Goal: Task Accomplishment & Management: Complete application form

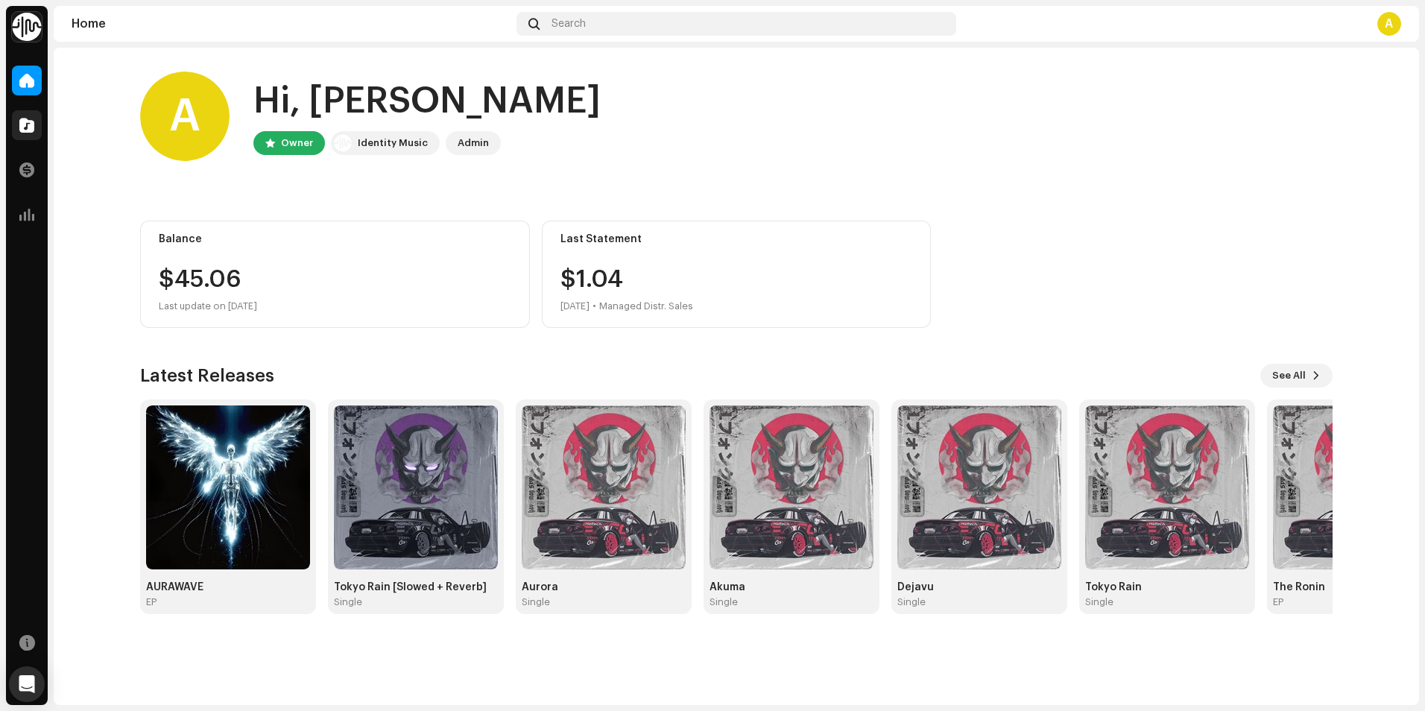
click at [28, 121] on span at bounding box center [26, 125] width 15 height 12
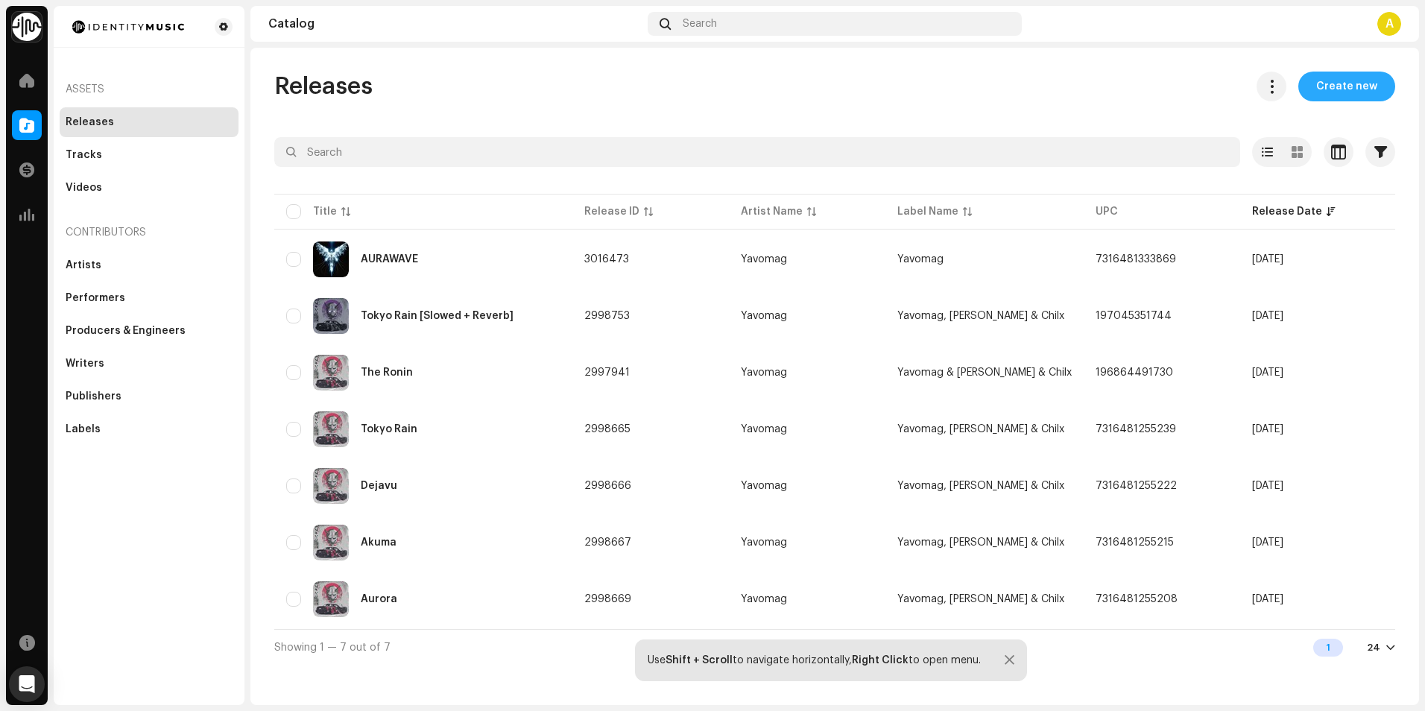
click at [1338, 76] on span "Create new" at bounding box center [1346, 87] width 61 height 30
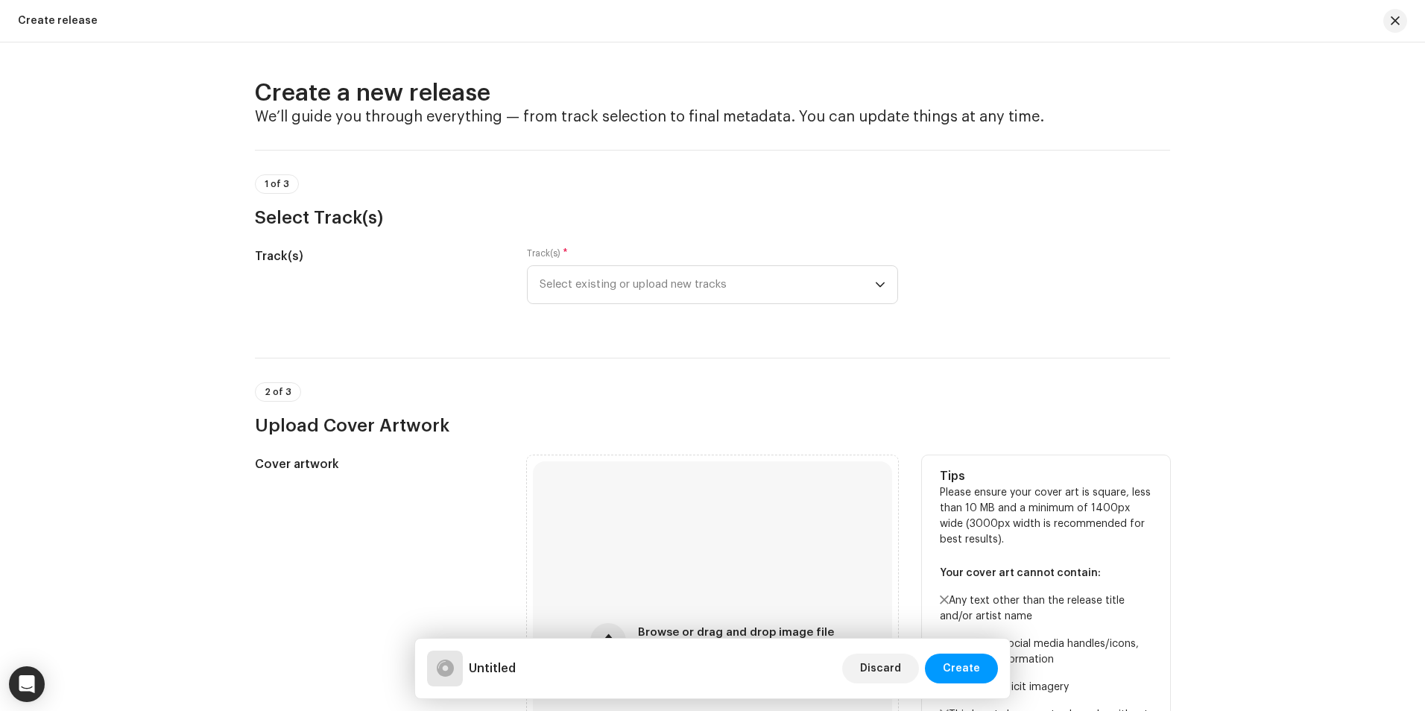
click at [367, 577] on div "Cover artwork" at bounding box center [379, 640] width 248 height 371
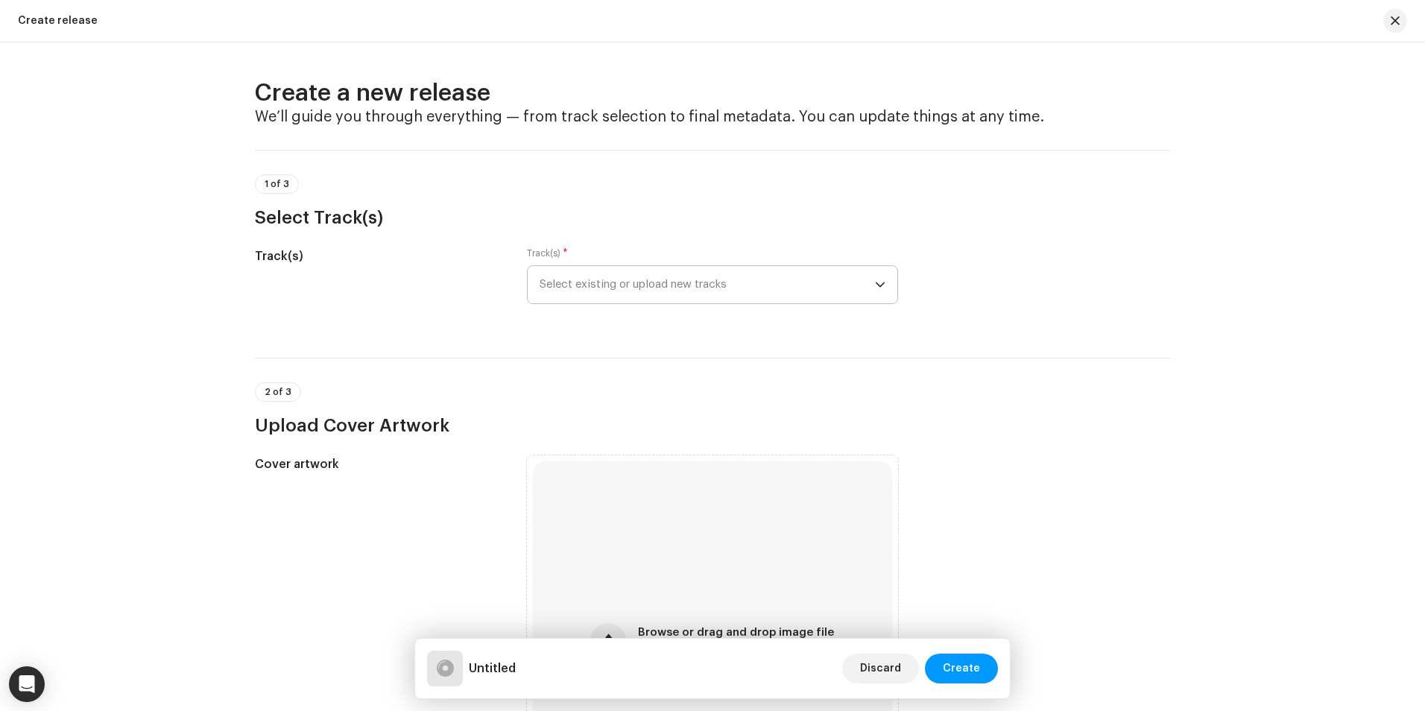
click at [674, 291] on span "Select existing or upload new tracks" at bounding box center [706, 284] width 335 height 37
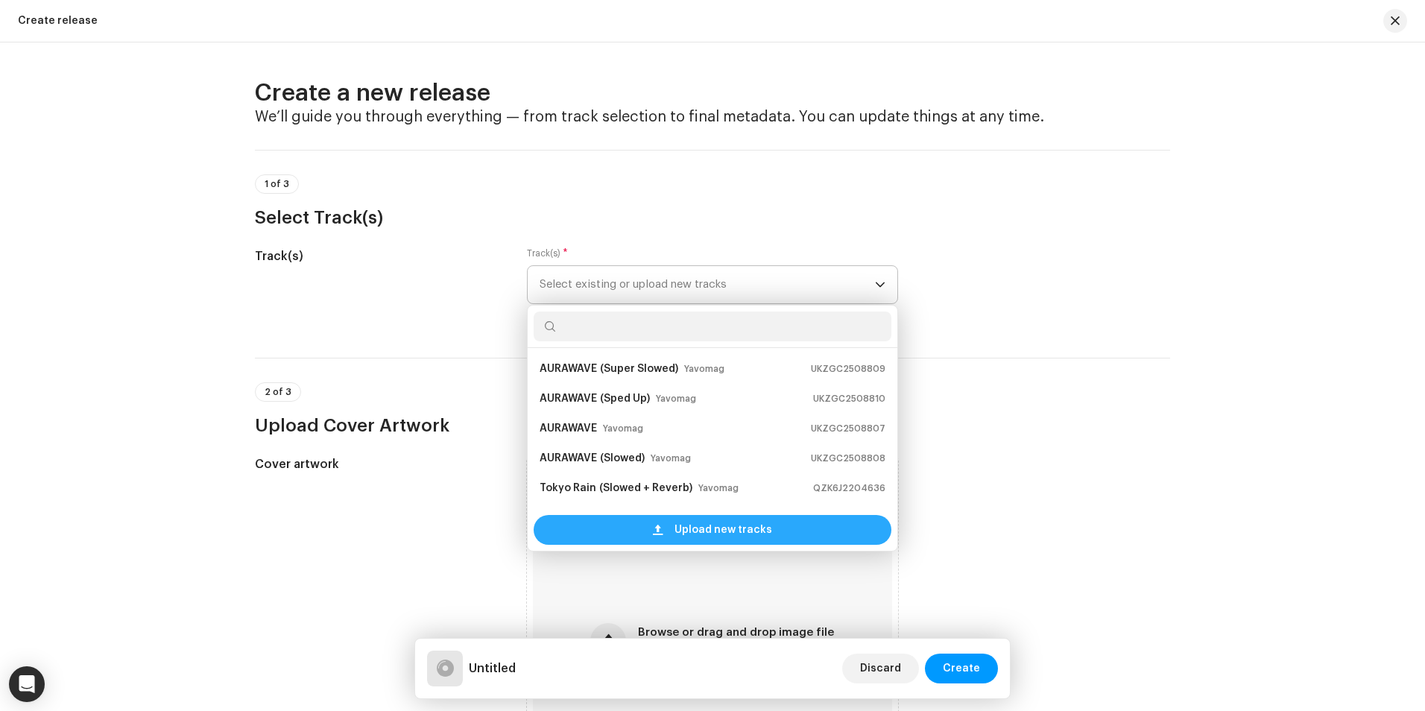
scroll to position [24, 0]
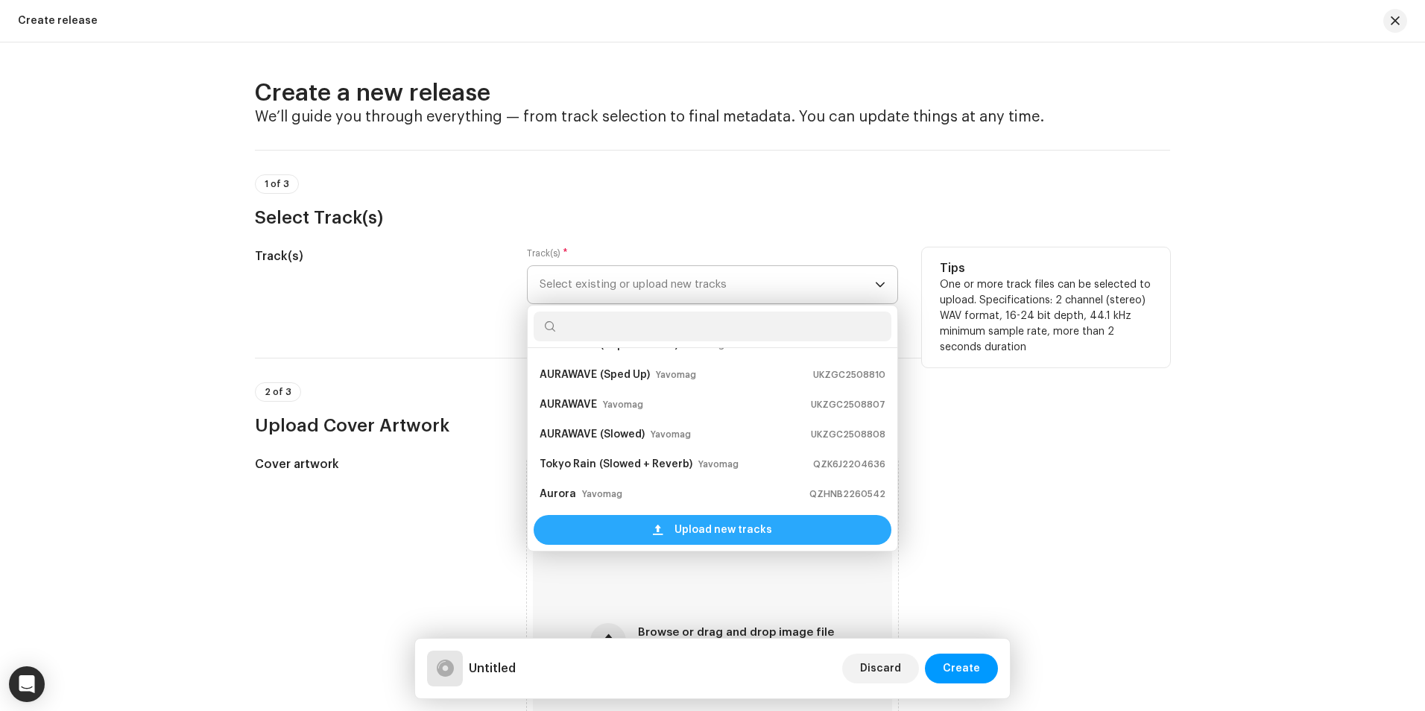
click at [724, 534] on span "Upload new tracks" at bounding box center [723, 530] width 98 height 30
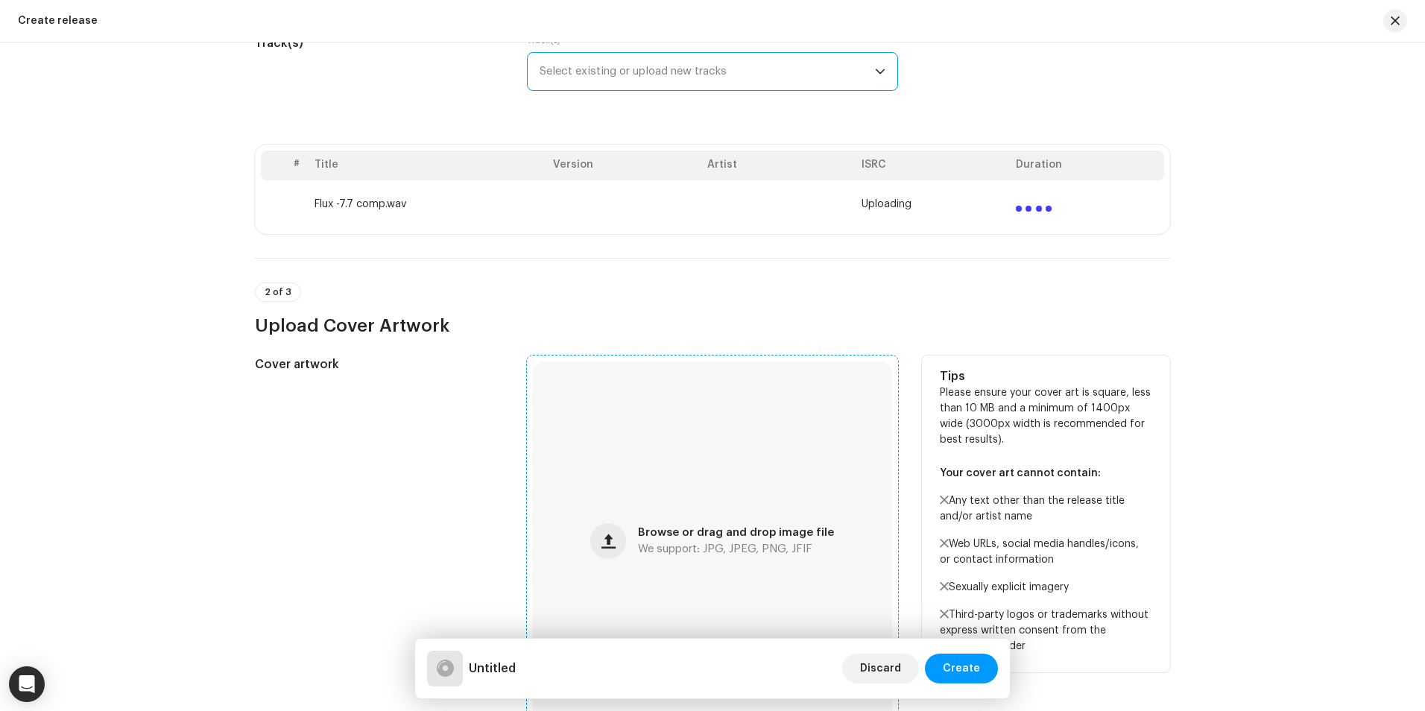
scroll to position [224, 0]
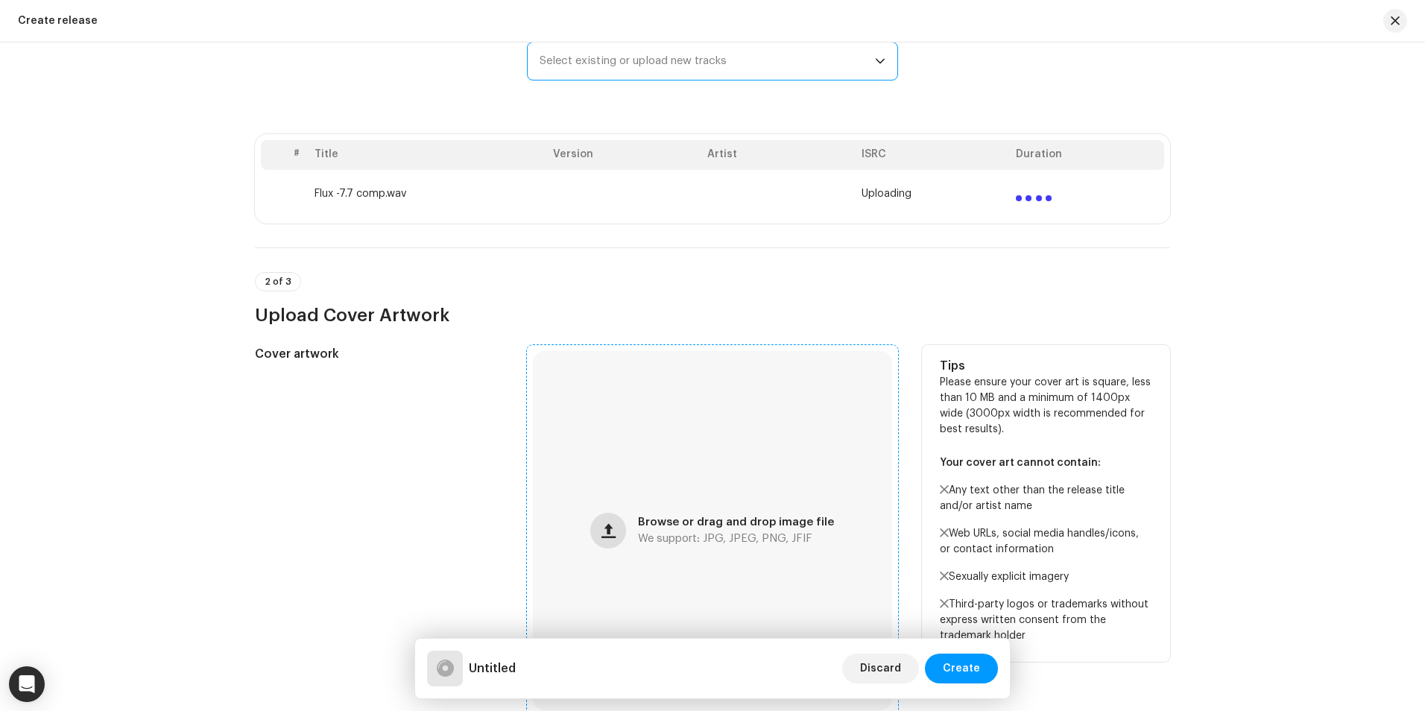
click at [612, 529] on span "button" at bounding box center [608, 531] width 14 height 12
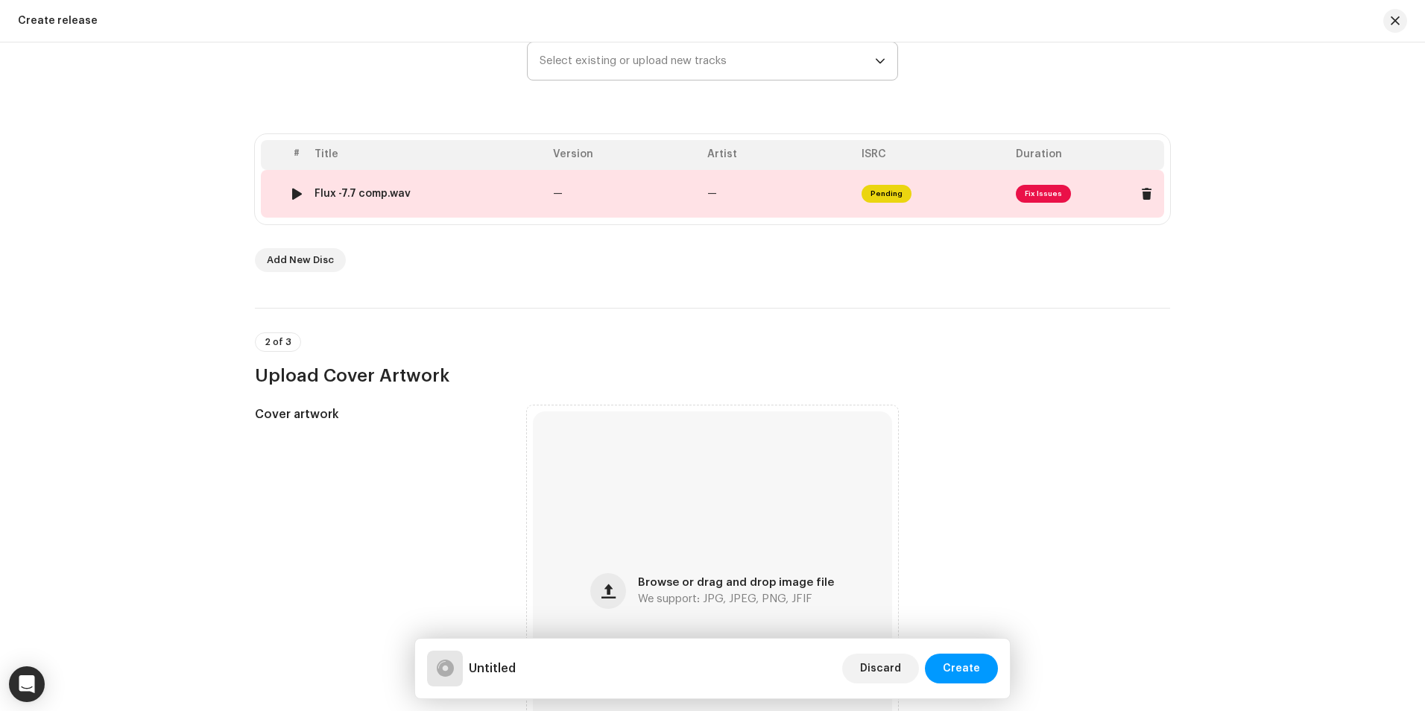
click at [1047, 195] on span "Fix Issues" at bounding box center [1043, 194] width 55 height 18
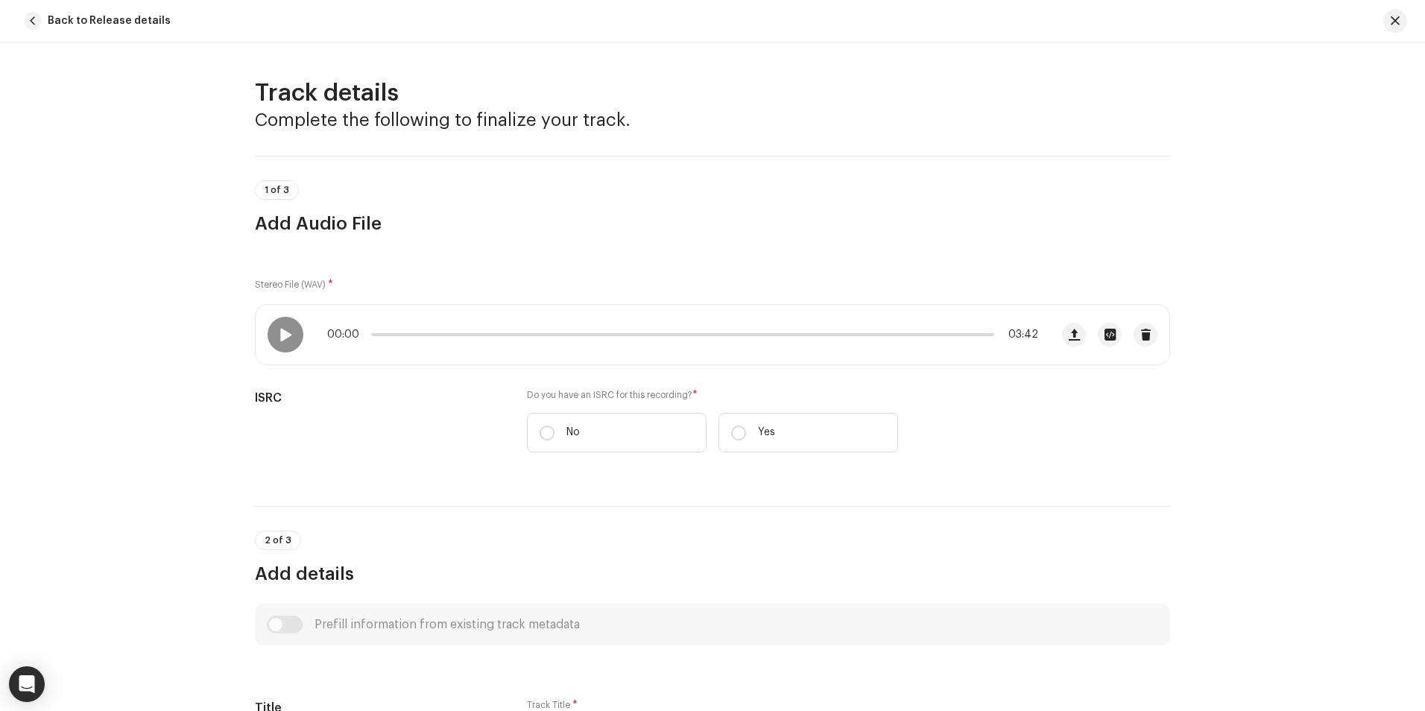
scroll to position [539, 0]
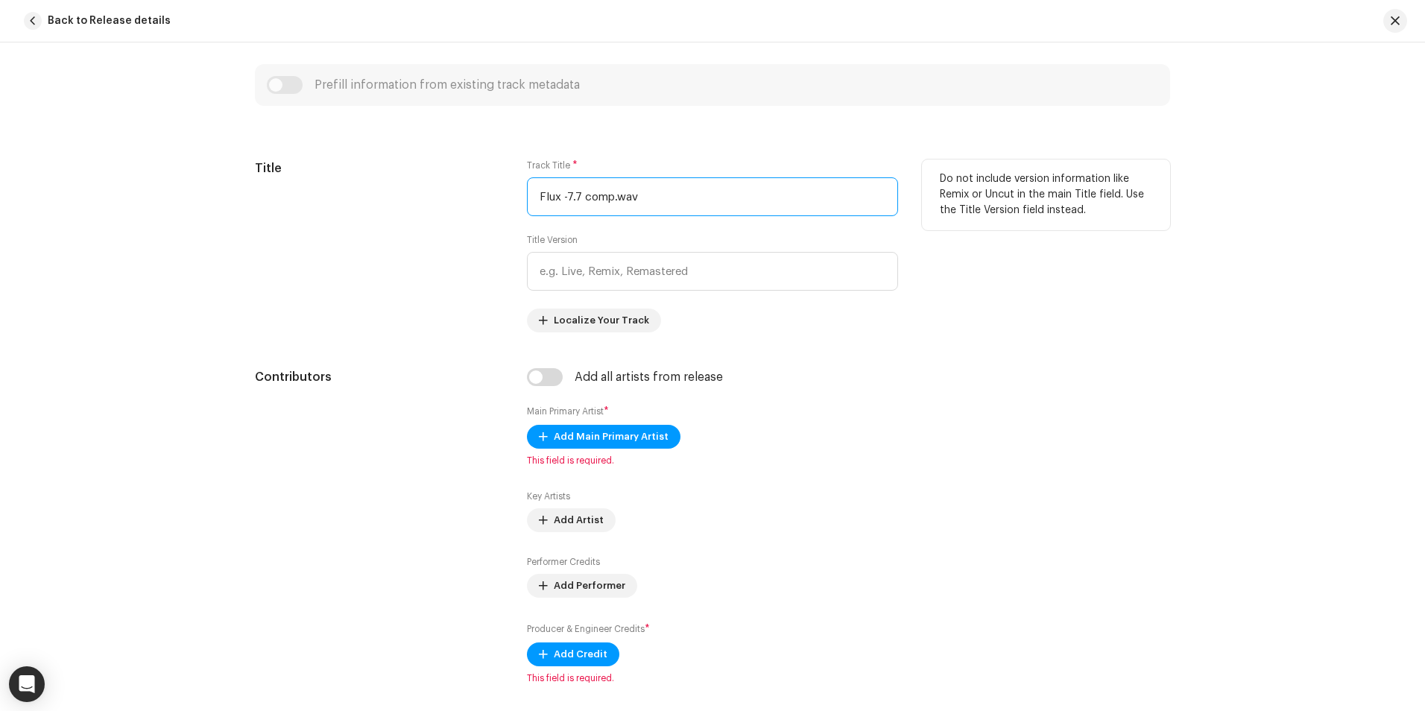
drag, startPoint x: 675, startPoint y: 197, endPoint x: 554, endPoint y: 205, distance: 121.7
click at [554, 205] on input "Flux -7.7 comp.wav" at bounding box center [712, 196] width 371 height 39
drag, startPoint x: 653, startPoint y: 205, endPoint x: 453, endPoint y: 189, distance: 201.1
click at [453, 189] on div "Title Track Title * Flux -7.7 comp.wav Title Version Localize Your Track Do not…" at bounding box center [712, 245] width 915 height 173
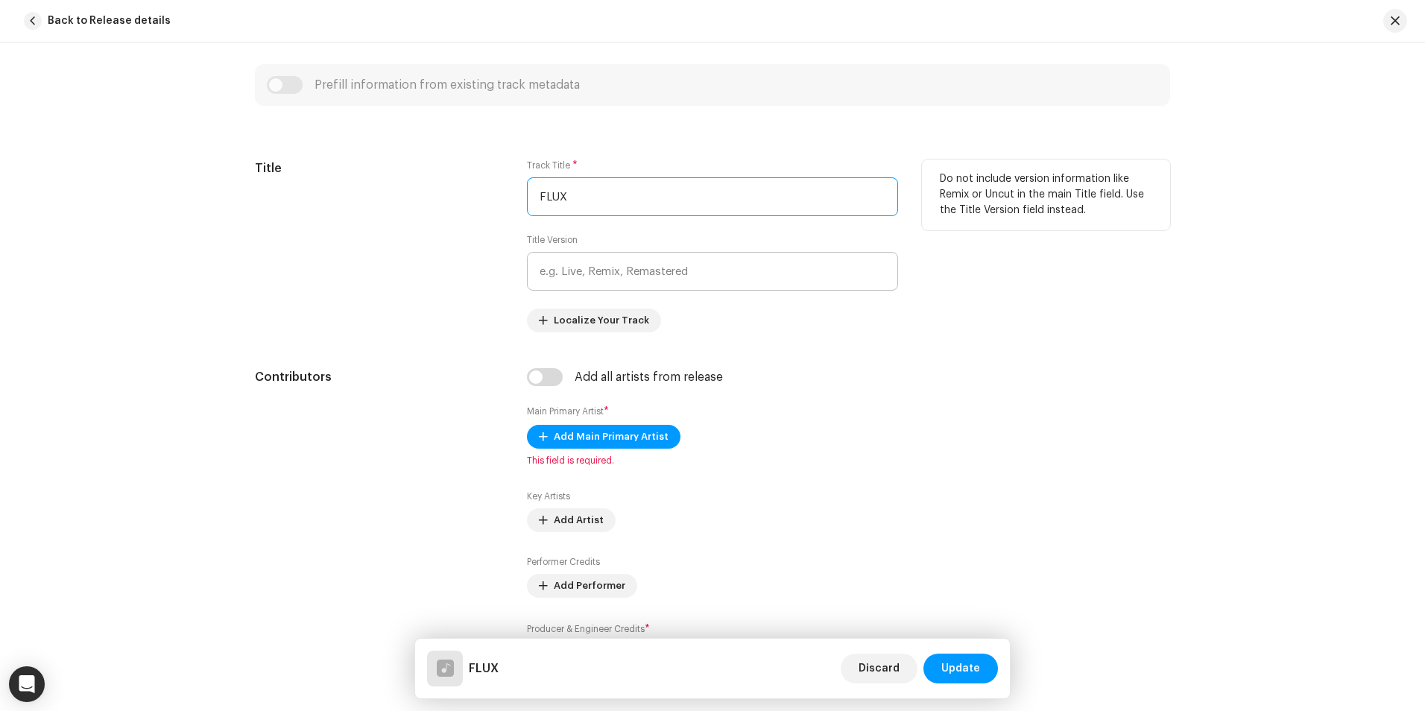
type input "FLUX"
click at [636, 271] on input "text" at bounding box center [712, 271] width 371 height 39
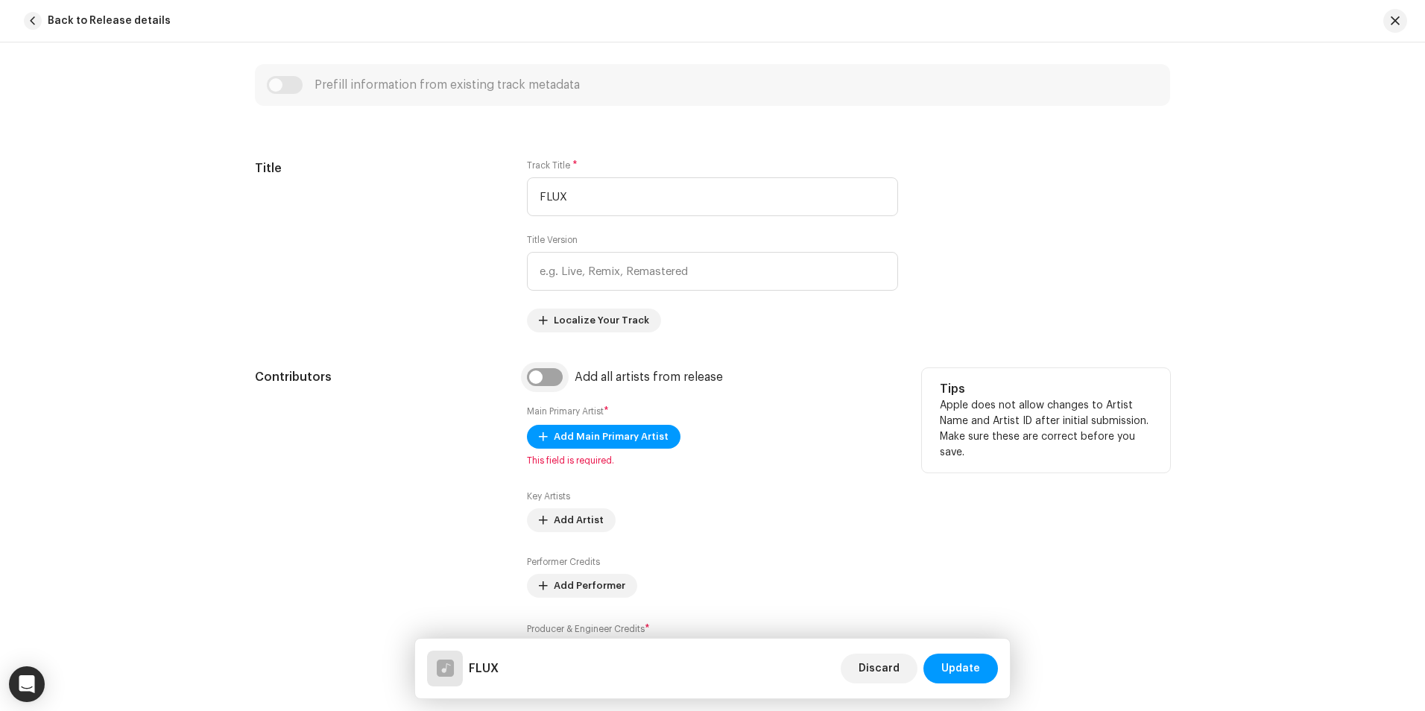
click at [546, 373] on input "checkbox" at bounding box center [545, 377] width 36 height 18
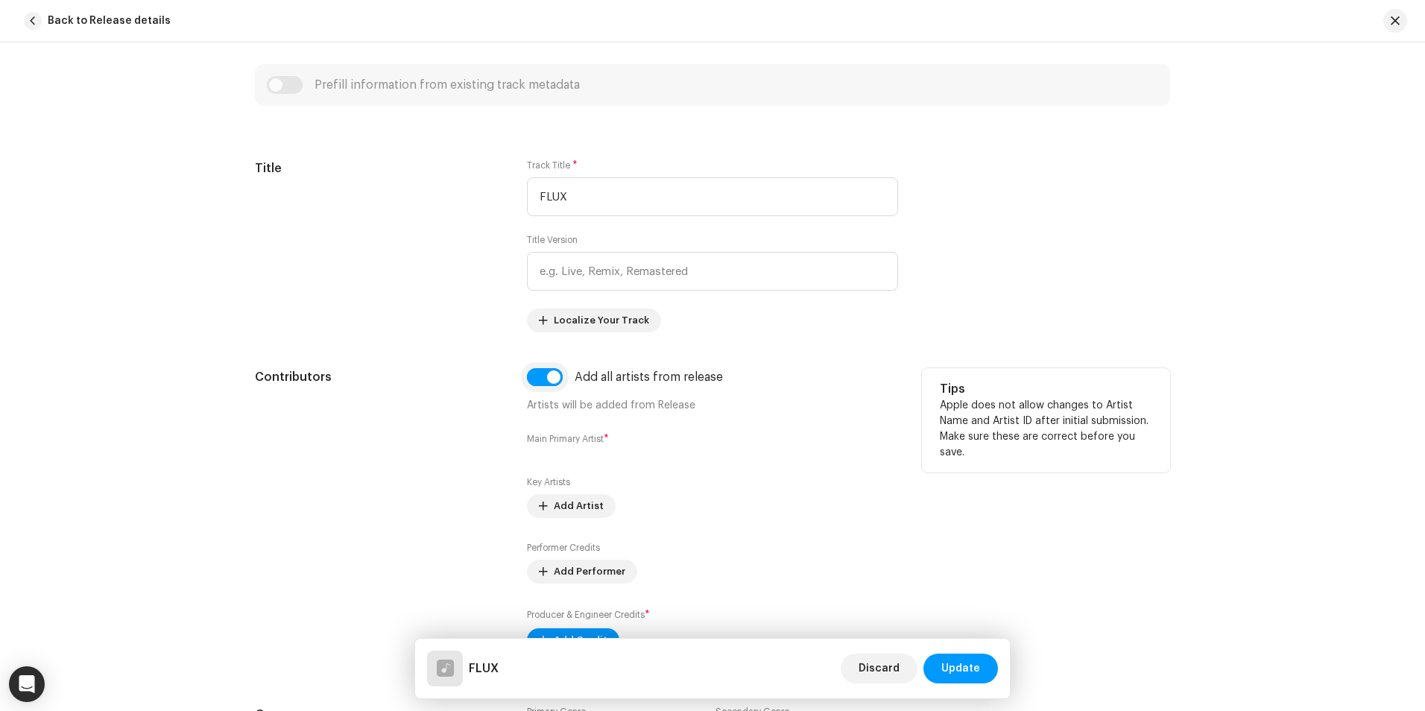
click at [541, 370] on input "checkbox" at bounding box center [545, 377] width 36 height 18
checkbox input "false"
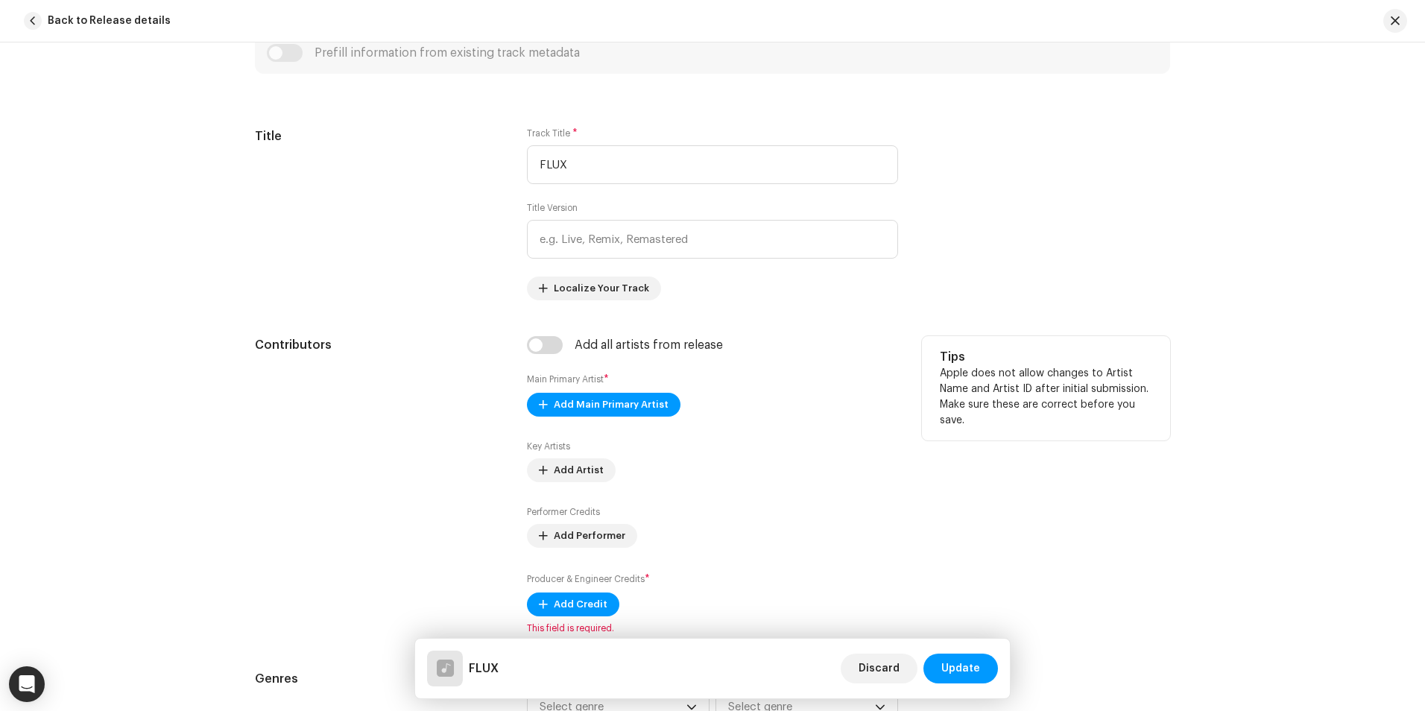
scroll to position [614, 0]
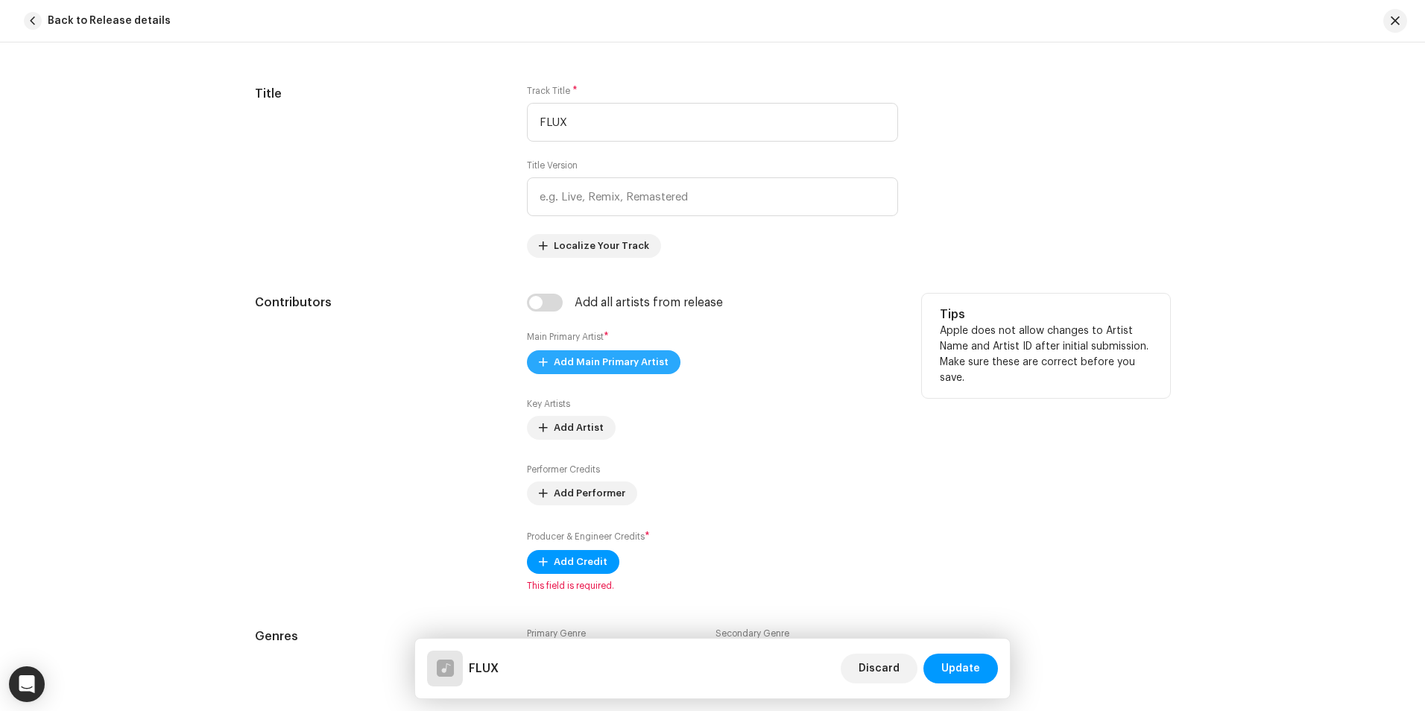
click at [601, 361] on span "Add Main Primary Artist" at bounding box center [611, 362] width 115 height 30
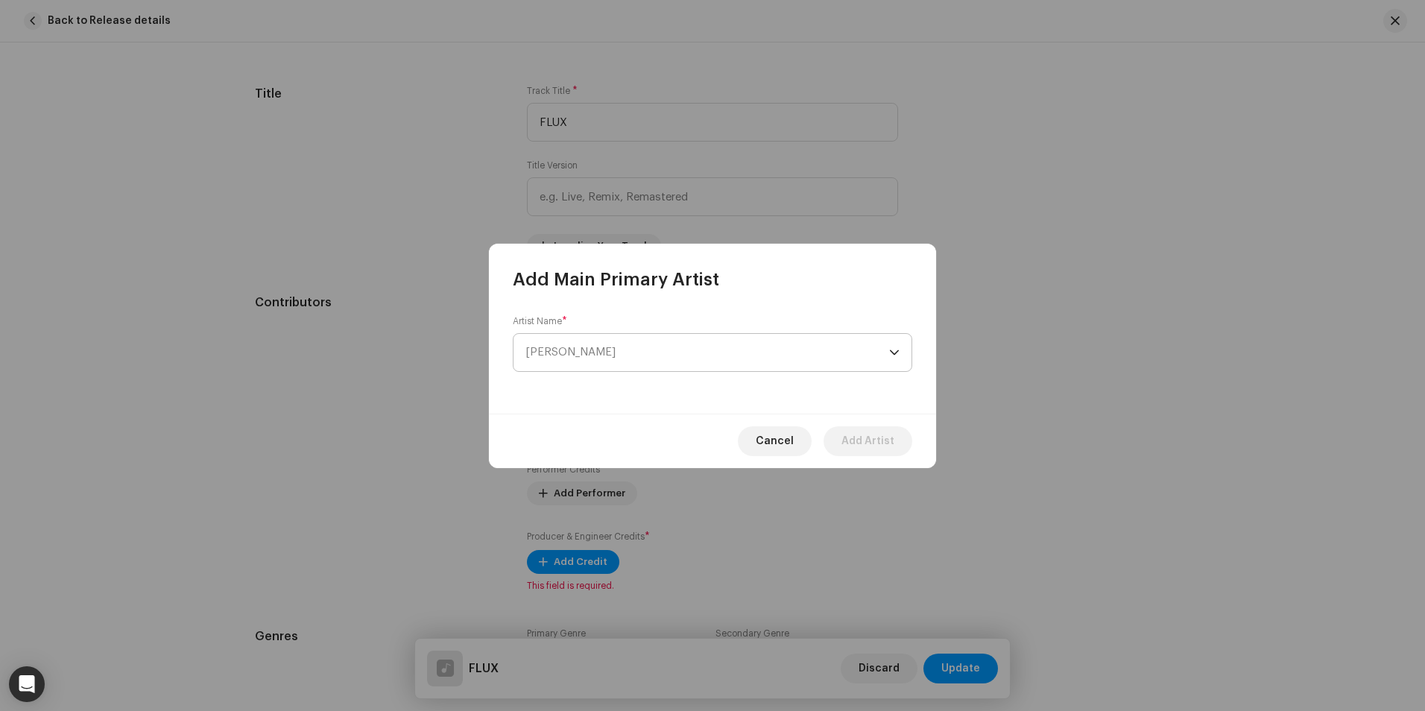
click at [610, 355] on span "[PERSON_NAME]" at bounding box center [707, 352] width 364 height 37
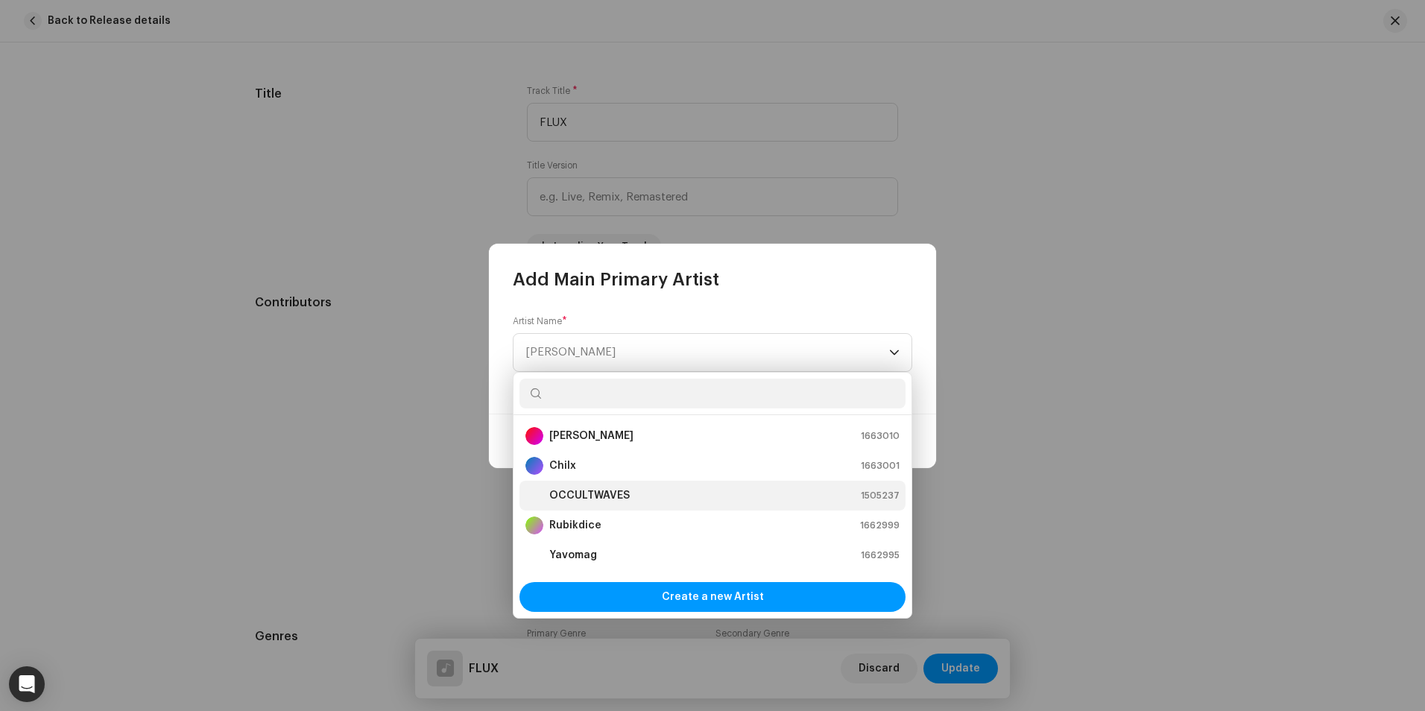
click at [593, 488] on strong "OCCULTWAVES" at bounding box center [589, 495] width 80 height 15
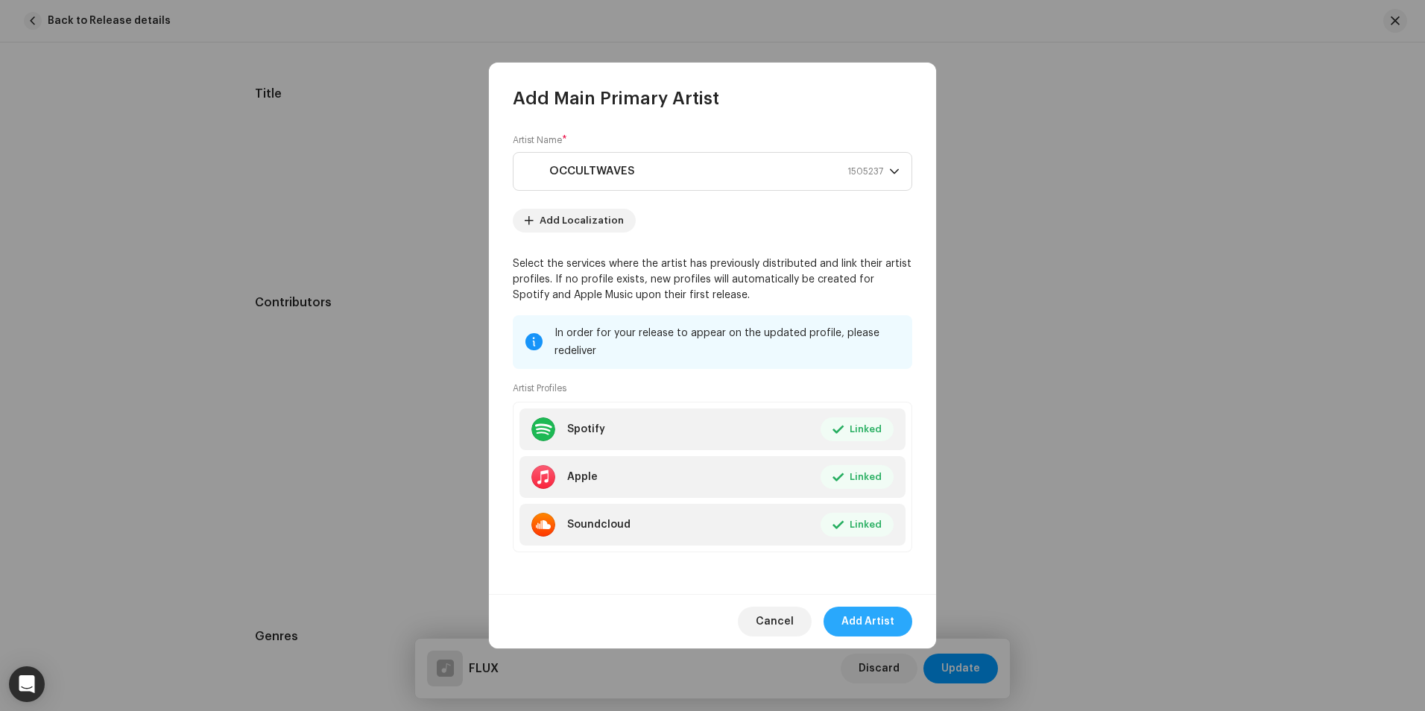
click at [876, 620] on span "Add Artist" at bounding box center [867, 622] width 53 height 30
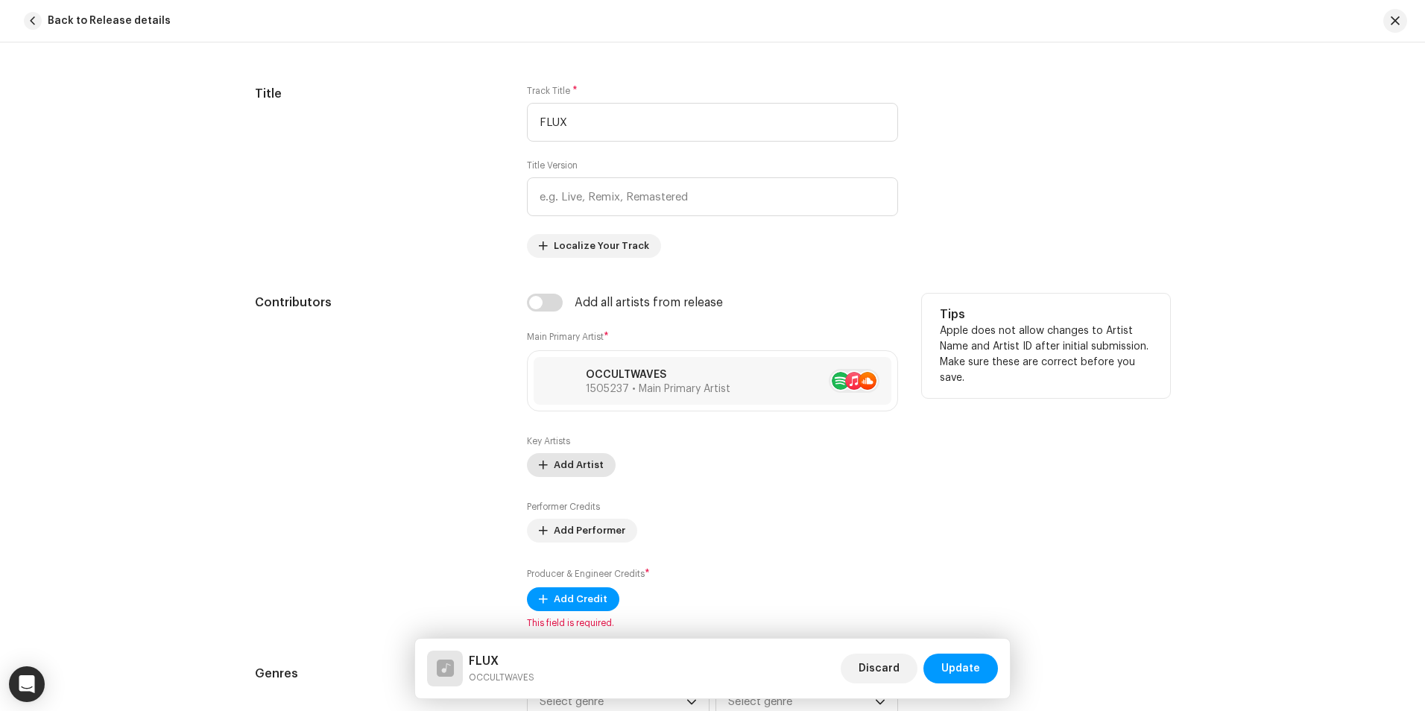
click at [565, 462] on span "Add Artist" at bounding box center [579, 465] width 50 height 30
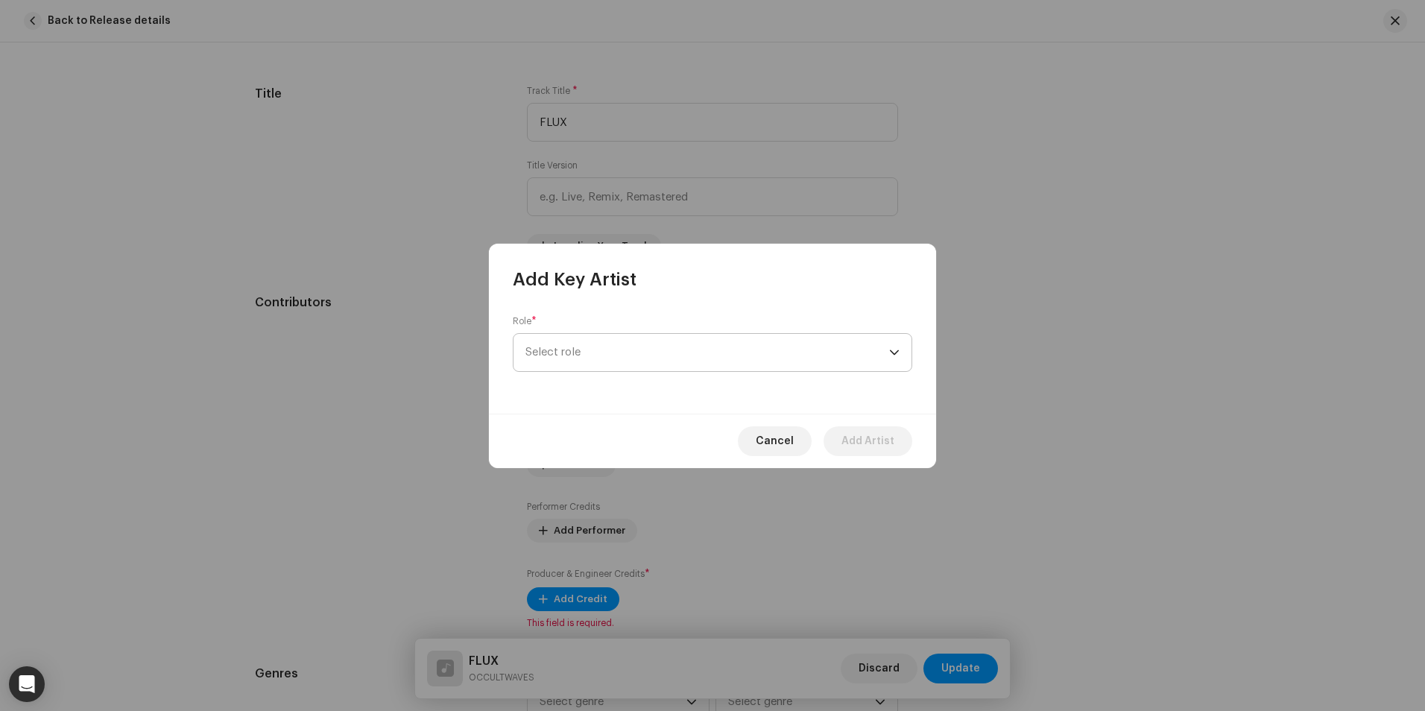
click at [611, 348] on span "Select role" at bounding box center [707, 352] width 364 height 37
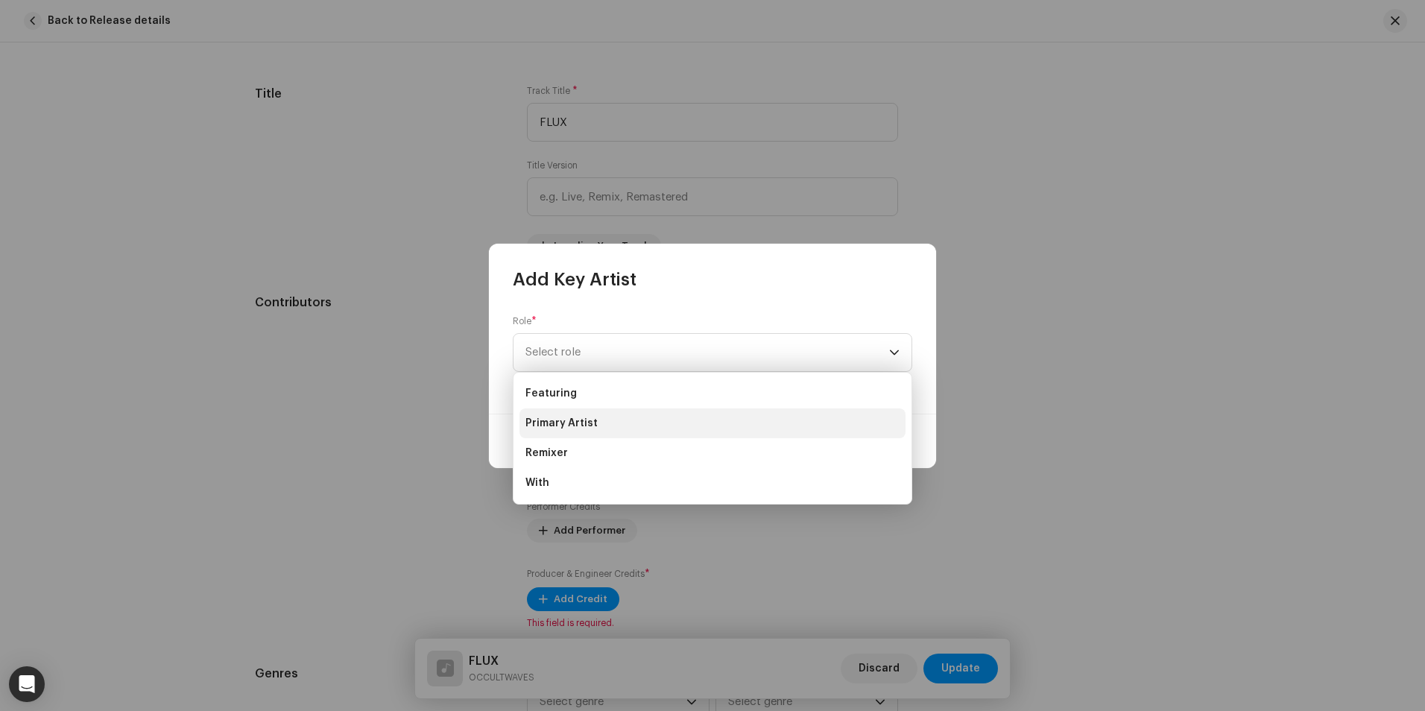
click at [593, 422] on span "Primary Artist" at bounding box center [561, 423] width 72 height 15
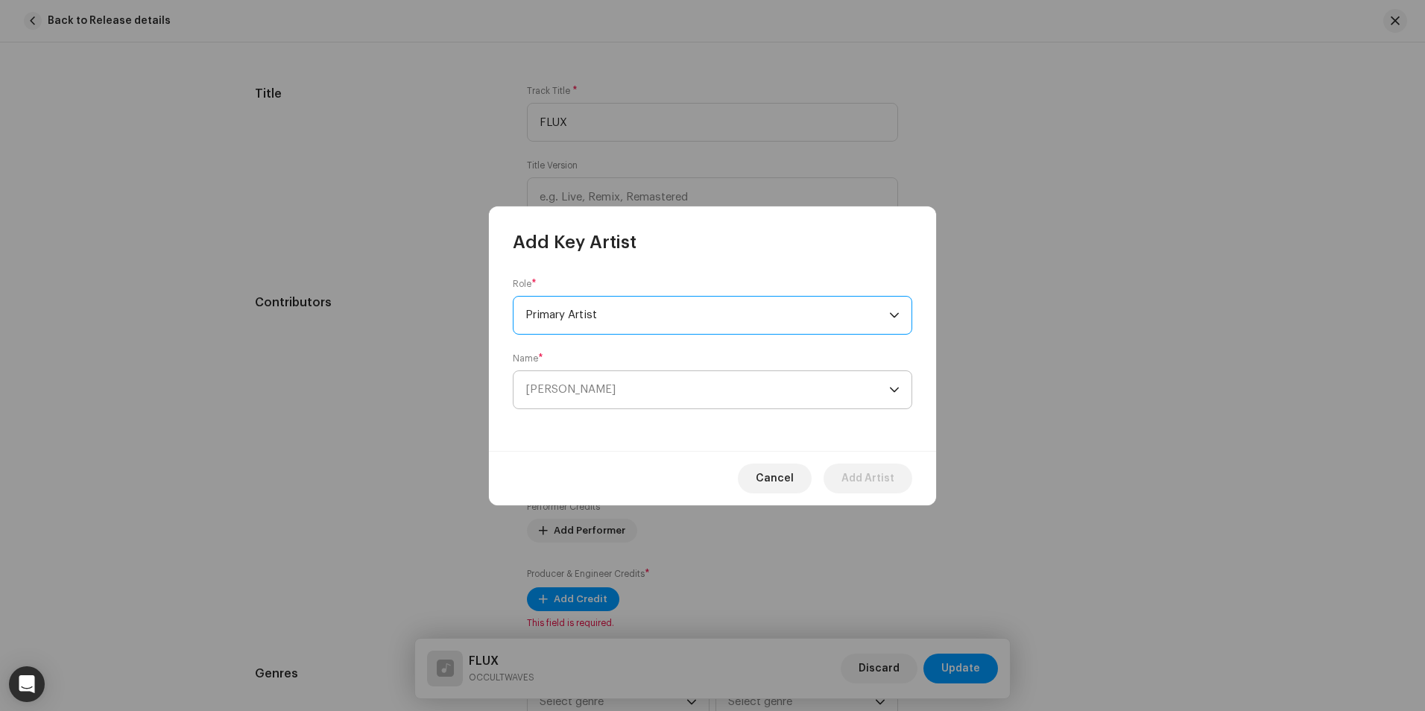
click at [778, 402] on span "[PERSON_NAME]" at bounding box center [707, 389] width 364 height 37
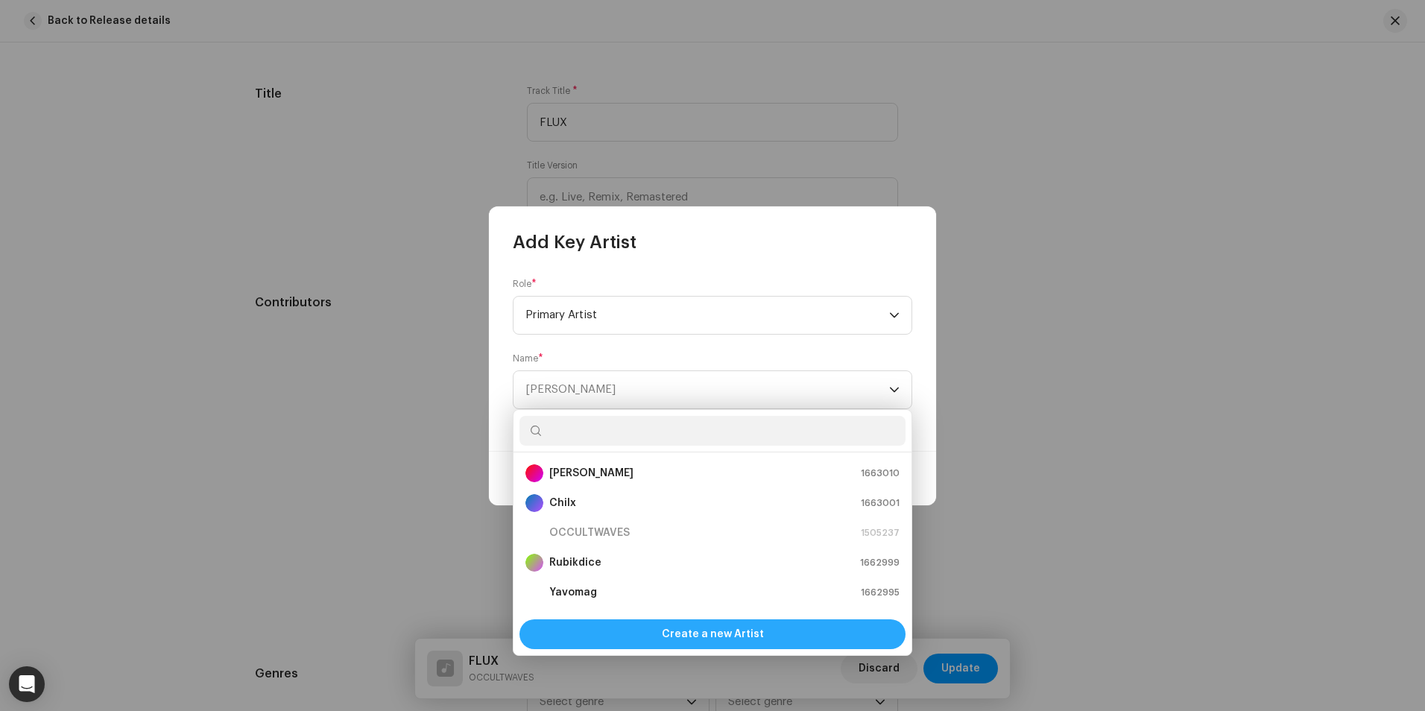
click at [711, 630] on span "Create a new Artist" at bounding box center [713, 634] width 102 height 30
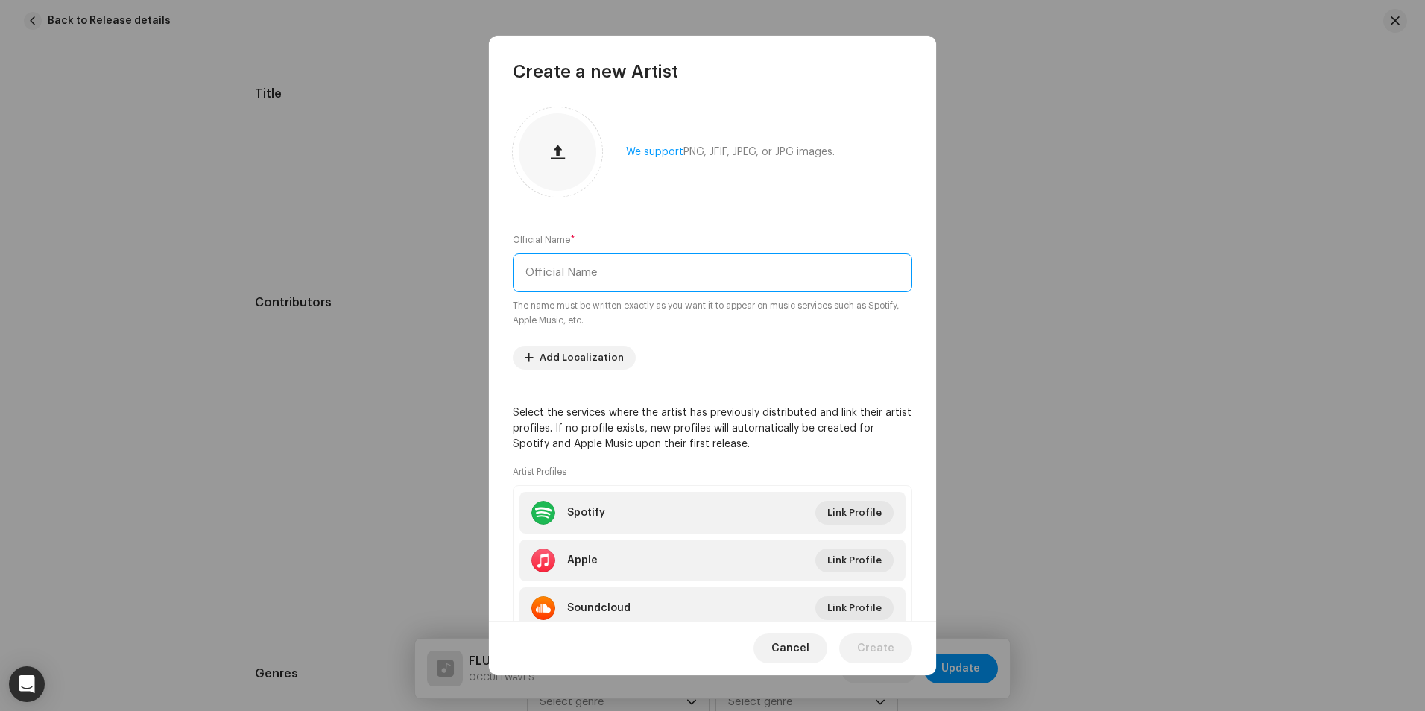
click at [602, 267] on input "text" at bounding box center [712, 272] width 399 height 39
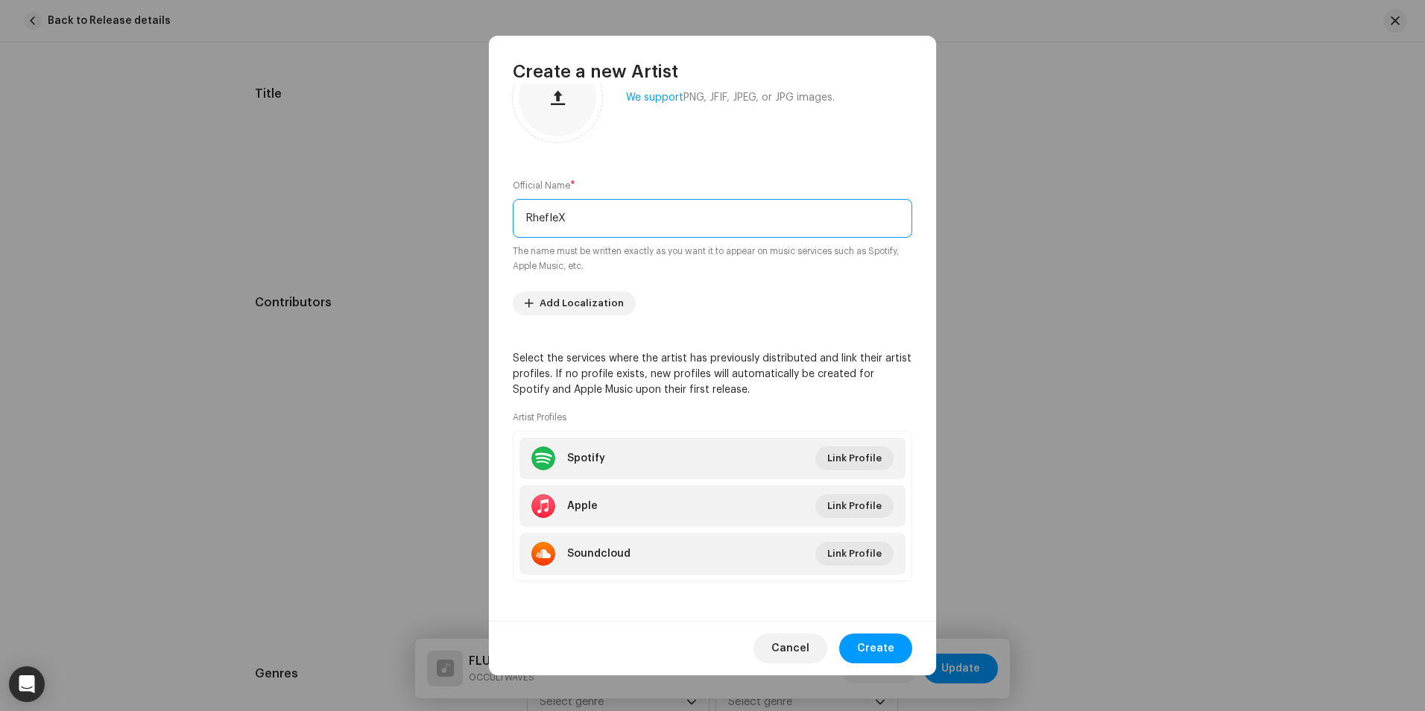
scroll to position [56, 0]
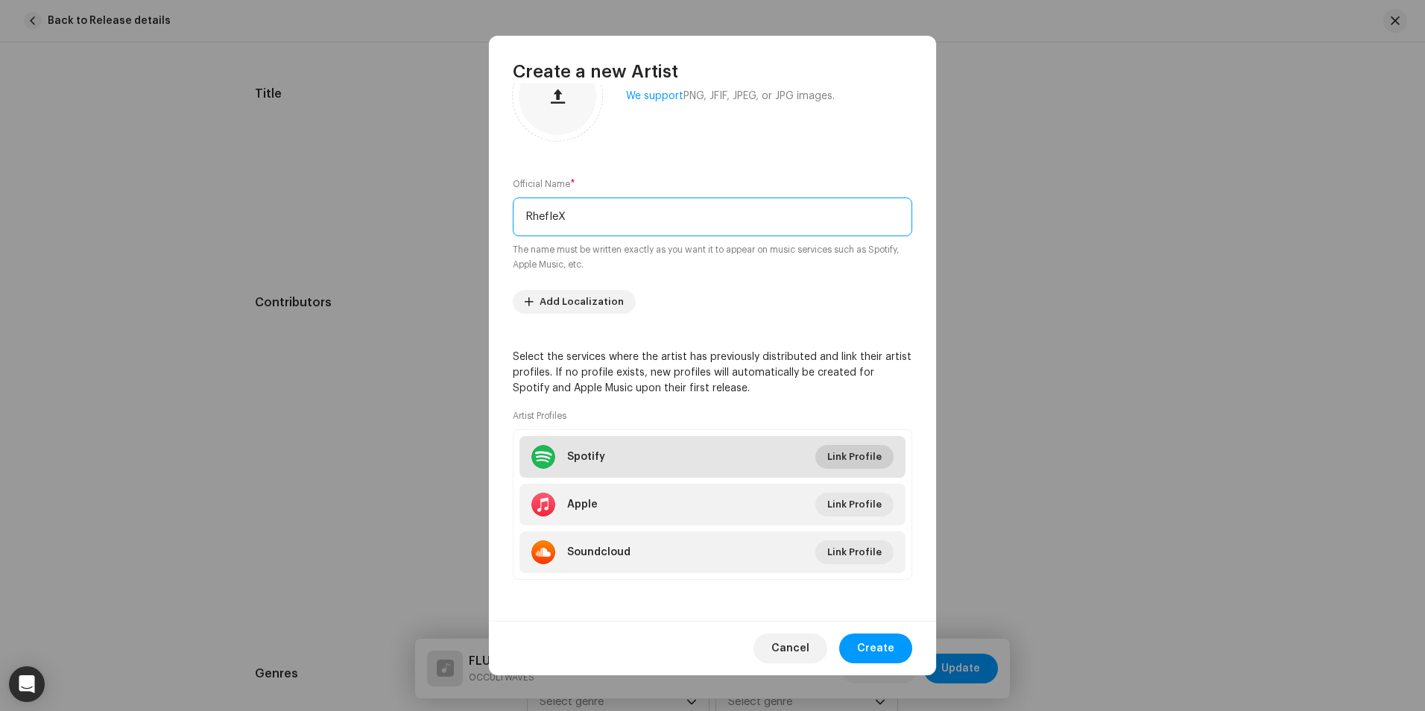
type input "RhefleX"
click at [851, 457] on span "Link Profile" at bounding box center [854, 457] width 54 height 30
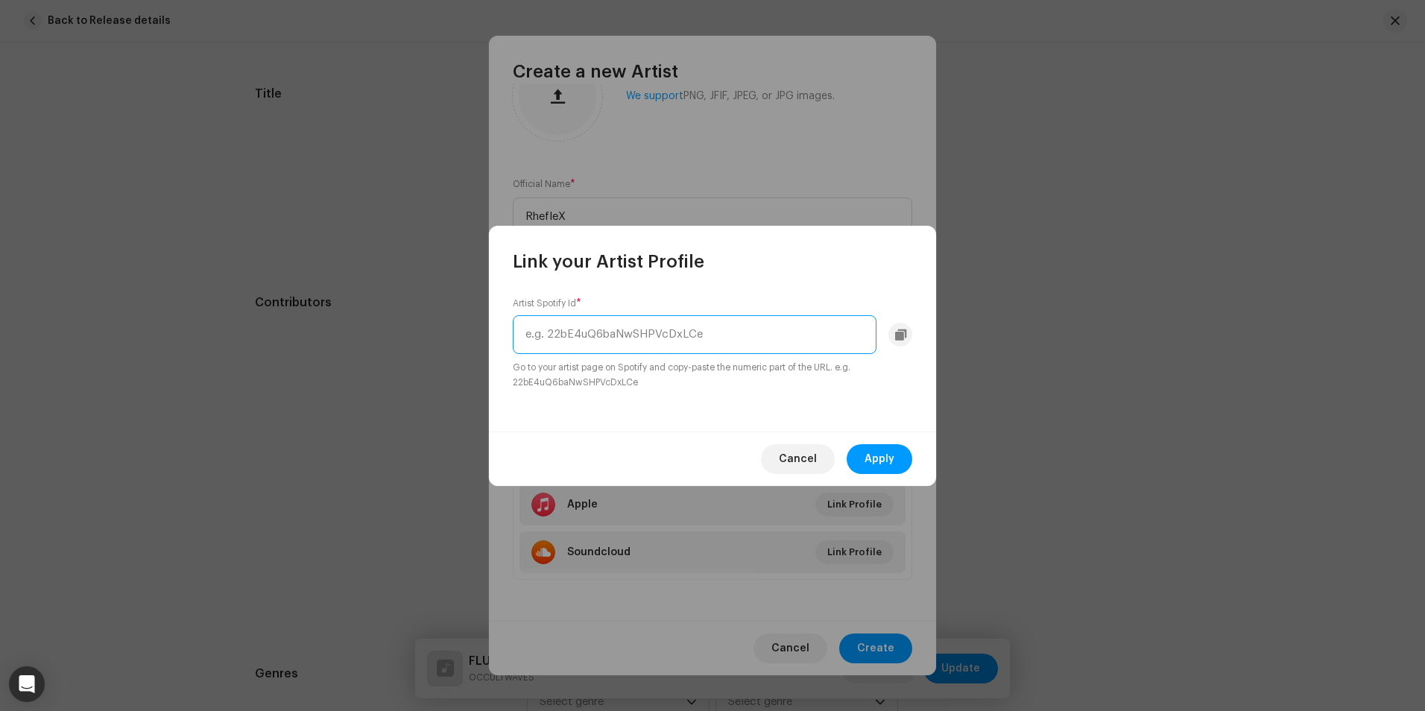
click at [666, 338] on input "text" at bounding box center [695, 334] width 364 height 39
paste input "4R9Xs1atnoyZXGfRULVhLm"
type input "4R9Xs1atnoyZXGfRULVhLm"
click at [900, 470] on button "Apply" at bounding box center [879, 459] width 66 height 30
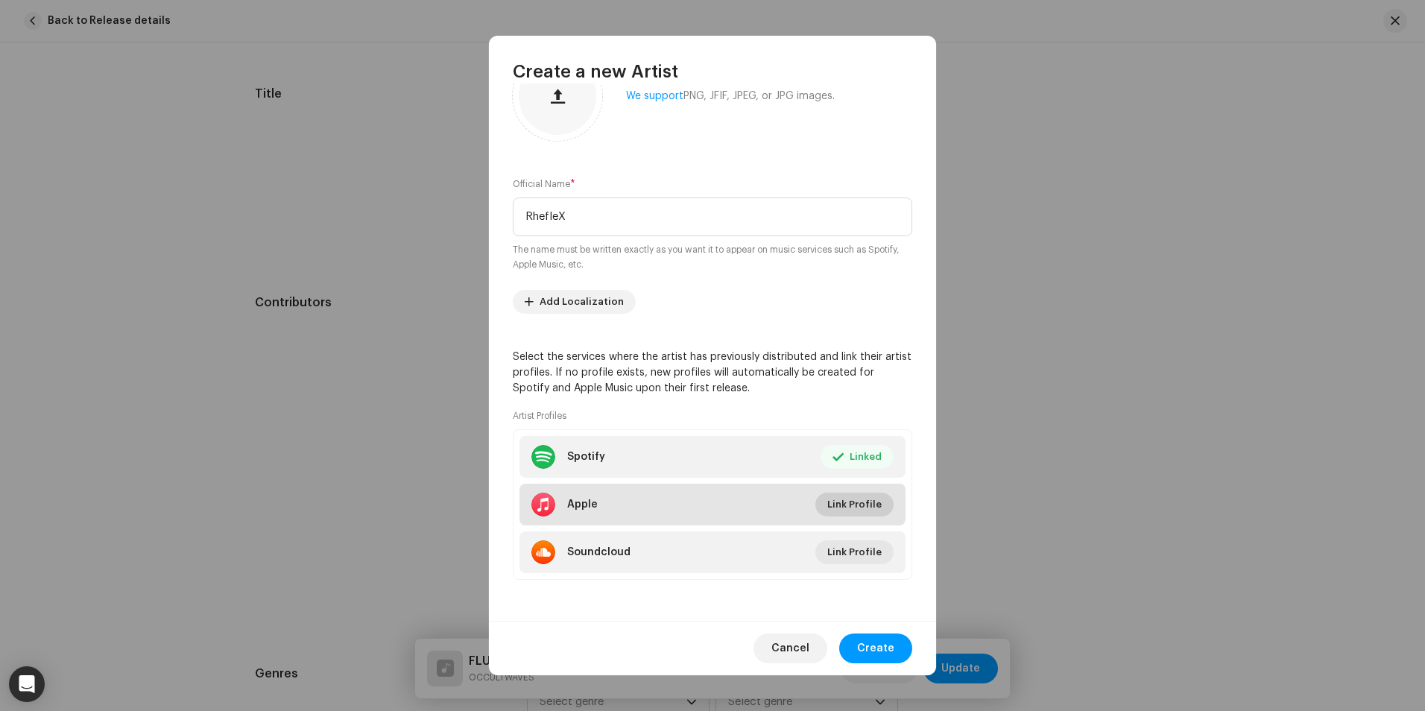
click at [849, 499] on span "Link Profile" at bounding box center [854, 505] width 54 height 30
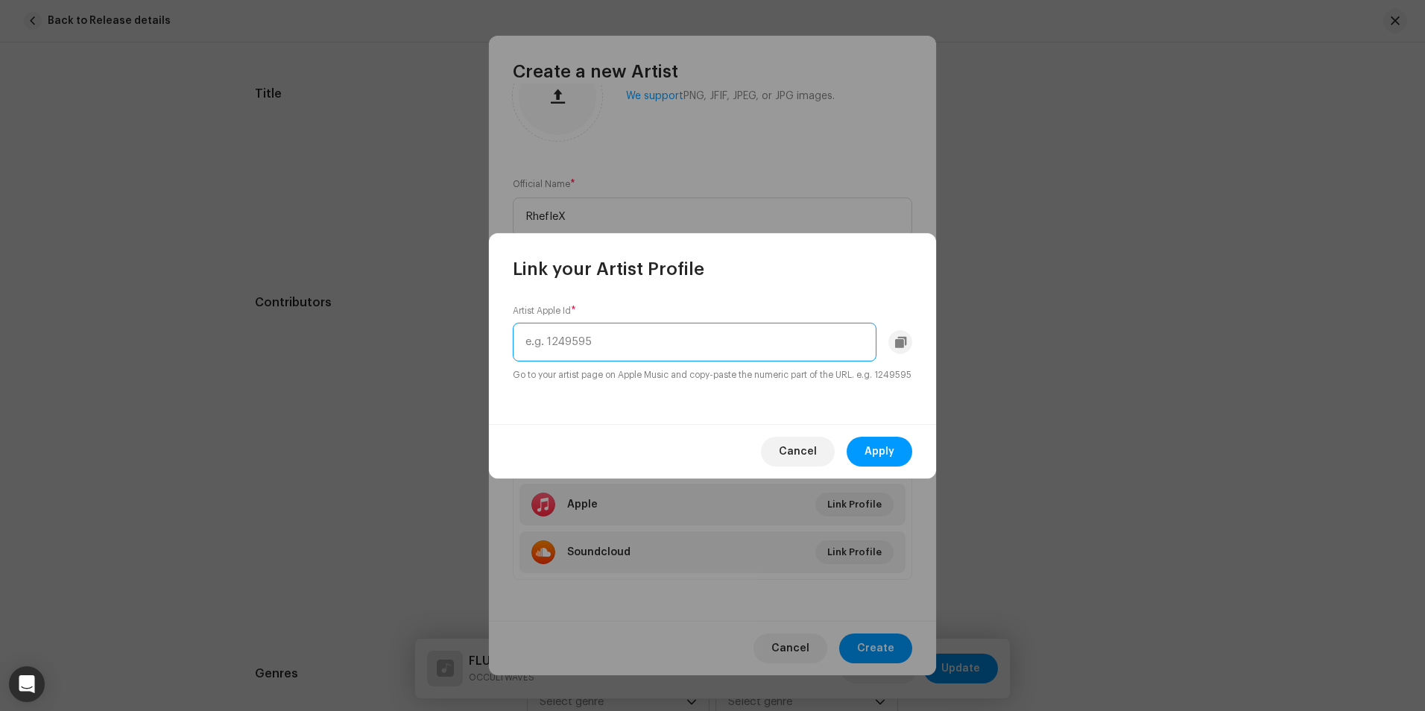
click at [665, 335] on input "text" at bounding box center [695, 342] width 364 height 39
paste input "1596612397"
type input "1596612397"
click at [867, 458] on span "Apply" at bounding box center [879, 452] width 30 height 30
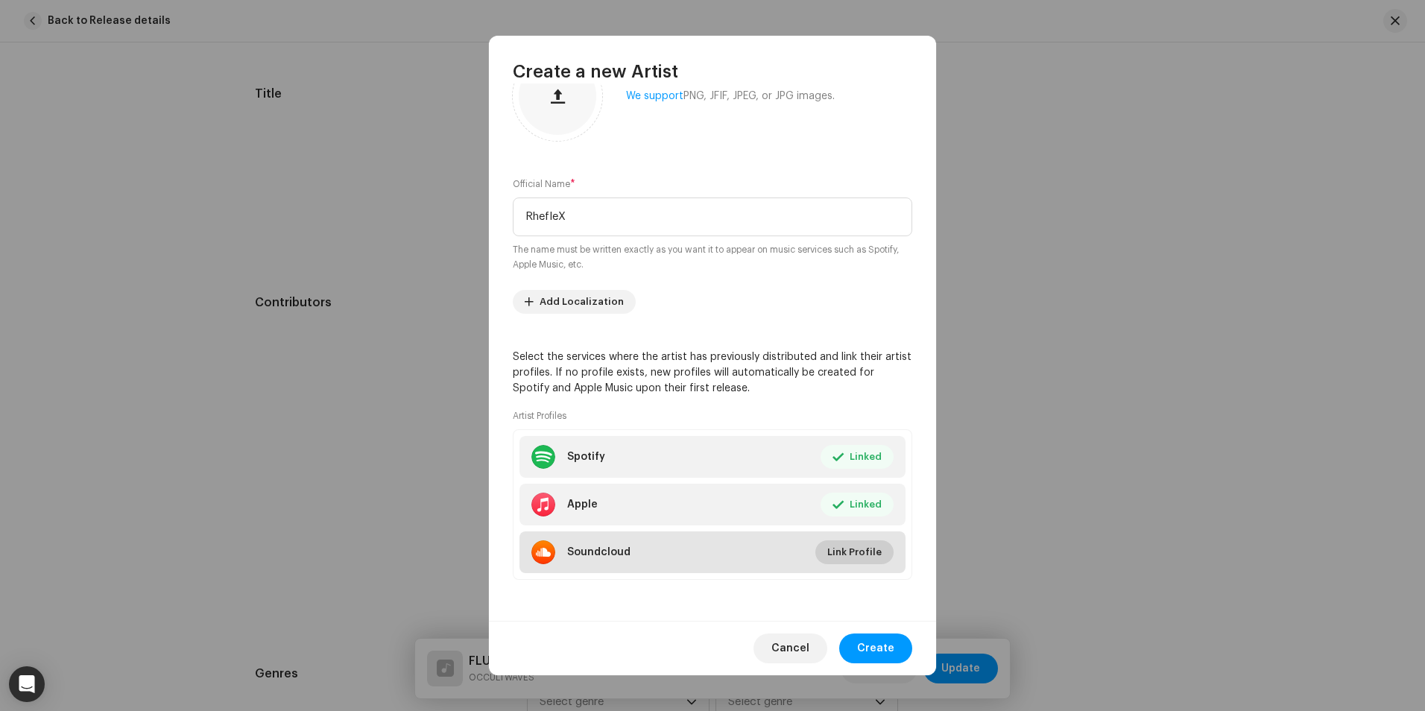
click at [852, 552] on span "Link Profile" at bounding box center [854, 552] width 54 height 30
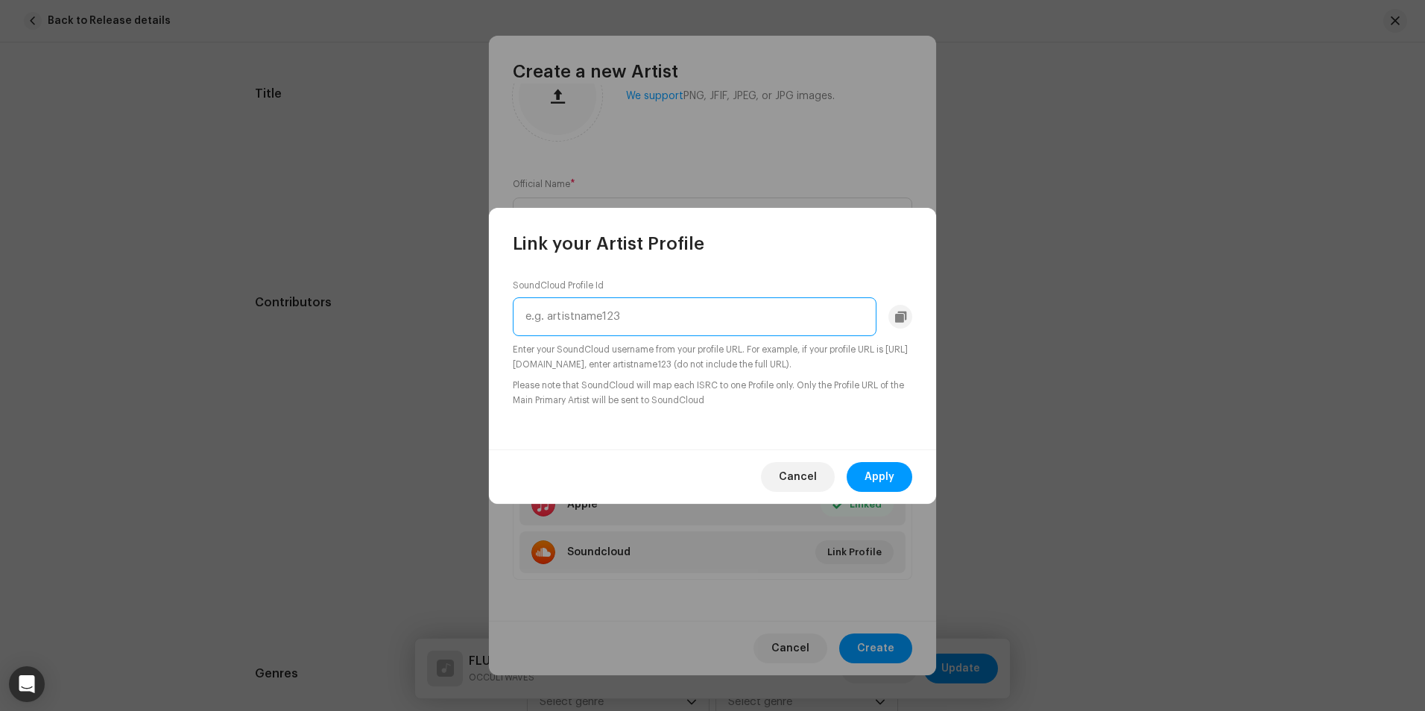
click at [659, 320] on input "text" at bounding box center [695, 316] width 364 height 39
paste input "rheflex"
type input "rheflex"
click at [881, 484] on span "Apply" at bounding box center [879, 477] width 30 height 30
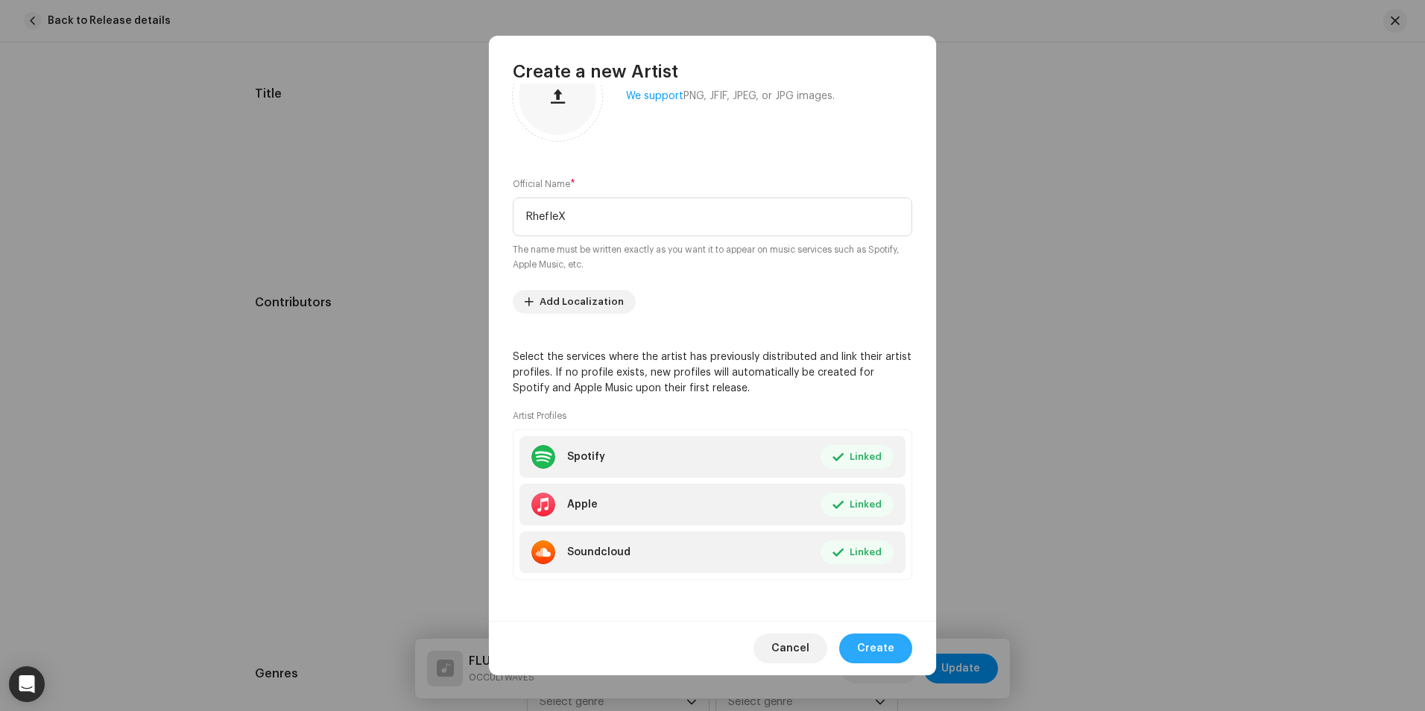
click at [878, 644] on span "Create" at bounding box center [875, 648] width 37 height 30
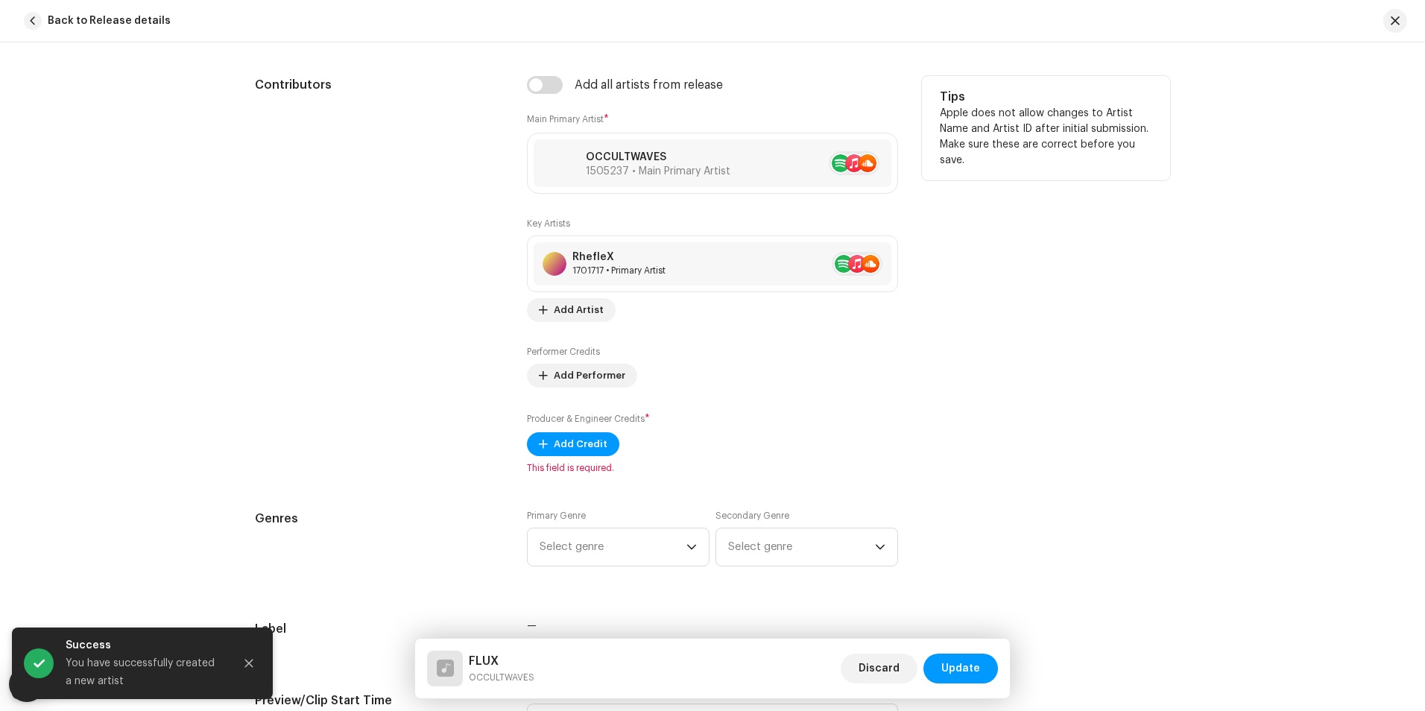
scroll to position [838, 0]
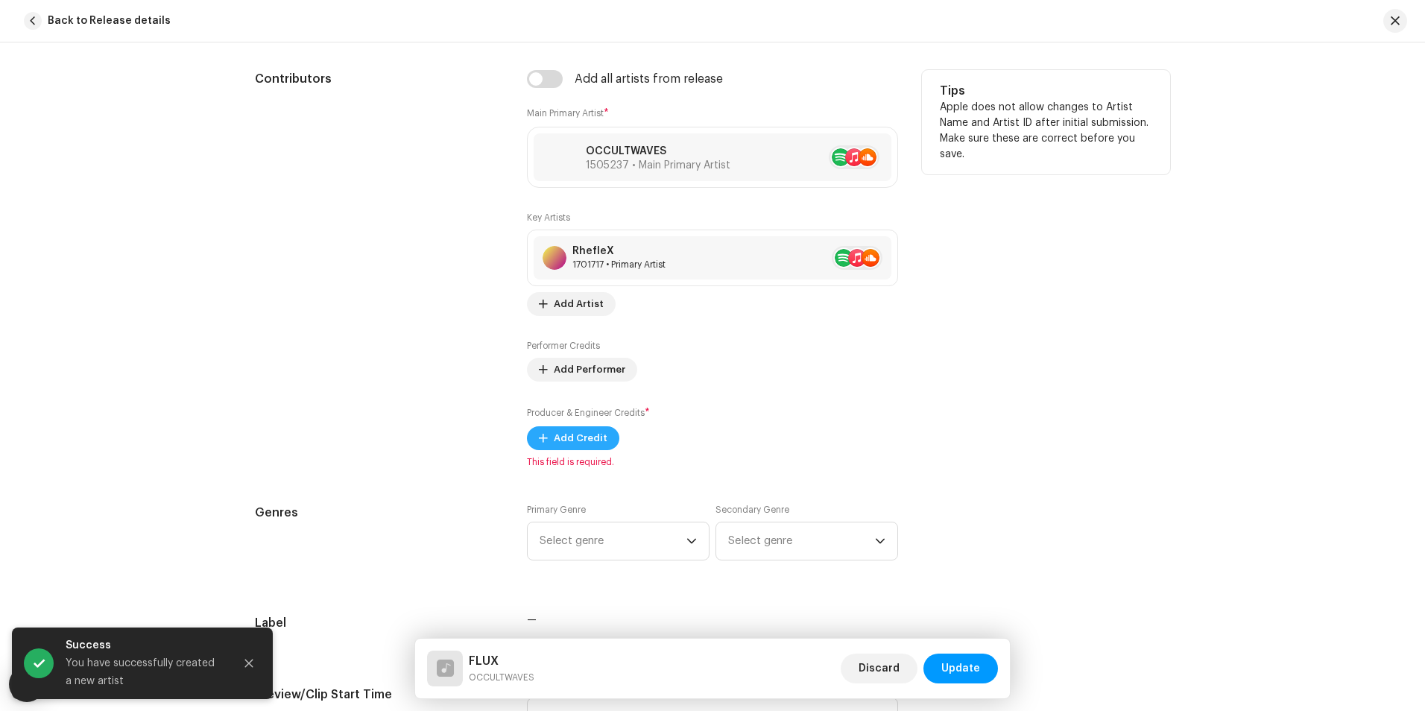
click at [554, 437] on span "Add Credit" at bounding box center [581, 438] width 54 height 30
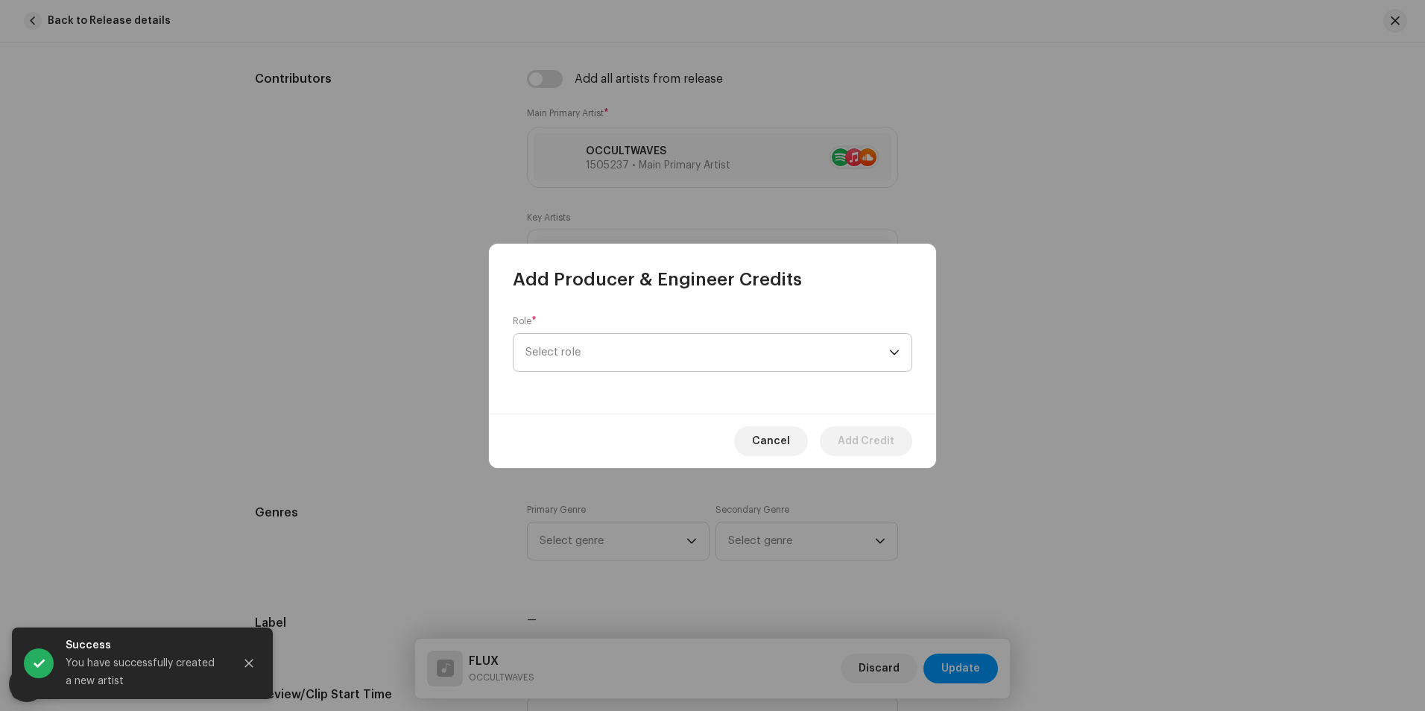
click at [630, 363] on span "Select role" at bounding box center [707, 352] width 364 height 37
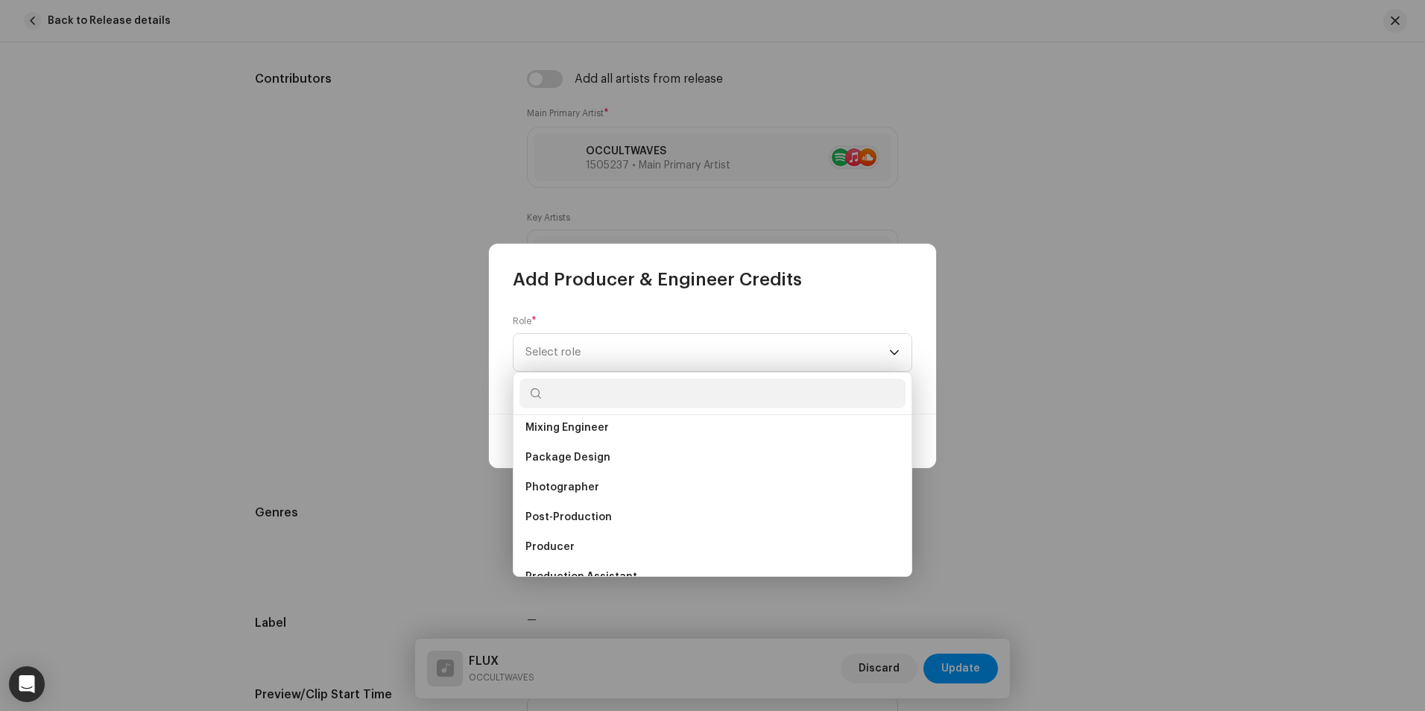
scroll to position [522, 0]
click at [599, 512] on li "Producer" at bounding box center [712, 511] width 386 height 30
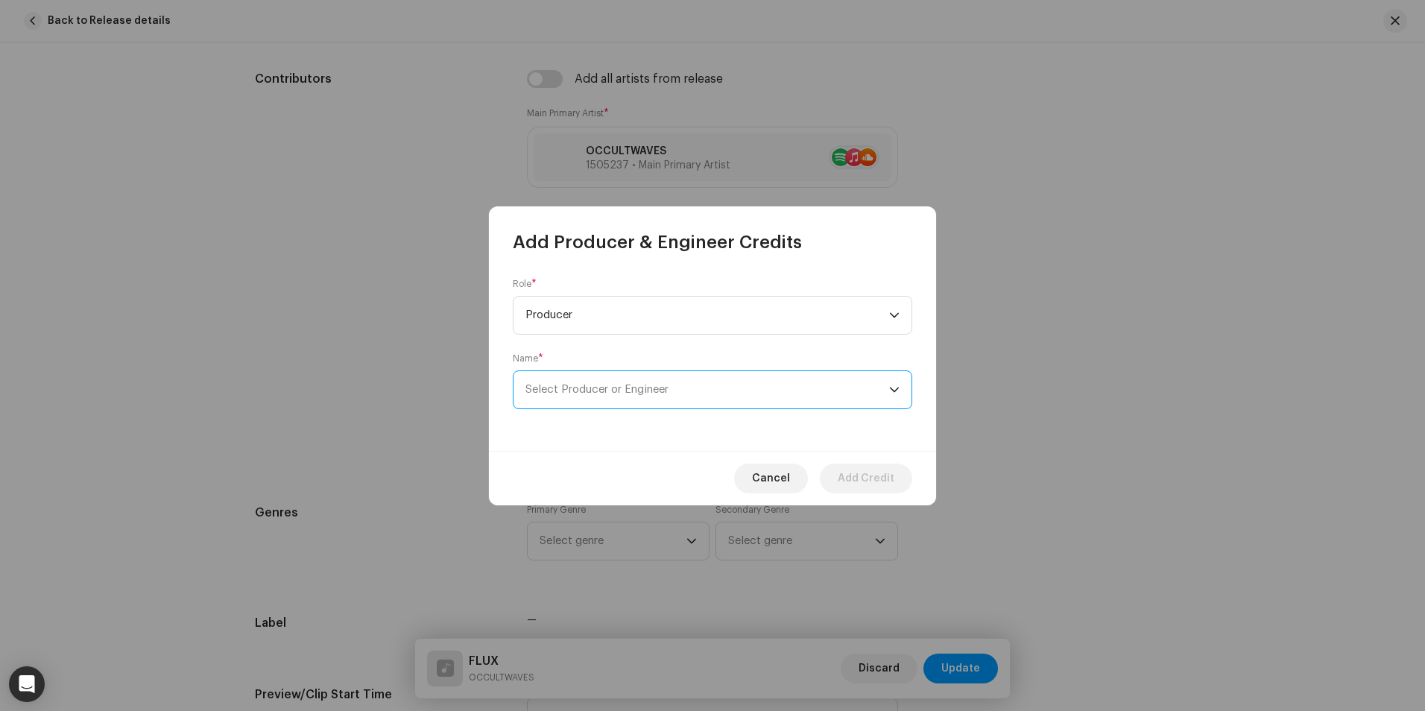
click at [680, 380] on span "Select Producer or Engineer" at bounding box center [707, 389] width 364 height 37
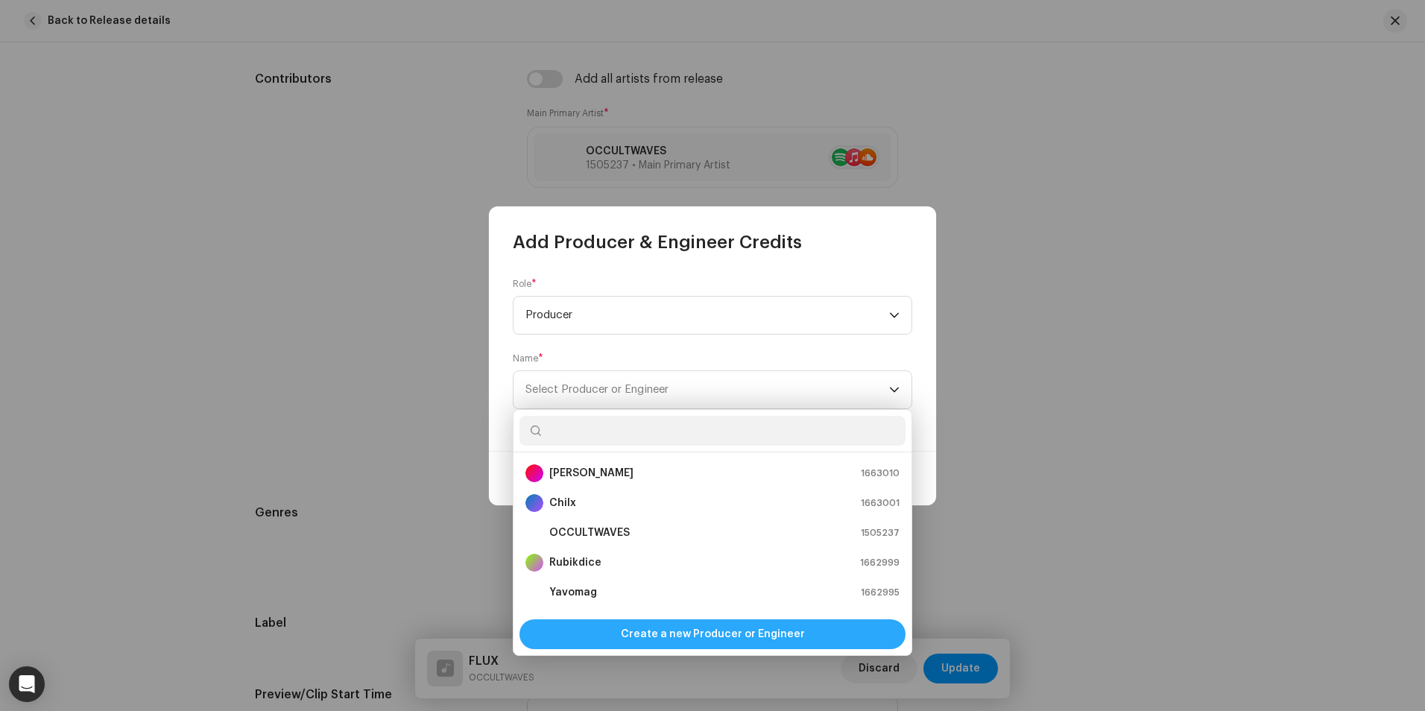
click at [715, 639] on span "Create a new Producer or Engineer" at bounding box center [713, 634] width 184 height 30
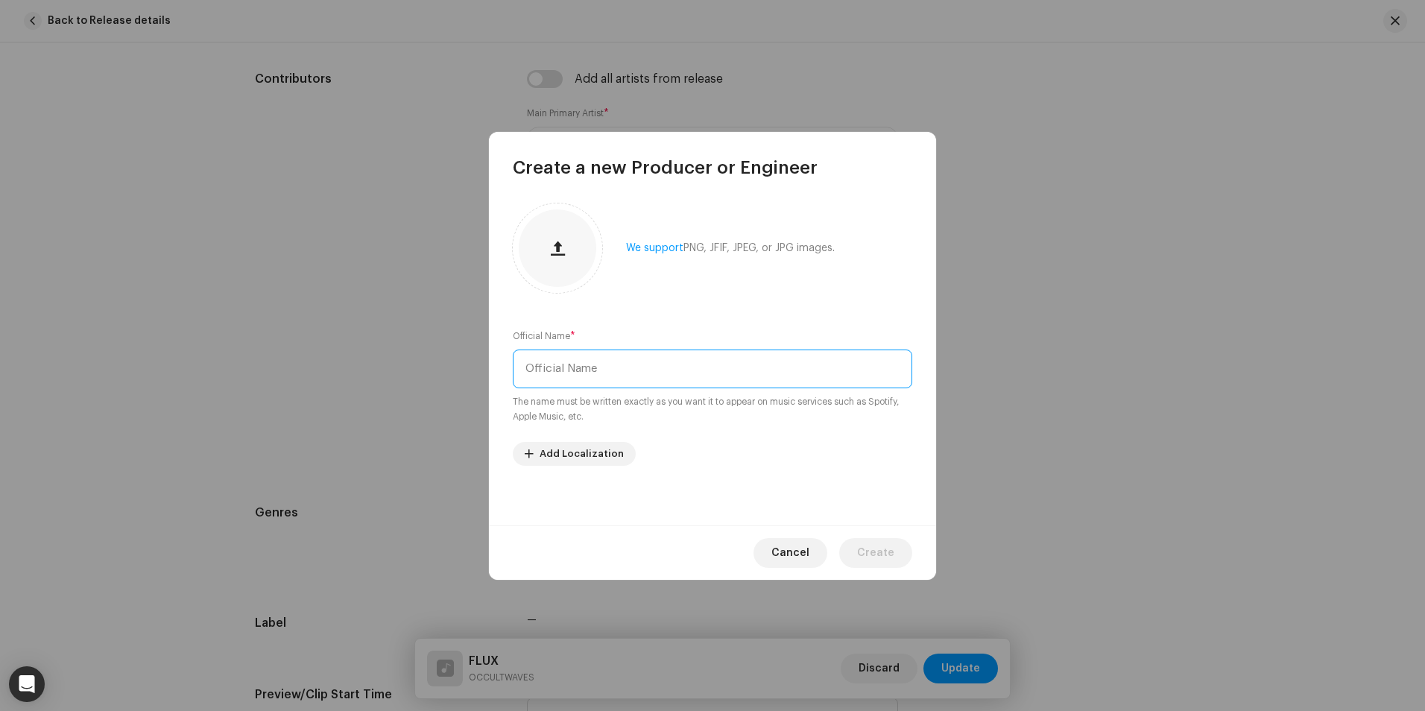
click at [630, 382] on input "text" at bounding box center [712, 368] width 399 height 39
type input "RhefleX"
click at [866, 548] on span "Create" at bounding box center [875, 553] width 37 height 30
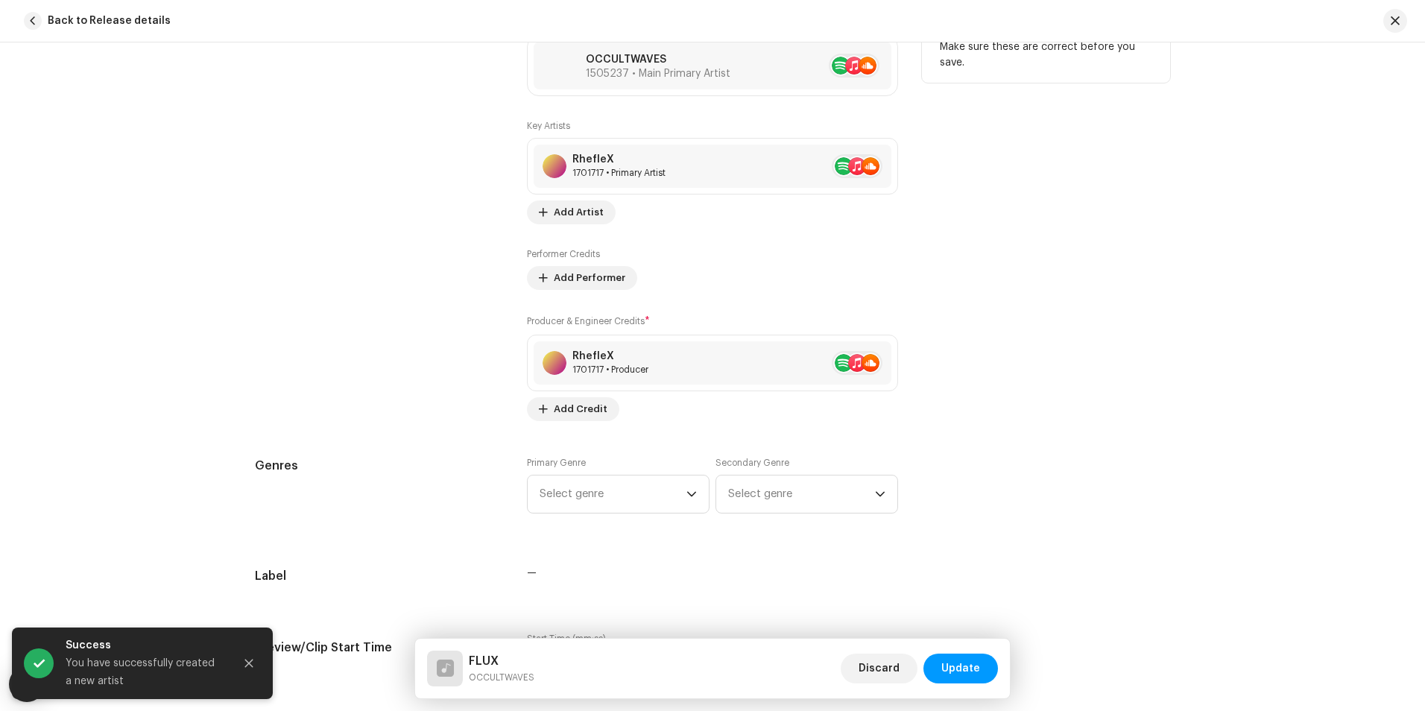
scroll to position [987, 0]
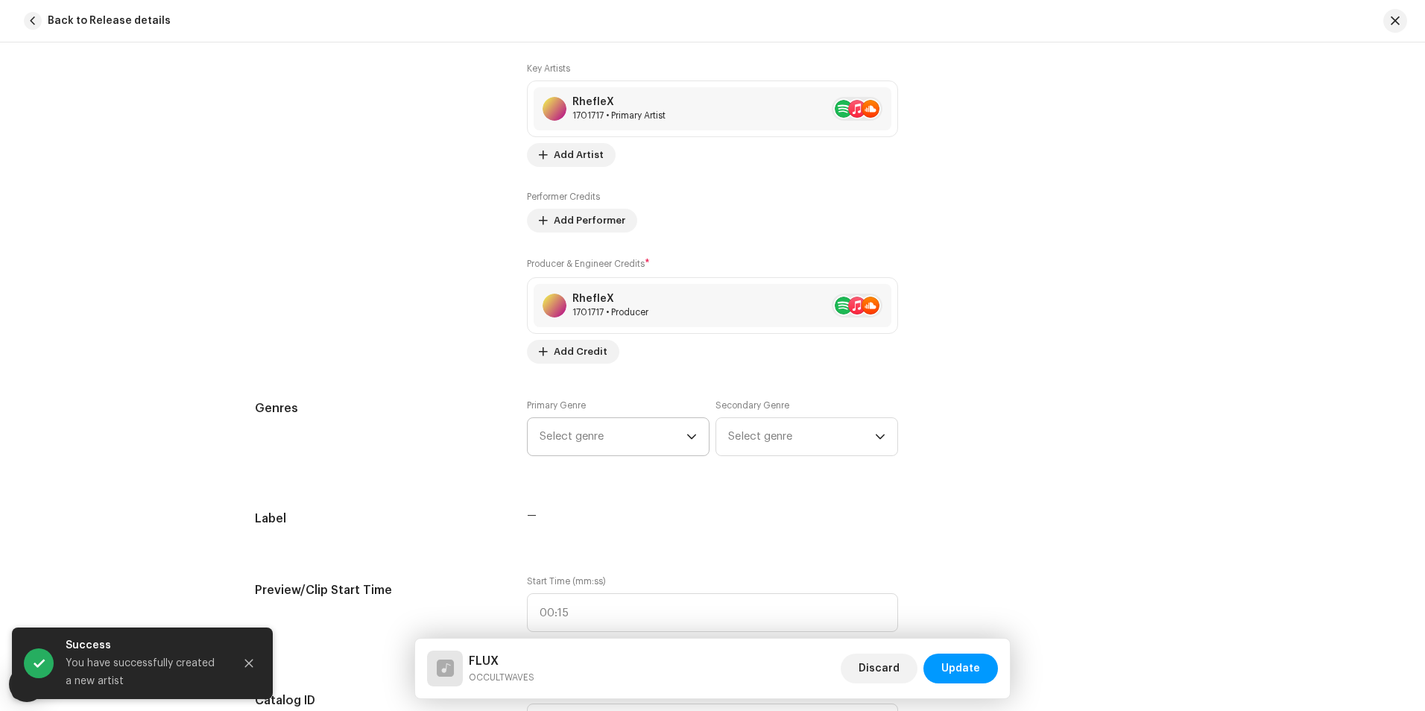
click at [653, 443] on span "Select genre" at bounding box center [612, 436] width 147 height 37
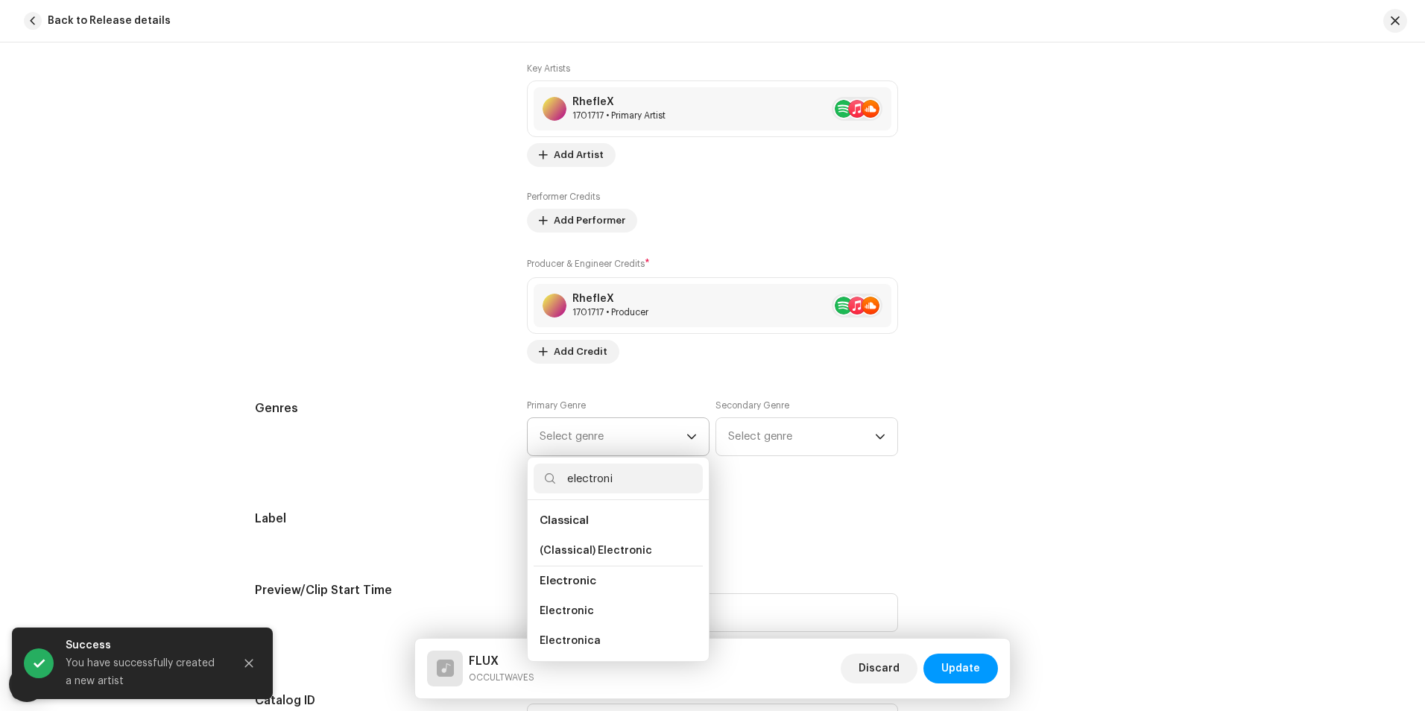
type input "electronic"
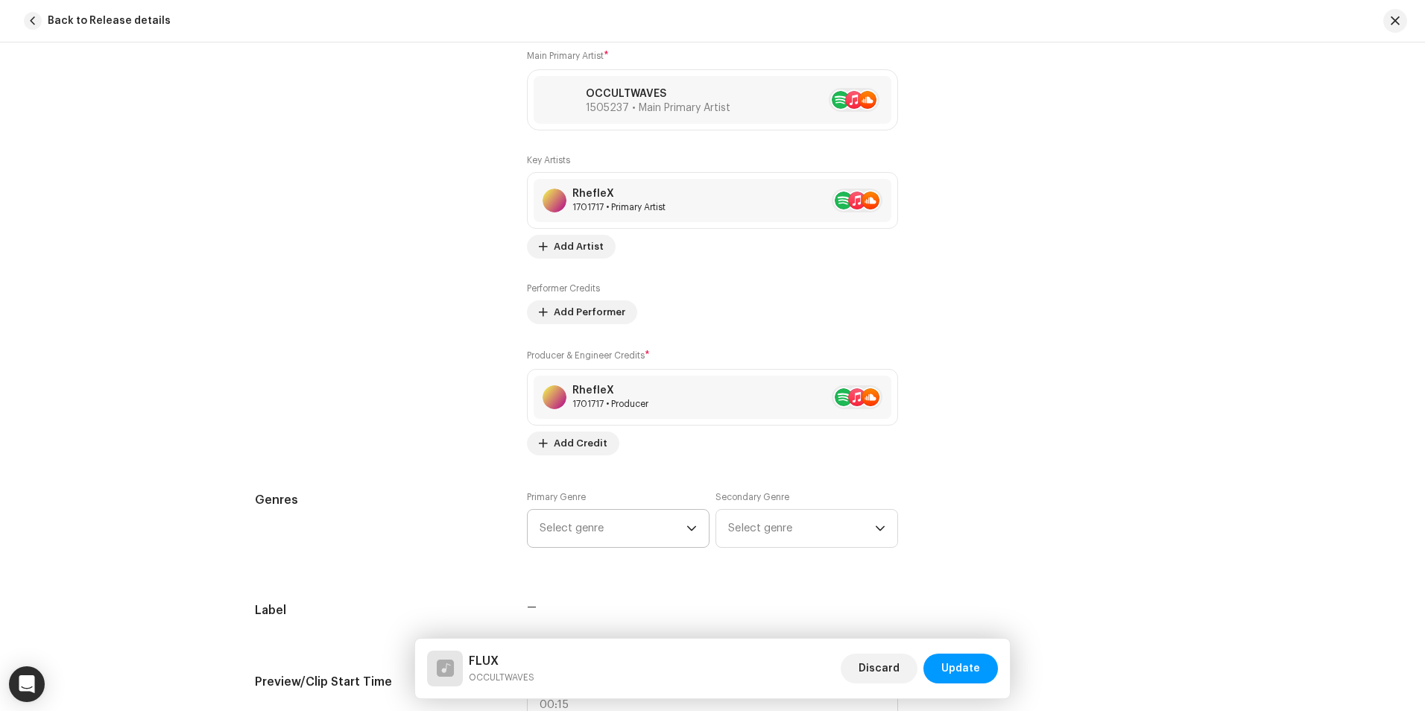
scroll to position [912, 0]
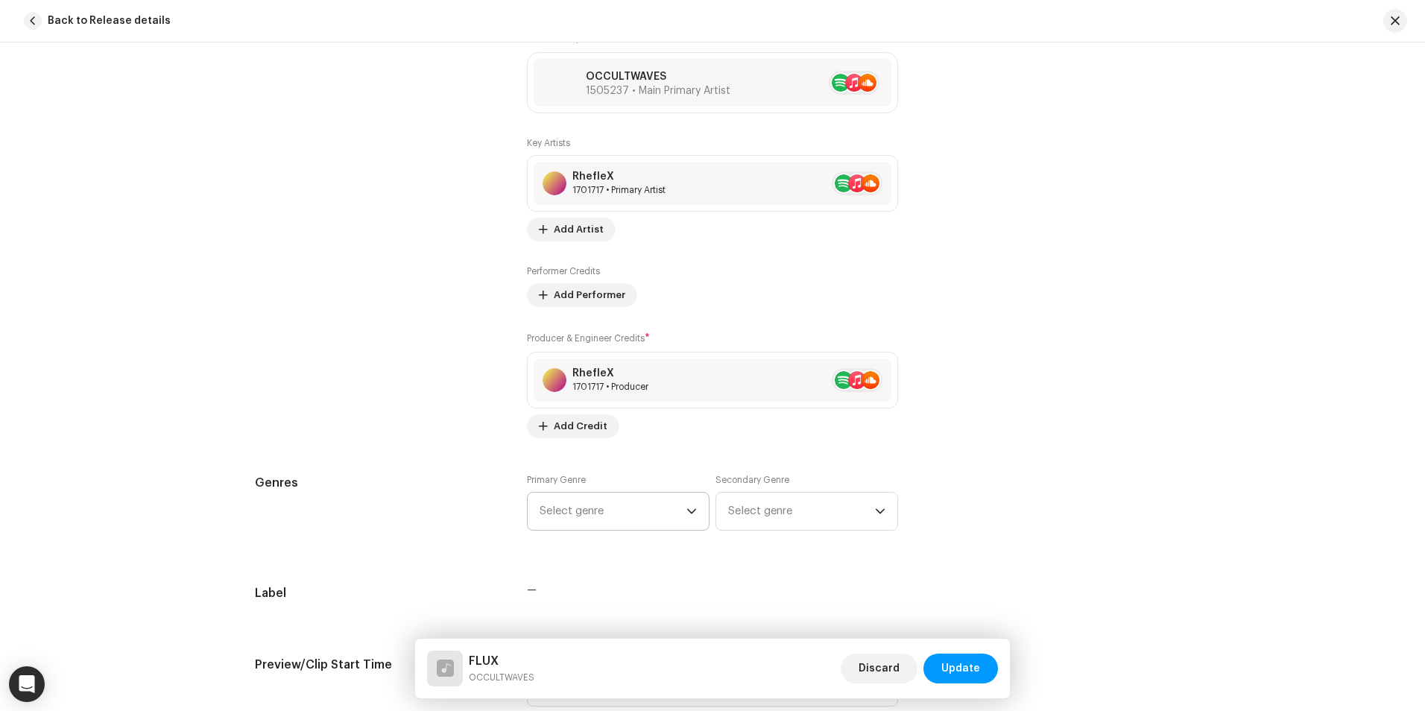
click at [618, 490] on div "Primary Genre Select genre" at bounding box center [618, 502] width 183 height 57
click at [619, 498] on span "Select genre" at bounding box center [612, 511] width 147 height 37
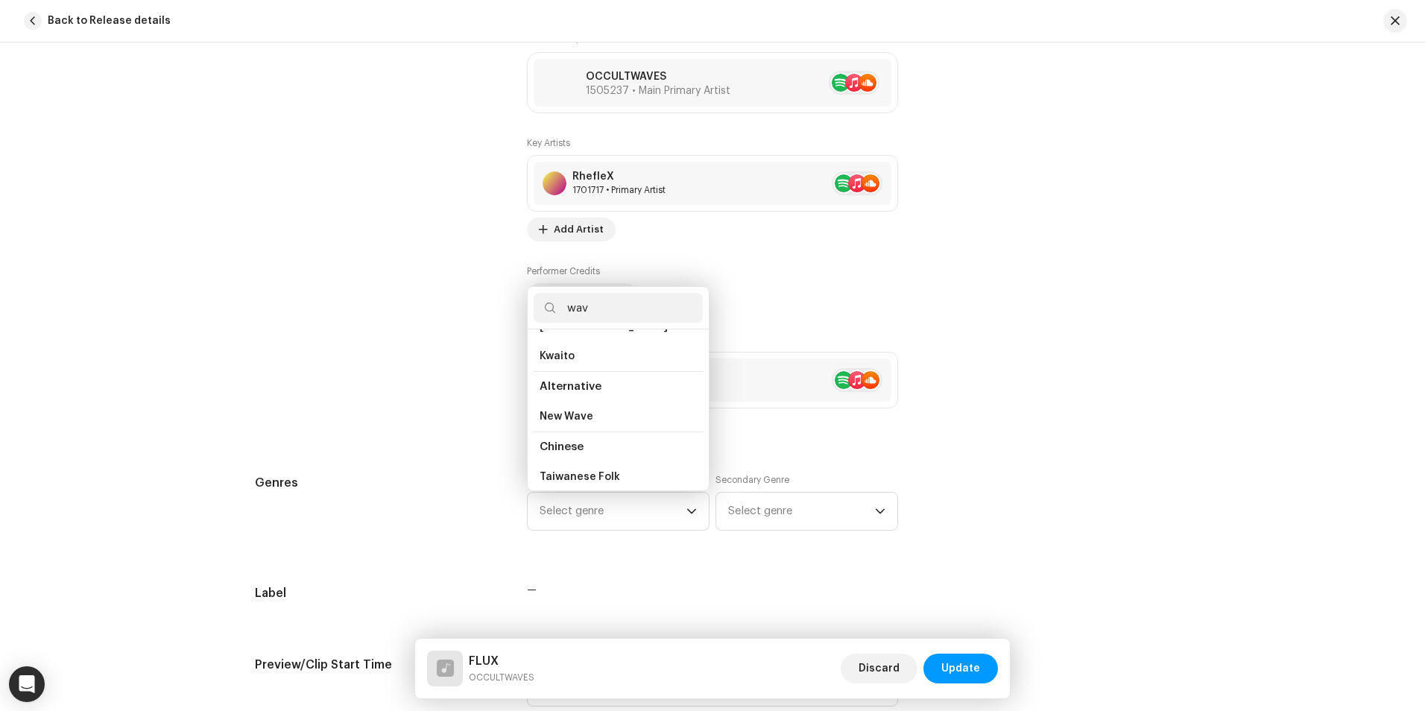
scroll to position [0, 0]
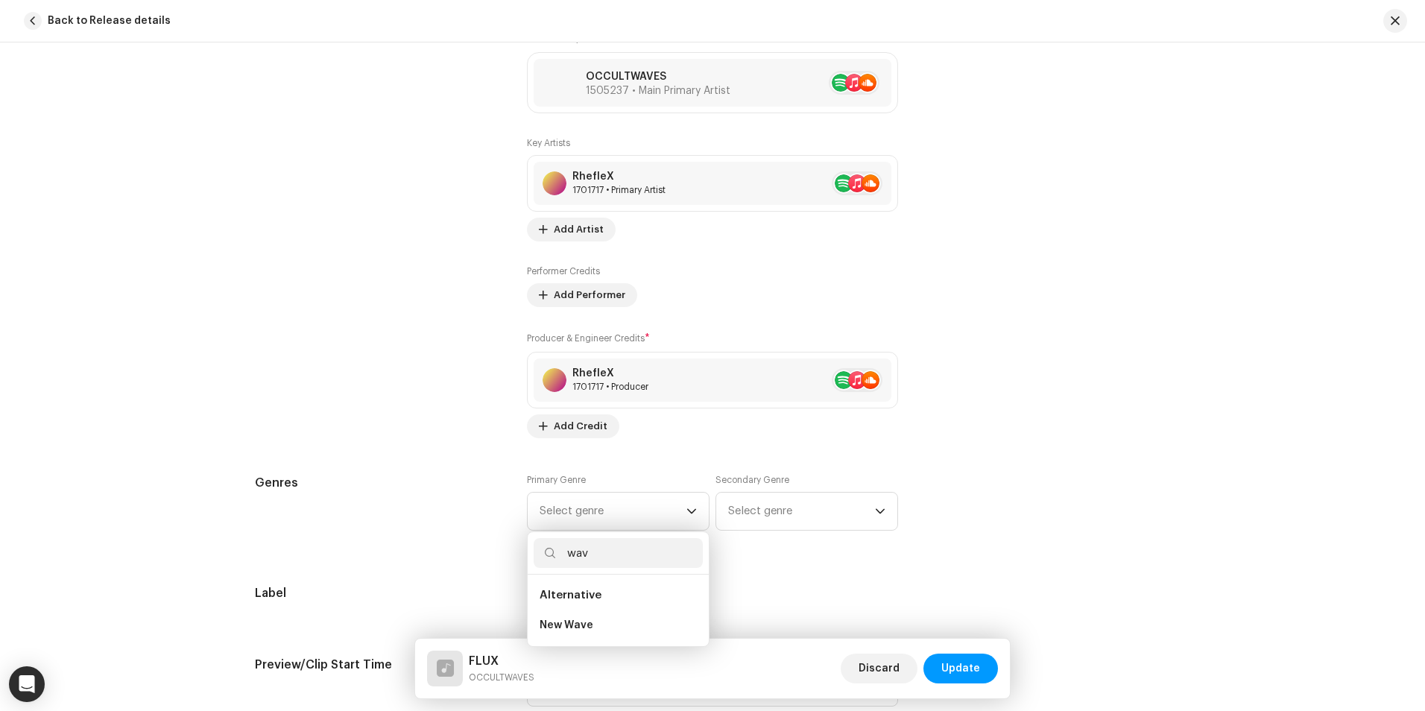
type input "wave"
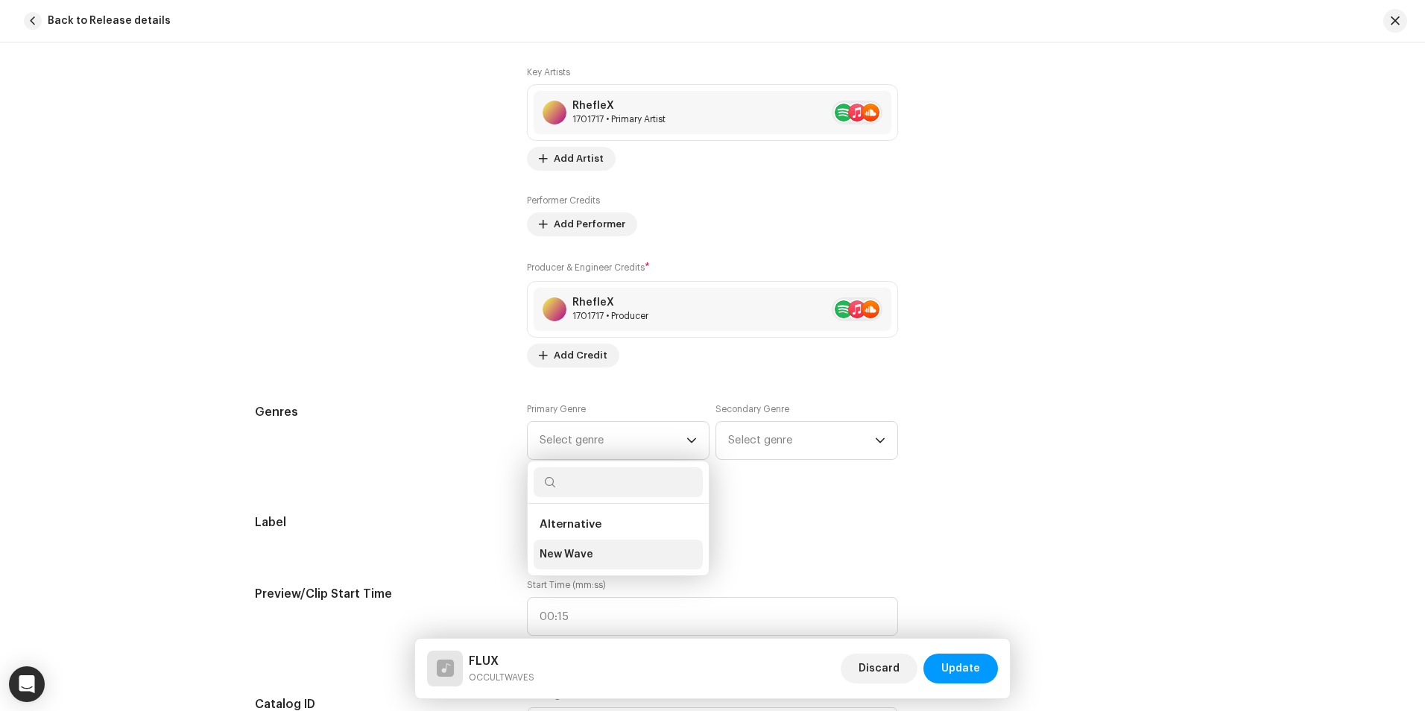
scroll to position [987, 0]
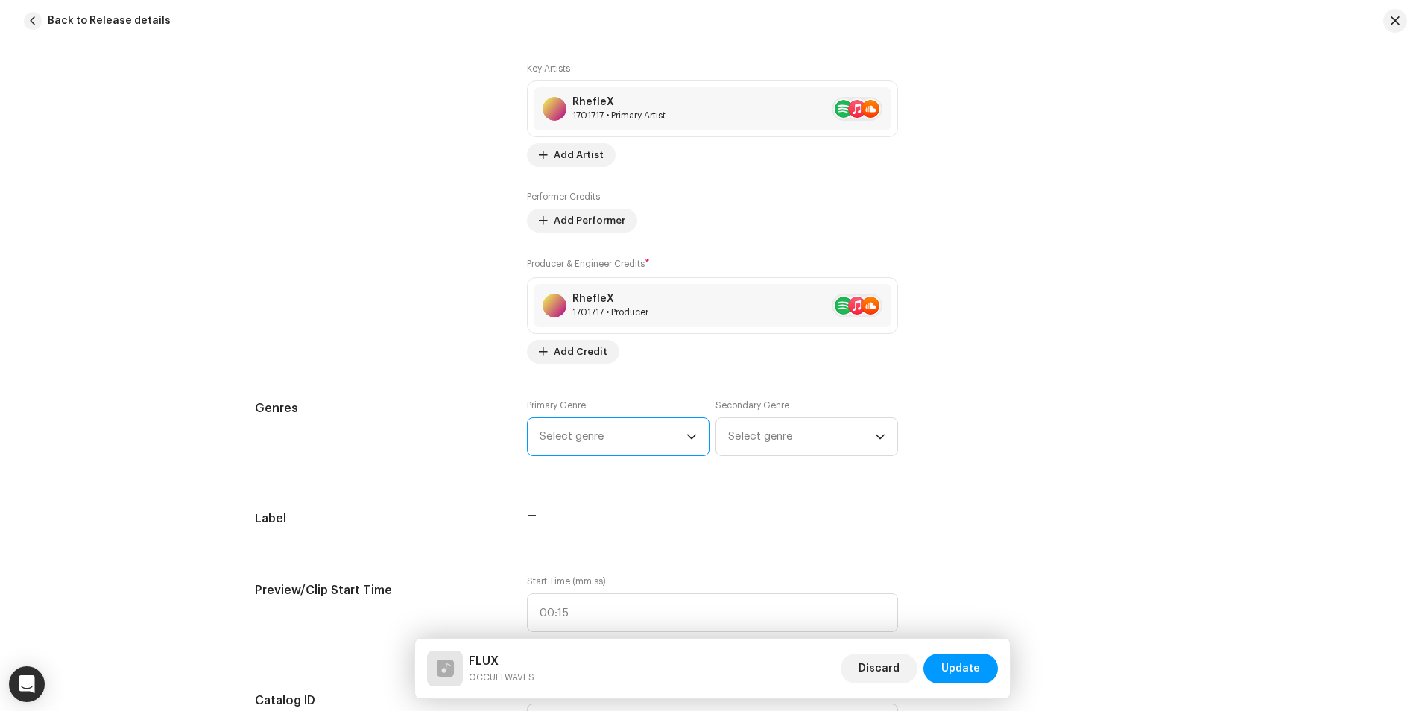
click at [629, 440] on span "Select genre" at bounding box center [612, 436] width 147 height 37
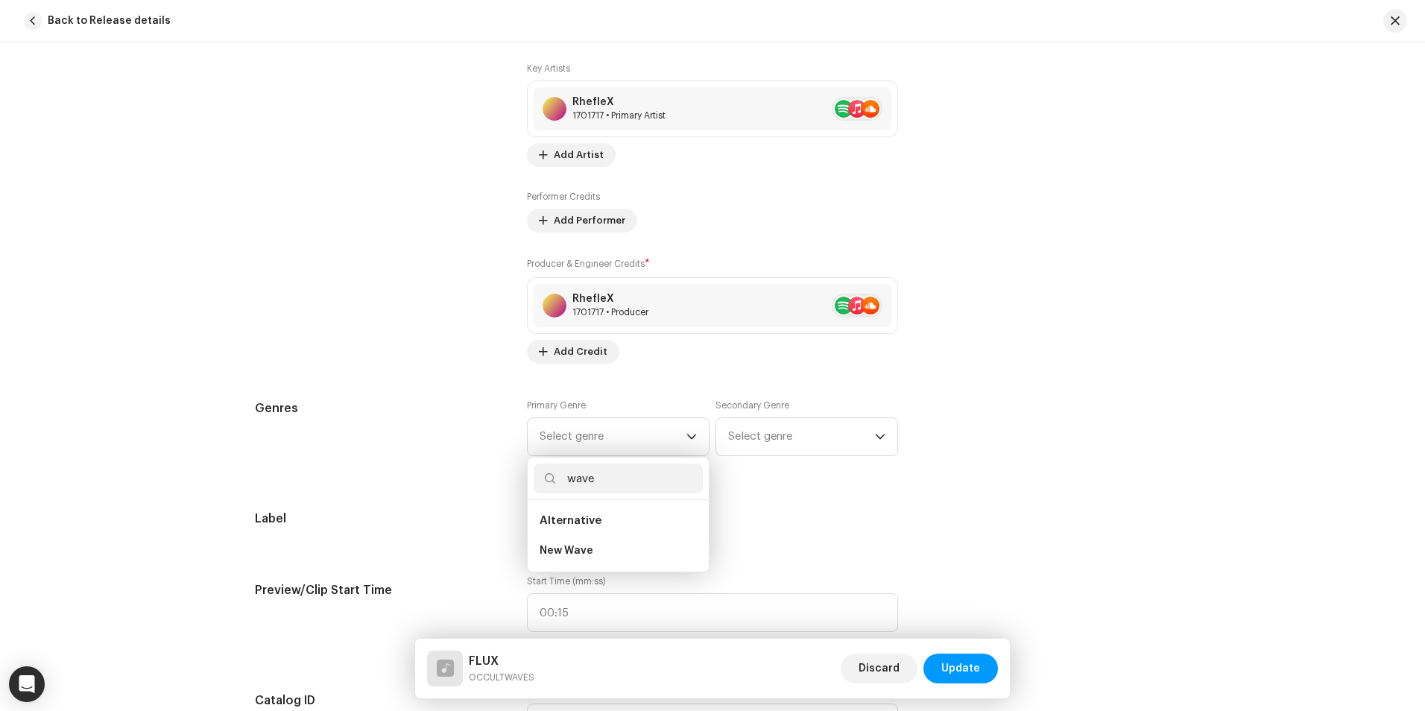
drag, startPoint x: 621, startPoint y: 477, endPoint x: 553, endPoint y: 475, distance: 67.8
click at [553, 475] on input "wave" at bounding box center [618, 478] width 169 height 30
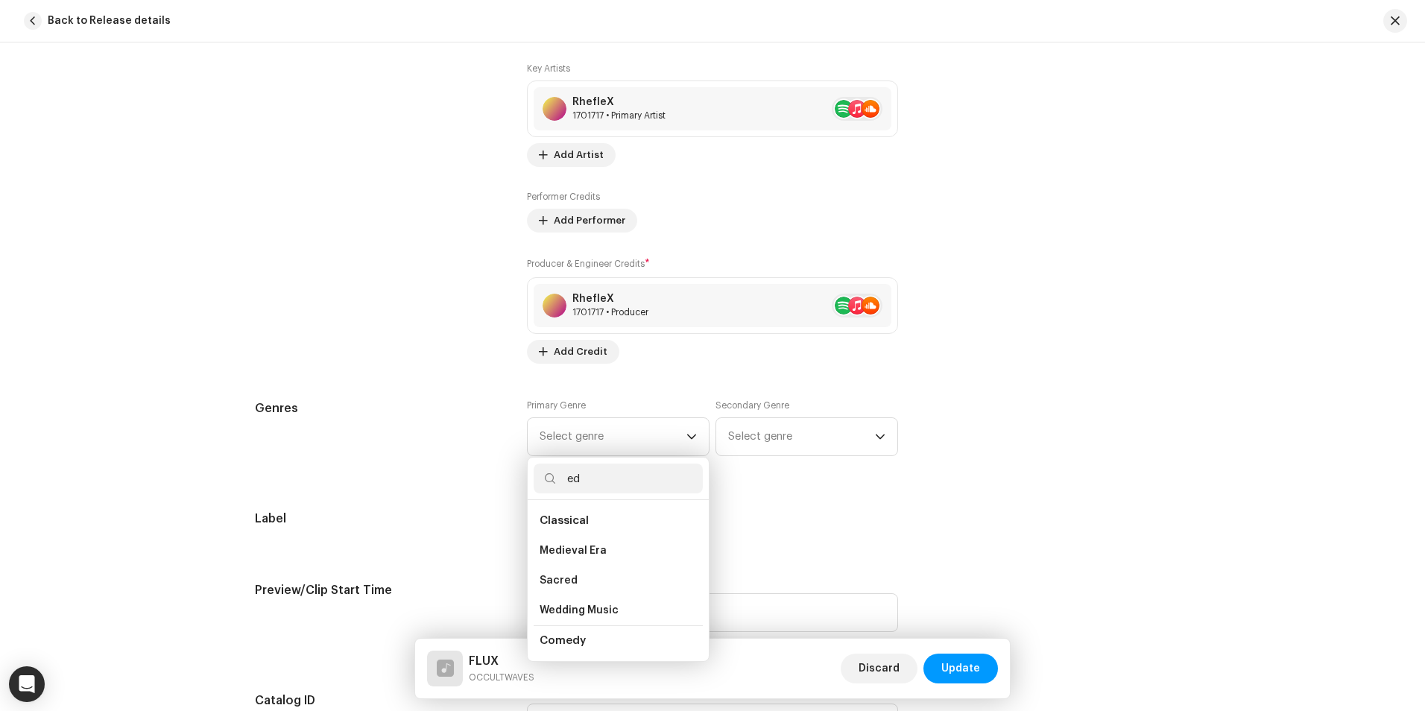
type input "e"
type input "w"
type input "electroni"
click at [613, 580] on li "Electronic" at bounding box center [618, 581] width 169 height 31
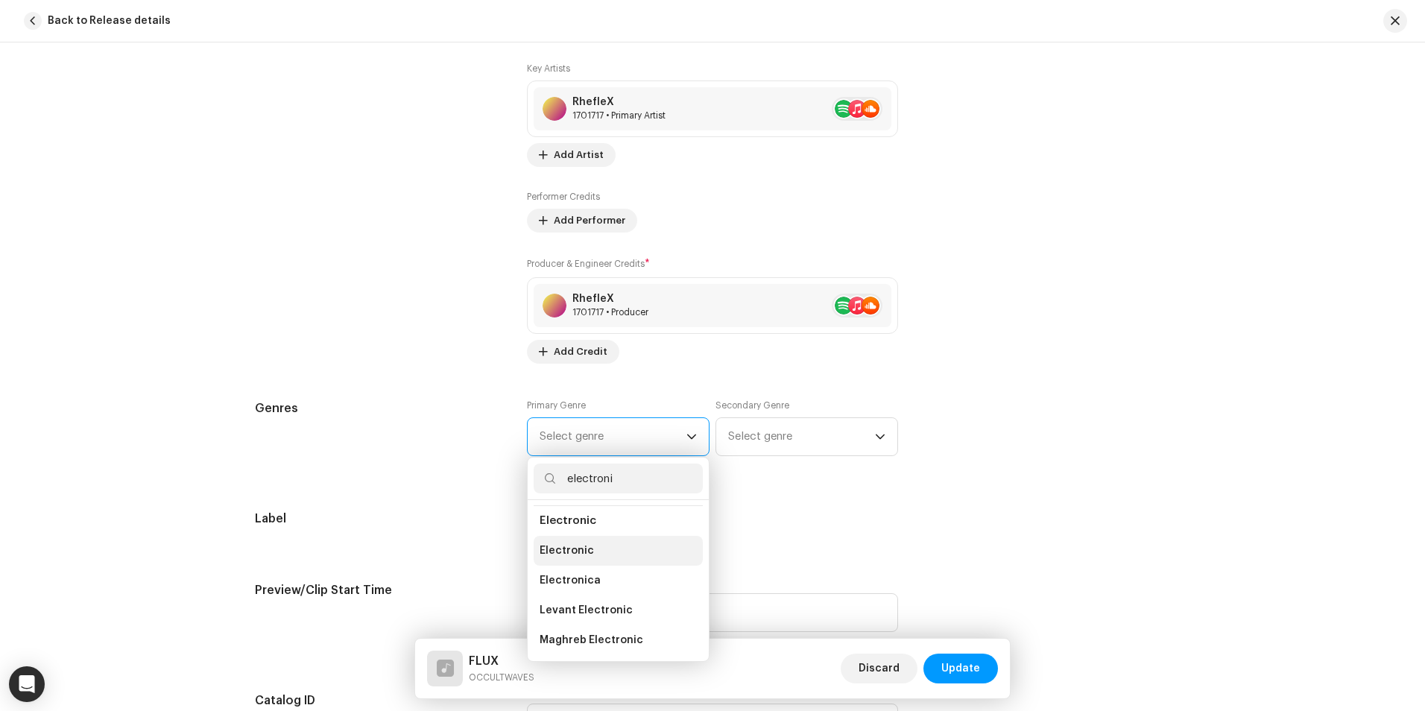
click at [630, 550] on li "Electronic" at bounding box center [618, 551] width 169 height 30
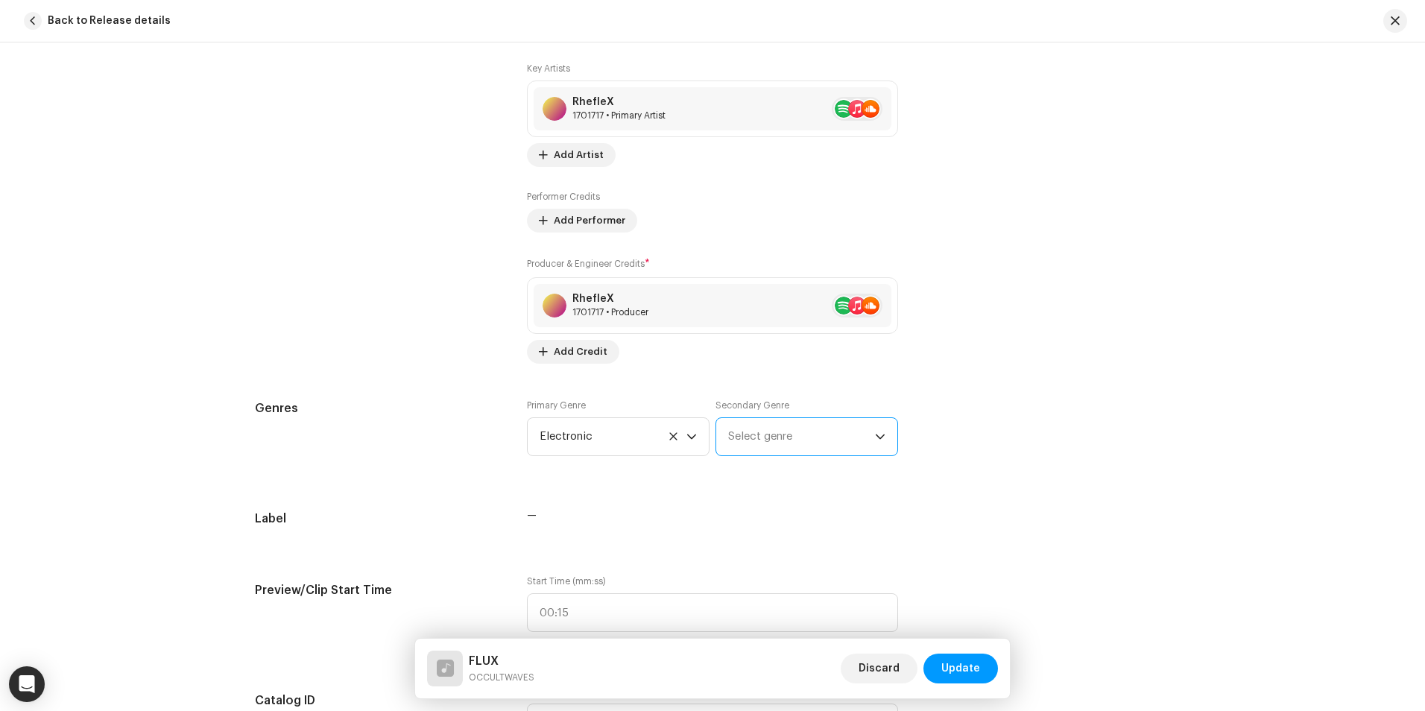
click at [776, 428] on span "Select genre" at bounding box center [801, 436] width 147 height 37
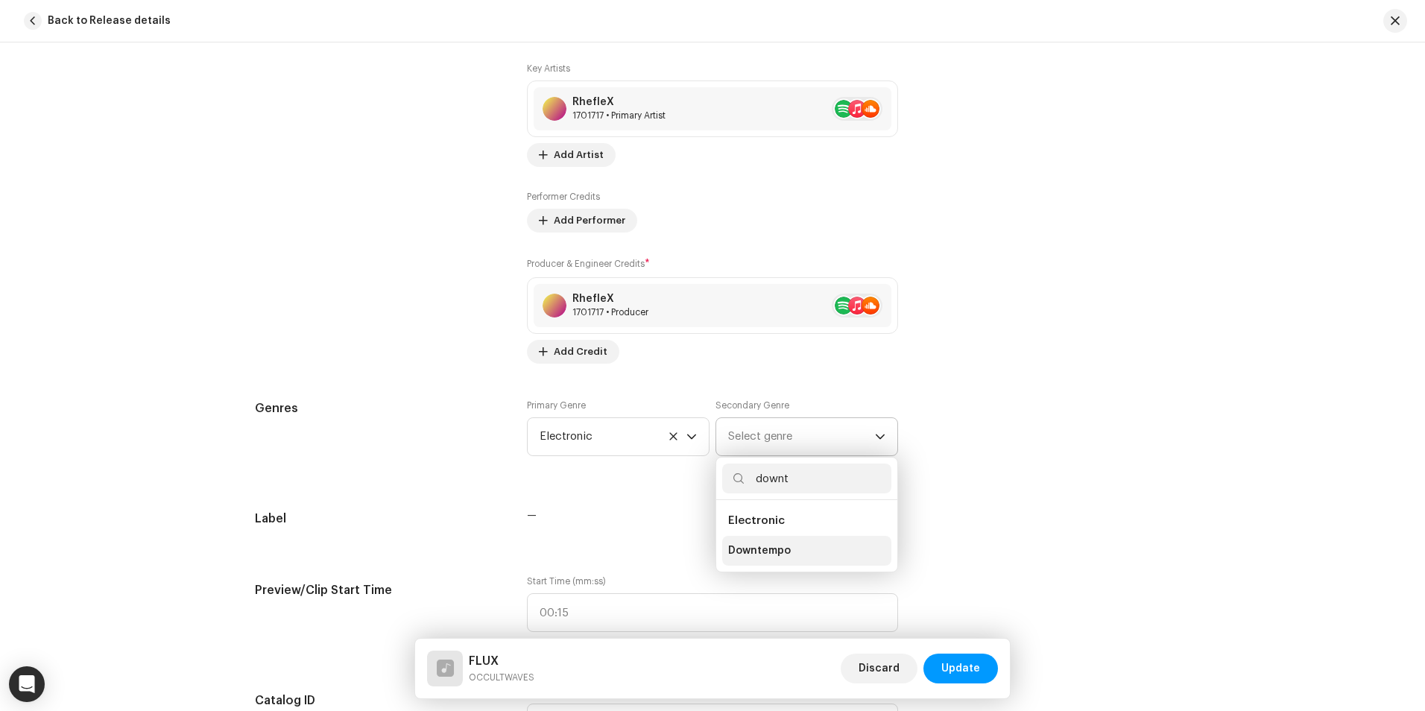
type input "downt"
click at [764, 546] on span "Downtempo" at bounding box center [759, 550] width 63 height 15
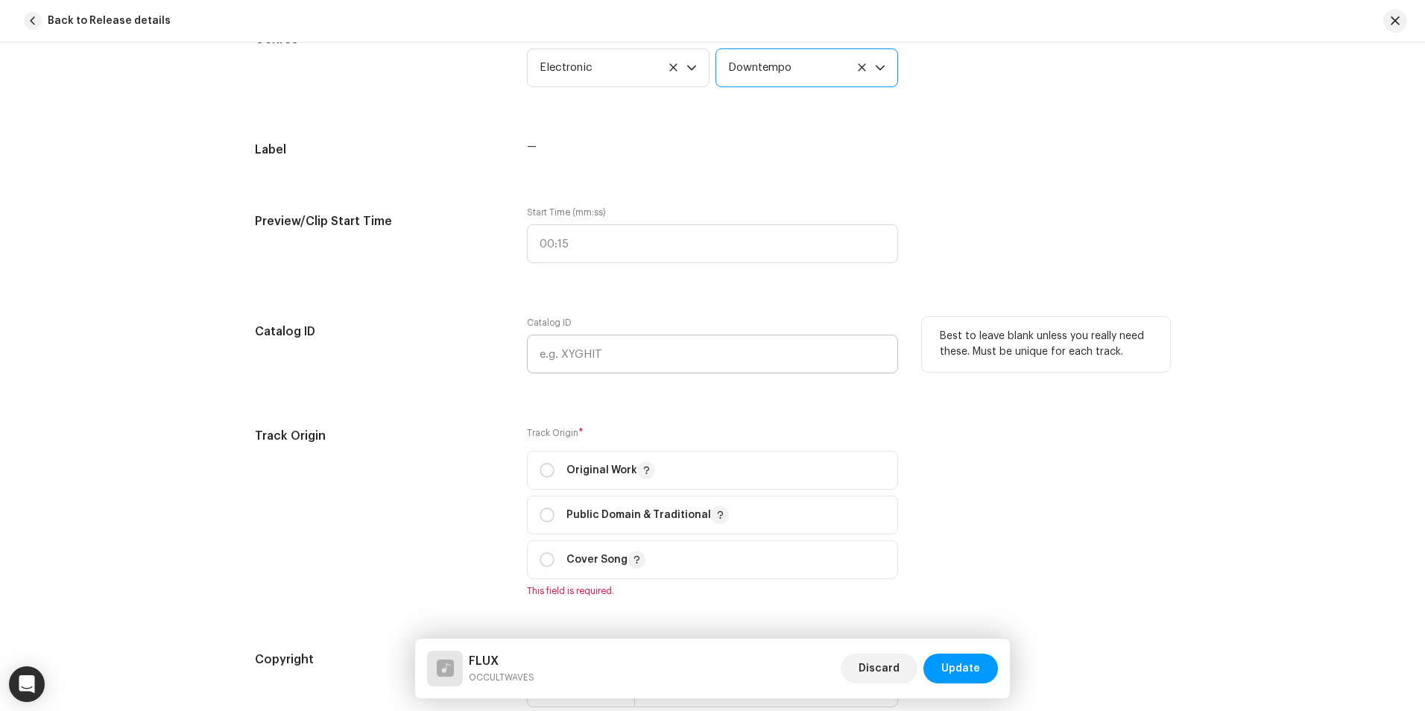
scroll to position [1359, 0]
click at [554, 463] on div "Original Work" at bounding box center [596, 467] width 115 height 18
radio input "true"
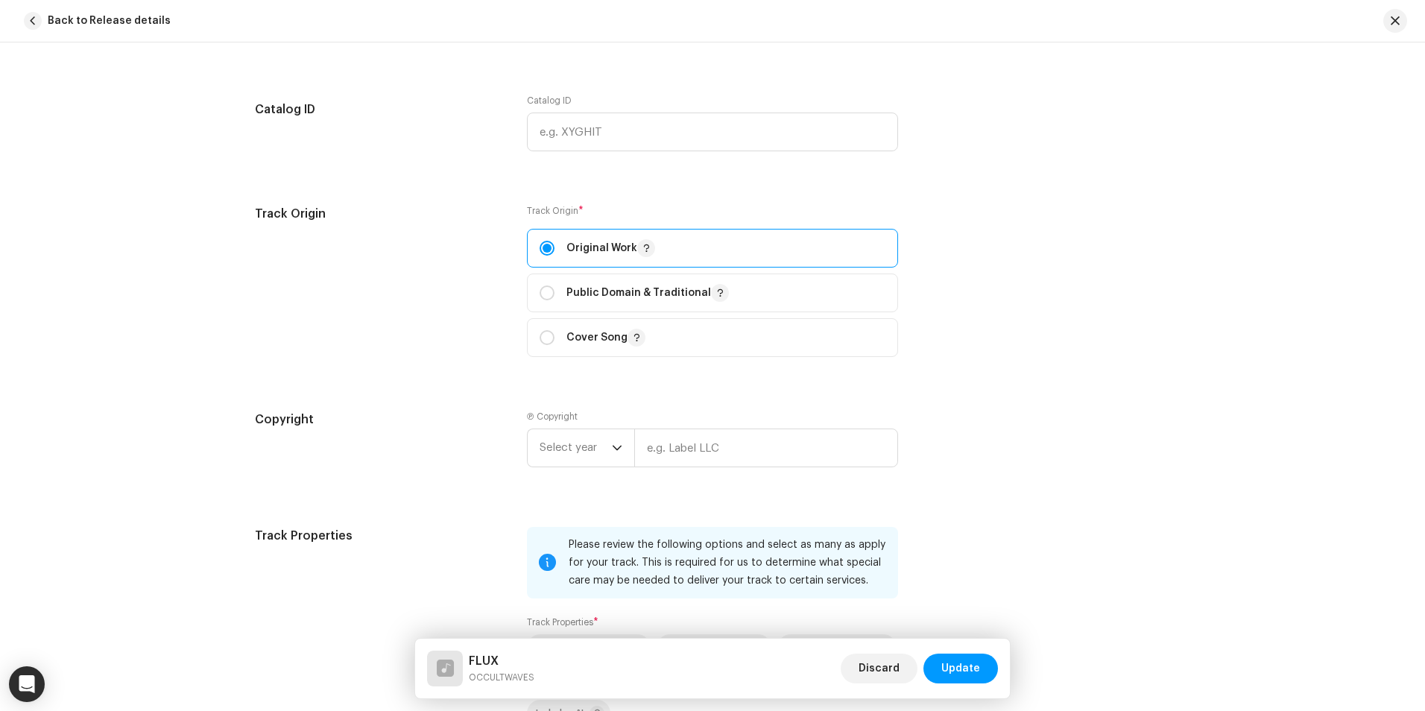
scroll to position [1583, 0]
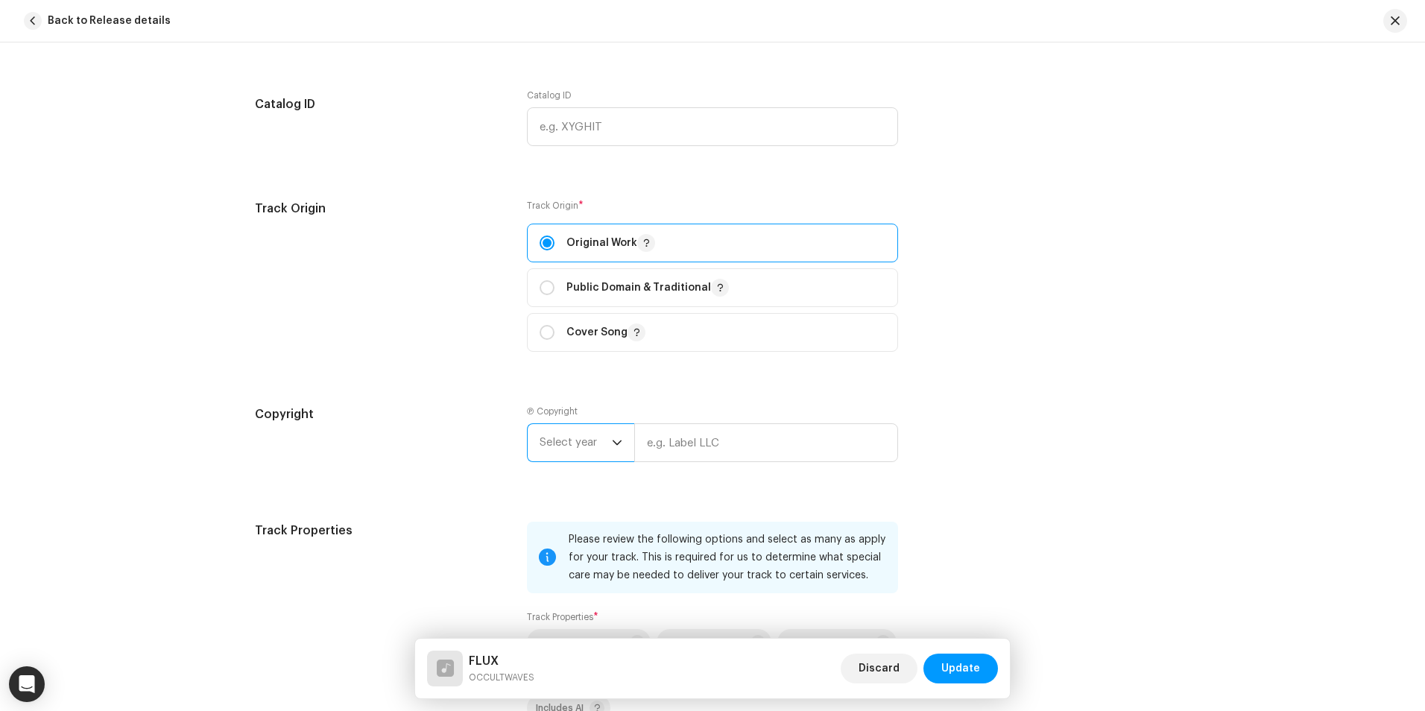
click at [604, 445] on span "Select year" at bounding box center [575, 442] width 72 height 37
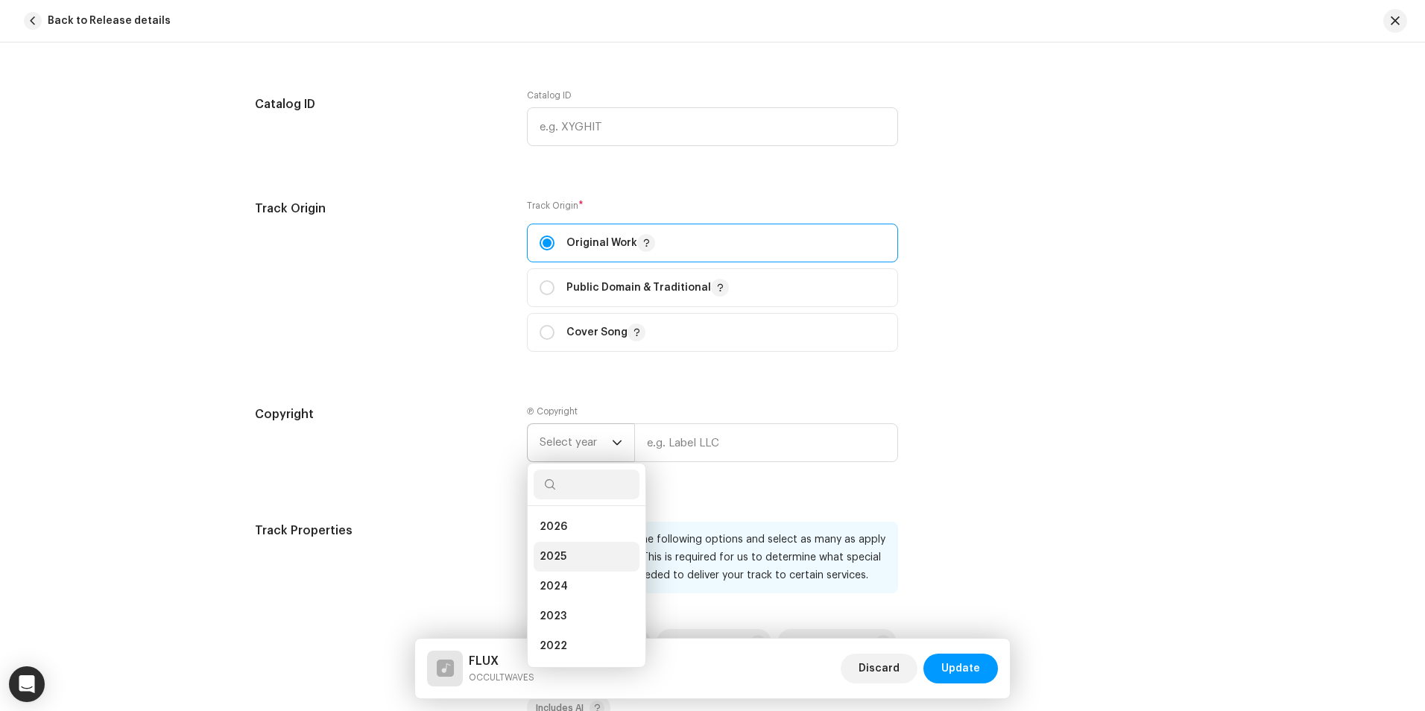
click at [597, 546] on li "2025" at bounding box center [587, 557] width 106 height 30
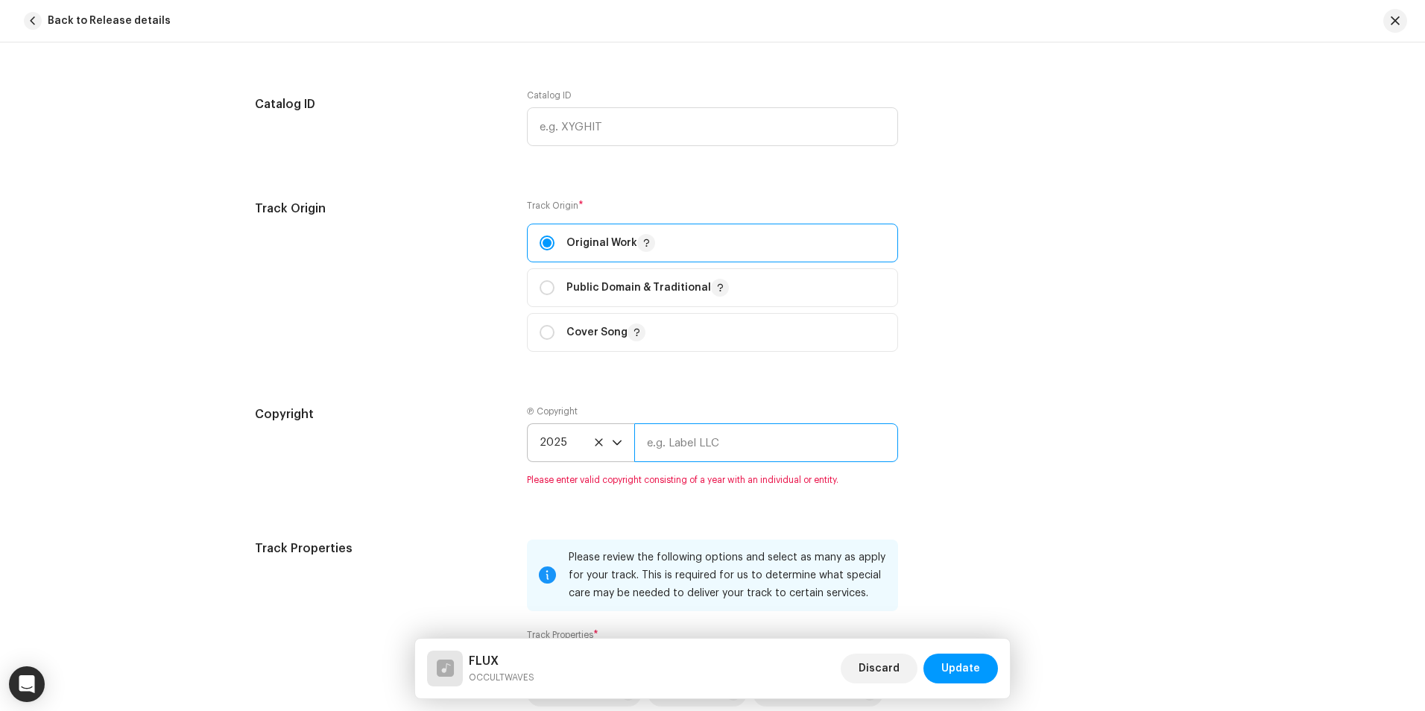
click at [724, 437] on input "text" at bounding box center [766, 442] width 264 height 39
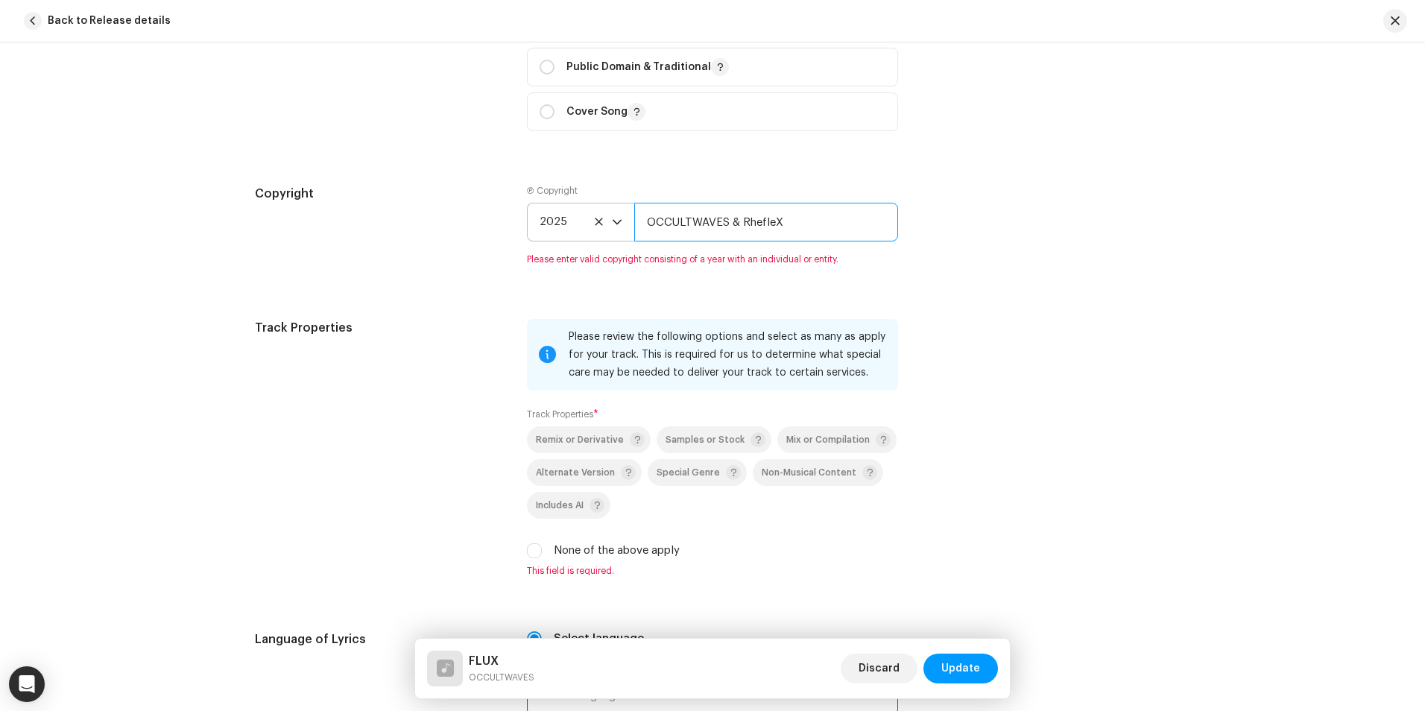
scroll to position [1806, 0]
type input "OCCULTWAVES & RhefleX"
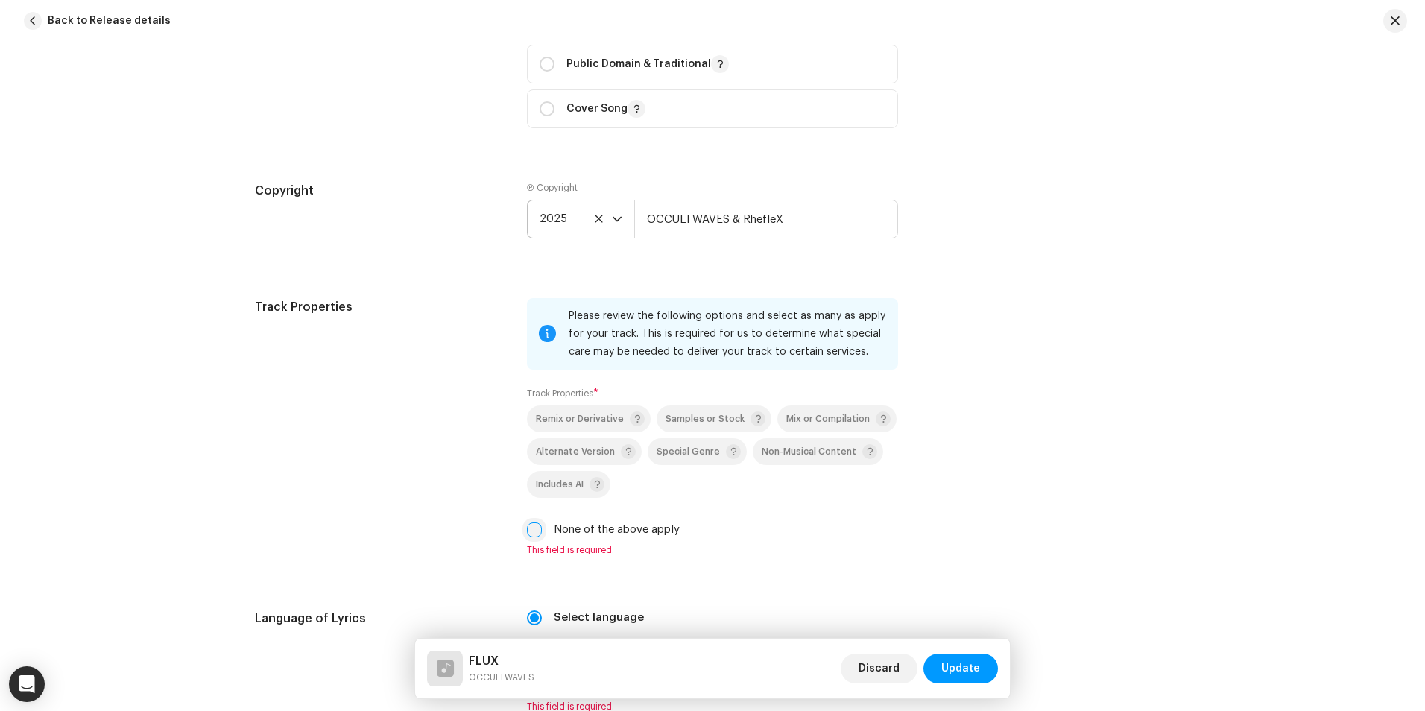
click at [531, 548] on div "Please review the following options and select as many as apply for your track.…" at bounding box center [712, 427] width 371 height 258
click at [533, 530] on input "None of the above apply" at bounding box center [534, 529] width 15 height 15
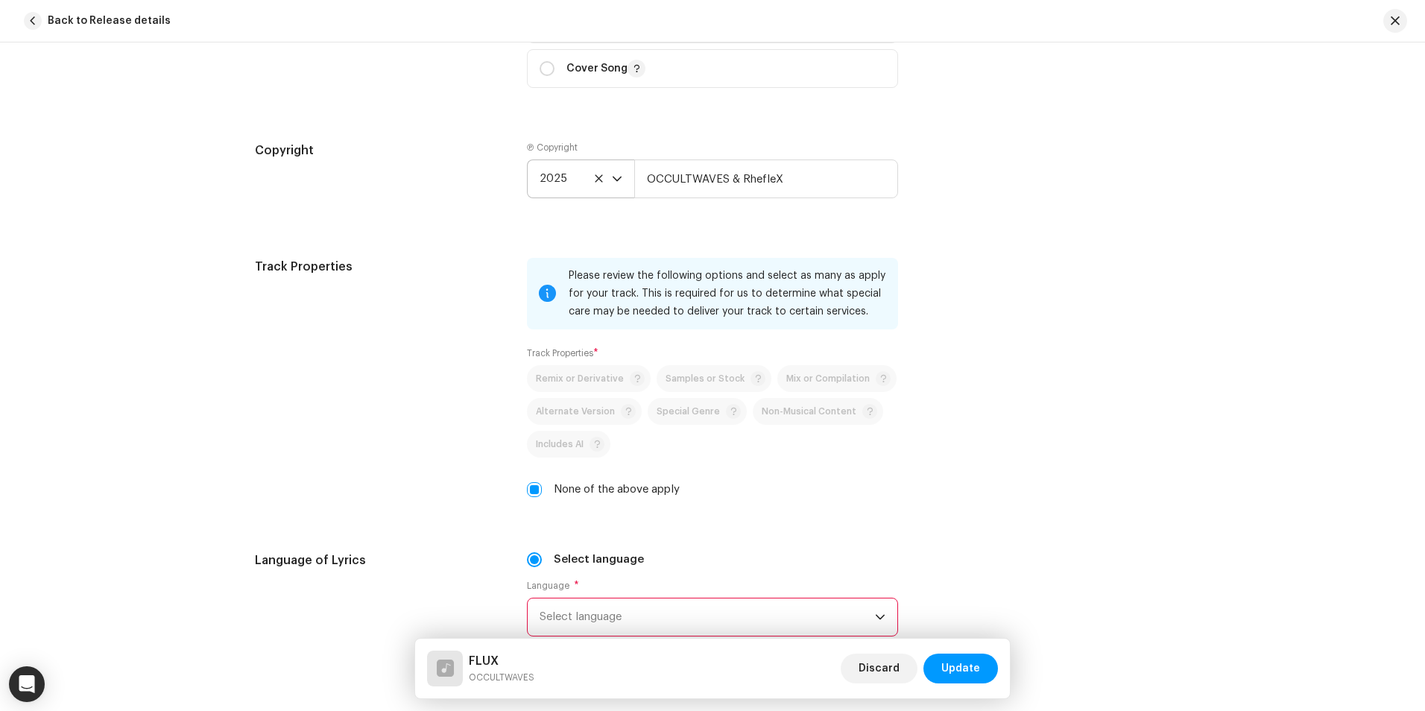
scroll to position [1955, 0]
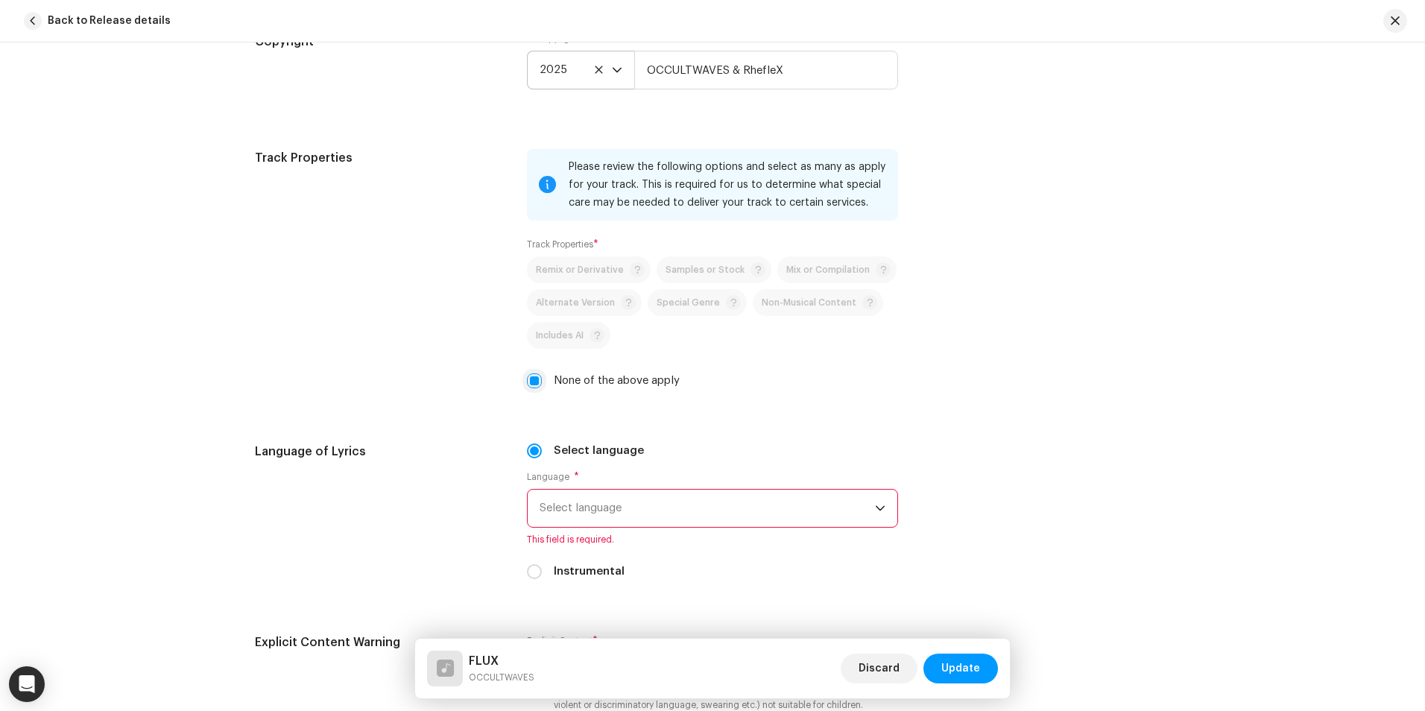
click at [532, 379] on input "None of the above apply" at bounding box center [534, 380] width 15 height 15
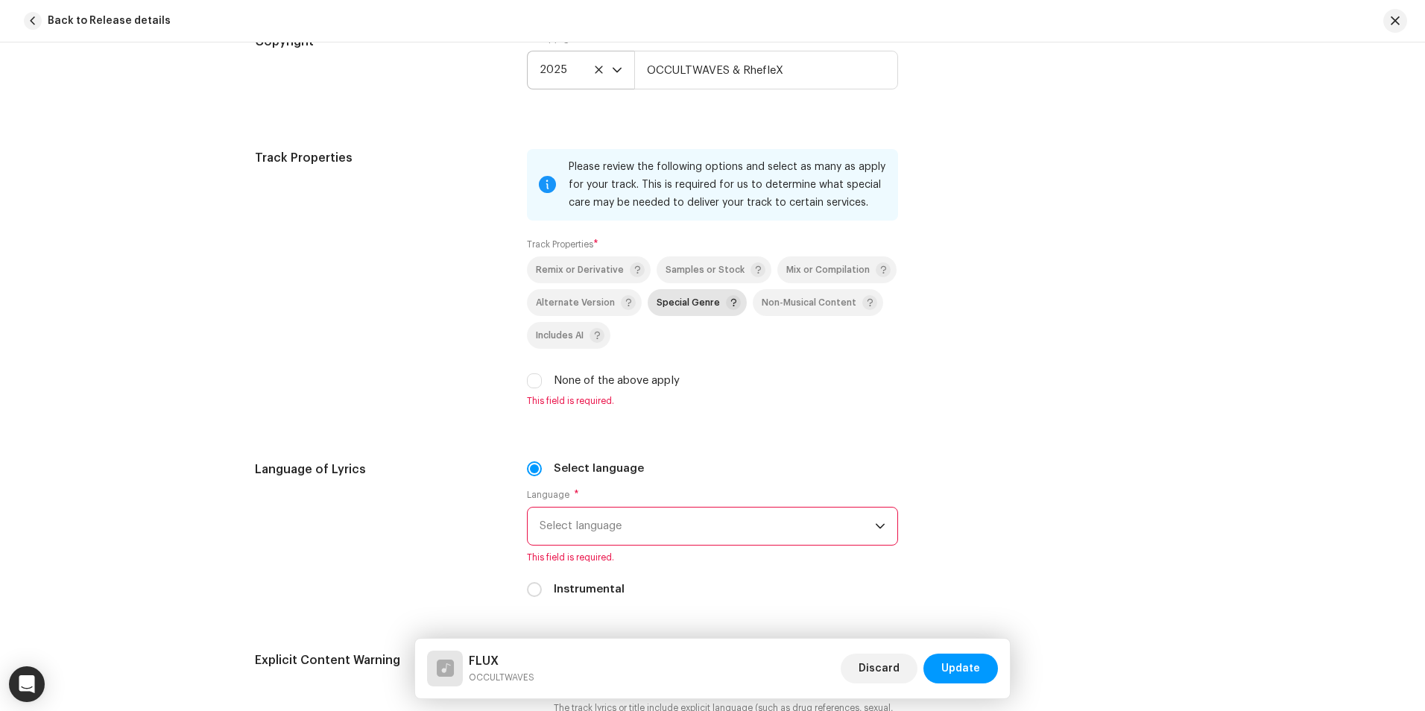
click at [662, 300] on span "Special Genre" at bounding box center [687, 303] width 63 height 10
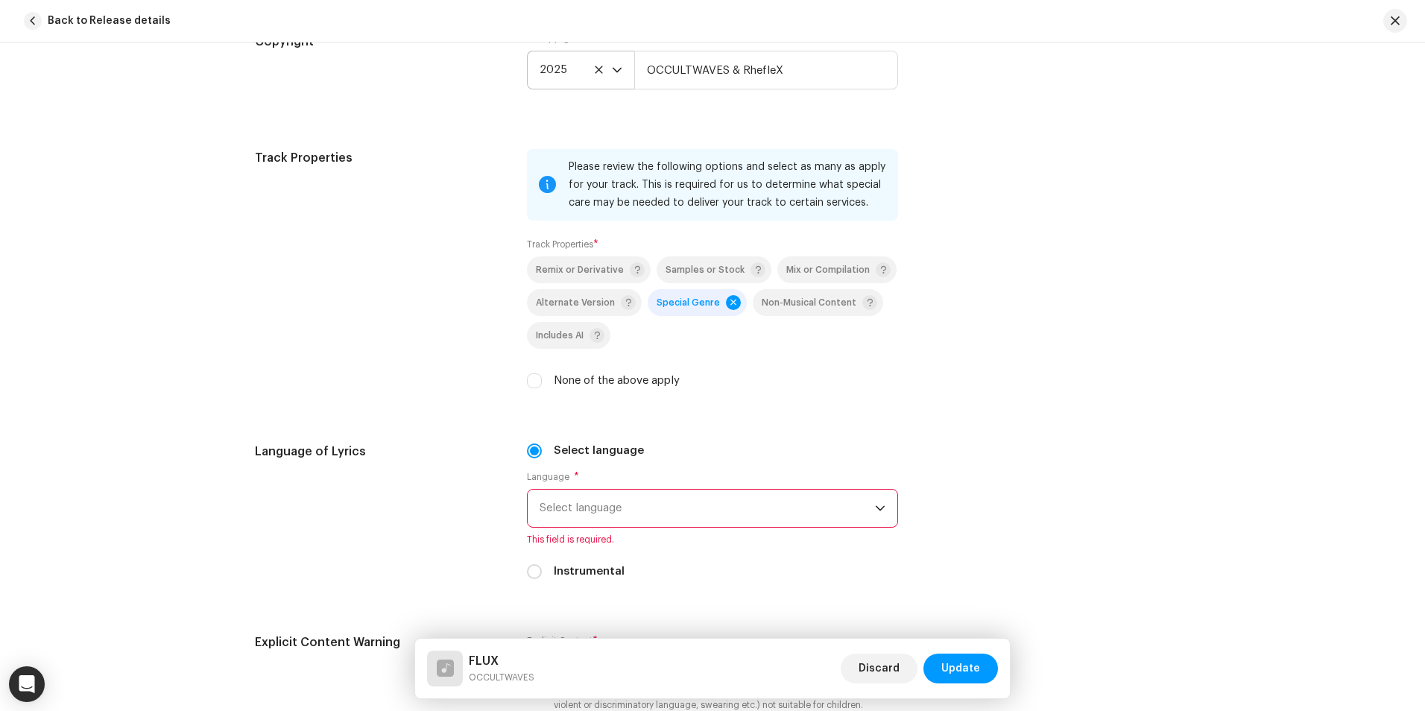
click at [662, 300] on span "Special Genre" at bounding box center [687, 303] width 63 height 10
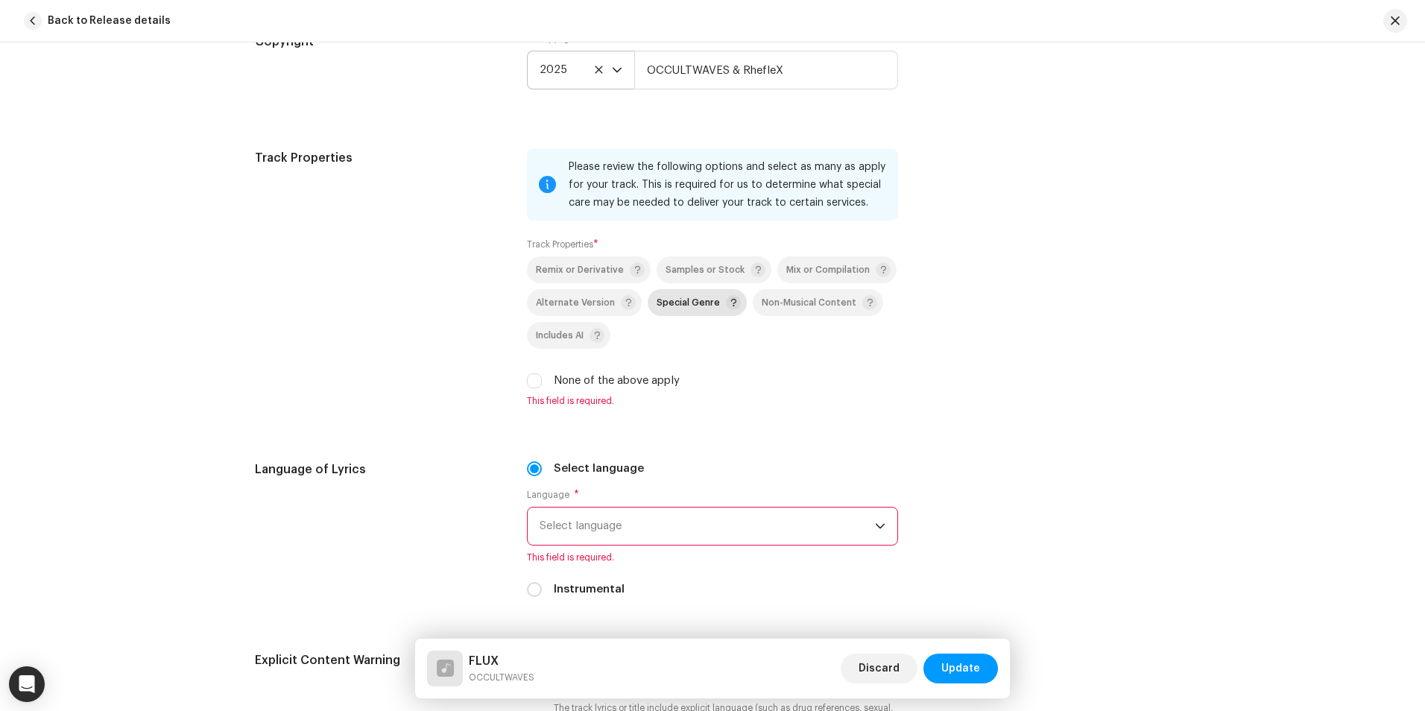
click at [662, 300] on span "Special Genre" at bounding box center [687, 303] width 63 height 10
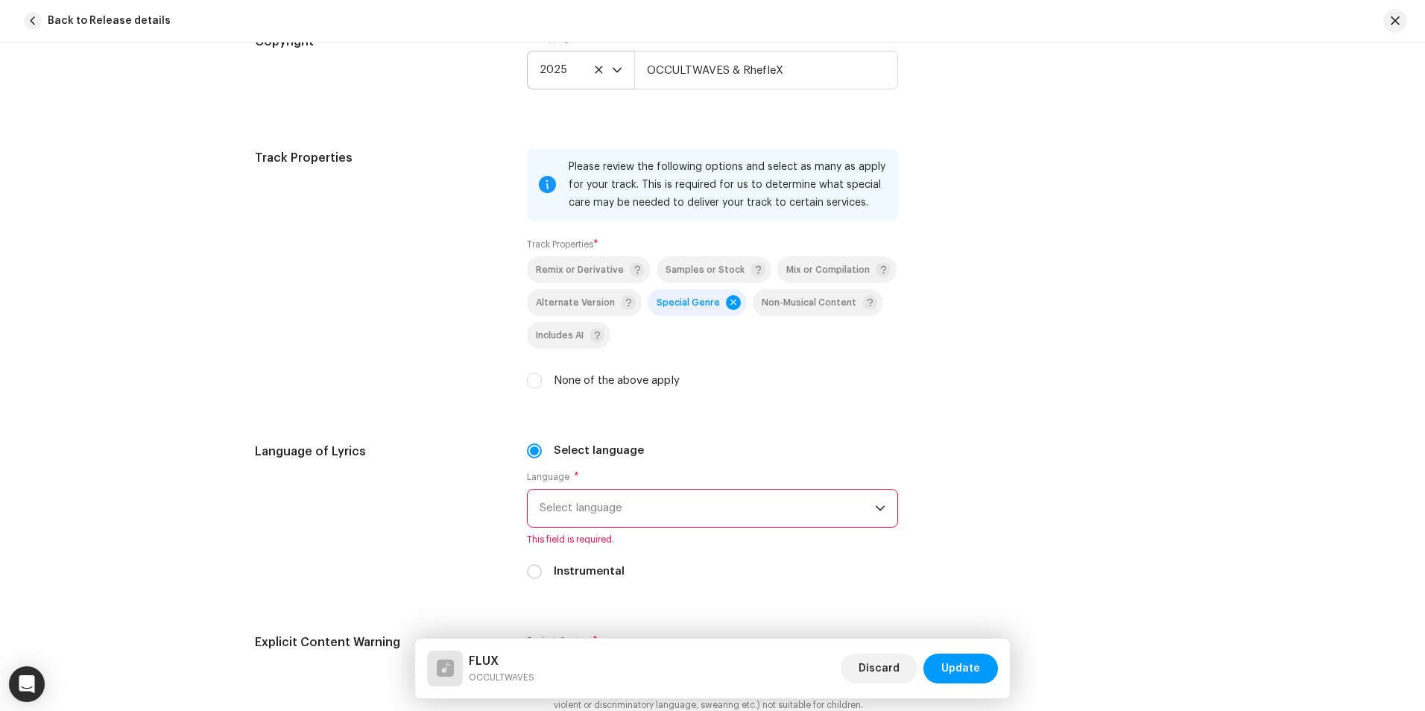
click at [676, 305] on span "Special Genre" at bounding box center [687, 303] width 63 height 10
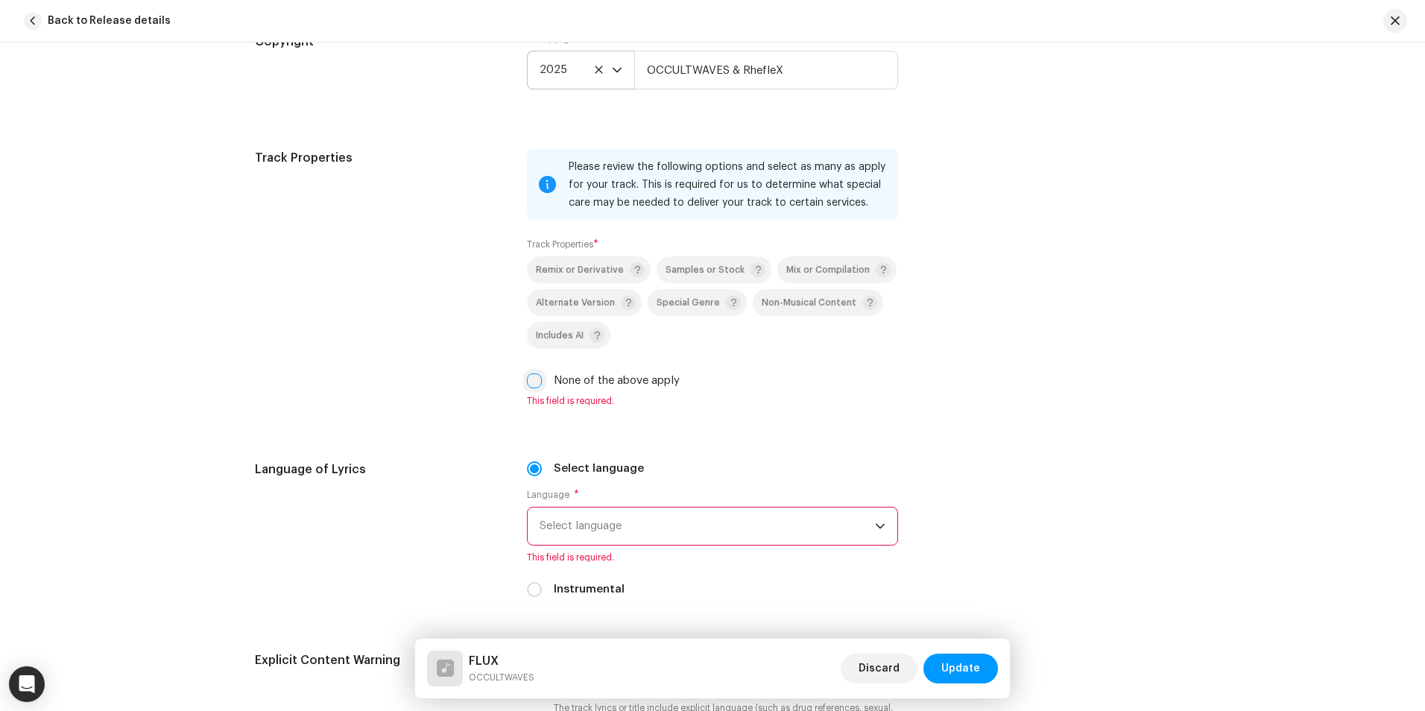
click at [527, 384] on input "None of the above apply" at bounding box center [534, 380] width 15 height 15
checkbox input "true"
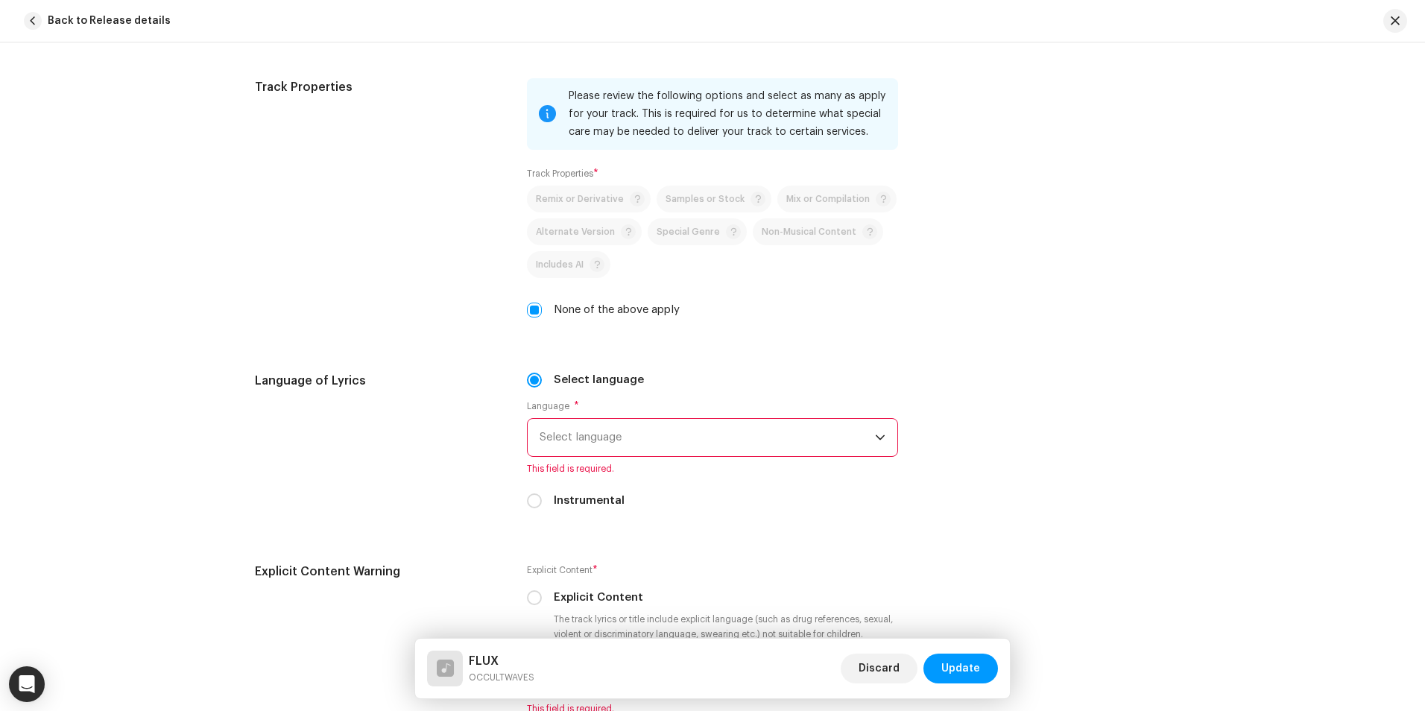
scroll to position [2030, 0]
click at [659, 428] on span "Select language" at bounding box center [706, 433] width 335 height 37
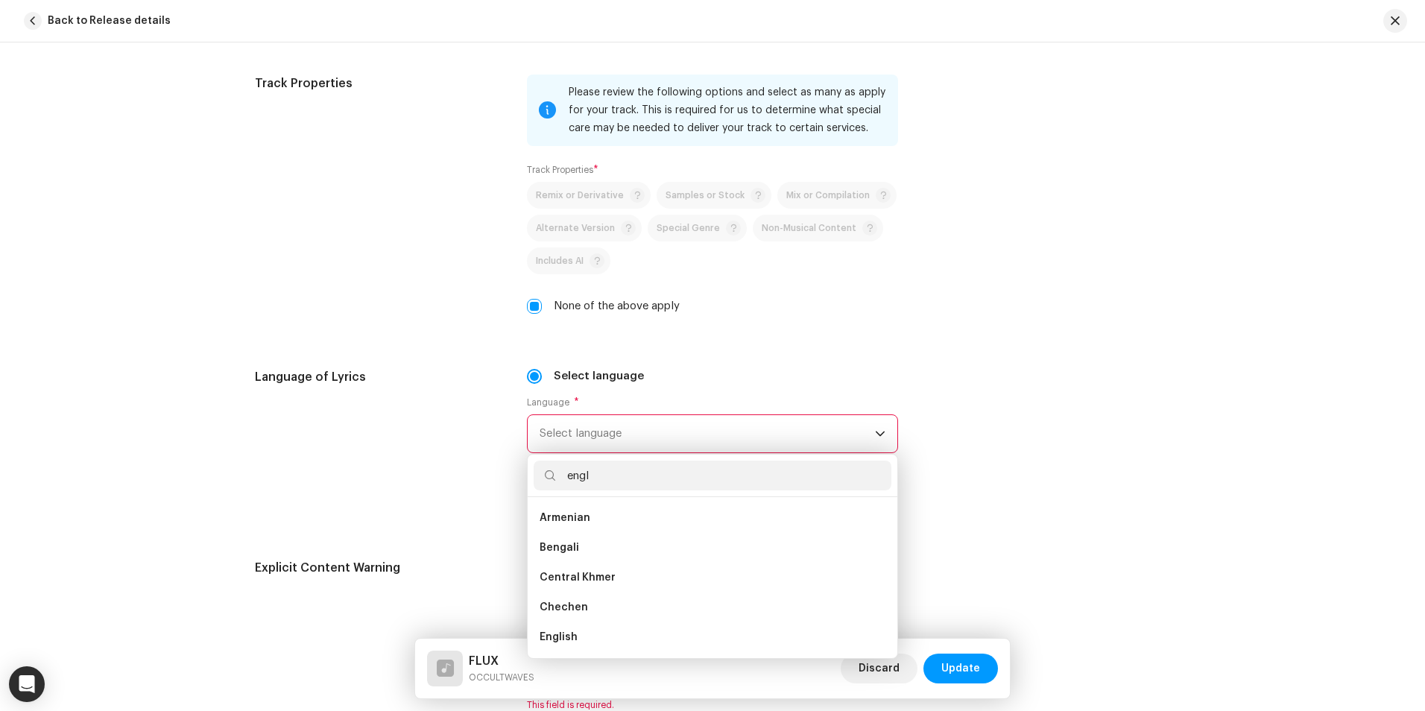
scroll to position [0, 0]
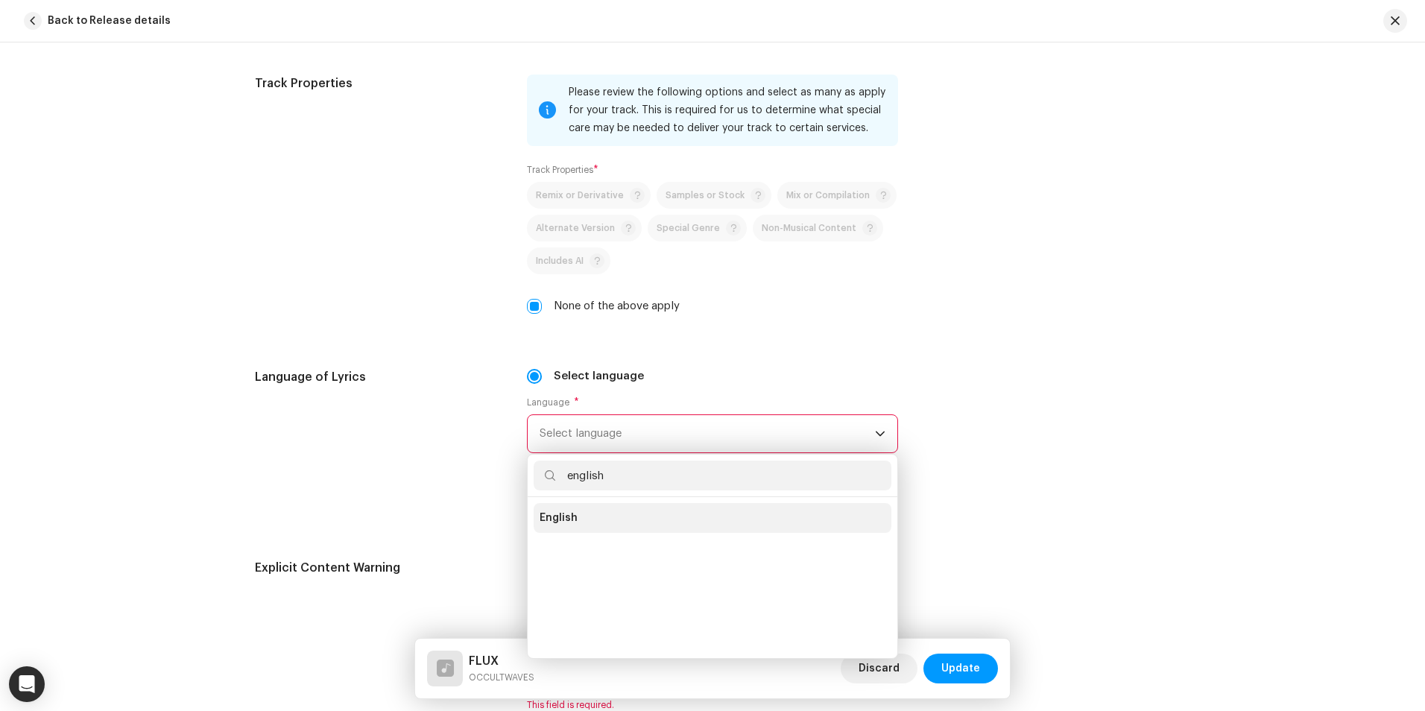
type input "english"
click at [627, 521] on li "English" at bounding box center [713, 518] width 358 height 30
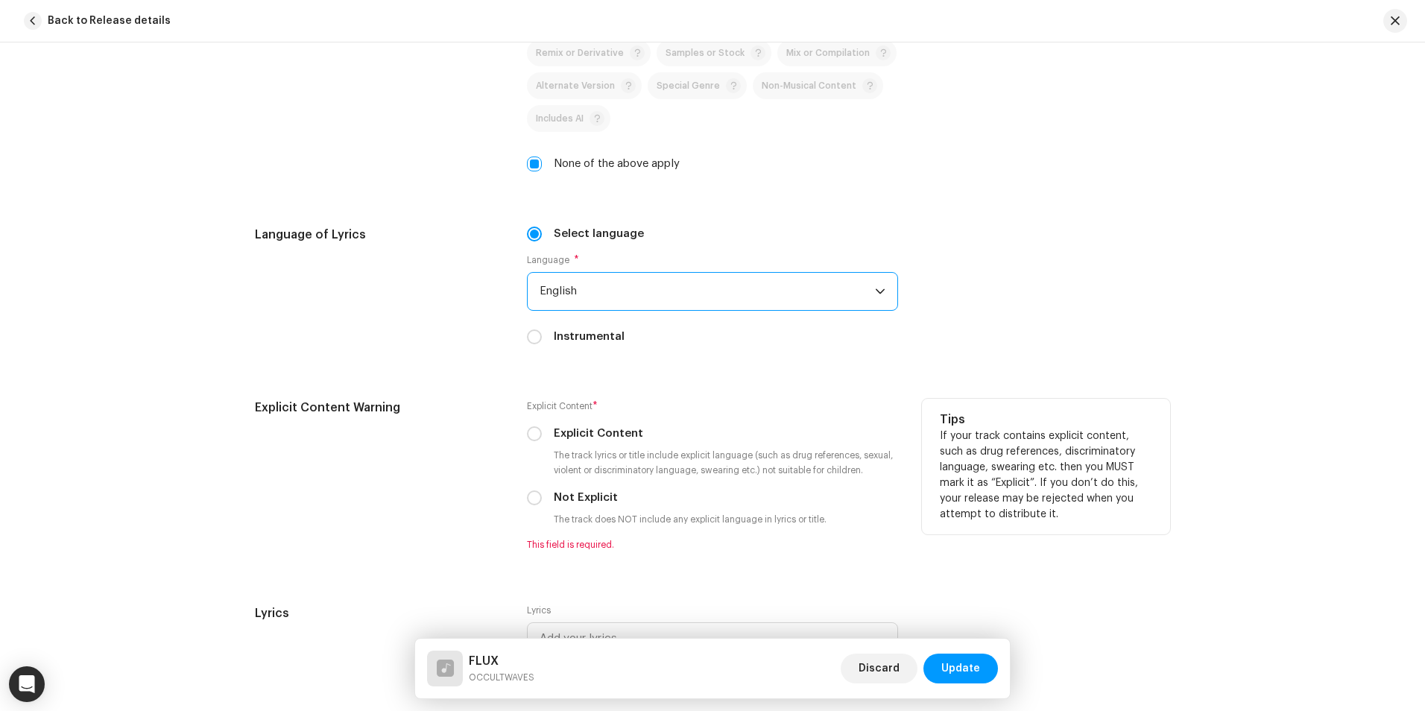
scroll to position [2179, 0]
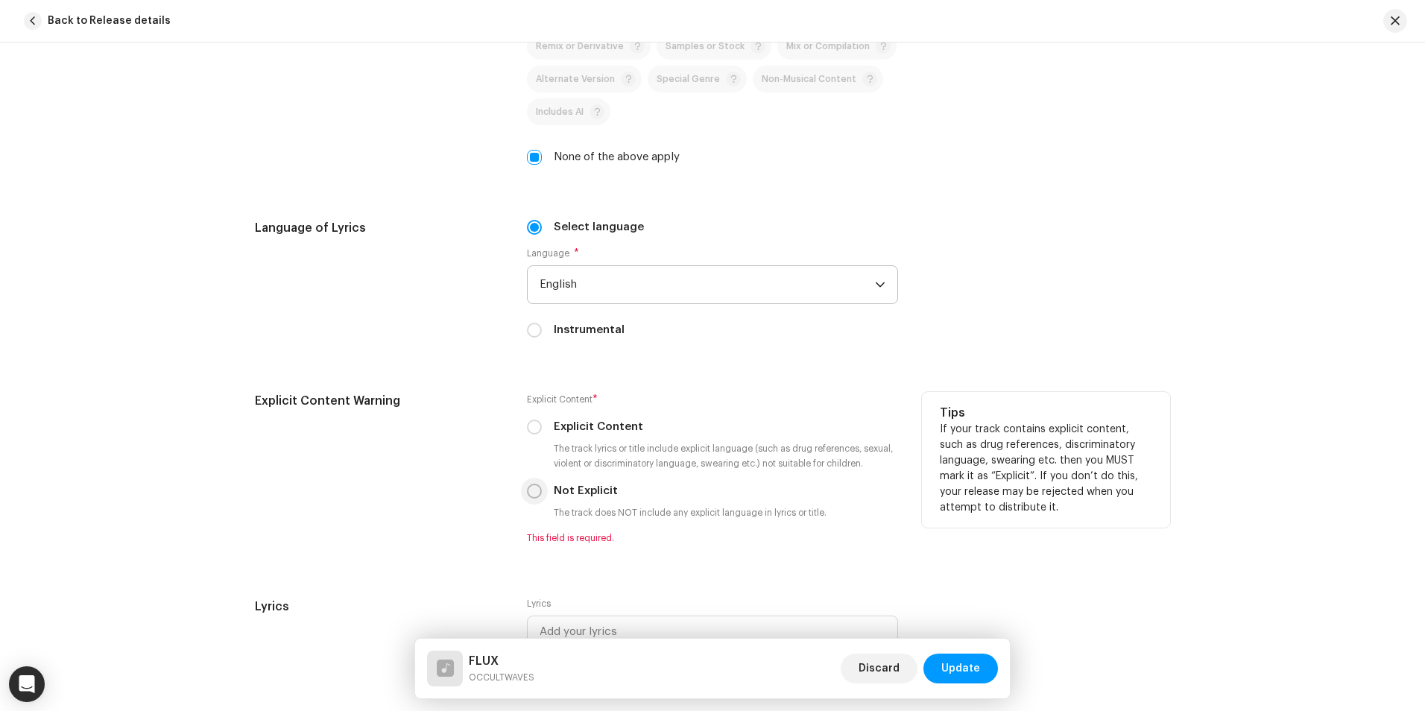
click at [534, 487] on input "Not Explicit" at bounding box center [534, 491] width 15 height 15
radio input "true"
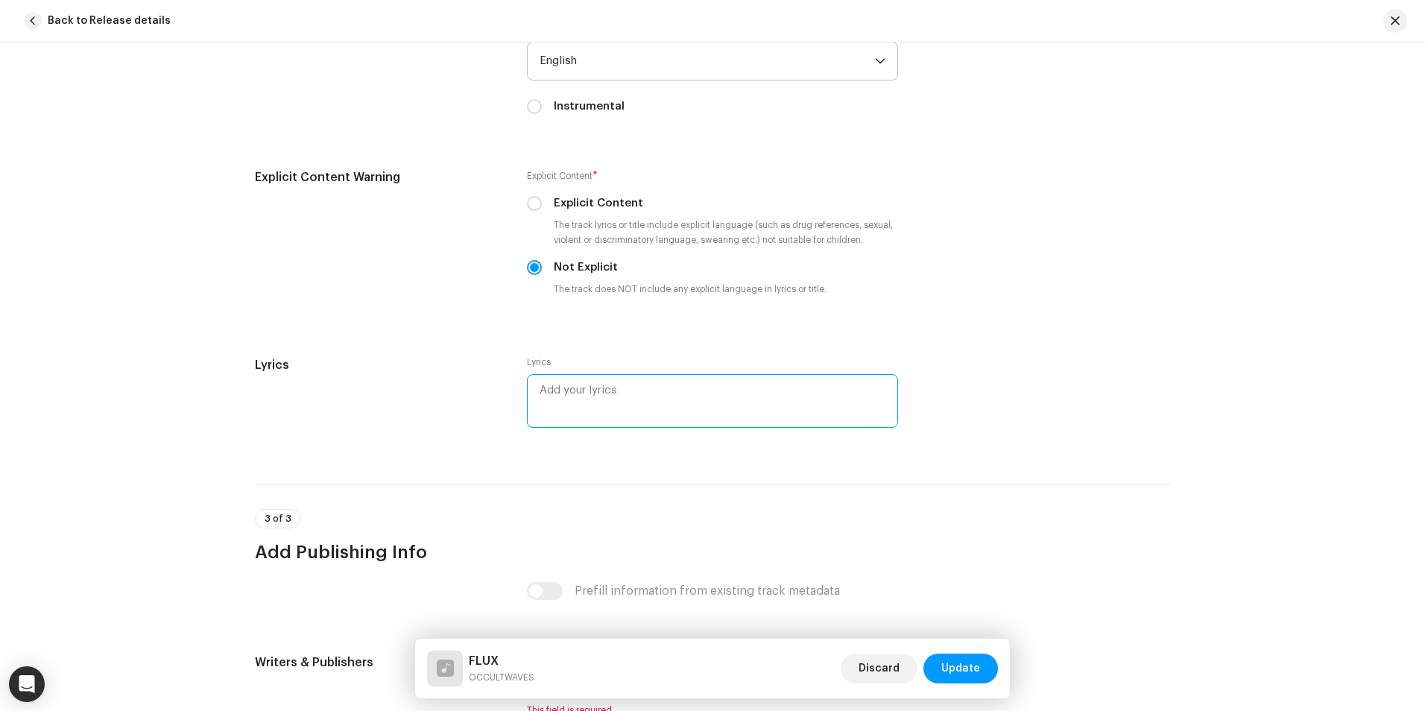
click at [593, 408] on textarea at bounding box center [712, 401] width 371 height 54
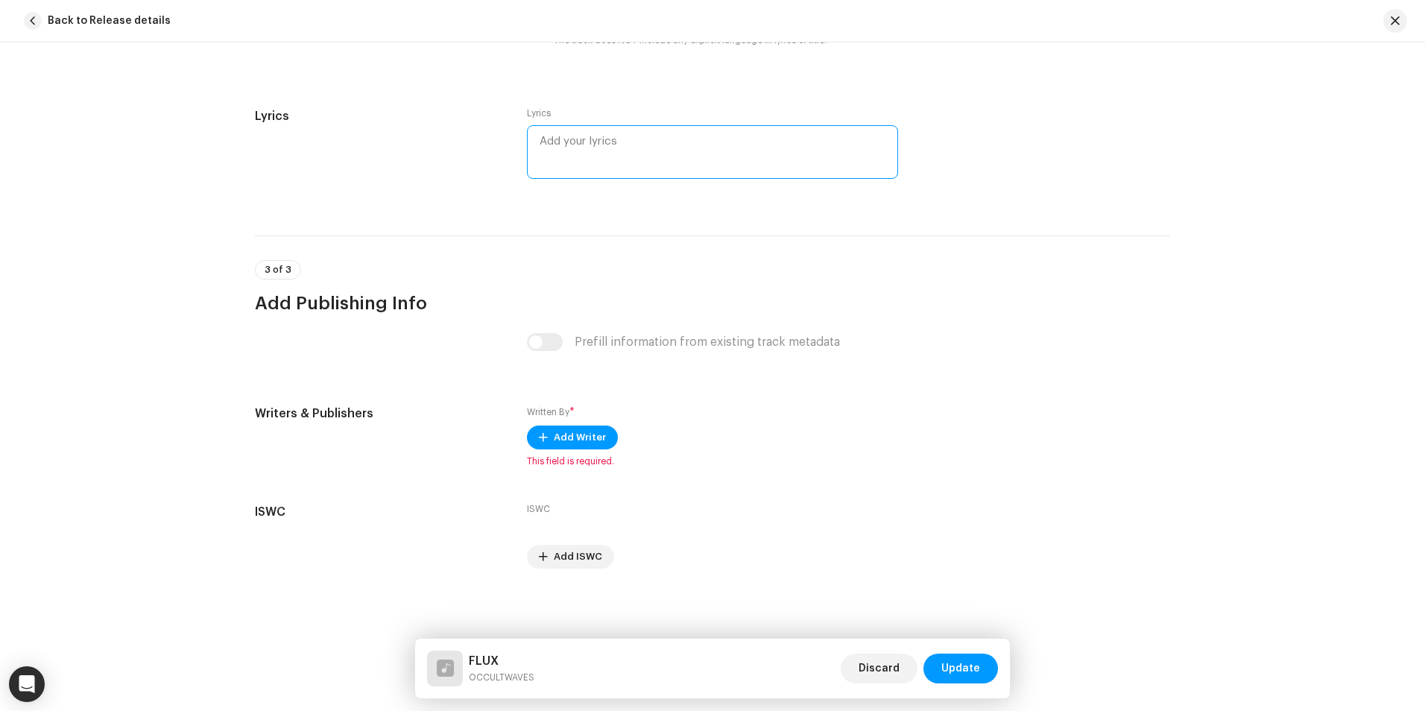
scroll to position [2652, 0]
click at [561, 440] on span "Add Writer" at bounding box center [580, 437] width 52 height 30
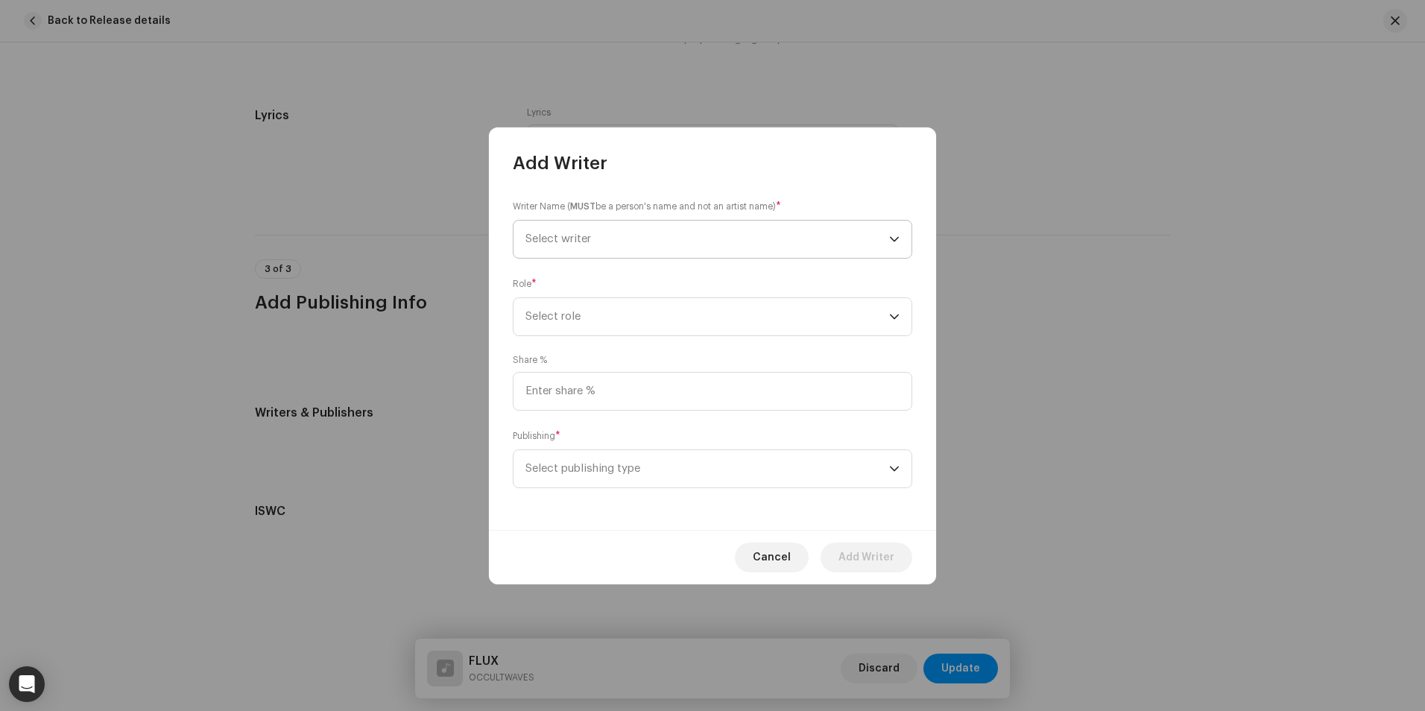
click at [705, 234] on span "Select writer" at bounding box center [707, 239] width 364 height 37
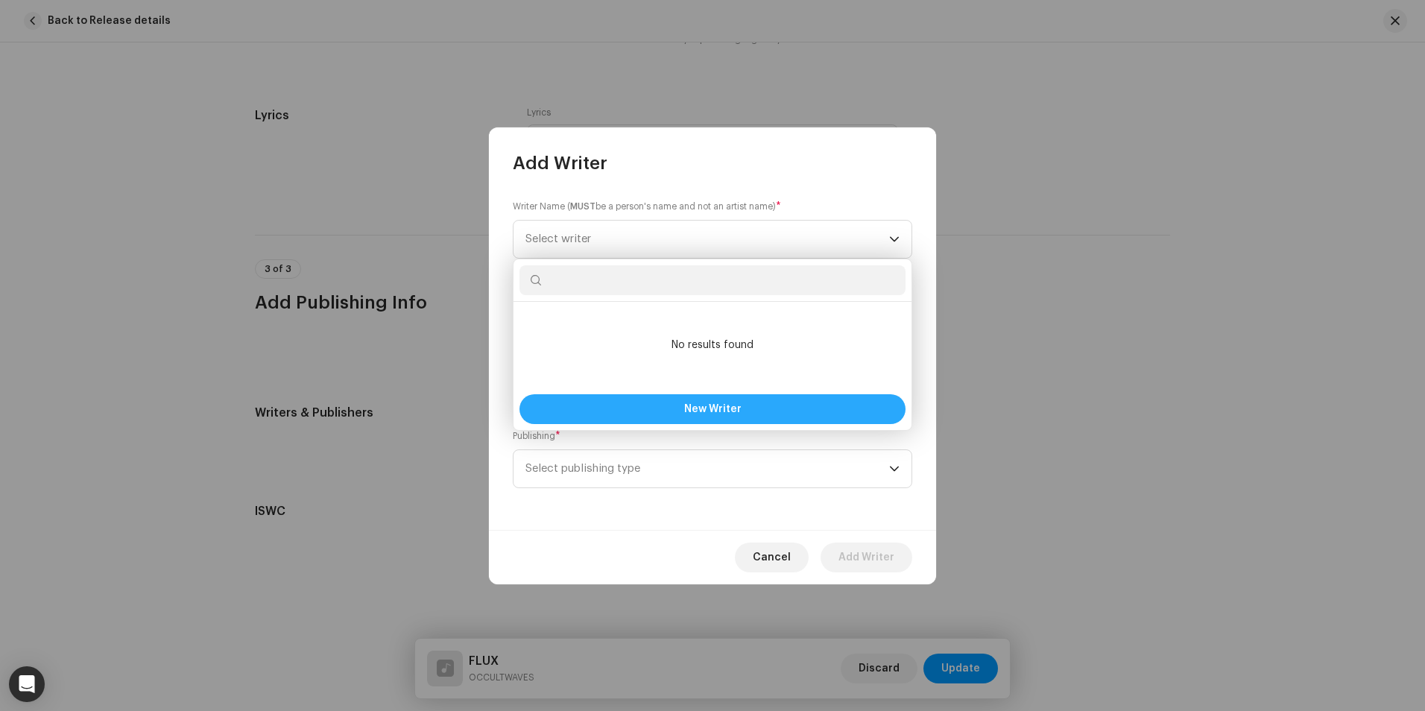
click at [723, 404] on span "New Writer" at bounding box center [712, 409] width 57 height 10
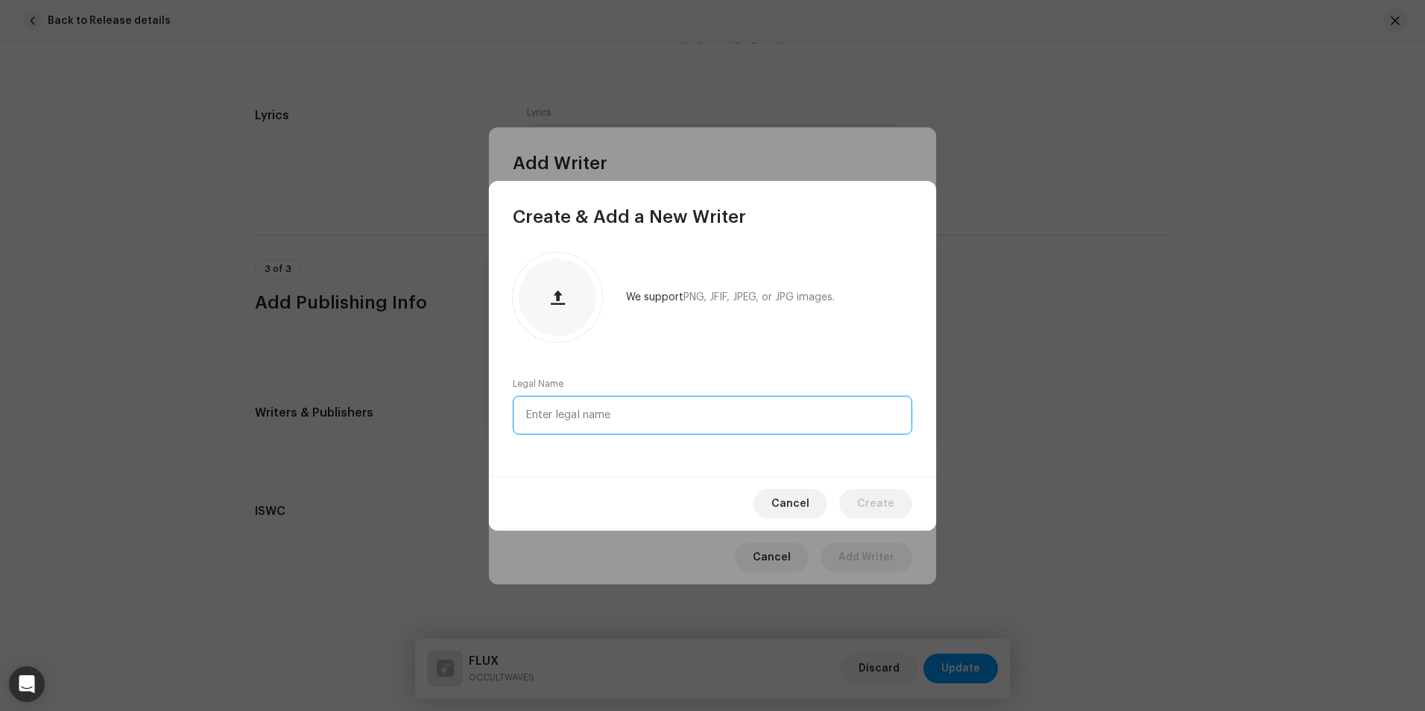
click at [595, 407] on input "text" at bounding box center [712, 415] width 399 height 39
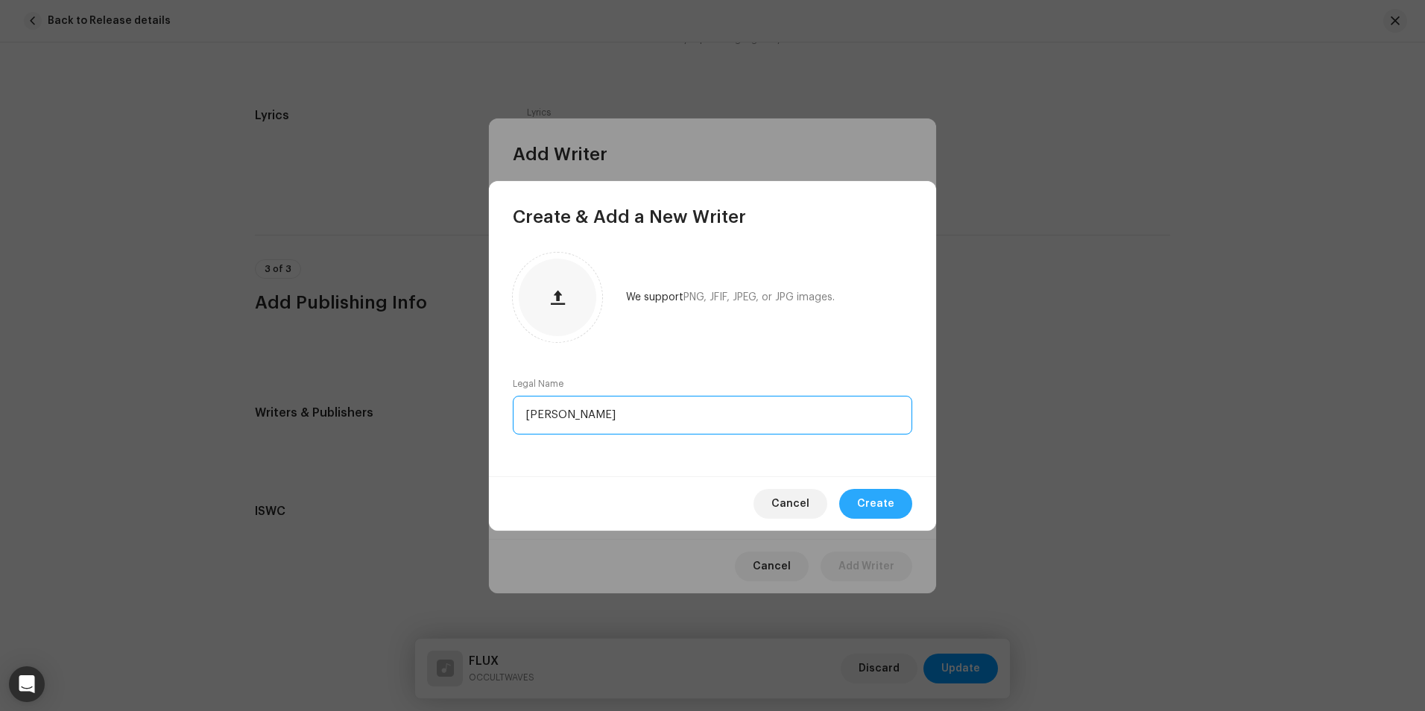
type input "[PERSON_NAME]"
click at [877, 507] on span "Create" at bounding box center [875, 504] width 37 height 30
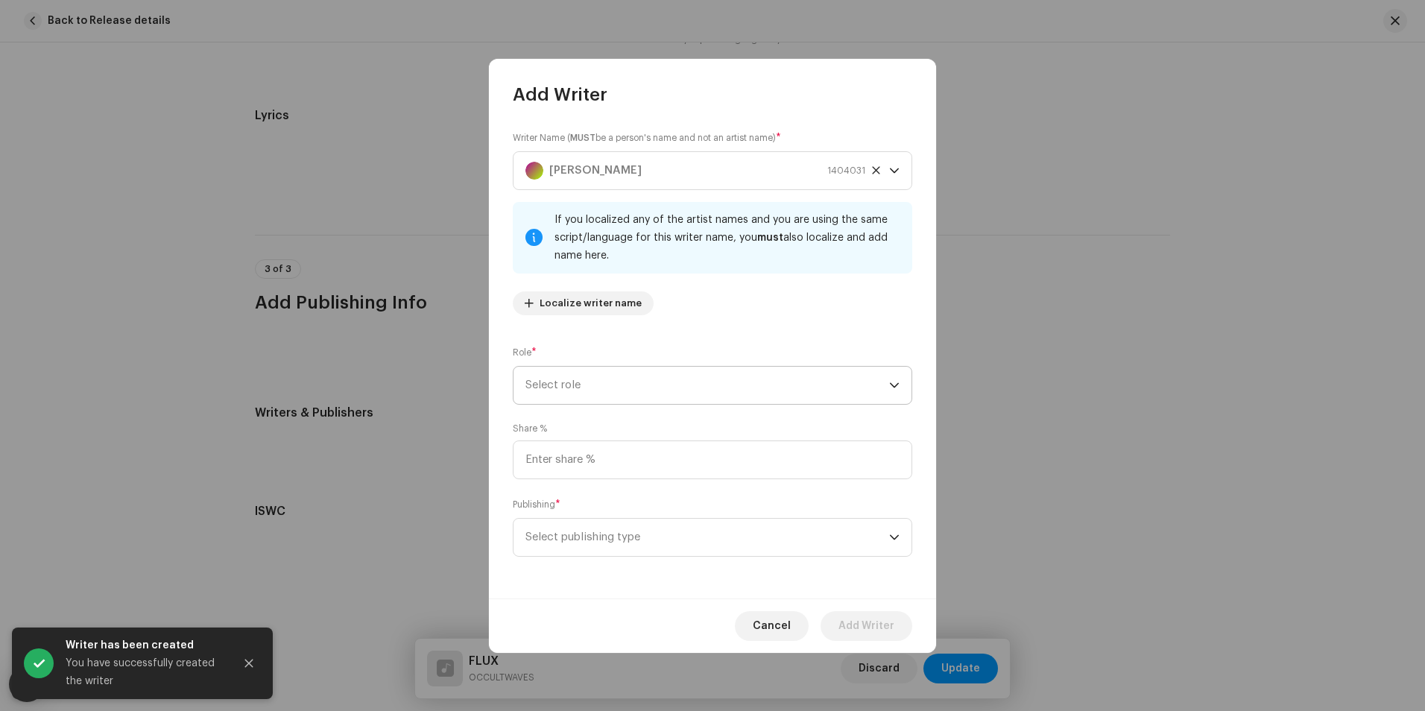
click at [626, 385] on span "Select role" at bounding box center [707, 385] width 364 height 37
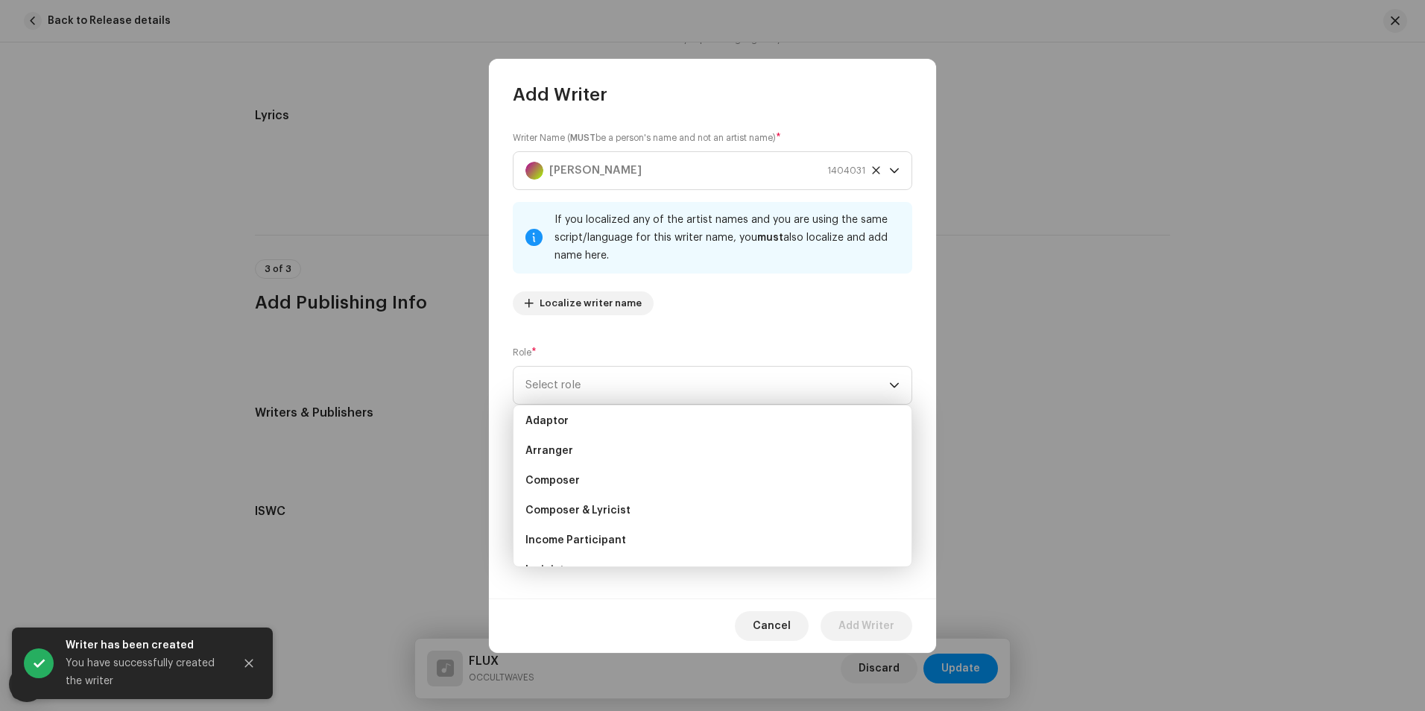
scroll to position [0, 0]
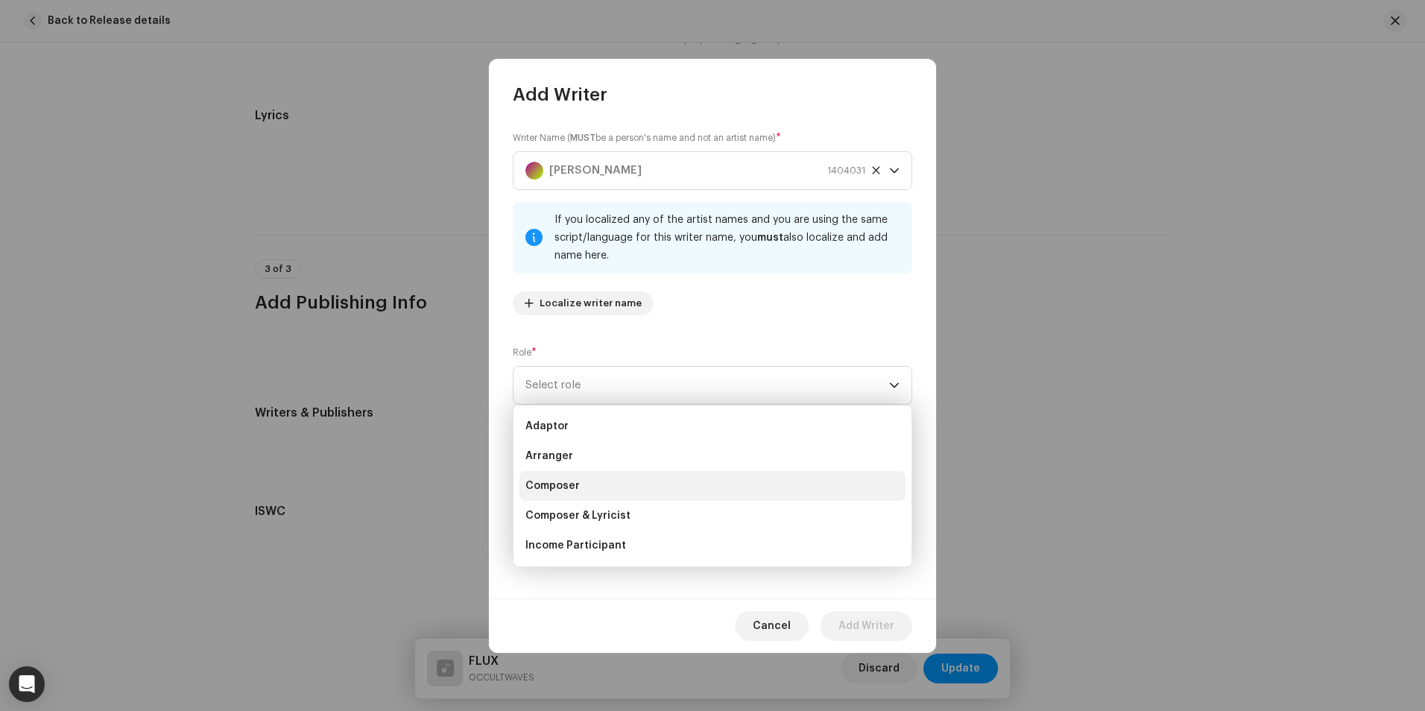
click at [616, 485] on li "Composer" at bounding box center [712, 486] width 386 height 30
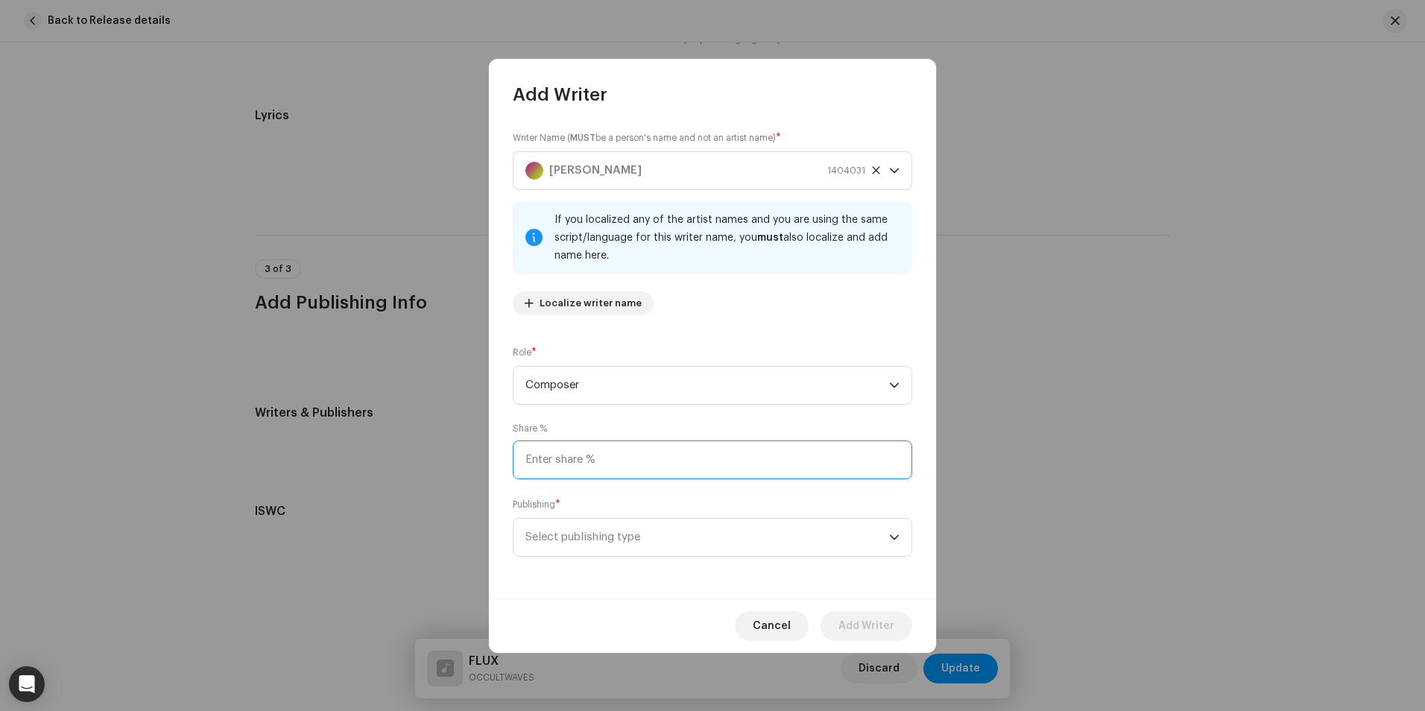
click at [616, 458] on input at bounding box center [712, 459] width 399 height 39
type input "70.00"
click at [583, 462] on input "70.00" at bounding box center [712, 459] width 399 height 39
click at [660, 530] on span "Select publishing type" at bounding box center [707, 537] width 364 height 37
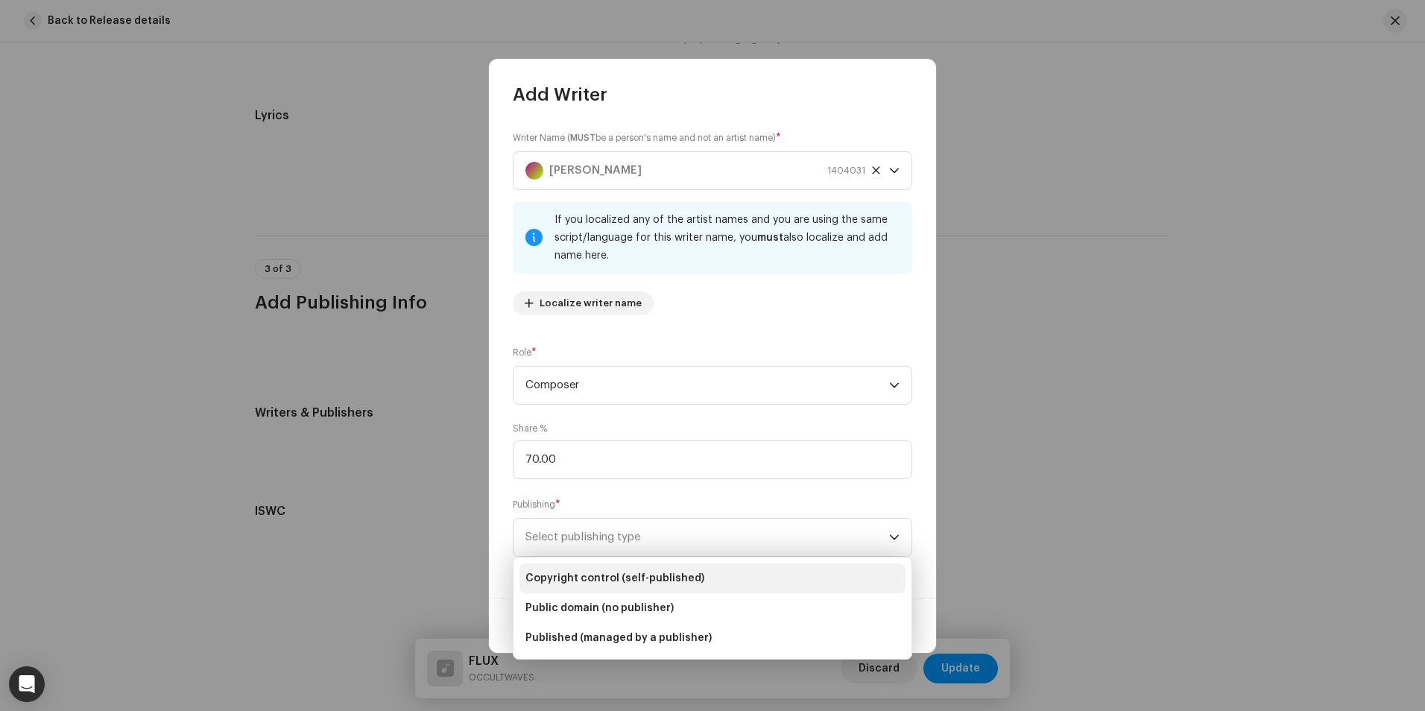
click at [718, 583] on li "Copyright control (self-published)" at bounding box center [712, 578] width 386 height 30
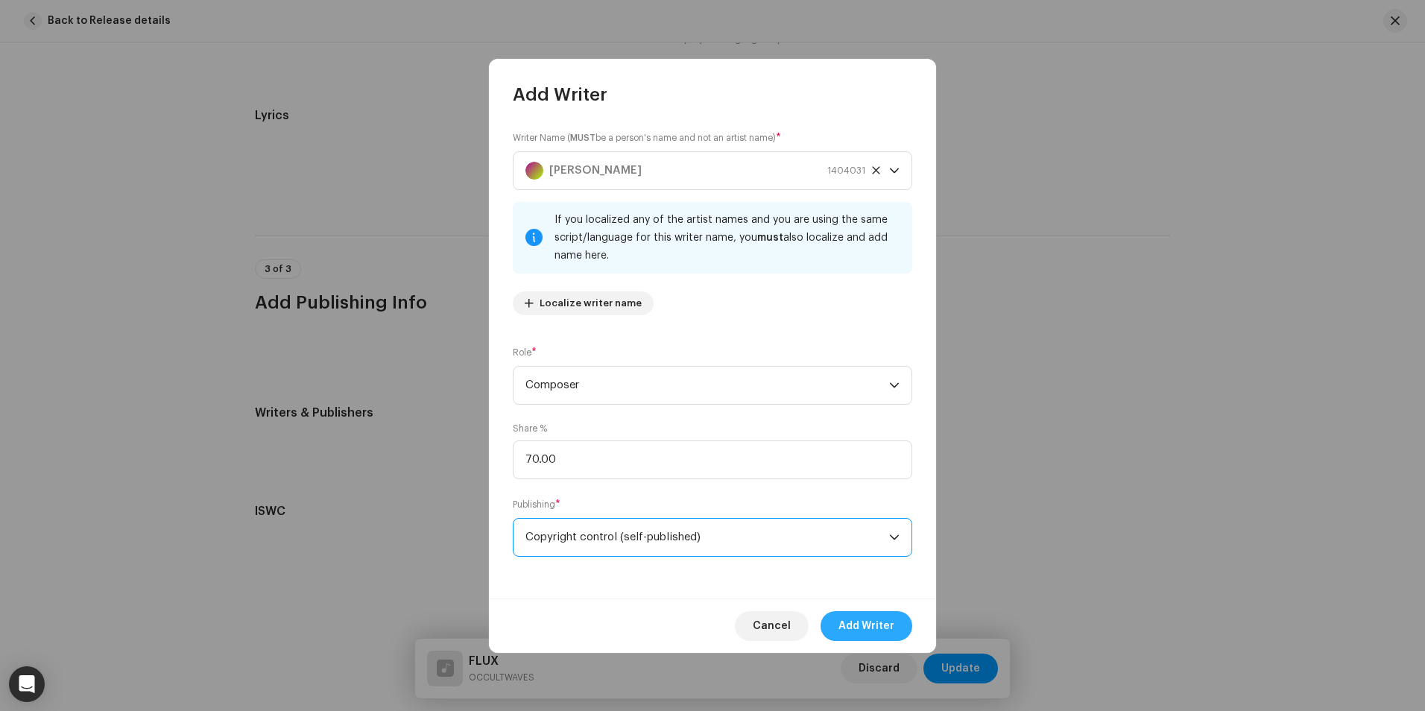
click at [852, 619] on span "Add Writer" at bounding box center [866, 626] width 56 height 30
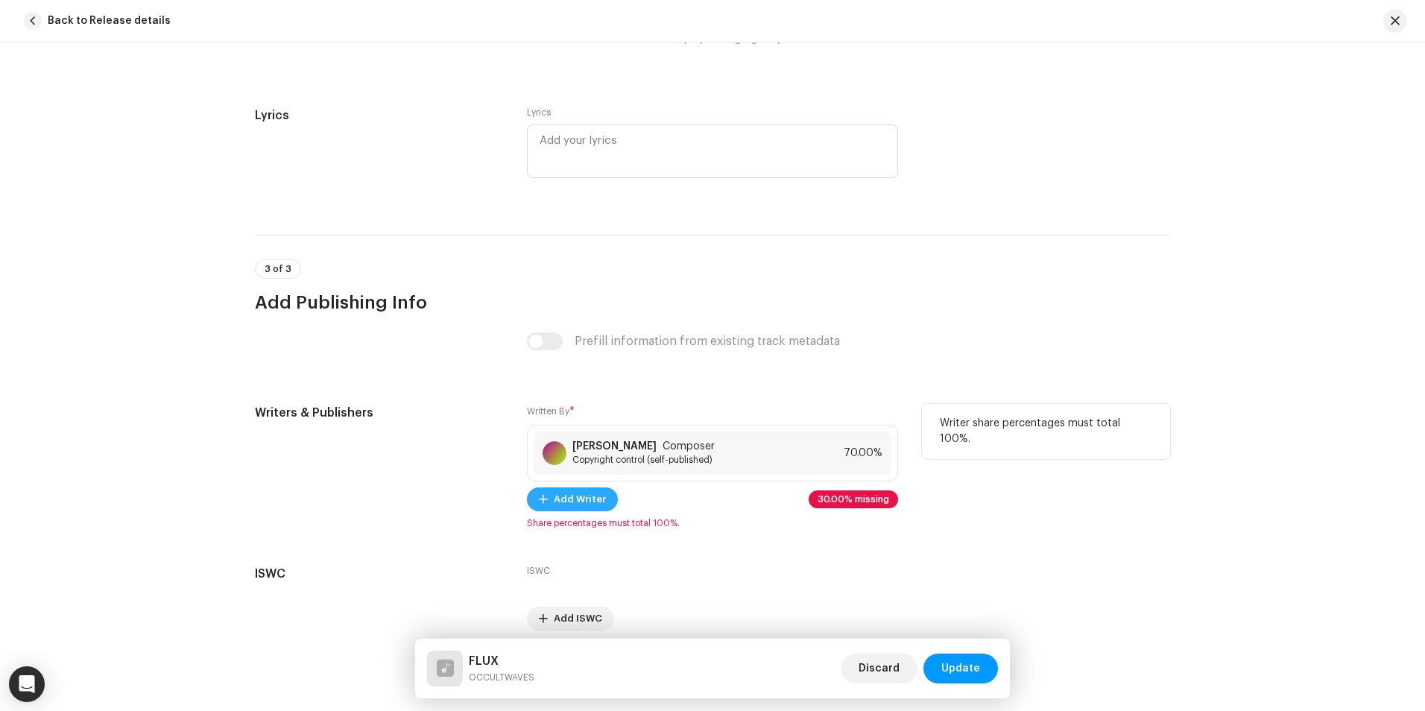
click at [591, 498] on span "Add Writer" at bounding box center [580, 499] width 52 height 30
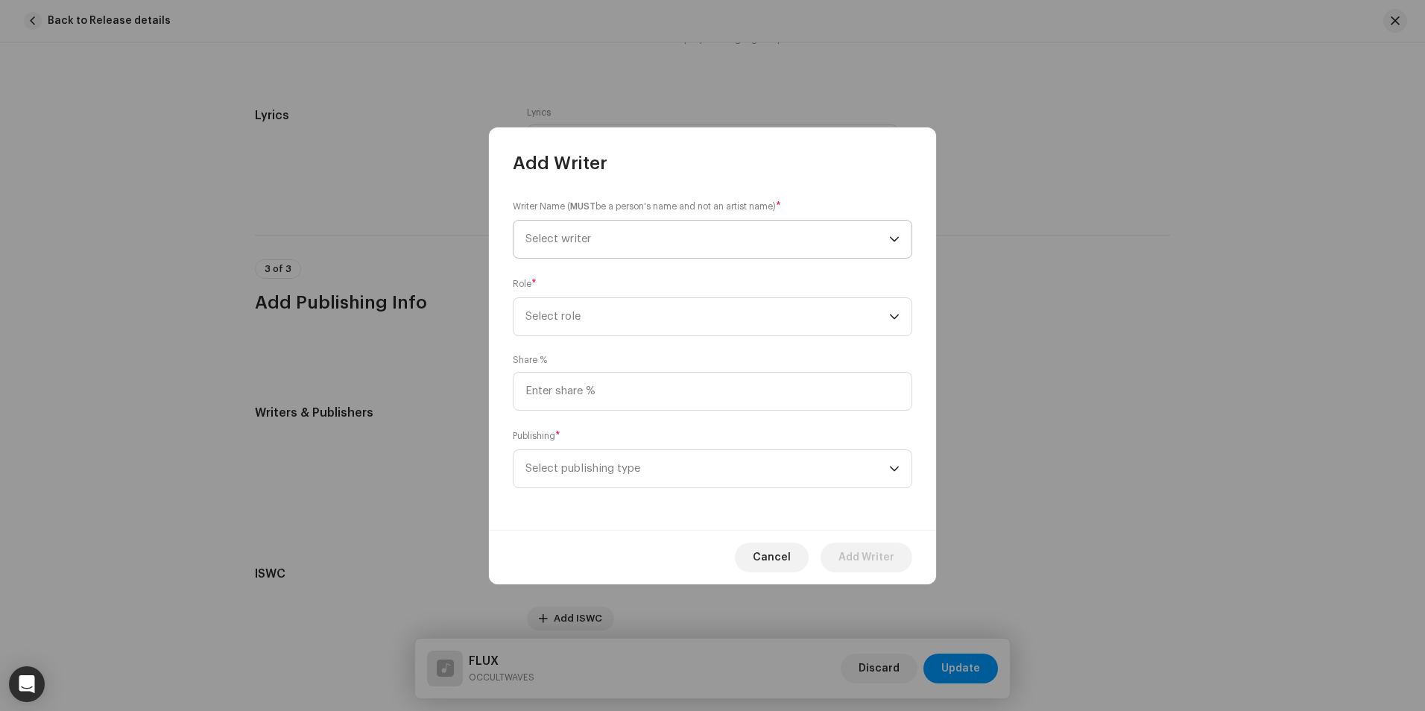
click at [643, 244] on span "Select writer" at bounding box center [707, 239] width 364 height 37
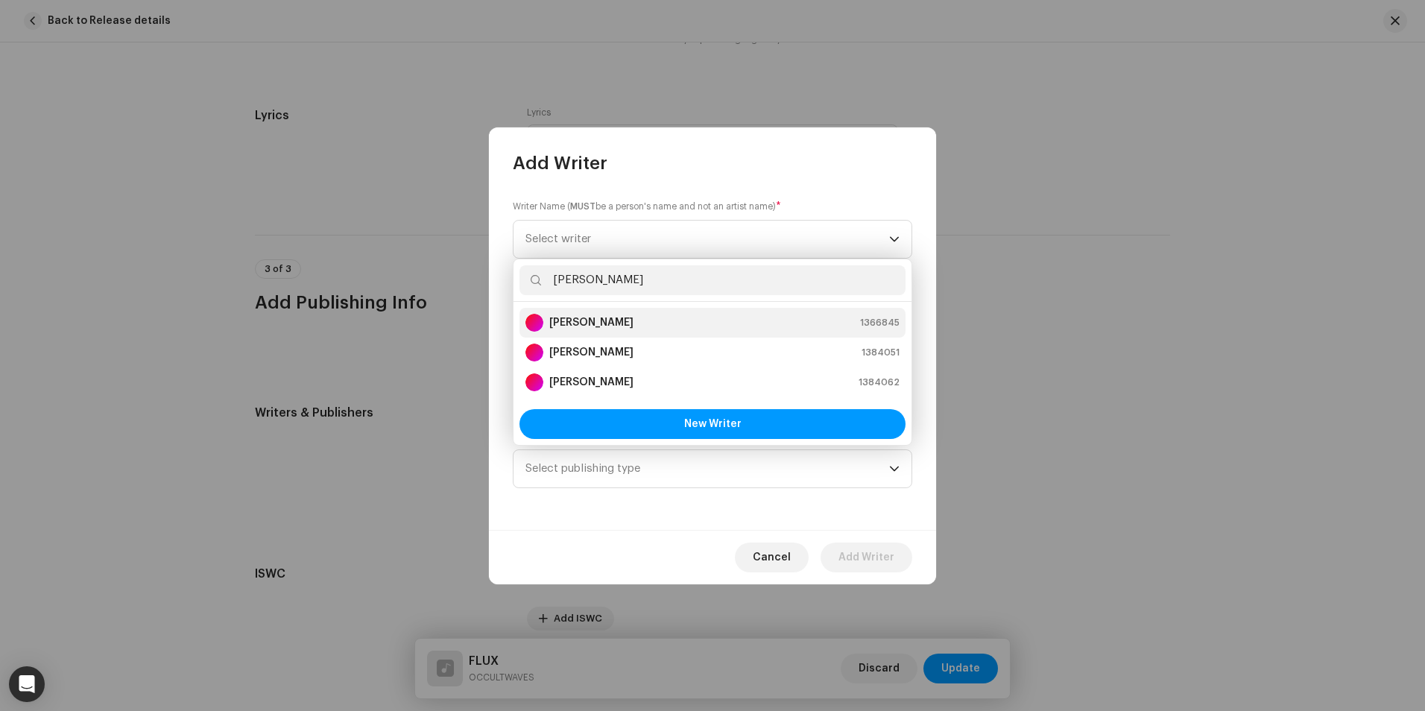
type input "[PERSON_NAME]"
click at [769, 326] on div "[PERSON_NAME] 1366845" at bounding box center [712, 323] width 374 height 18
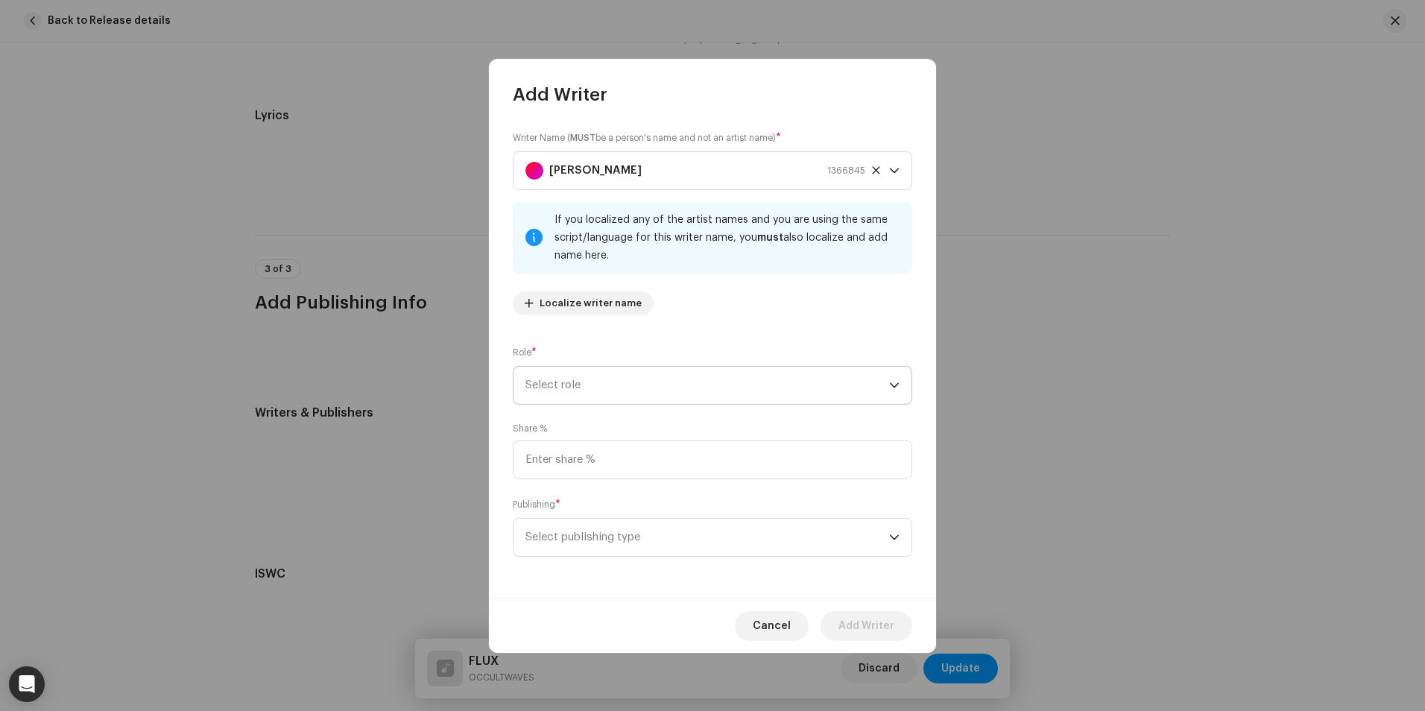
click at [612, 381] on span "Select role" at bounding box center [707, 385] width 364 height 37
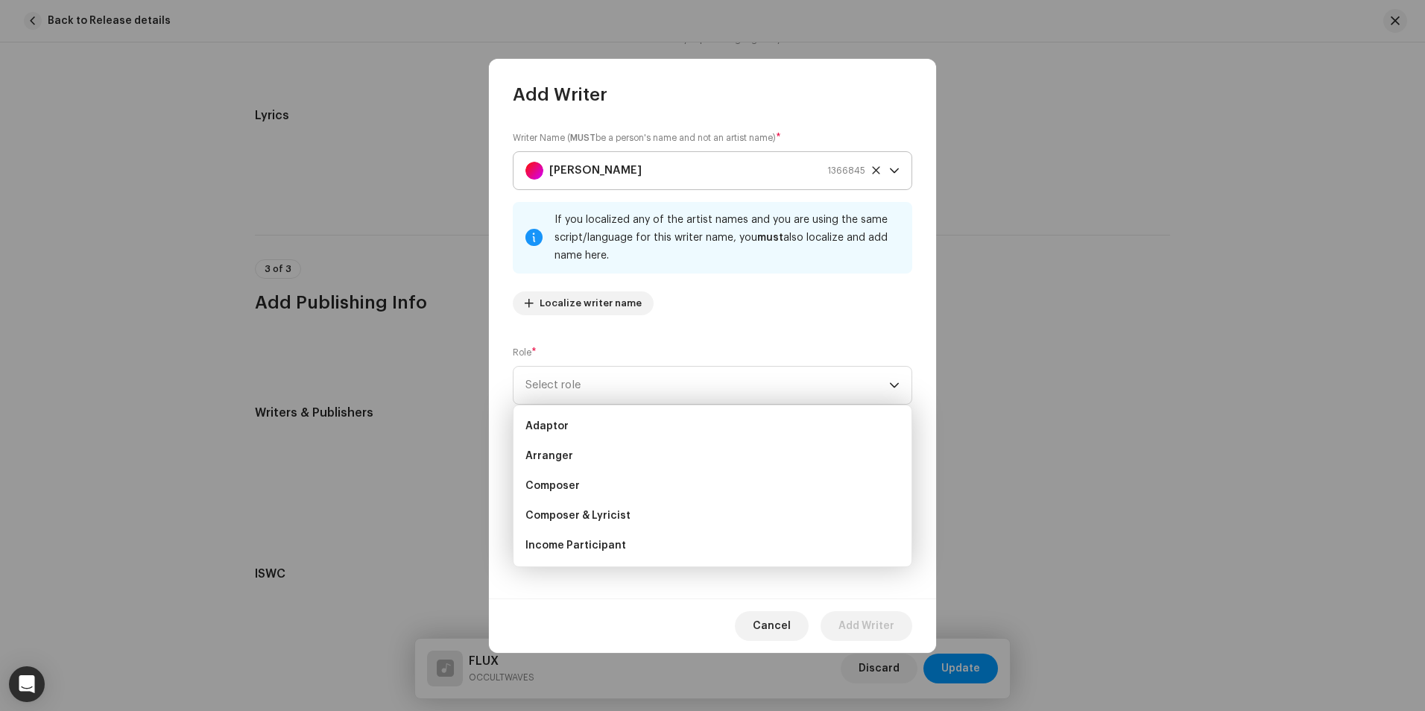
click at [876, 169] on icon at bounding box center [875, 169] width 7 height 7
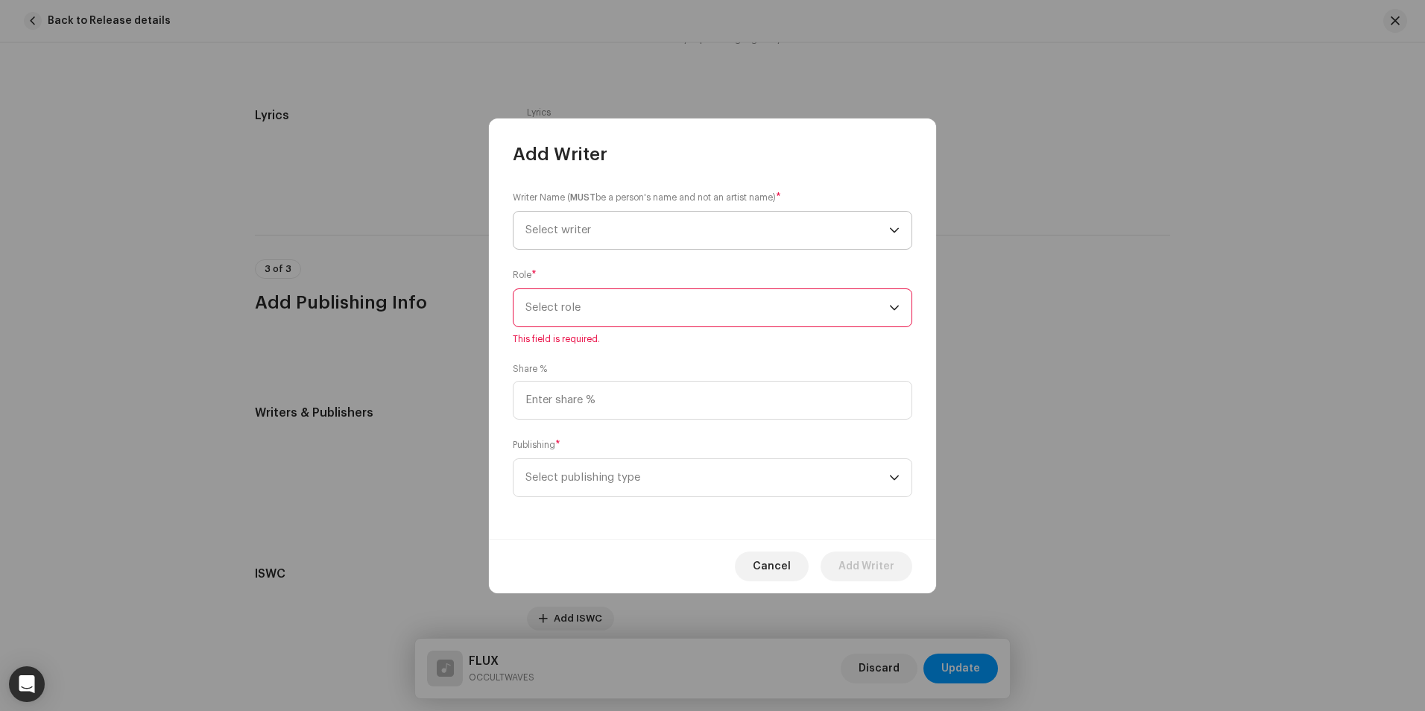
click at [655, 310] on span "Select role" at bounding box center [707, 307] width 364 height 37
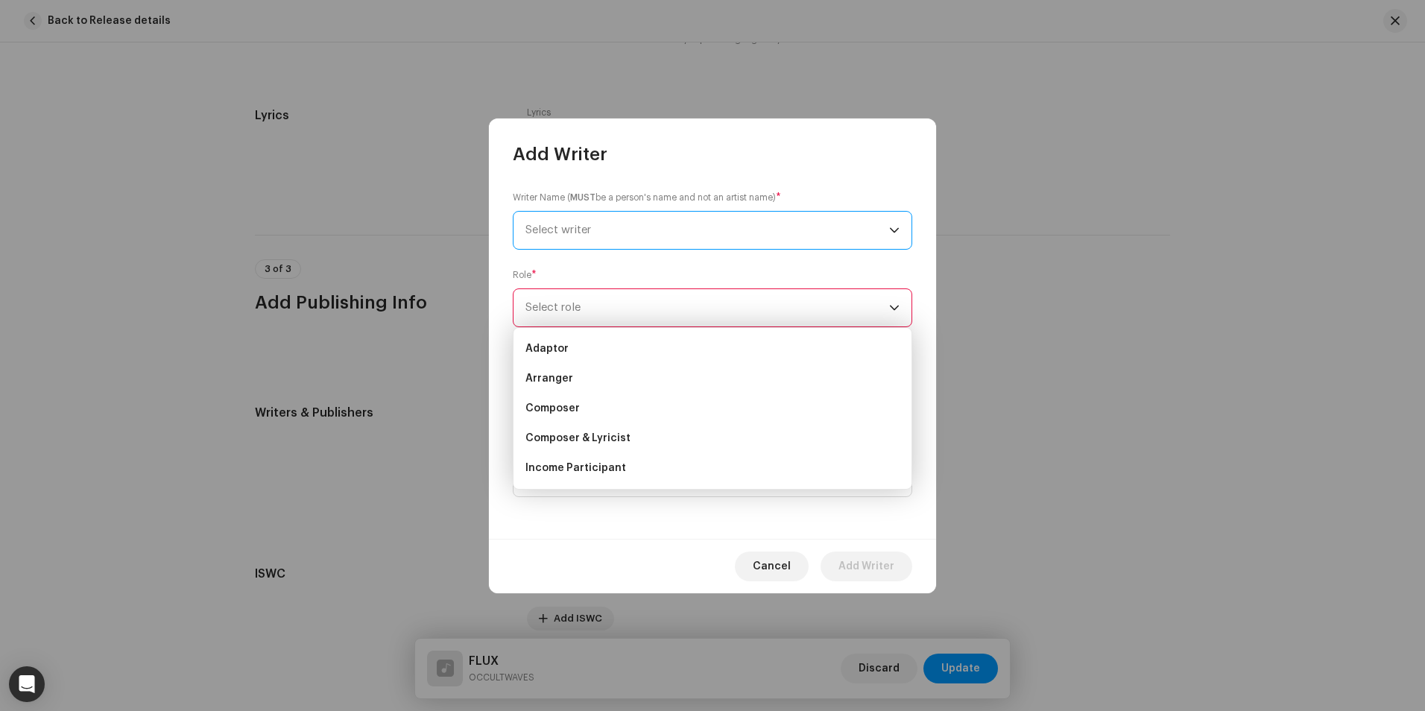
click at [598, 244] on span "Select writer" at bounding box center [707, 230] width 364 height 37
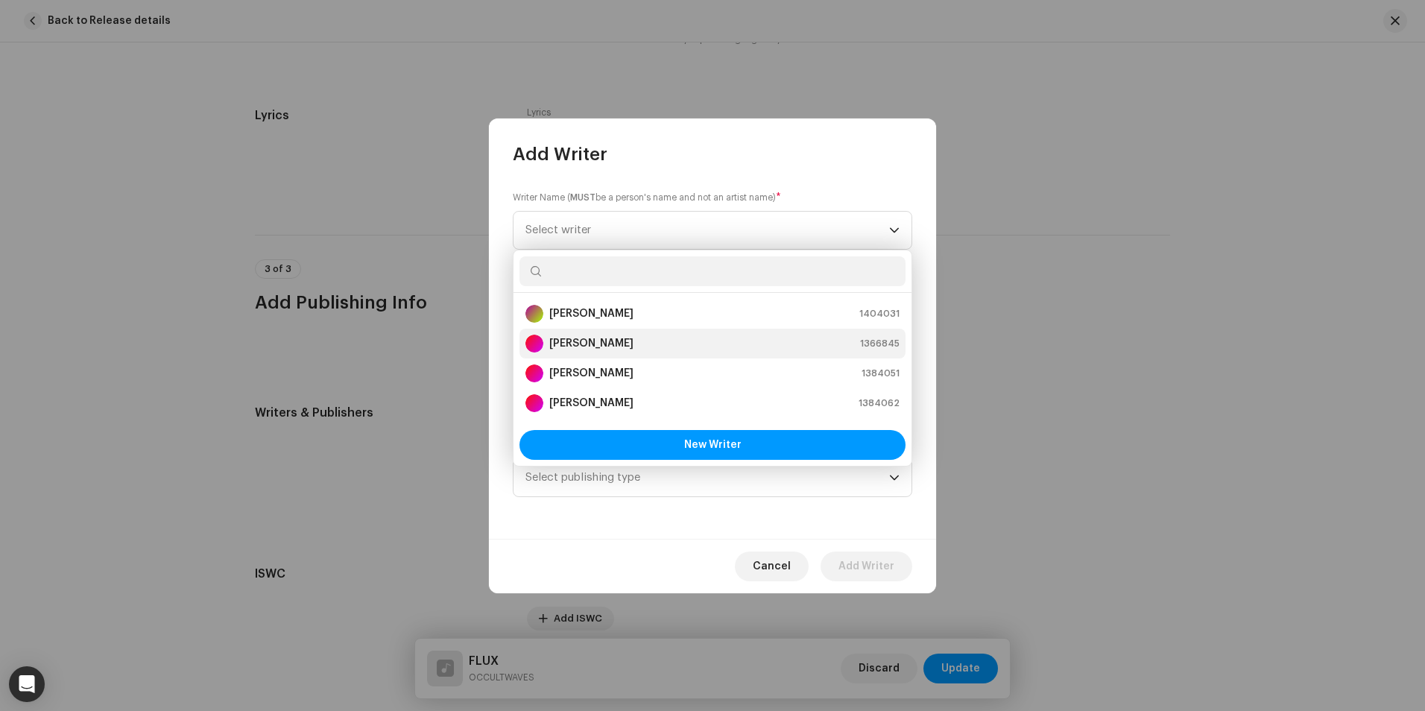
click at [688, 335] on div "[PERSON_NAME] 1366845" at bounding box center [712, 344] width 374 height 18
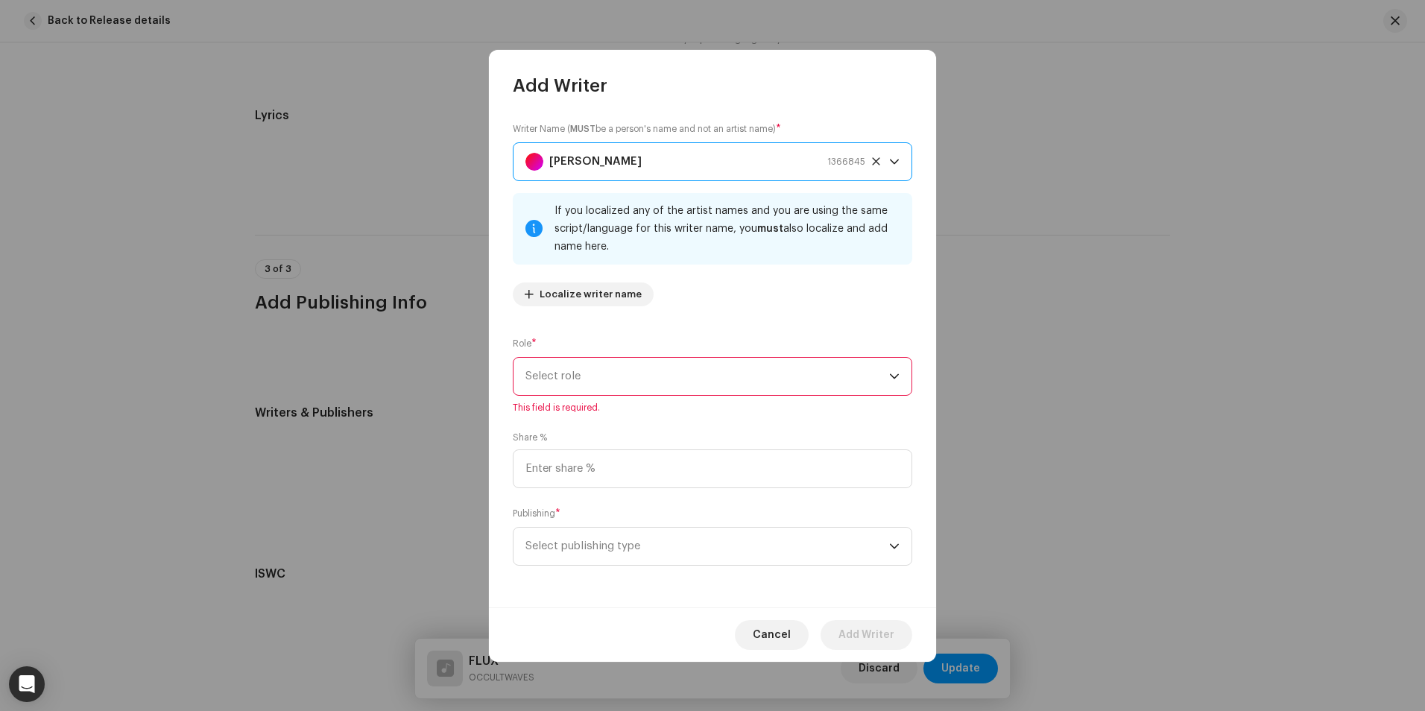
click at [634, 368] on span "Select role" at bounding box center [707, 376] width 364 height 37
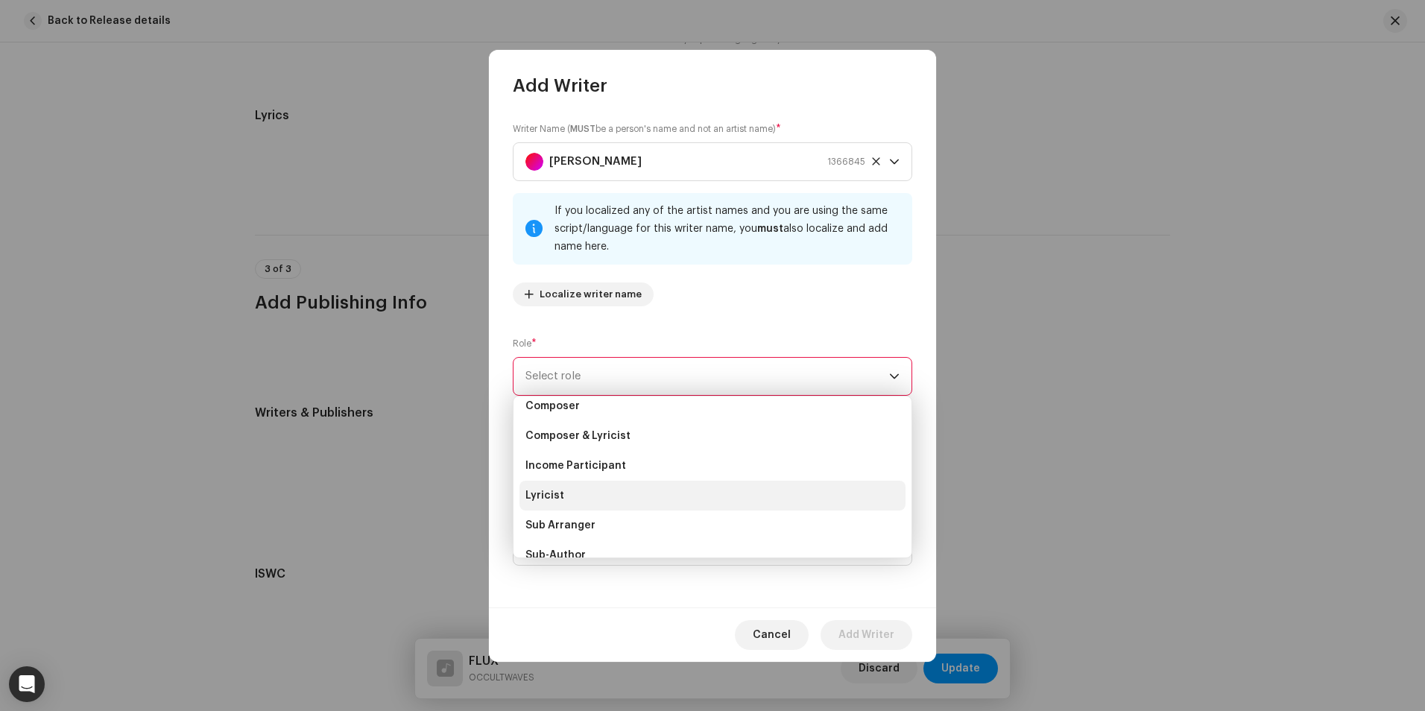
scroll to position [75, 0]
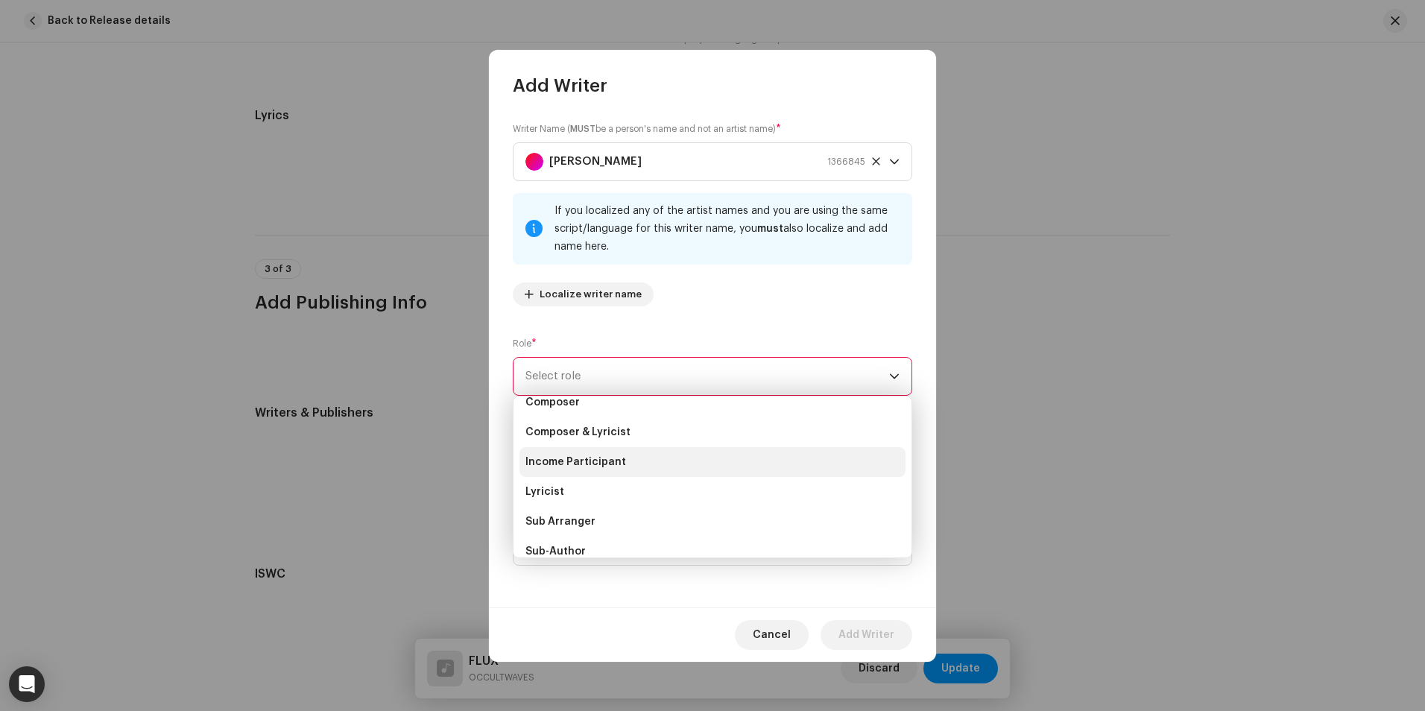
click at [659, 464] on li "Income Participant" at bounding box center [712, 462] width 386 height 30
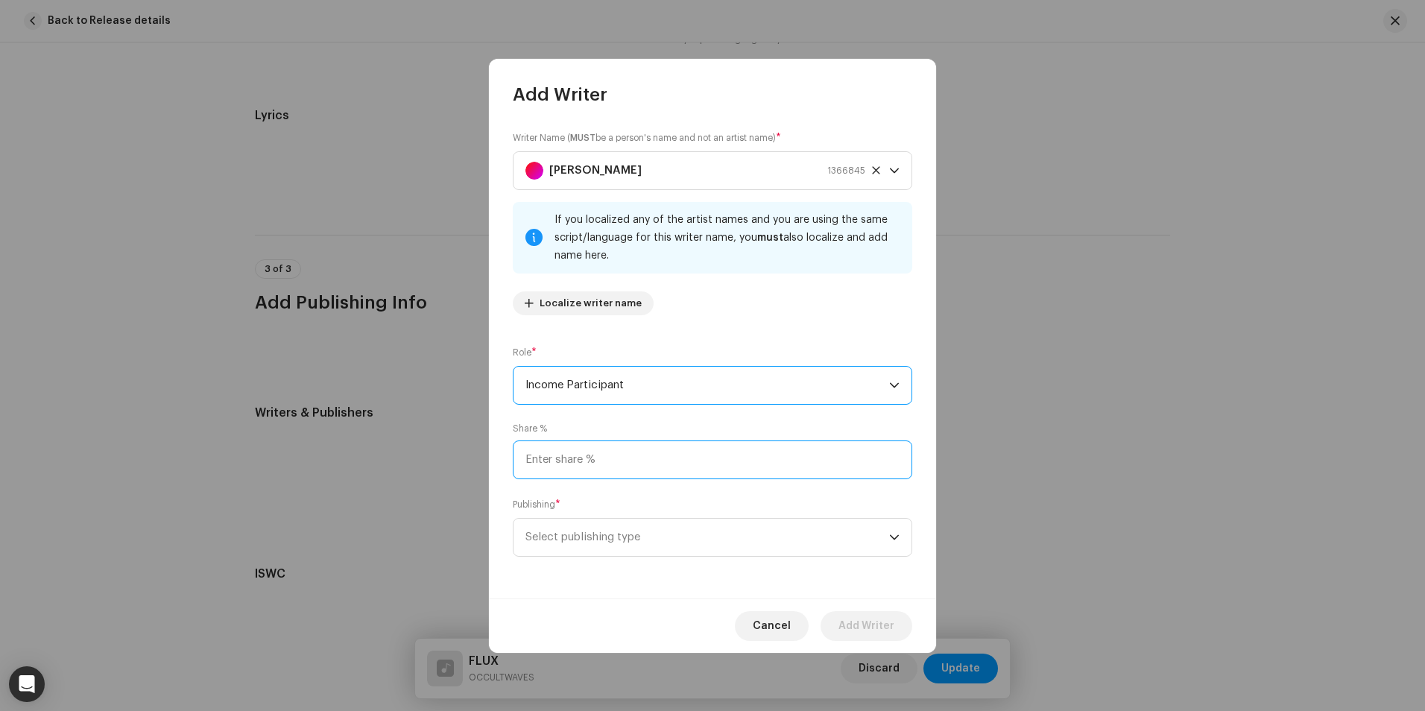
click at [659, 464] on input at bounding box center [712, 459] width 399 height 39
type input "30.00"
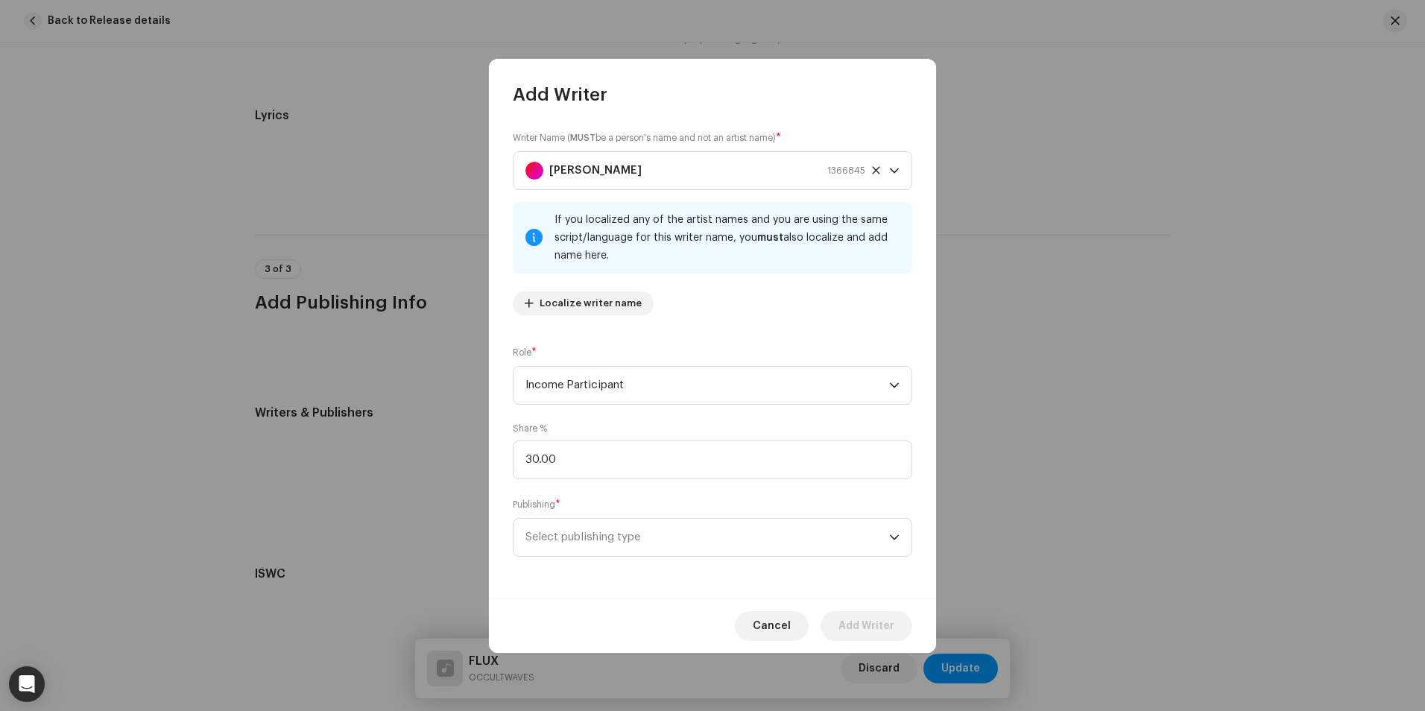
click at [643, 490] on div "Writer Name ( MUST be a person's name and not an artist name) * [PERSON_NAME] 1…" at bounding box center [712, 353] width 447 height 492
click at [636, 526] on span "Select publishing type" at bounding box center [707, 537] width 364 height 37
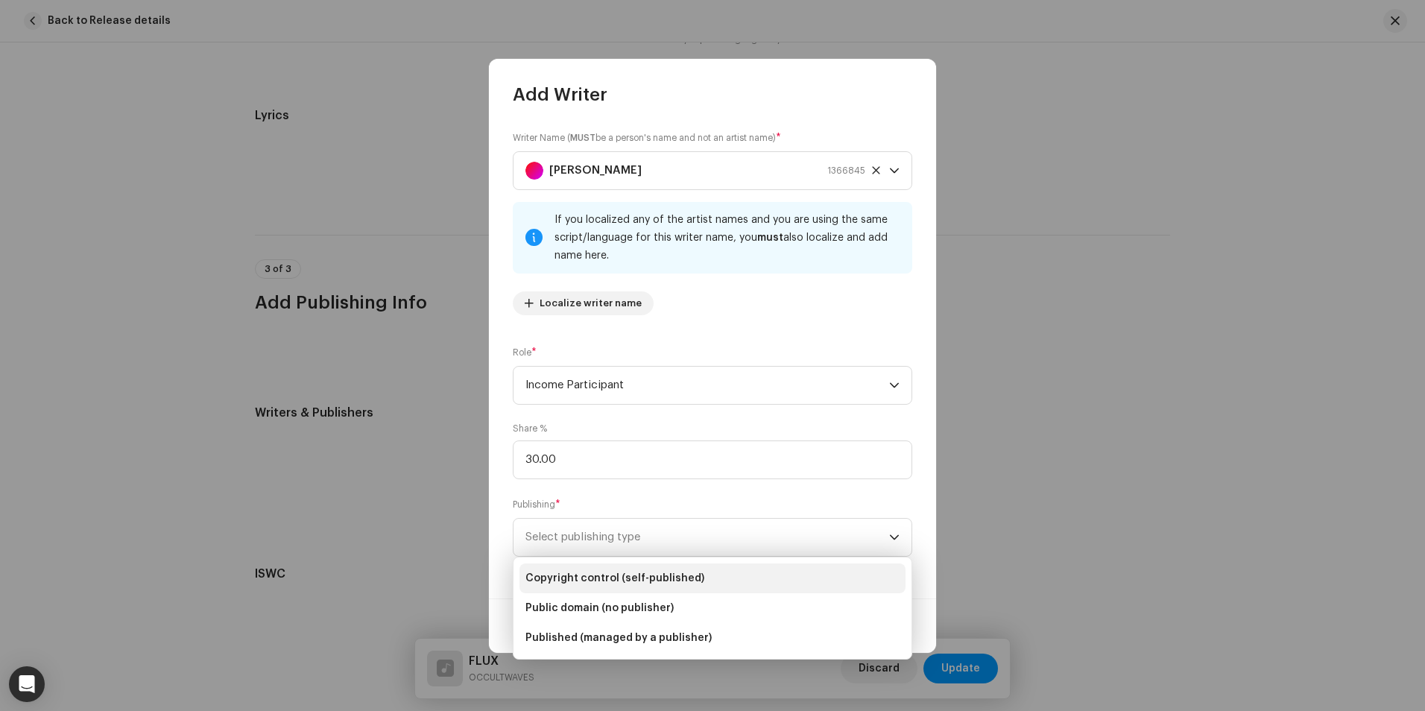
click at [648, 582] on span "Copyright control (self-published)" at bounding box center [614, 578] width 179 height 15
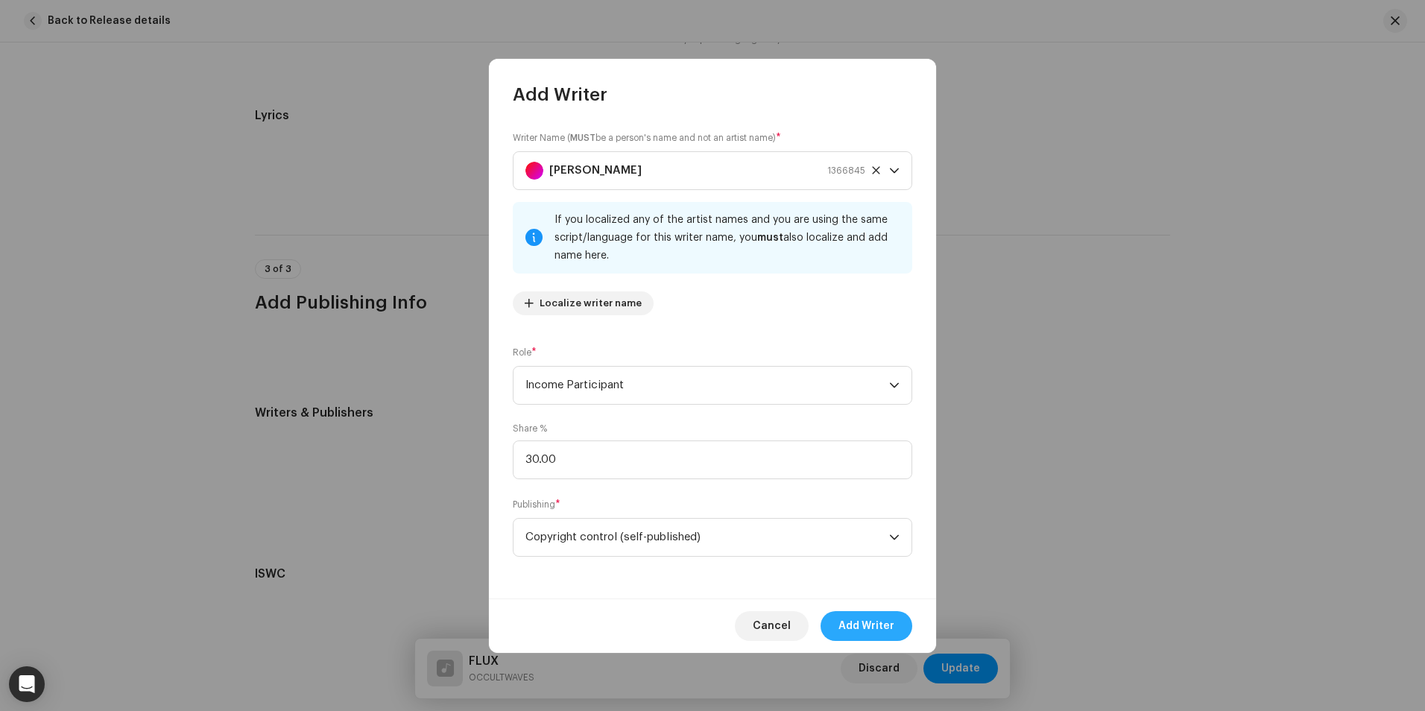
click at [884, 633] on span "Add Writer" at bounding box center [866, 626] width 56 height 30
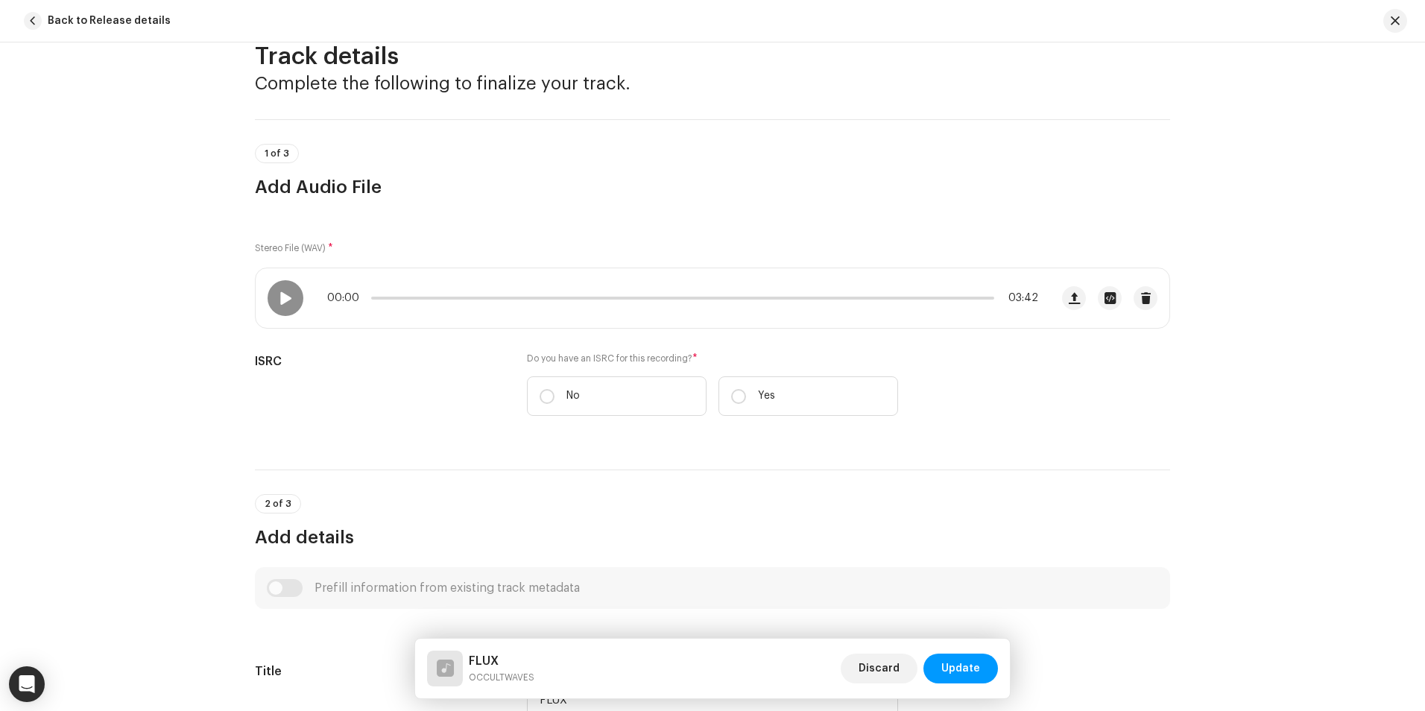
scroll to position [0, 0]
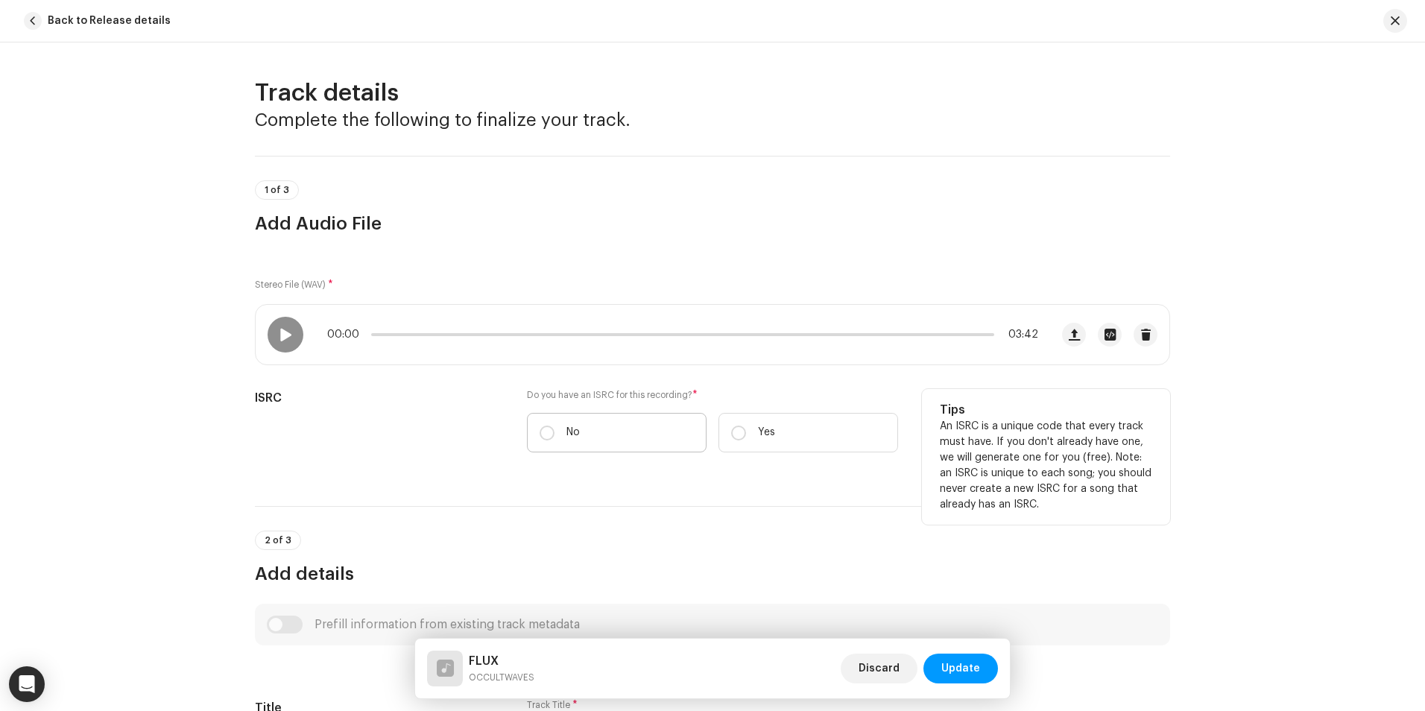
click at [564, 422] on label "No" at bounding box center [617, 432] width 180 height 39
click at [554, 425] on input "No" at bounding box center [546, 432] width 15 height 15
radio input "true"
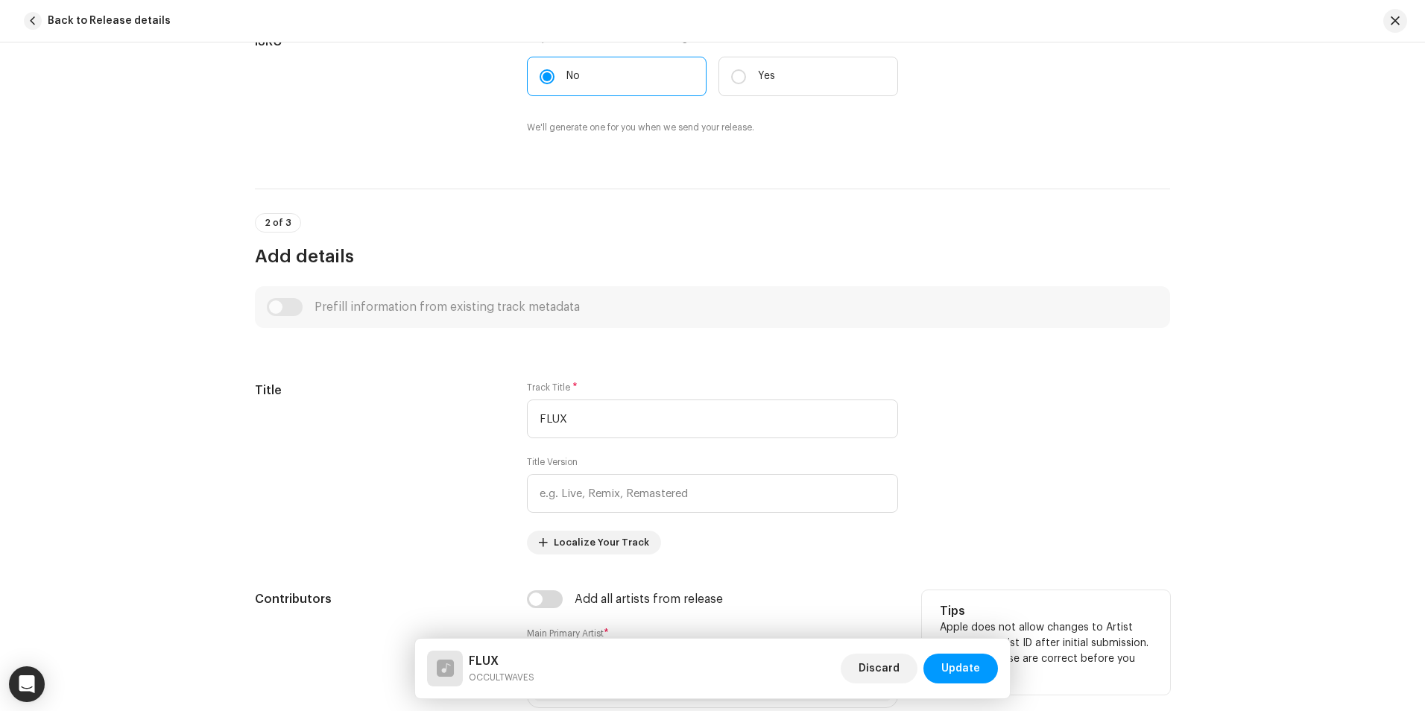
scroll to position [447, 0]
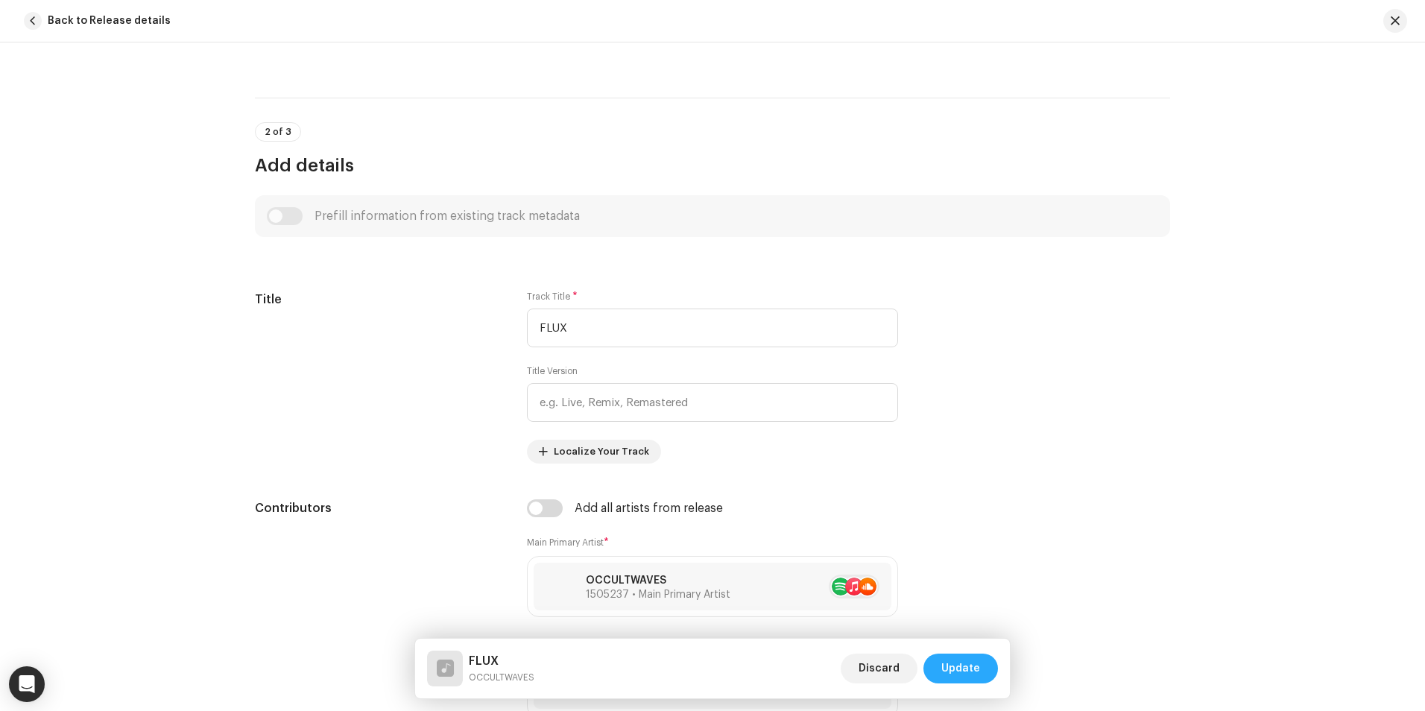
click at [975, 666] on span "Update" at bounding box center [960, 668] width 39 height 30
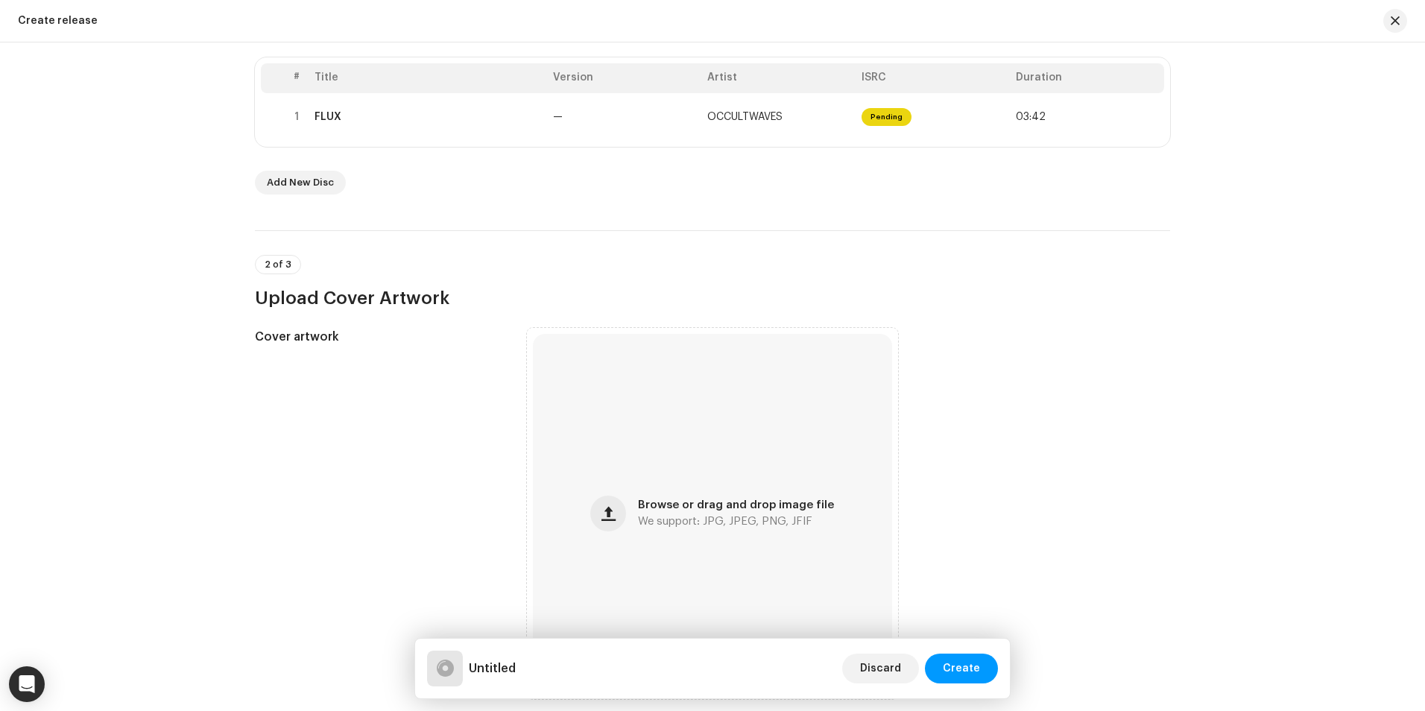
scroll to position [373, 0]
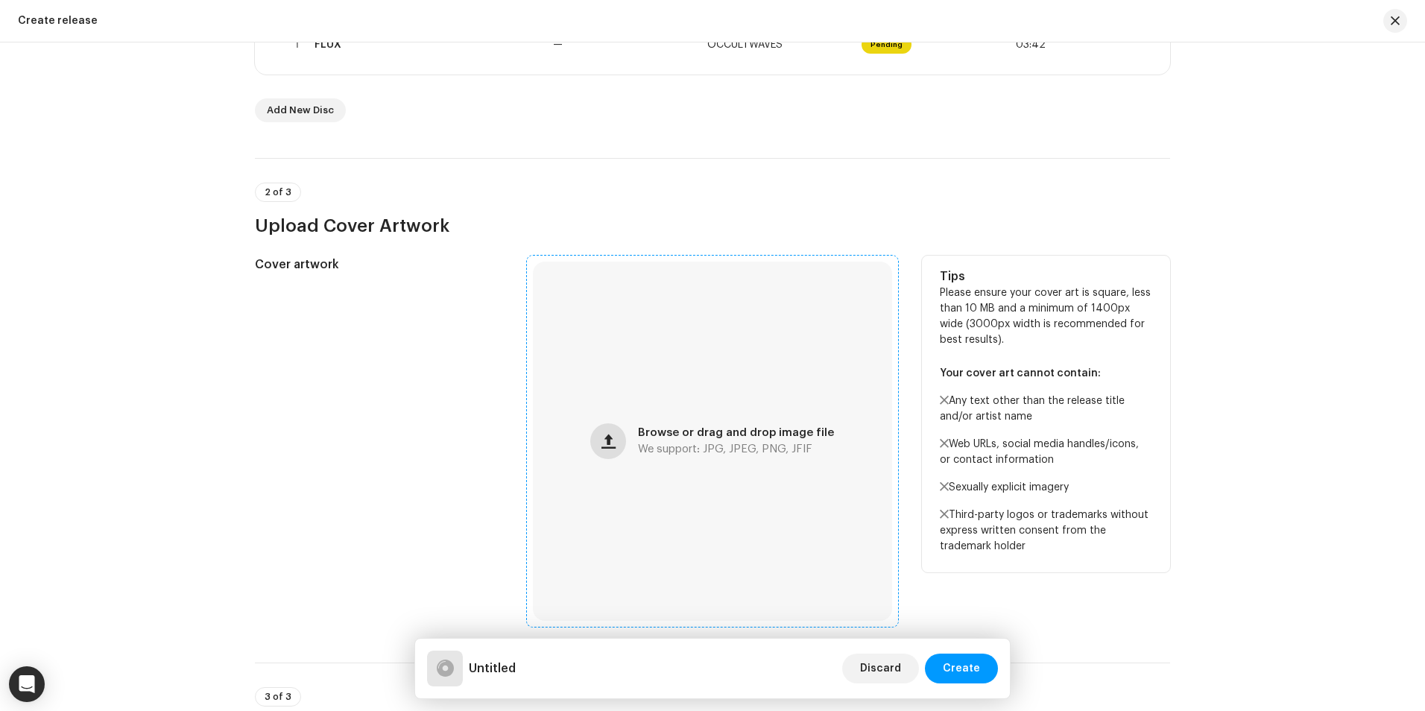
click at [610, 447] on span "button" at bounding box center [608, 441] width 14 height 12
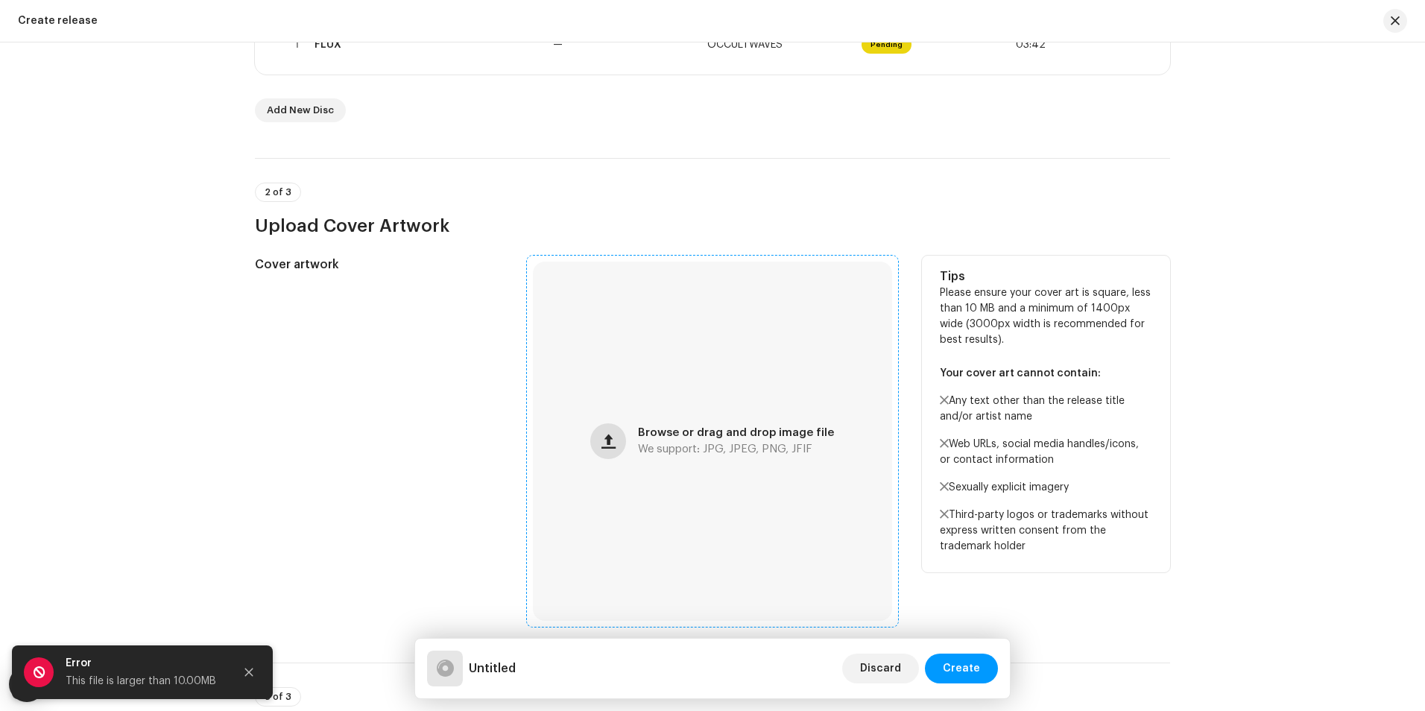
click at [604, 438] on span "button" at bounding box center [608, 441] width 14 height 12
click at [626, 451] on div "Browse or drag and drop image file We support: JPG, JPEG, PNG, JFIF" at bounding box center [712, 441] width 359 height 359
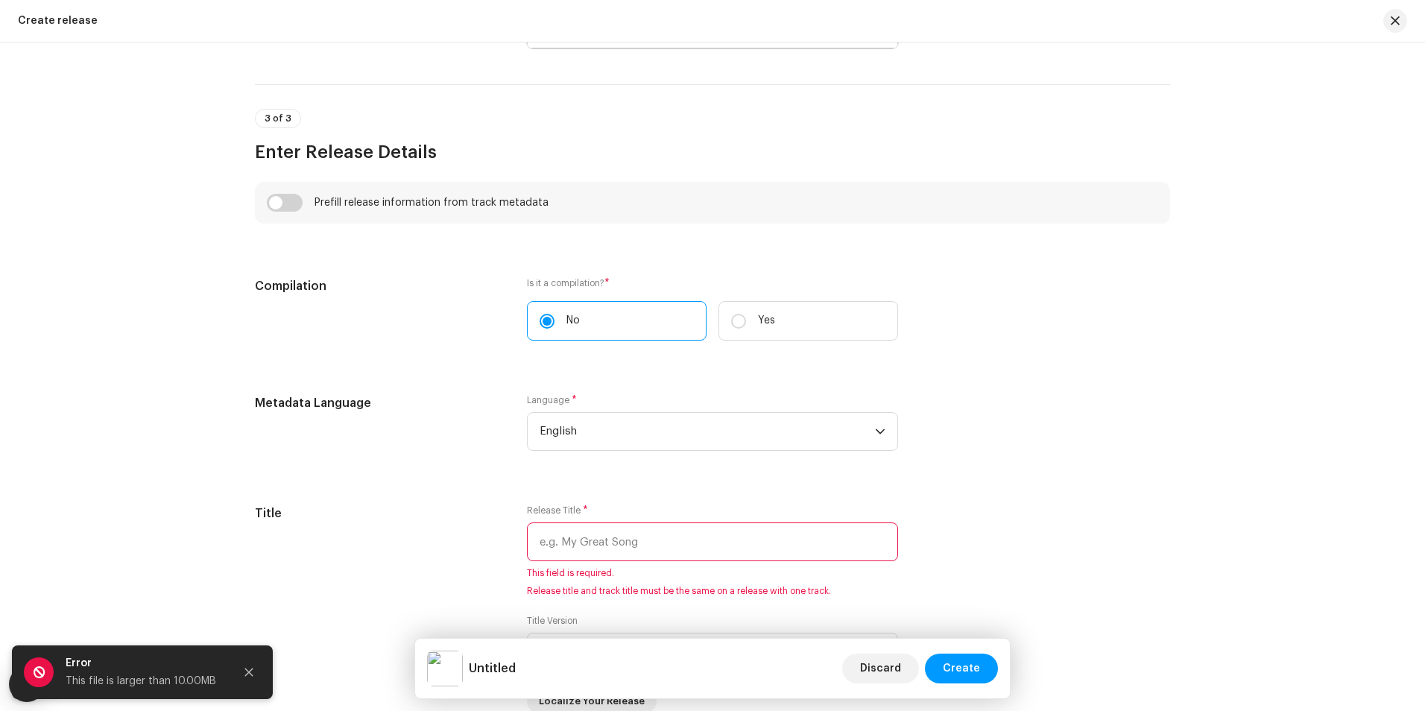
scroll to position [1043, 0]
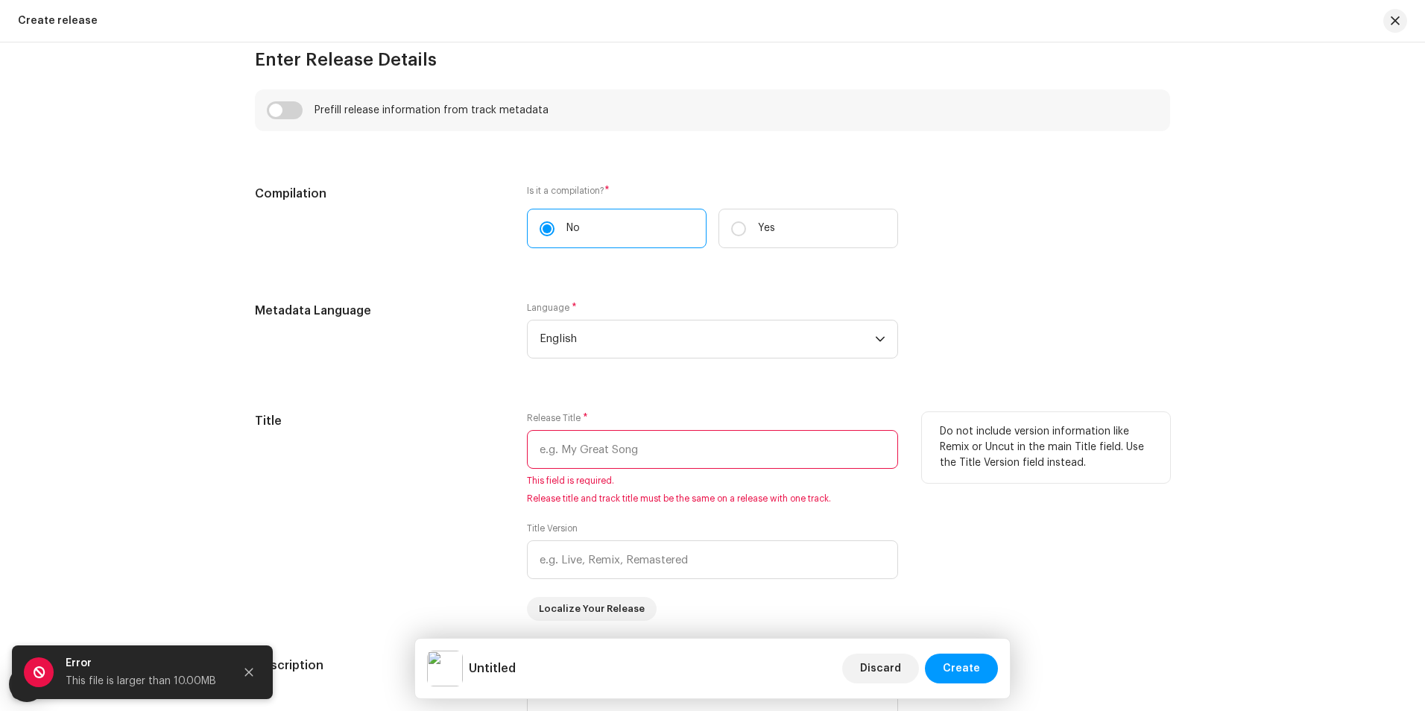
click at [668, 451] on input "text" at bounding box center [712, 449] width 371 height 39
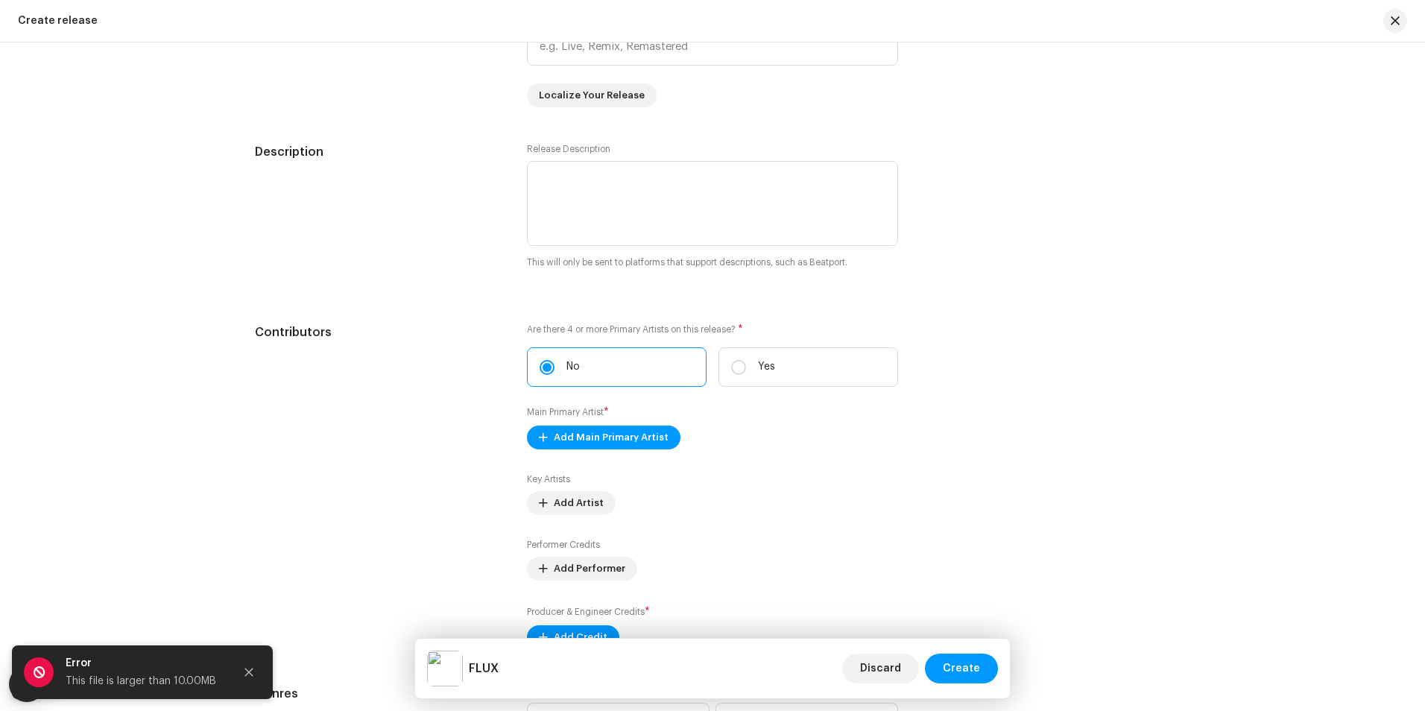
scroll to position [1565, 0]
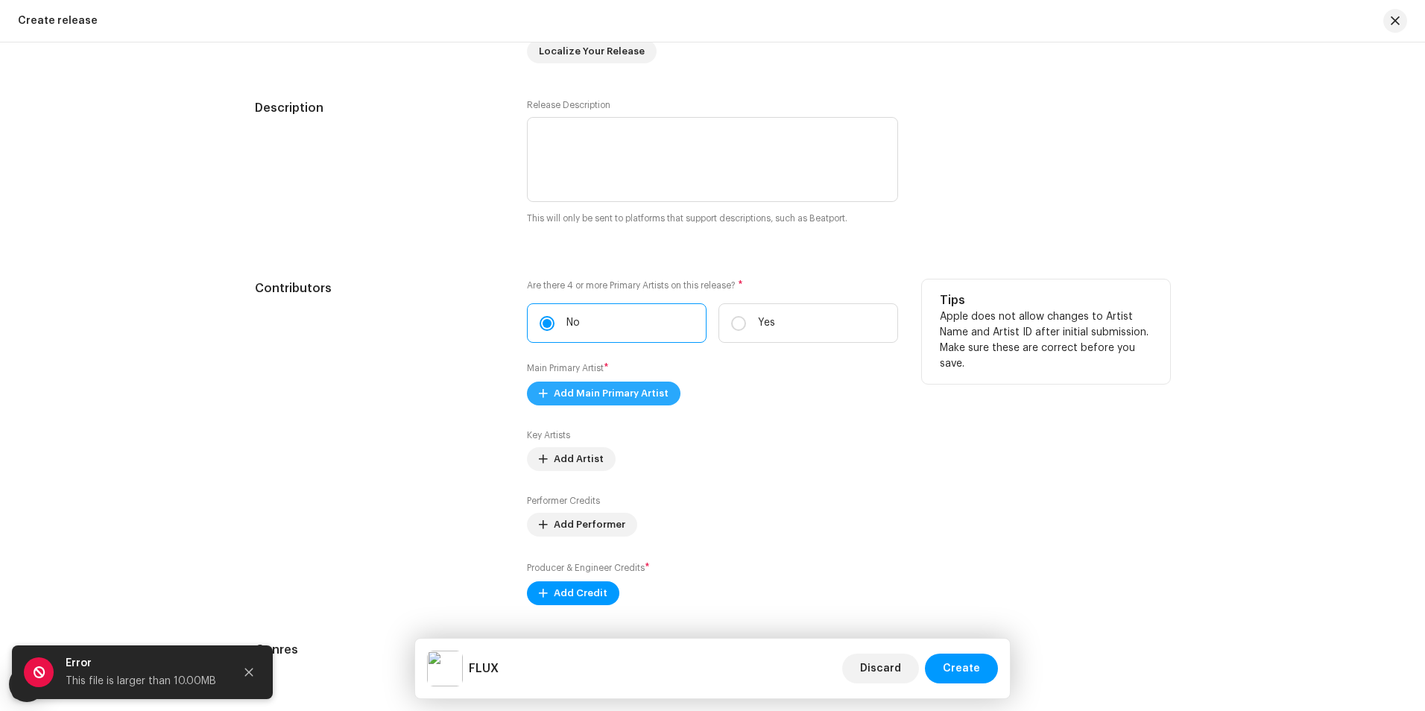
type input "FLUX"
click at [624, 395] on span "Add Main Primary Artist" at bounding box center [611, 394] width 115 height 30
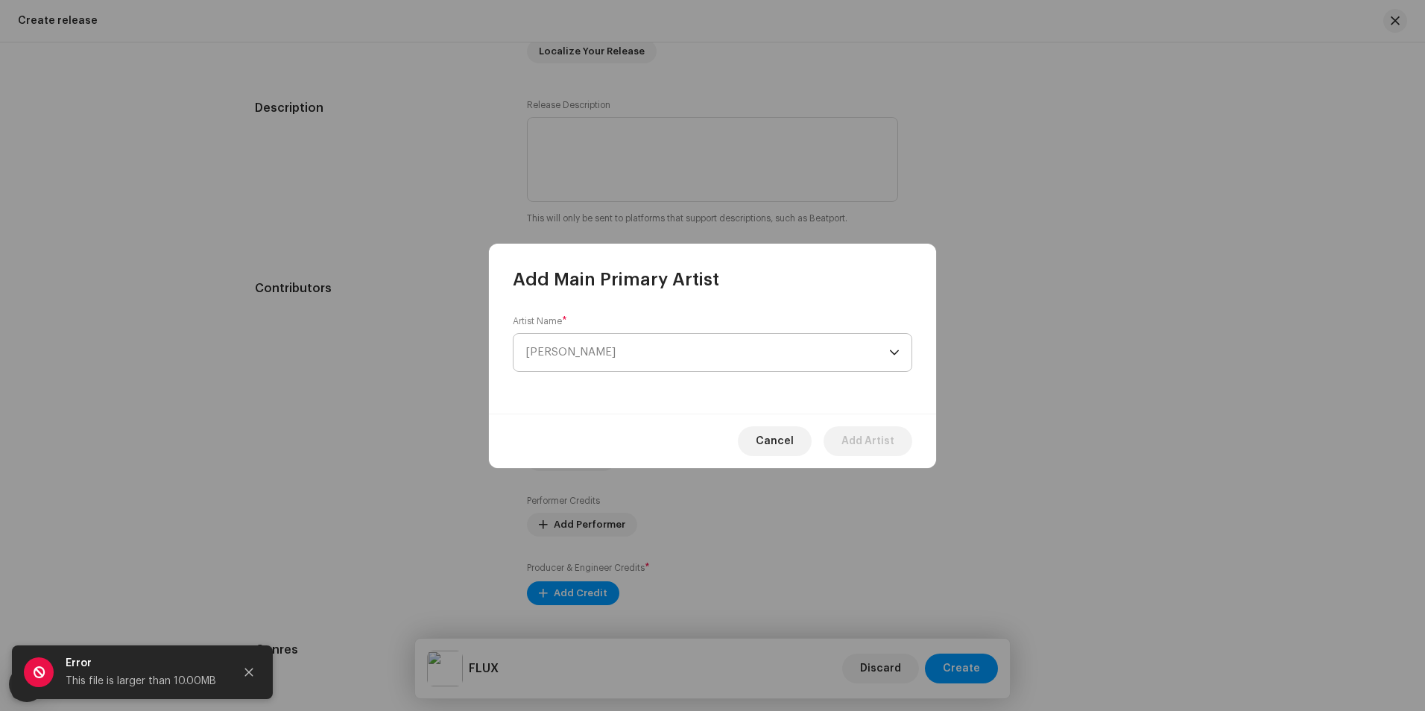
click at [609, 364] on span "[PERSON_NAME]" at bounding box center [707, 352] width 364 height 37
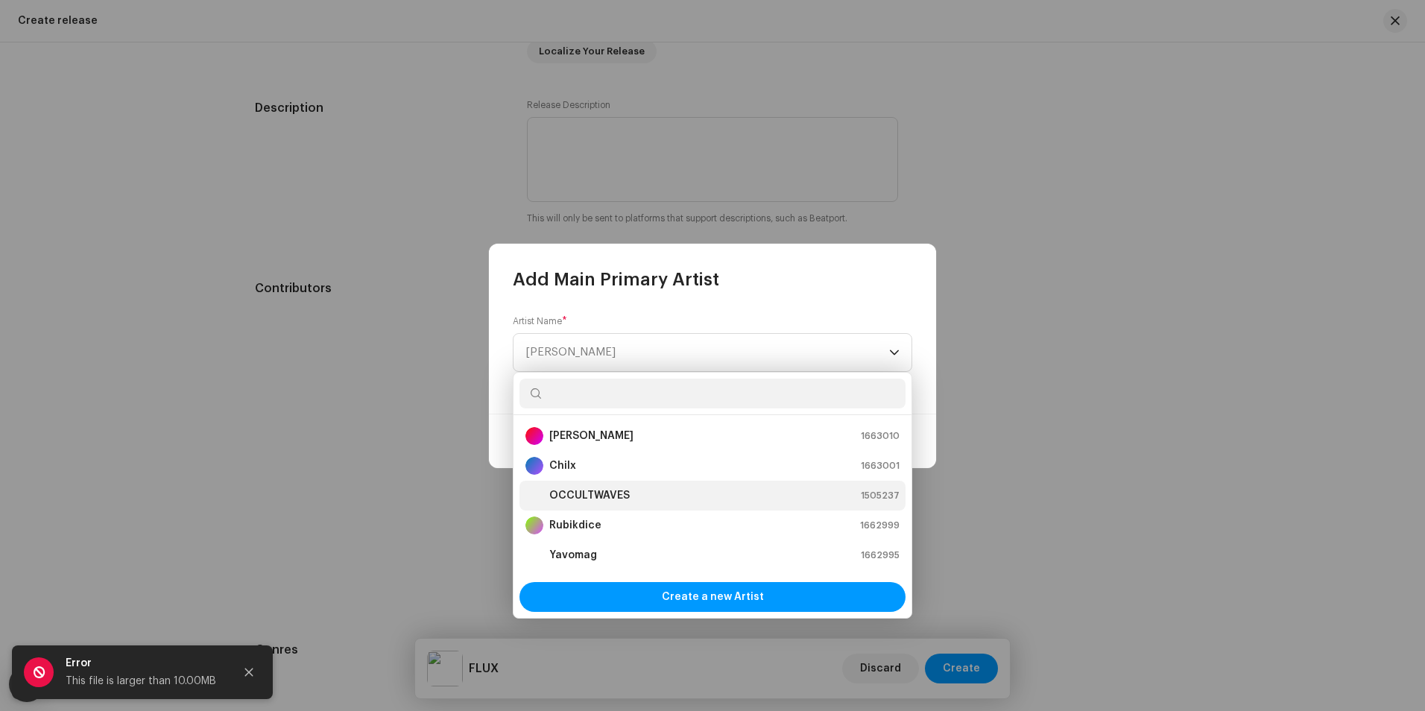
click at [612, 494] on strong "OCCULTWAVES" at bounding box center [589, 495] width 80 height 15
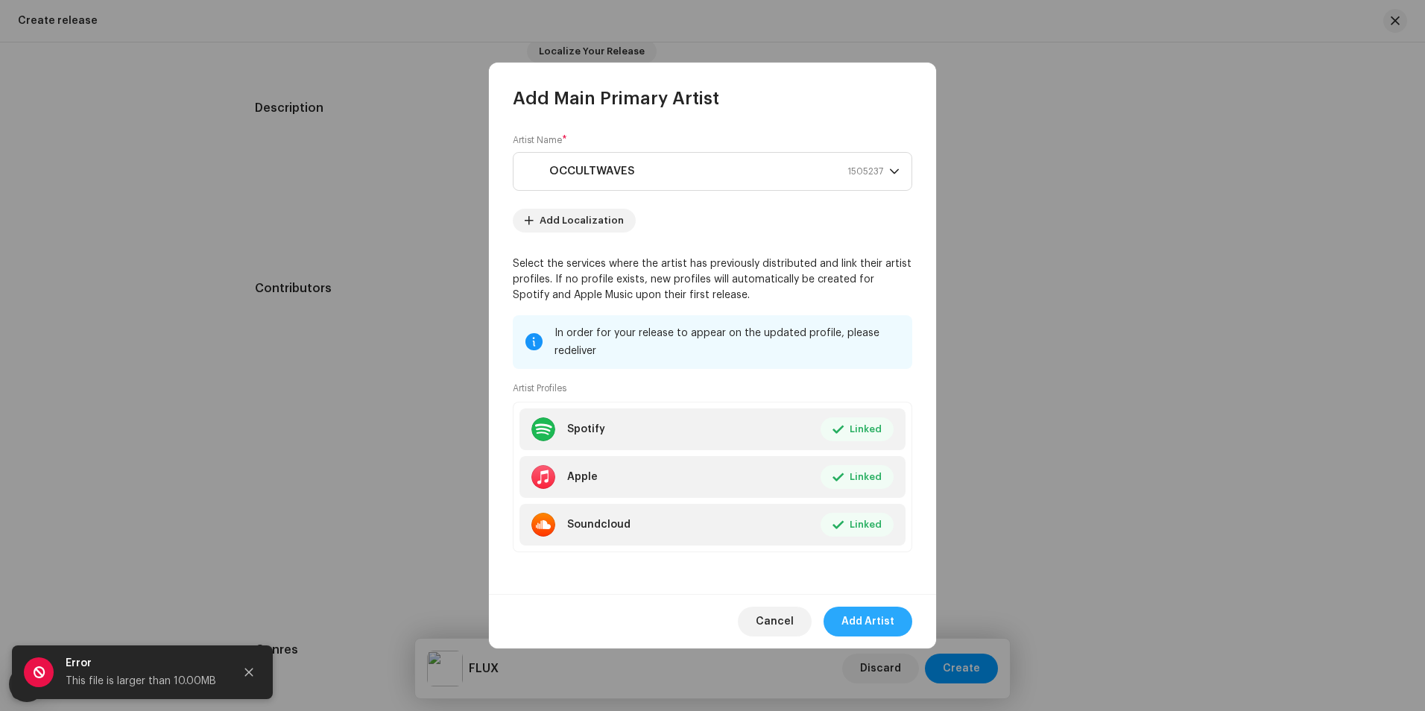
click at [884, 629] on span "Add Artist" at bounding box center [867, 622] width 53 height 30
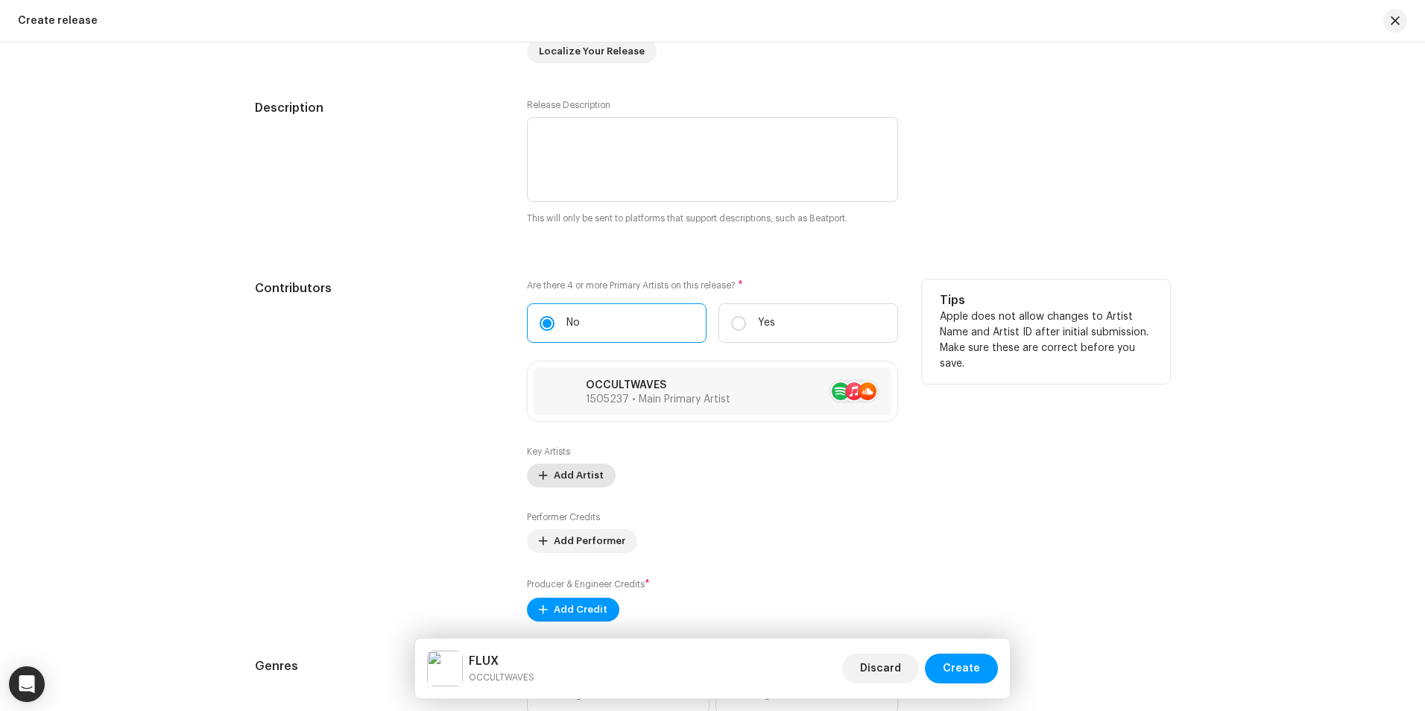
click at [580, 472] on span "Add Artist" at bounding box center [579, 475] width 50 height 30
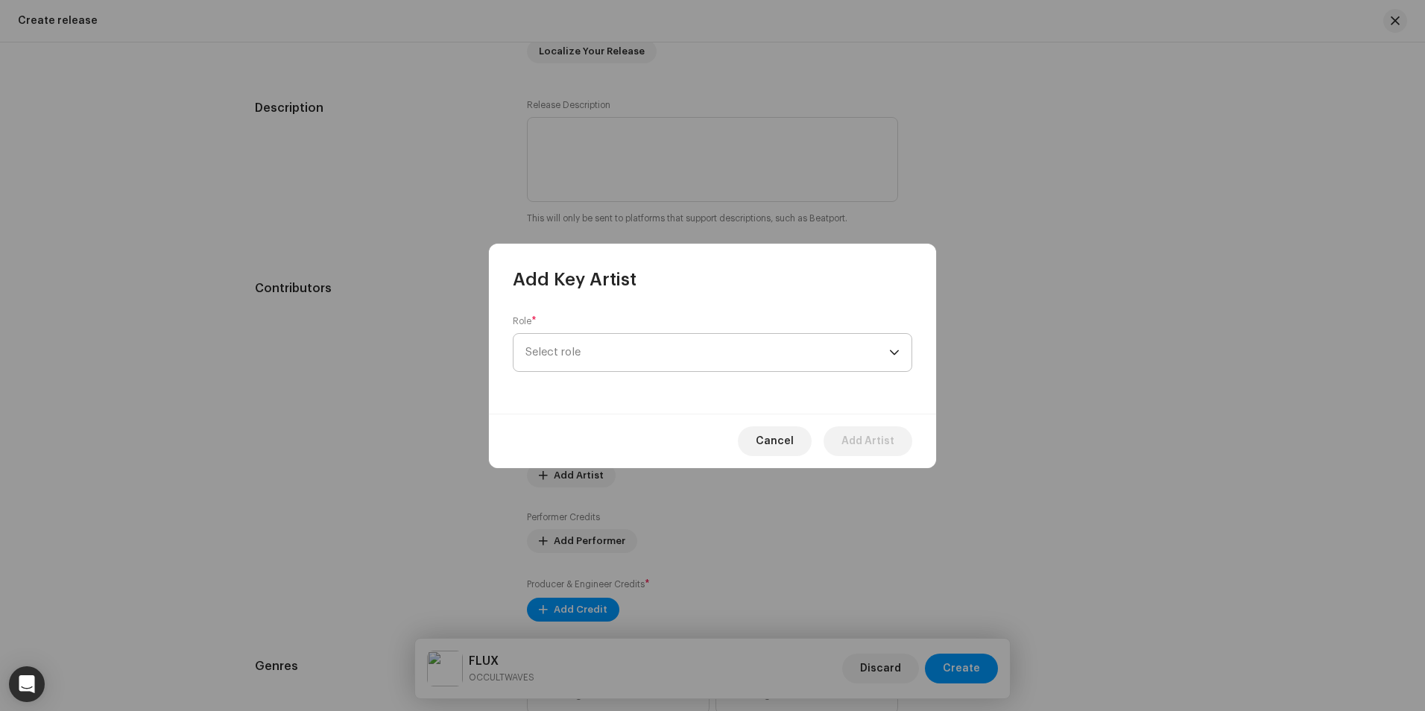
click at [609, 364] on span "Select role" at bounding box center [707, 352] width 364 height 37
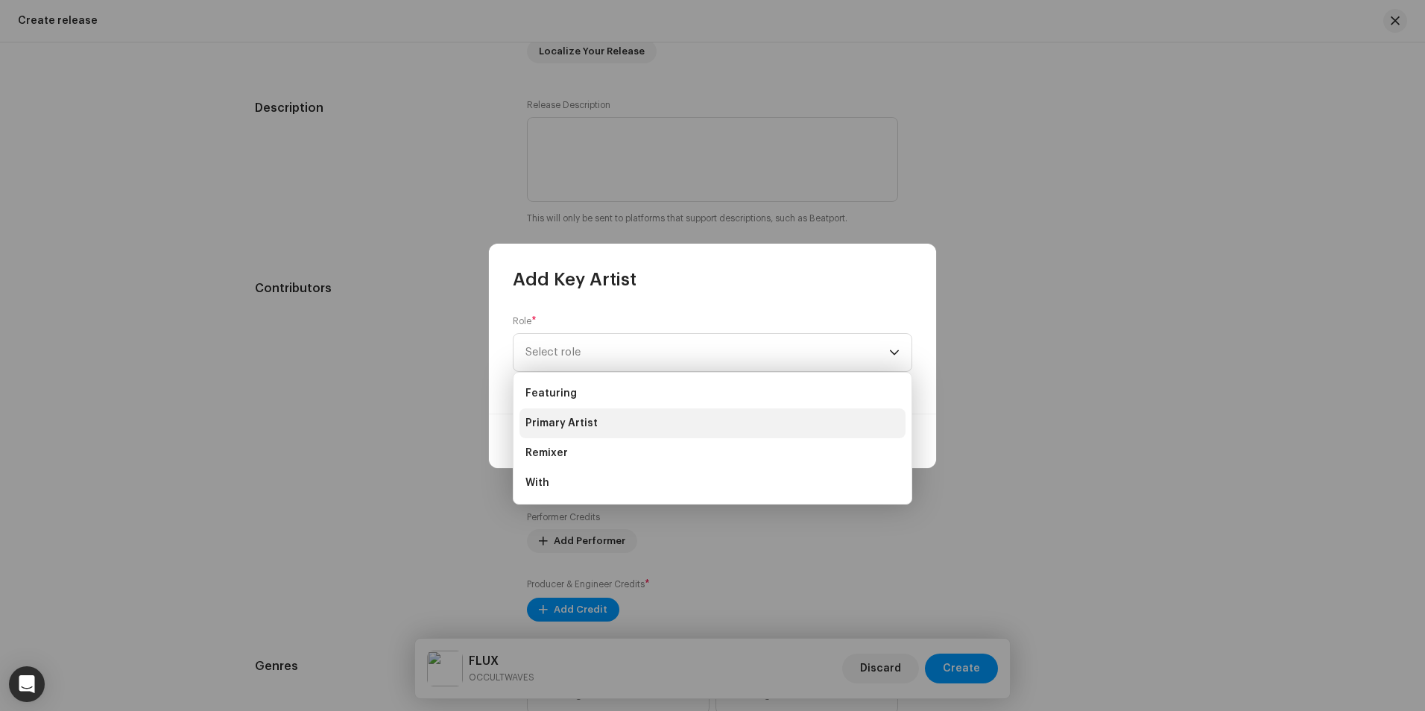
click at [600, 424] on li "Primary Artist" at bounding box center [712, 423] width 386 height 30
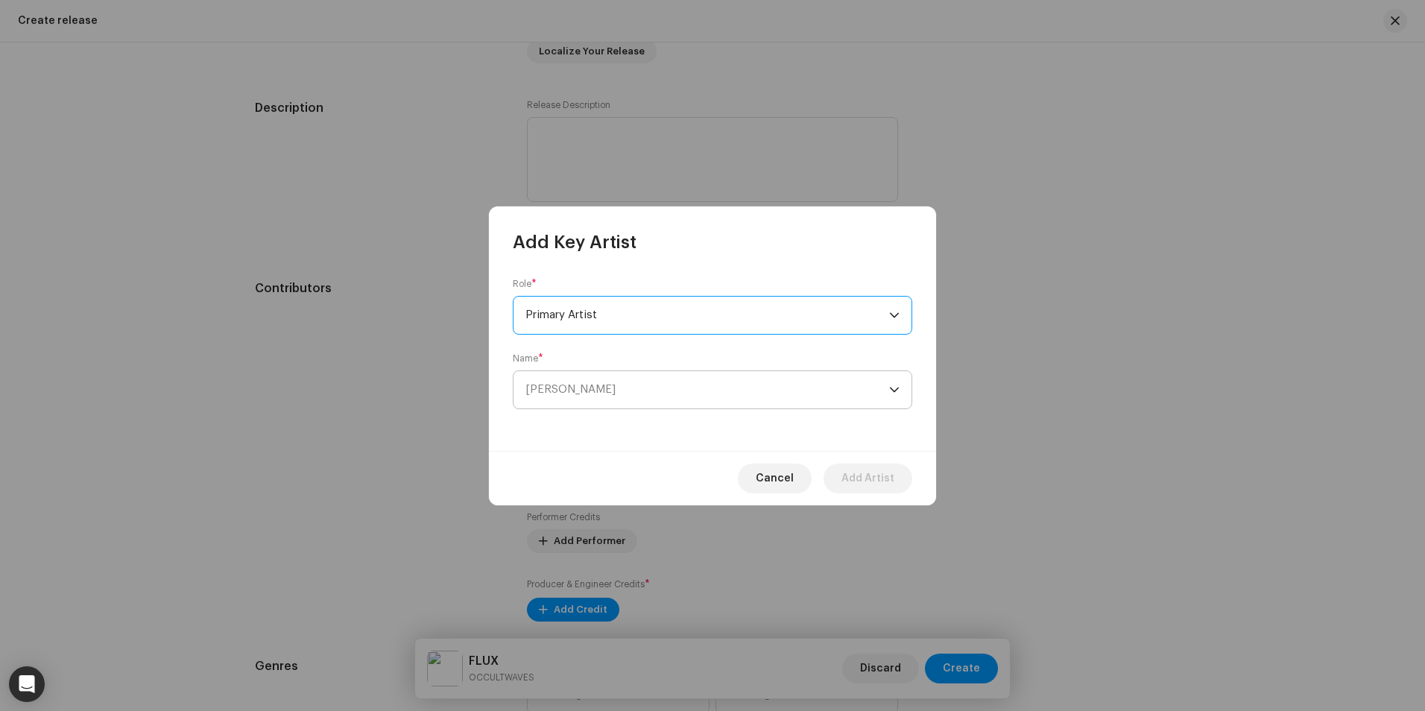
click at [669, 388] on span "[PERSON_NAME]" at bounding box center [707, 389] width 364 height 37
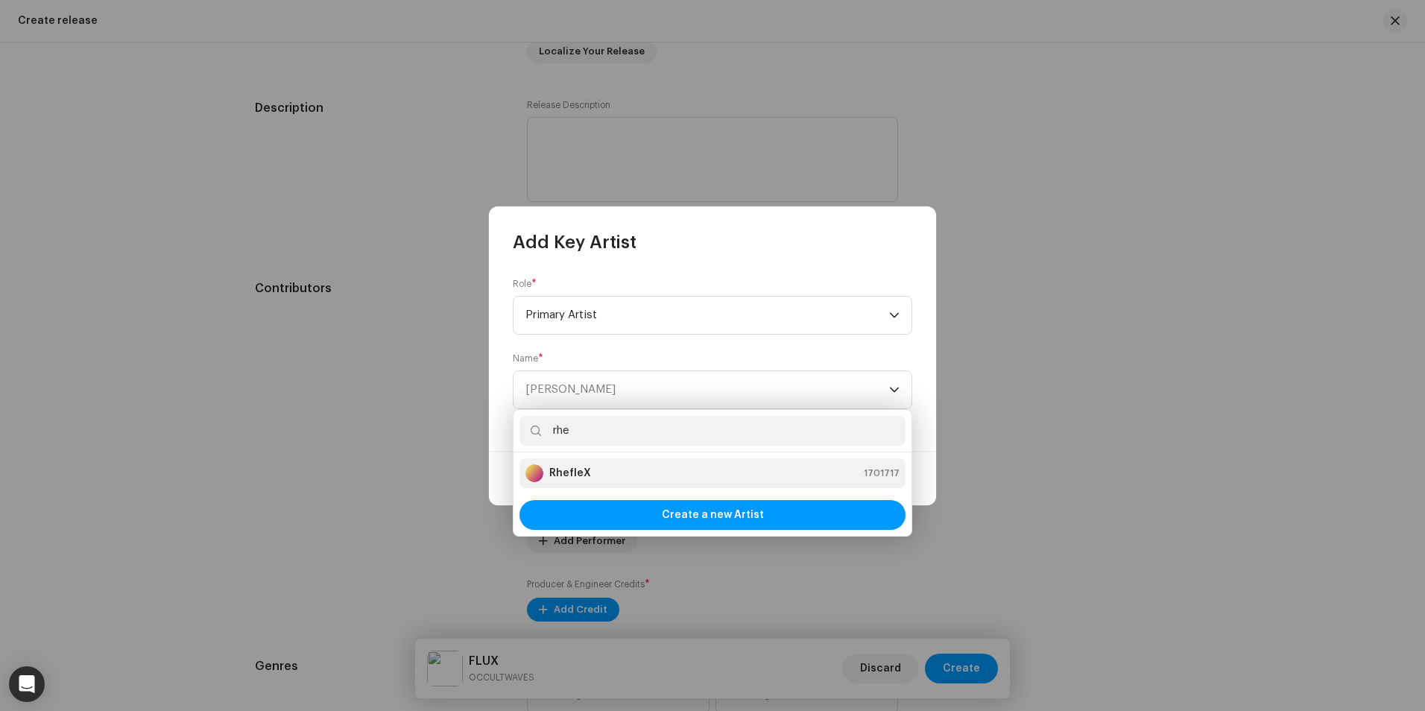
type input "rhe"
click at [607, 467] on div "RhefleX 1701717" at bounding box center [712, 473] width 374 height 18
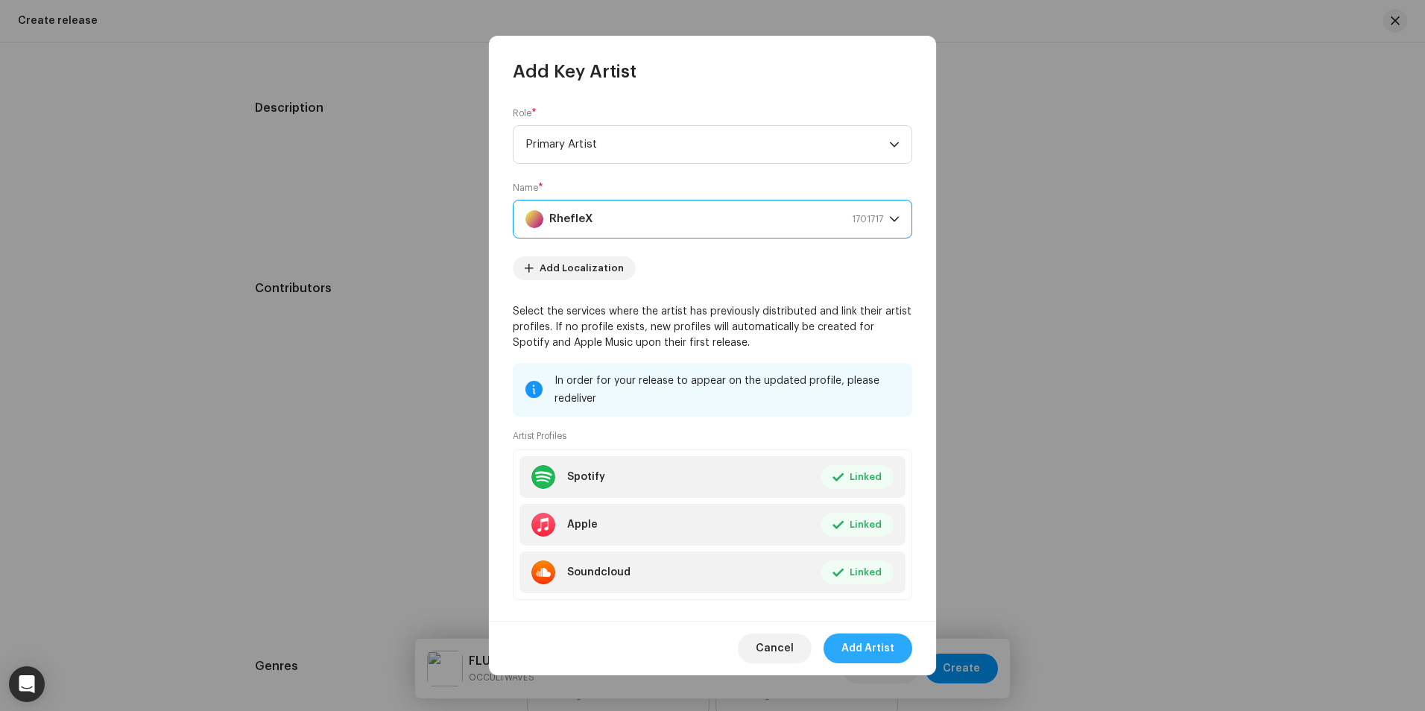
click at [876, 646] on span "Add Artist" at bounding box center [867, 648] width 53 height 30
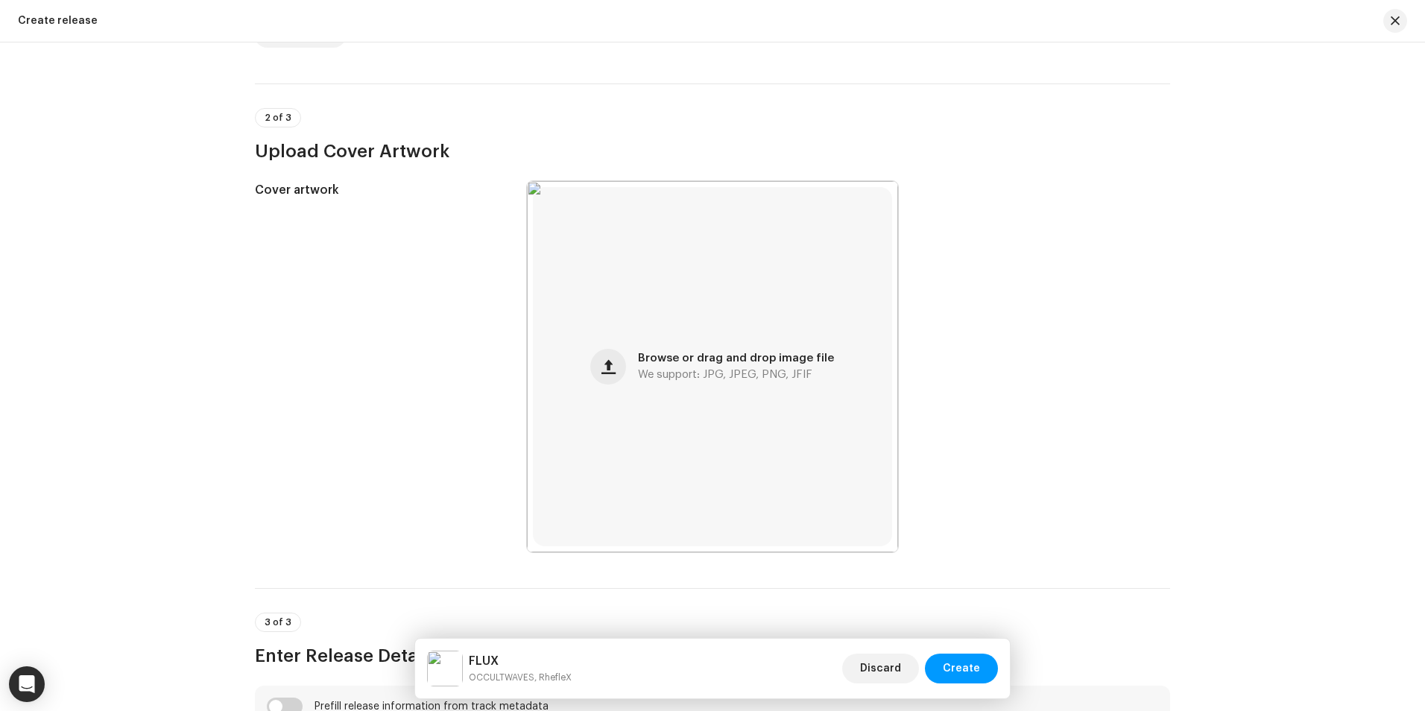
scroll to position [0, 0]
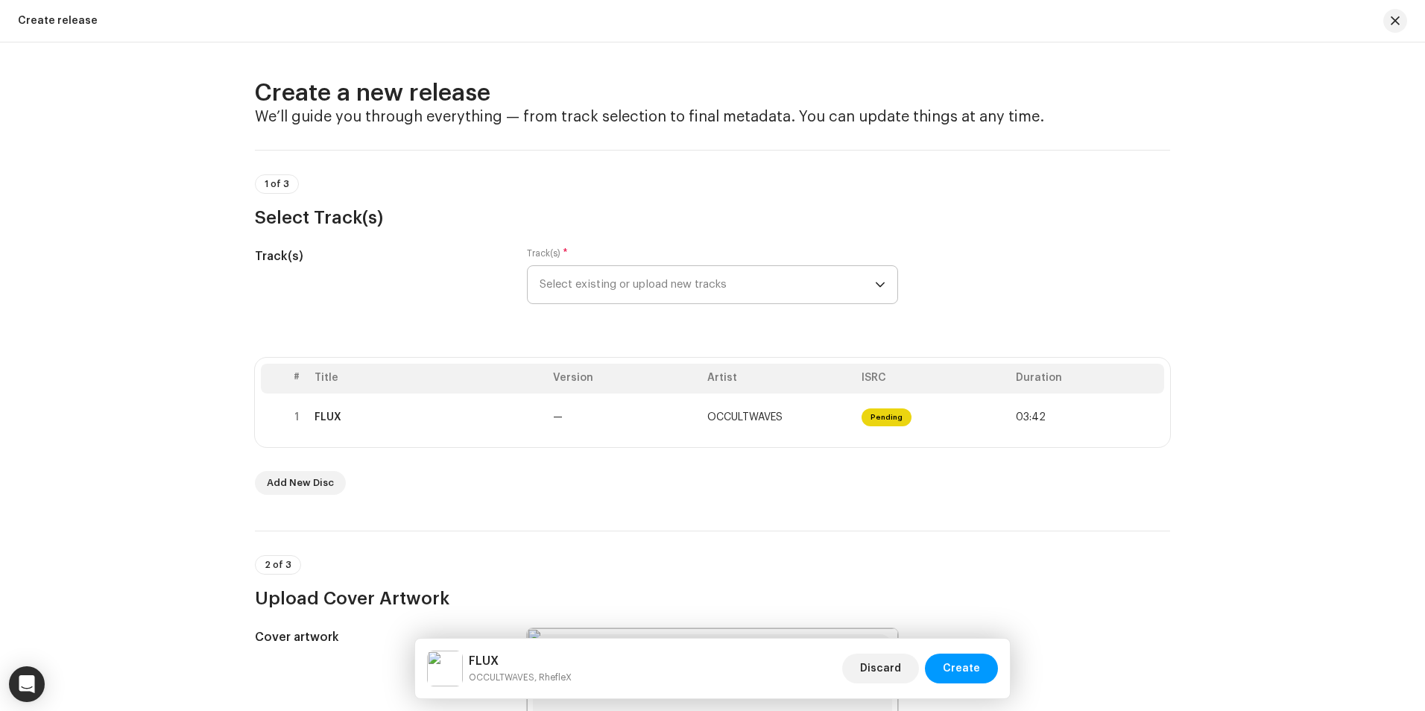
click at [847, 291] on span "Select existing or upload new tracks" at bounding box center [706, 284] width 335 height 37
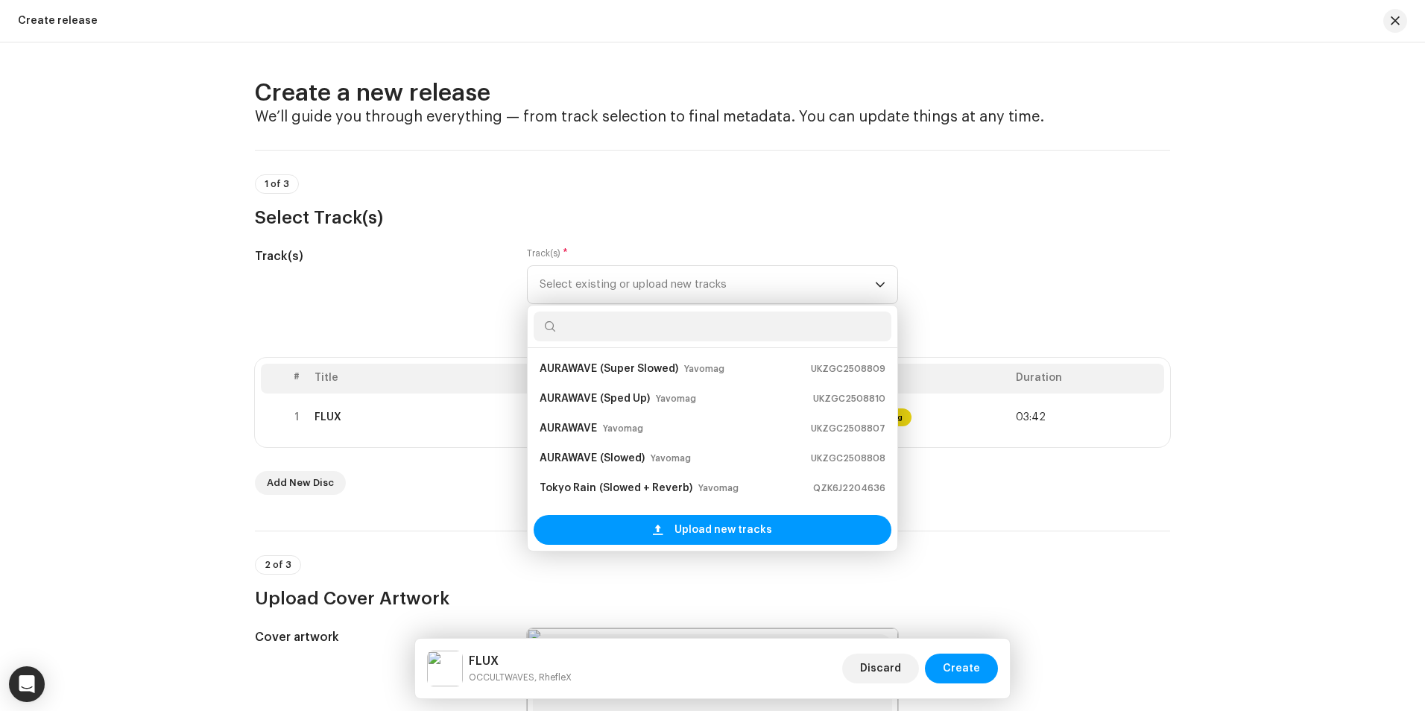
click at [934, 276] on div "Track(s) Track(s) * Select existing or upload new tracks AURAWAVE (Super Slowed…" at bounding box center [712, 284] width 915 height 75
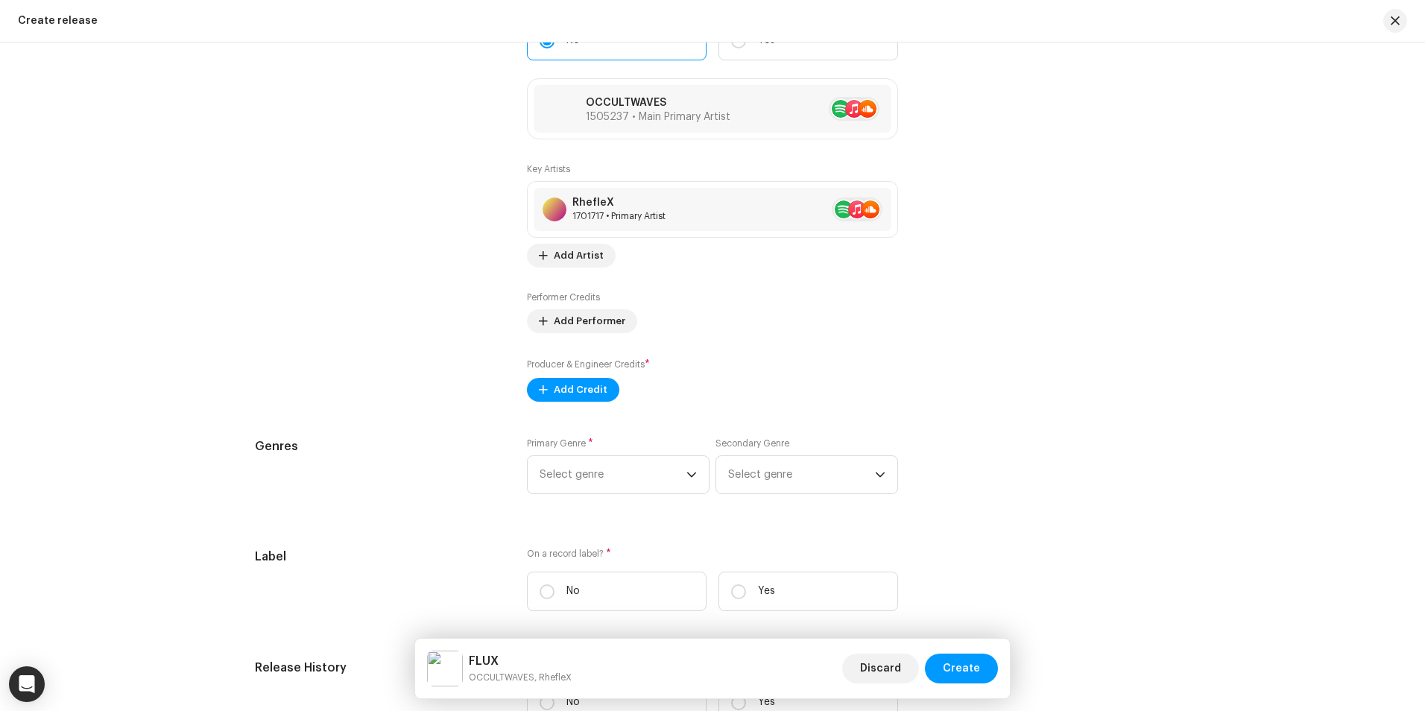
scroll to position [1863, 0]
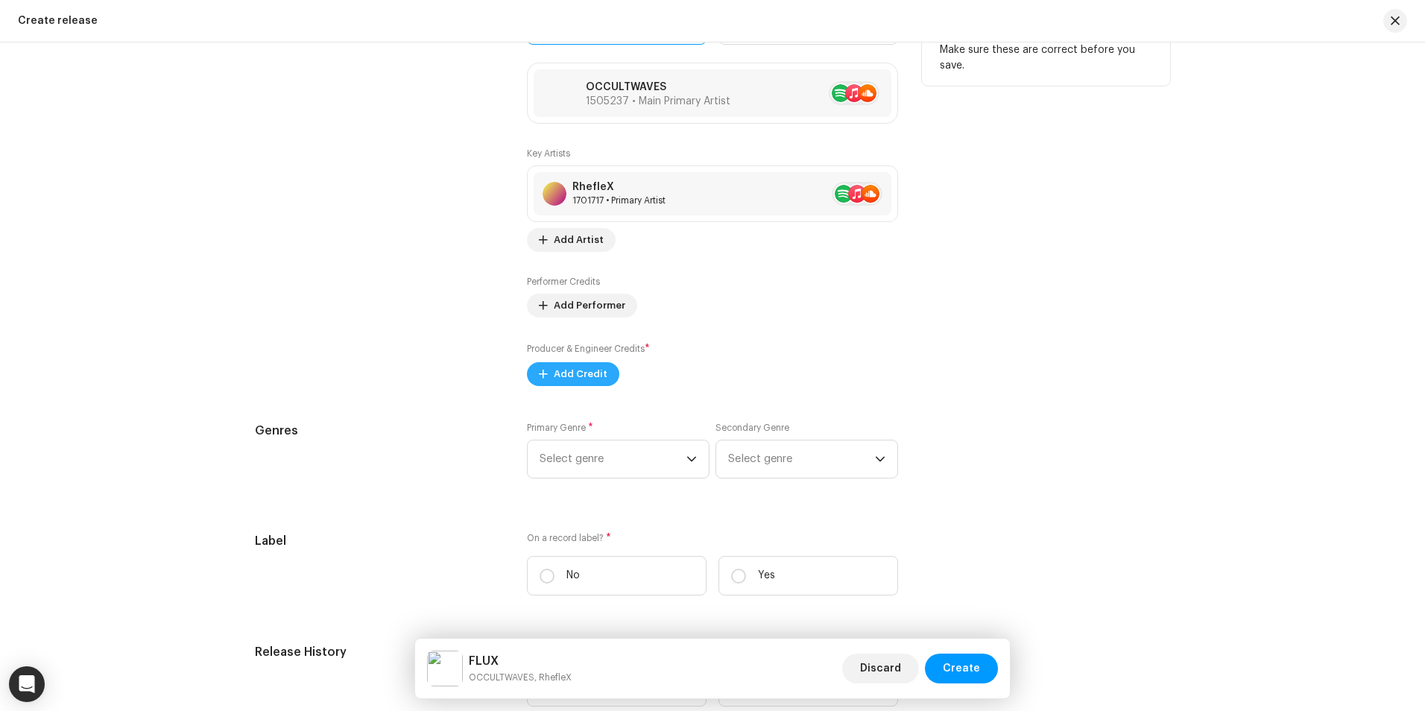
click at [589, 372] on span "Add Credit" at bounding box center [581, 374] width 54 height 30
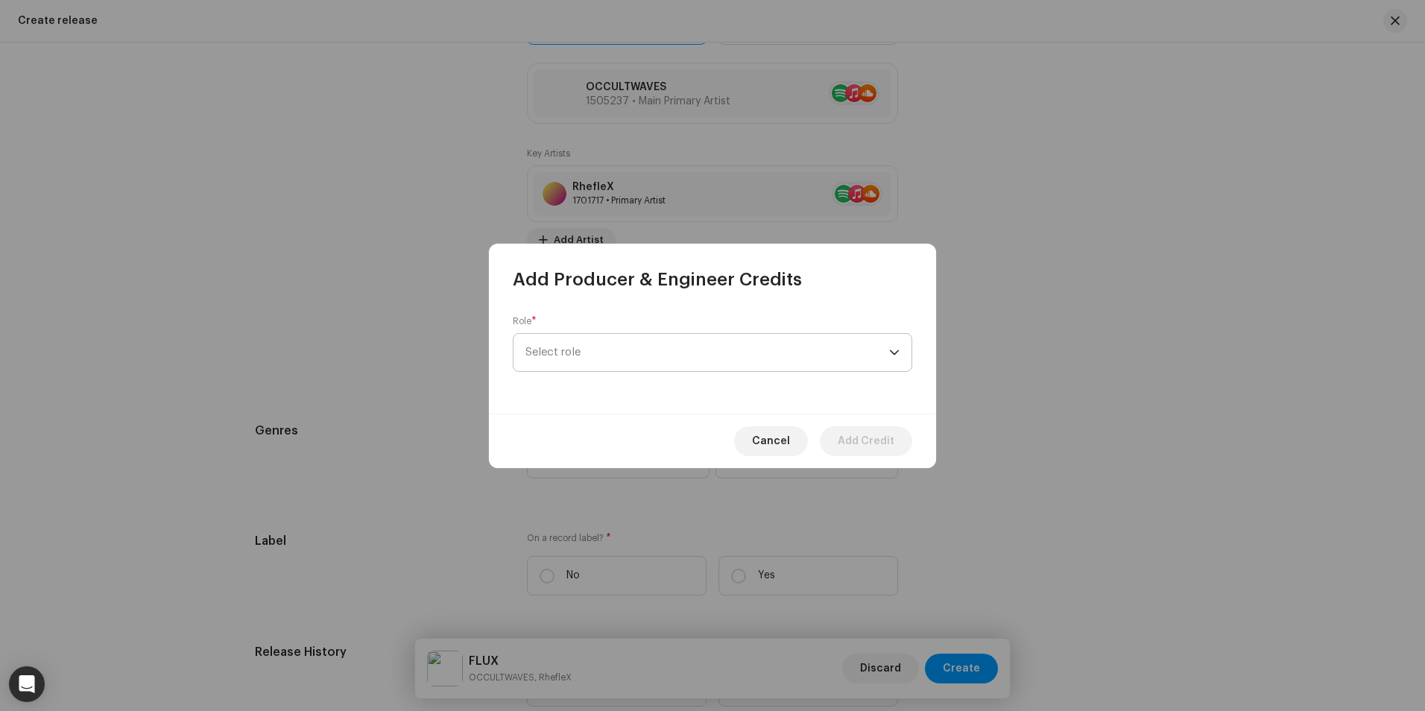
click at [604, 348] on span "Select role" at bounding box center [707, 352] width 364 height 37
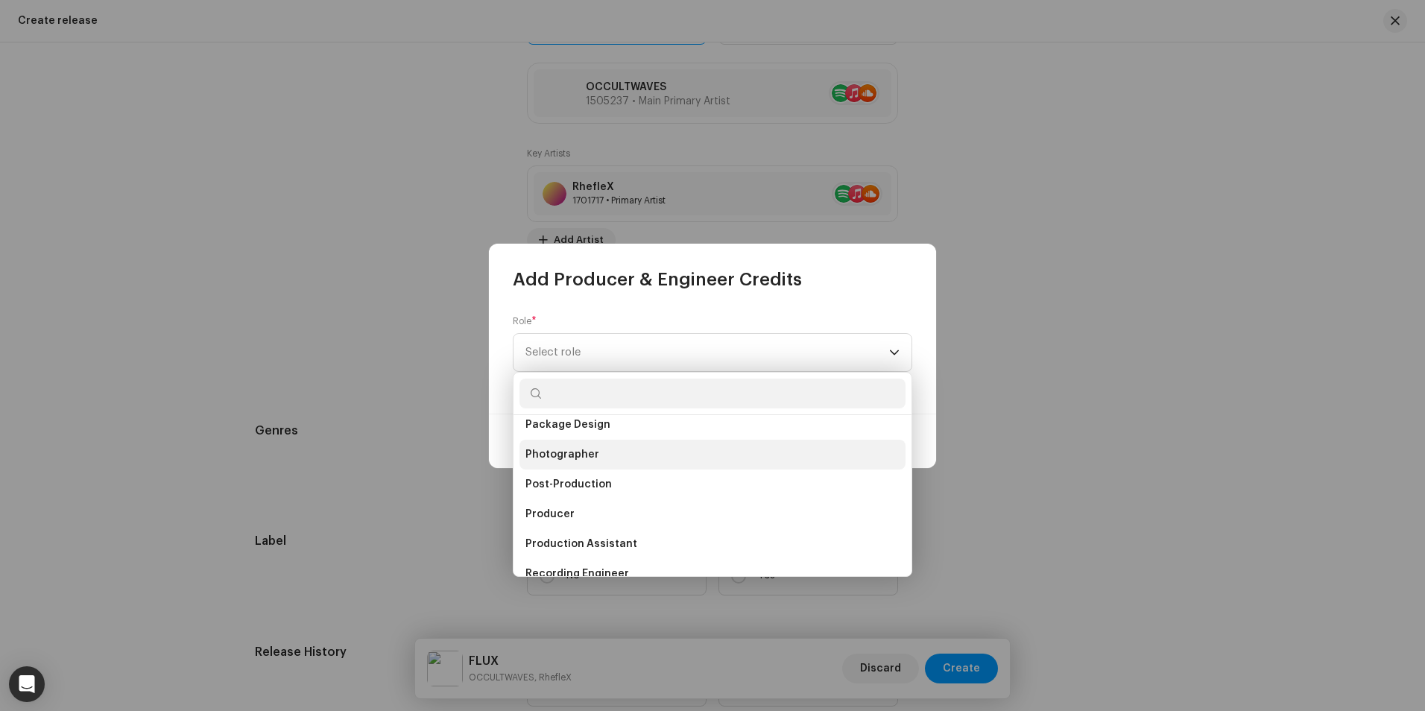
scroll to position [522, 0]
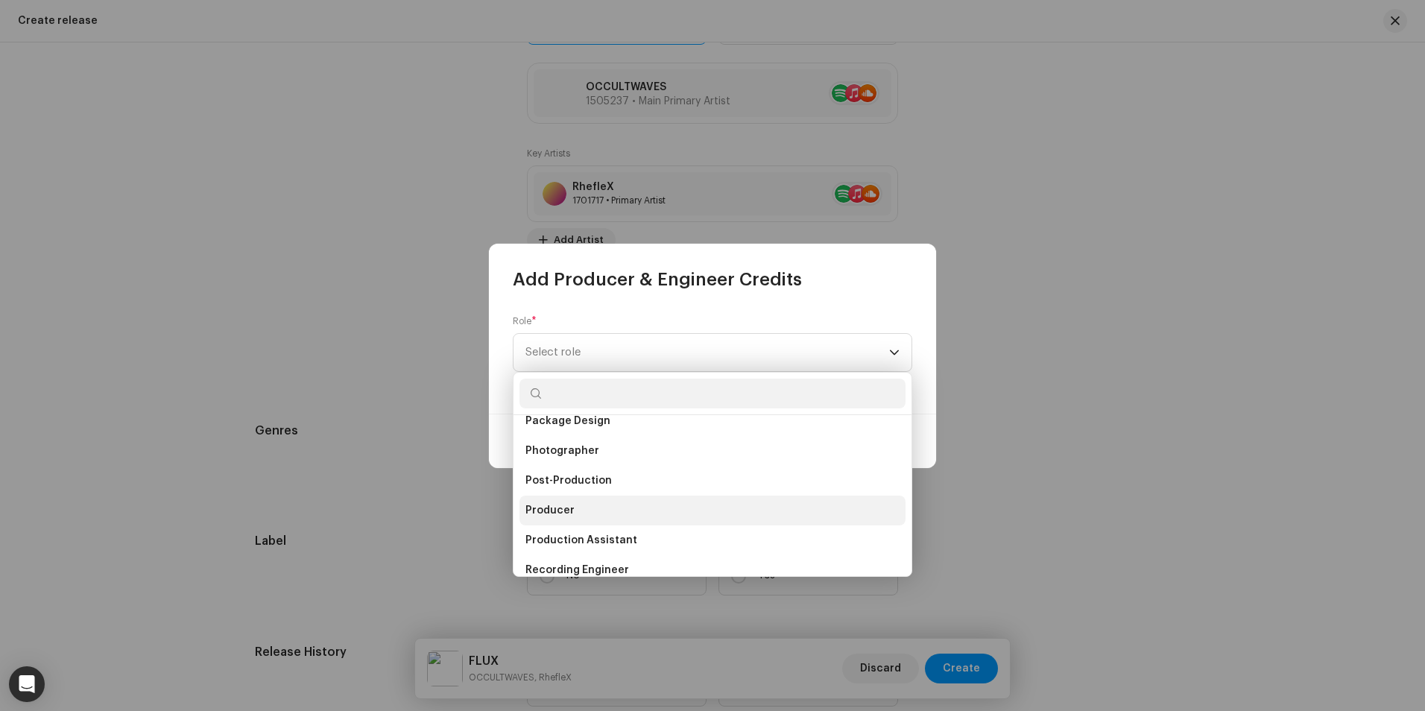
click at [626, 510] on li "Producer" at bounding box center [712, 511] width 386 height 30
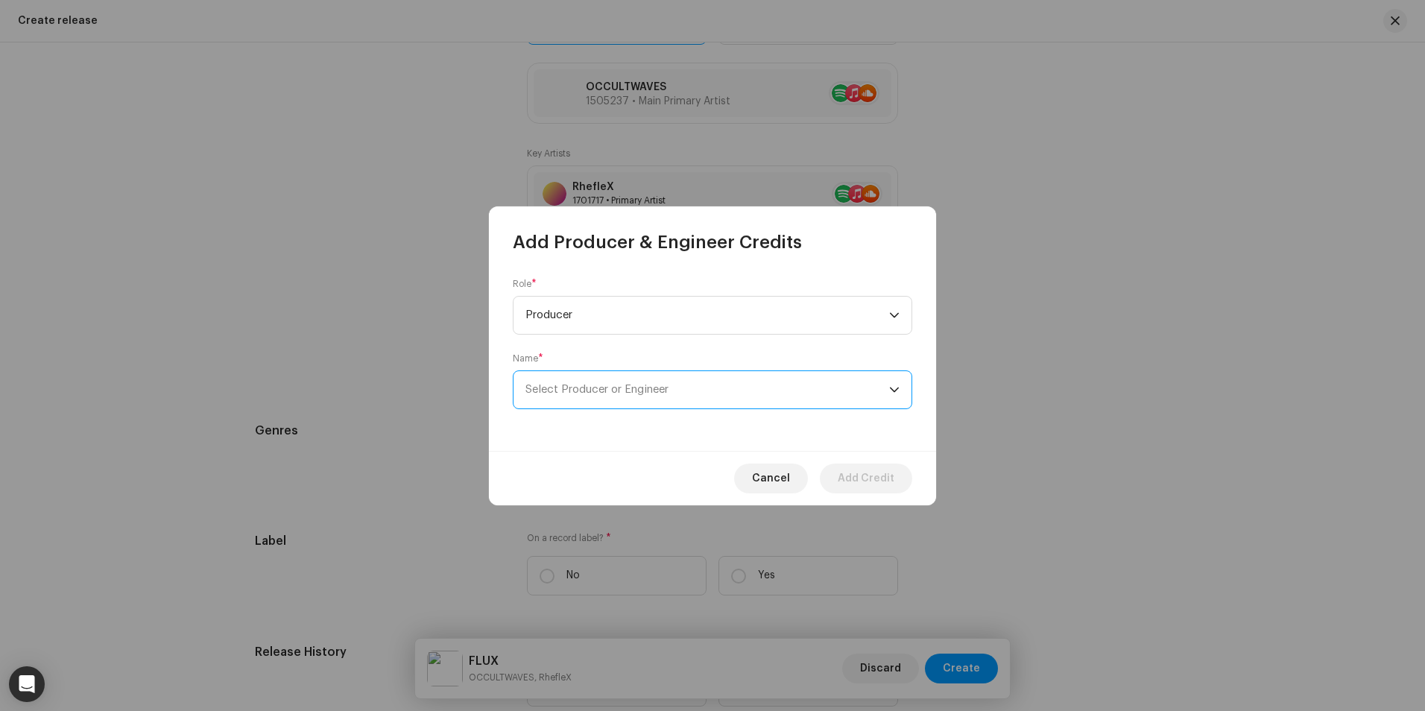
click at [642, 386] on span "Select Producer or Engineer" at bounding box center [596, 389] width 143 height 11
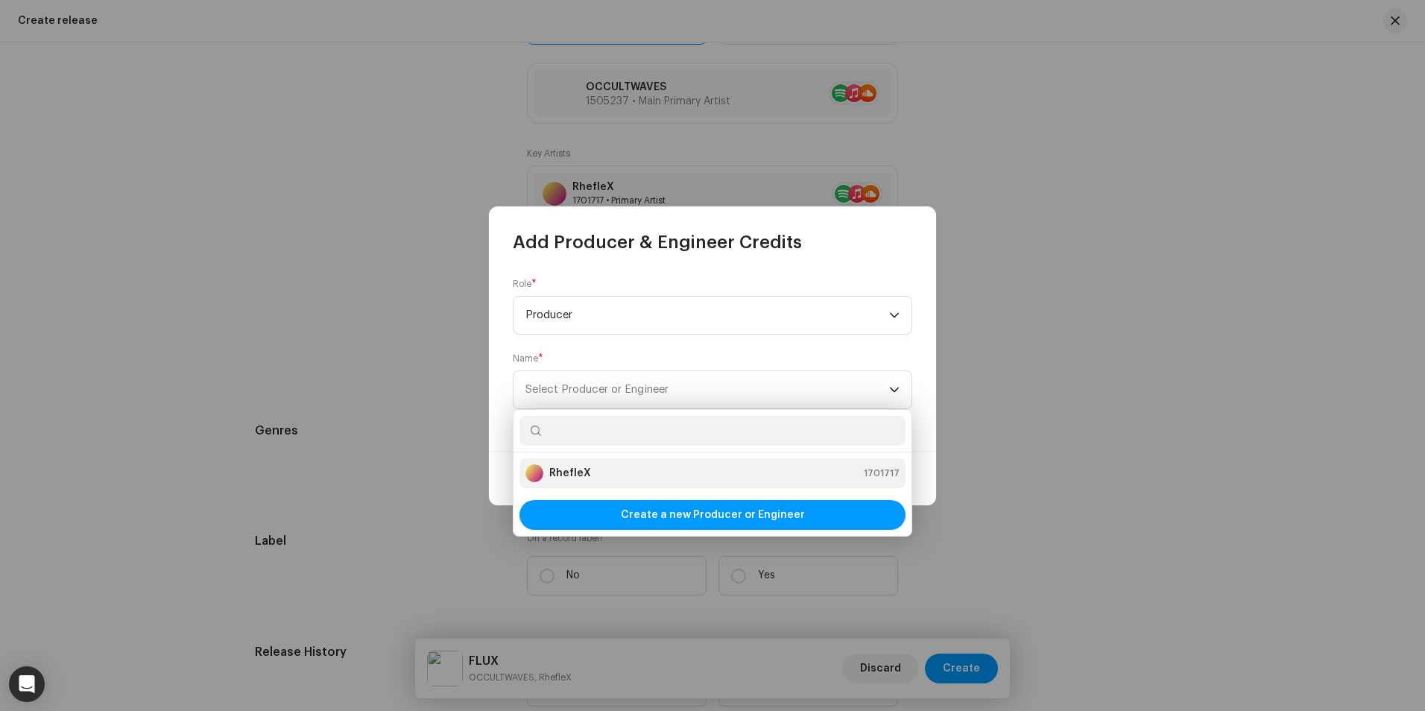
click at [631, 472] on div "RhefleX 1701717" at bounding box center [712, 473] width 374 height 18
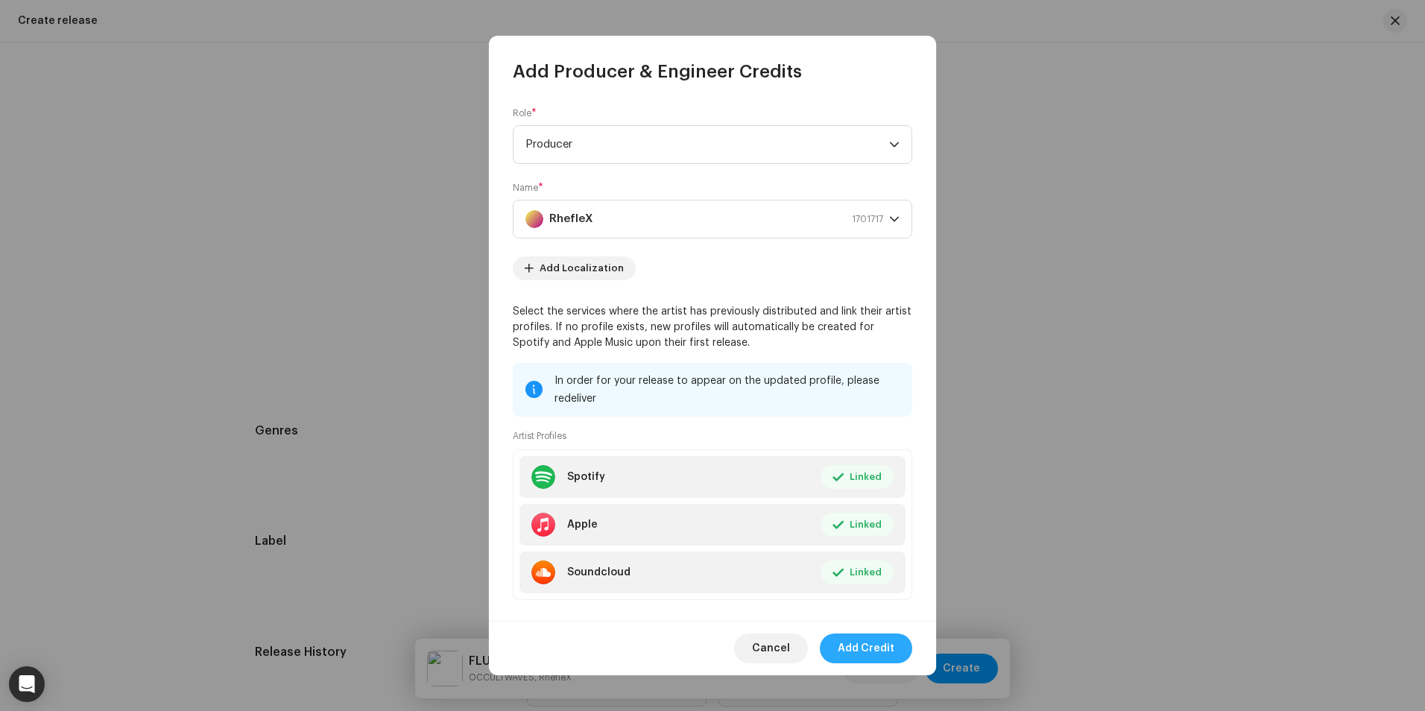
click at [884, 650] on span "Add Credit" at bounding box center [866, 648] width 57 height 30
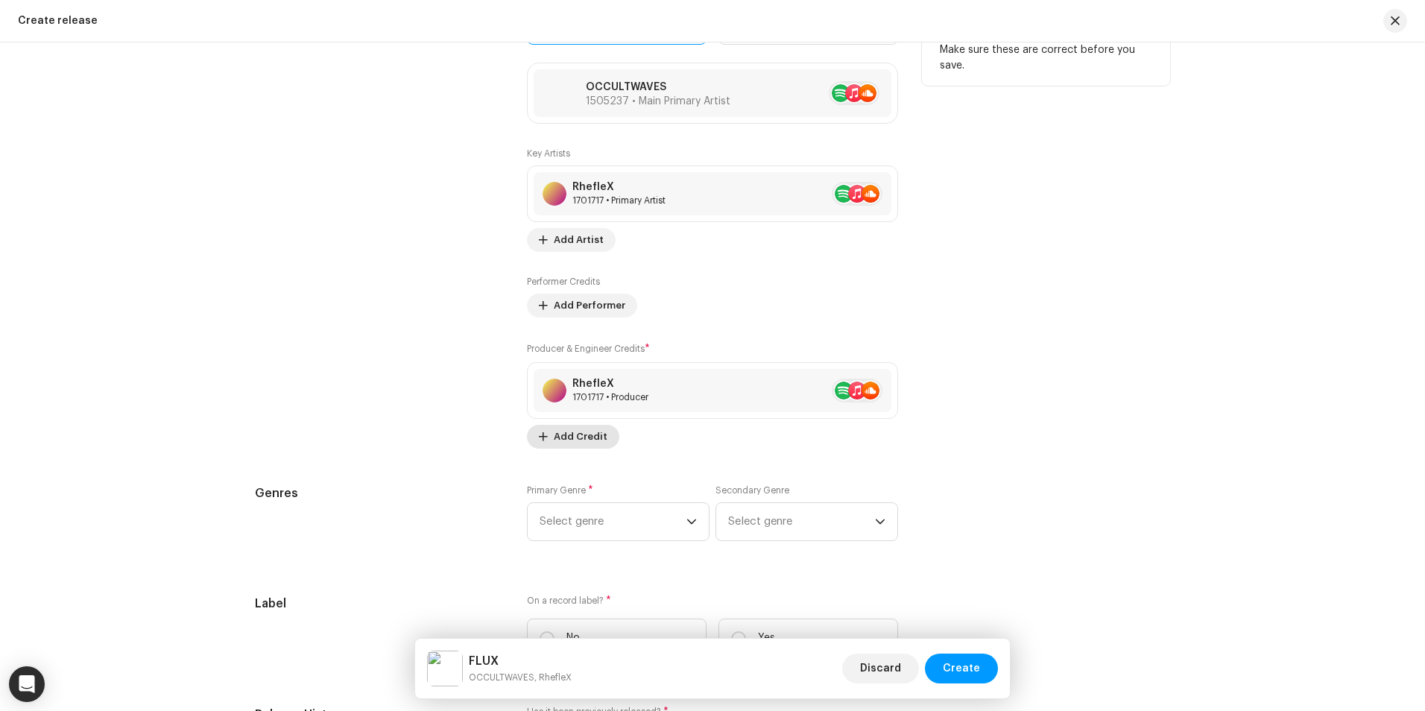
click at [572, 436] on span "Add Credit" at bounding box center [581, 437] width 54 height 30
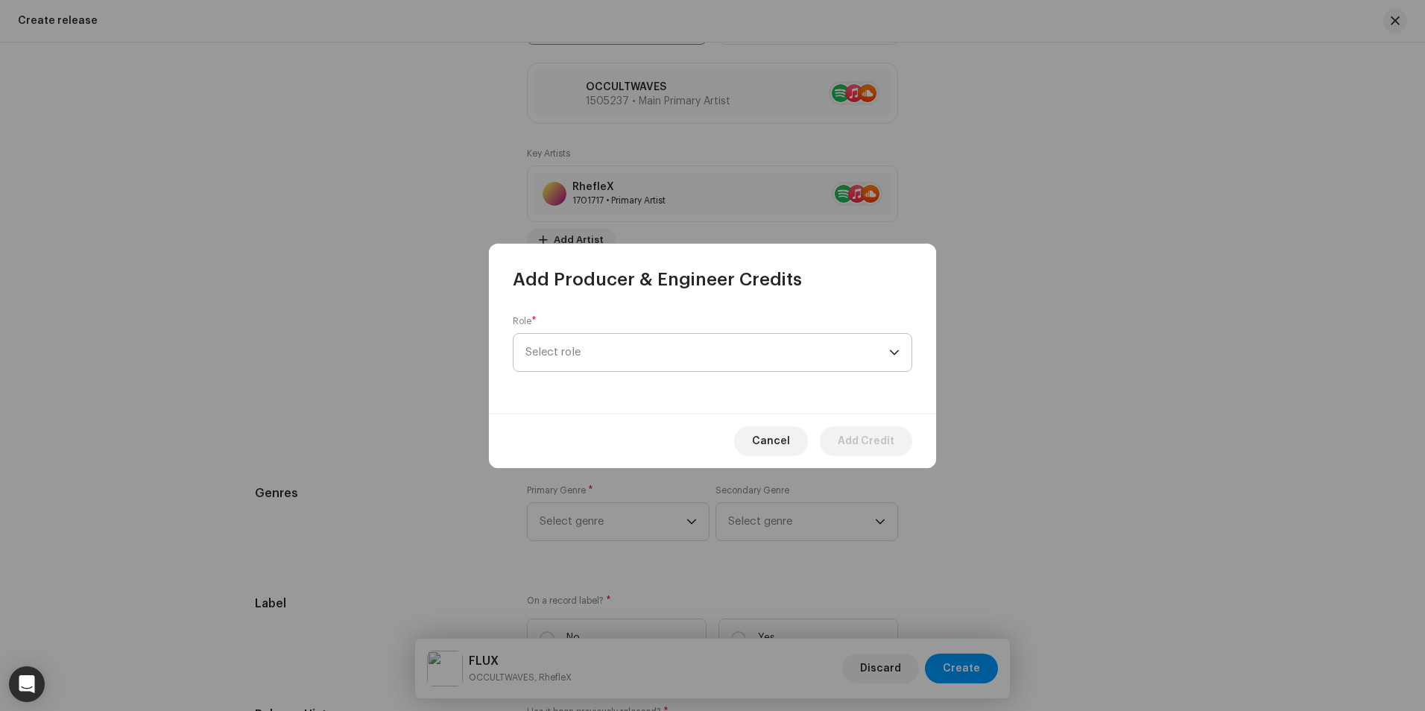
click at [648, 354] on span "Select role" at bounding box center [707, 352] width 364 height 37
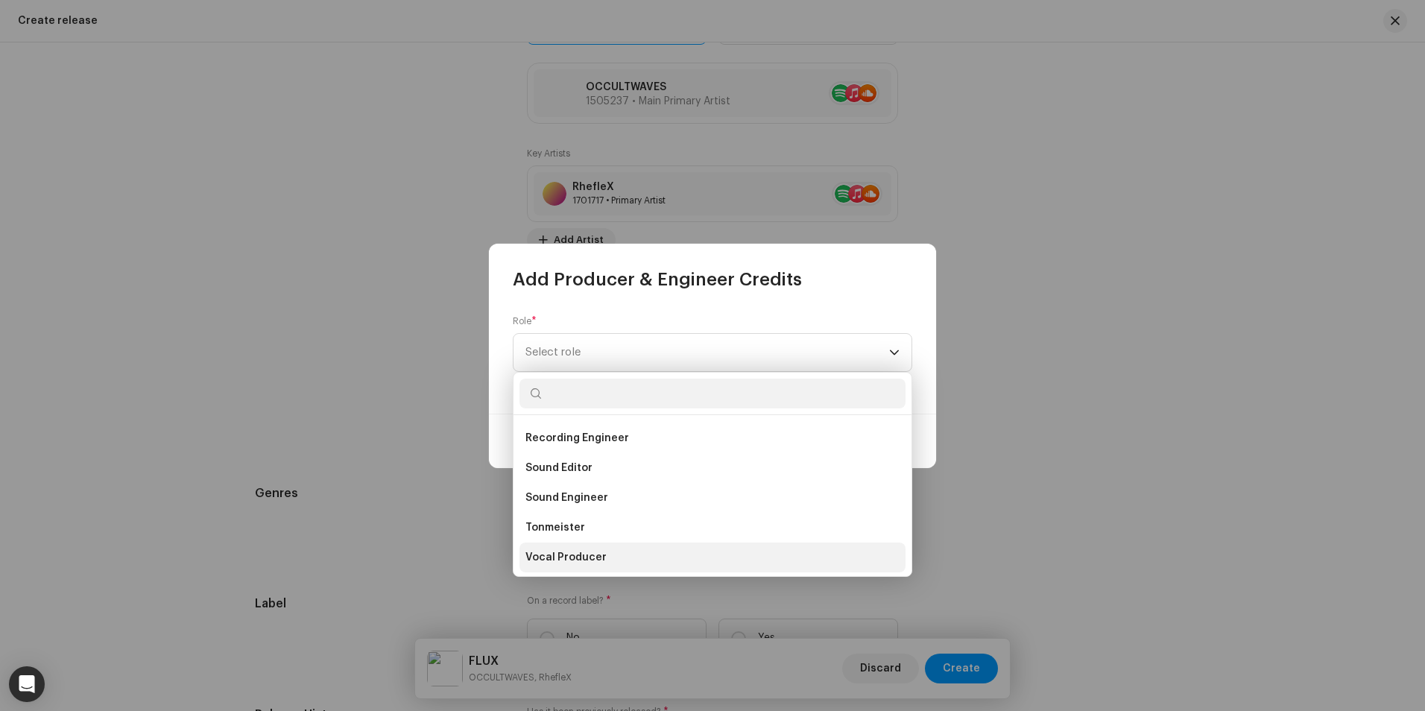
scroll to position [656, 0]
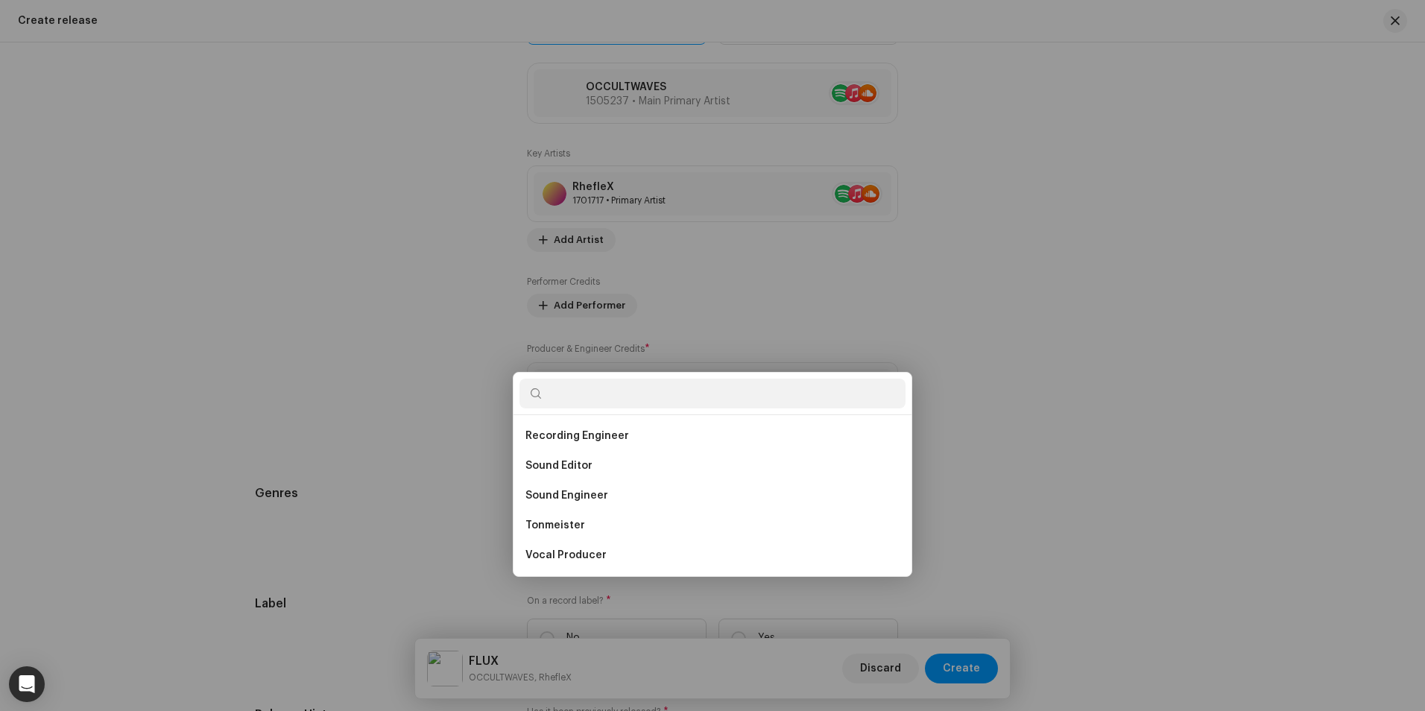
click at [1101, 506] on div "Add Producer & Engineer Credits Role * Select role Cancel Add Credit" at bounding box center [712, 355] width 1425 height 711
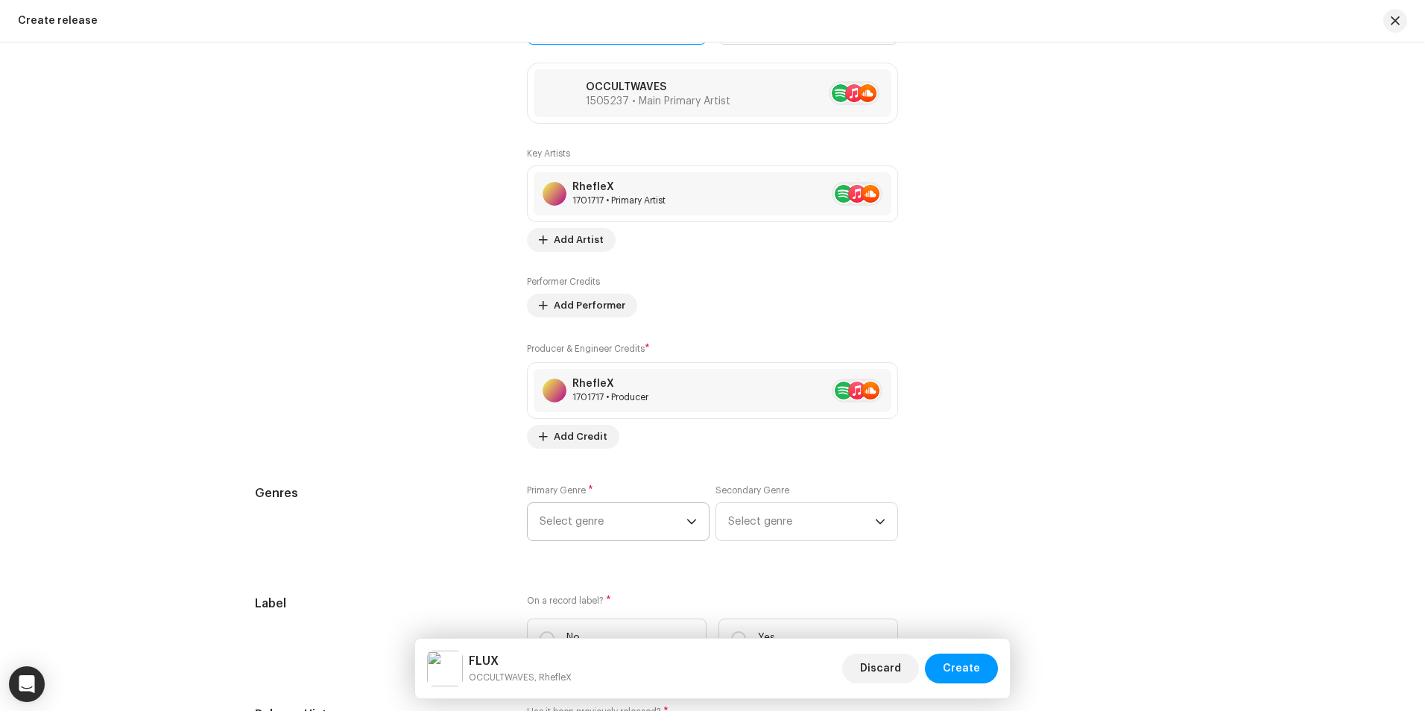
click at [648, 521] on span "Select genre" at bounding box center [612, 521] width 147 height 37
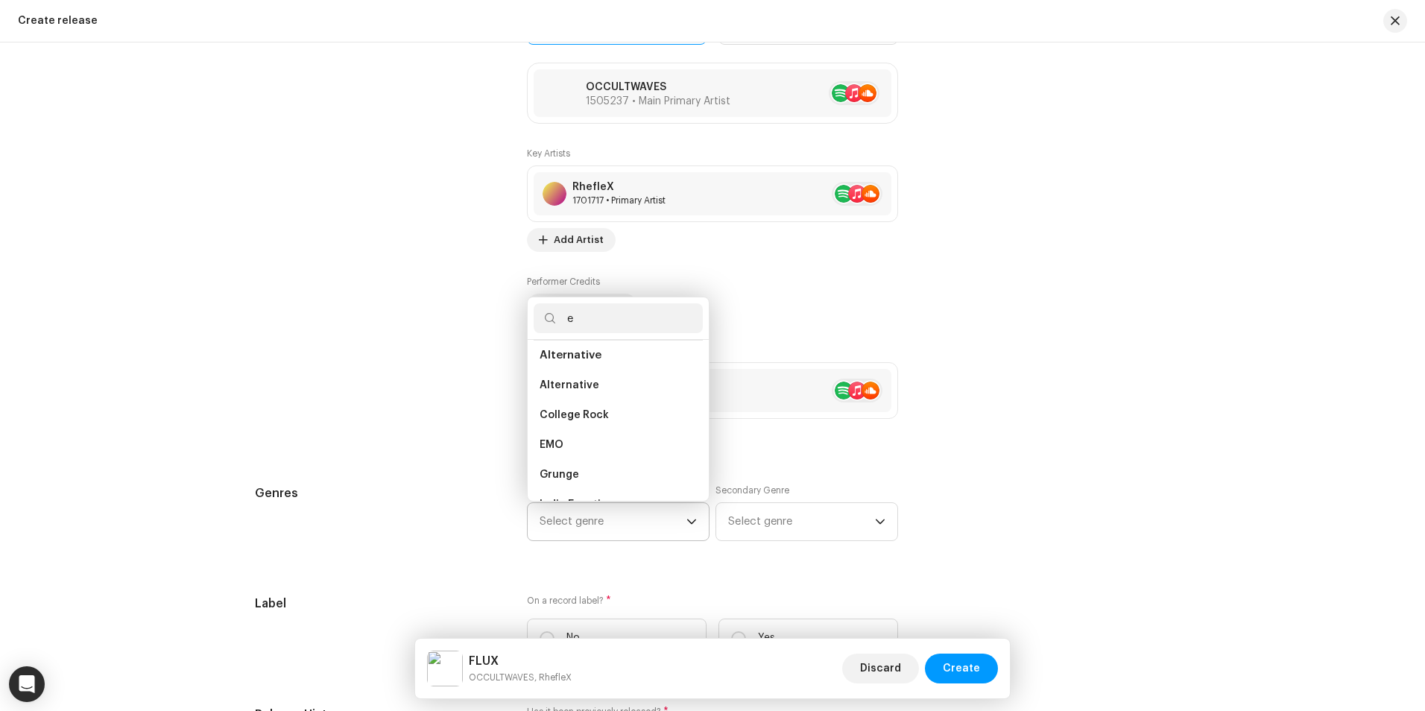
scroll to position [0, 0]
type input "electron"
click at [606, 452] on li "Electronic" at bounding box center [618, 451] width 169 height 30
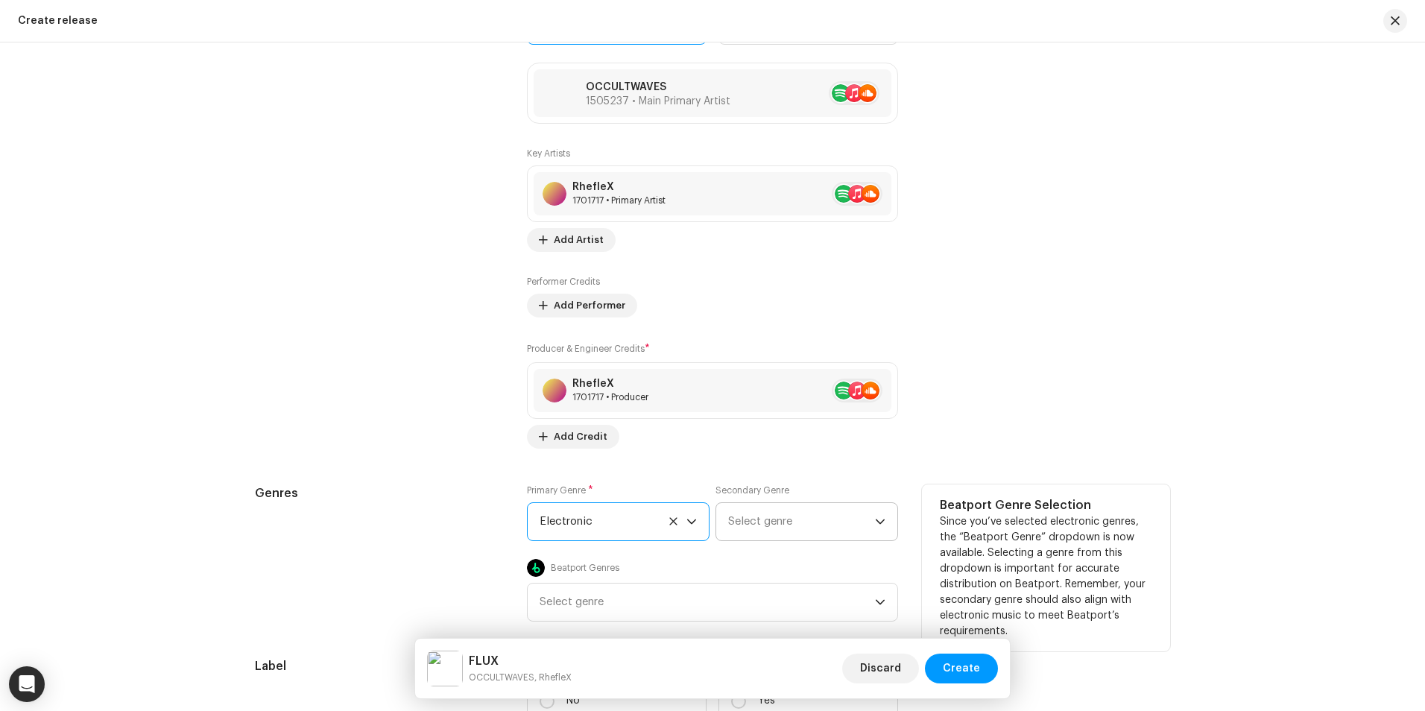
click at [768, 513] on span "Select genre" at bounding box center [801, 521] width 147 height 37
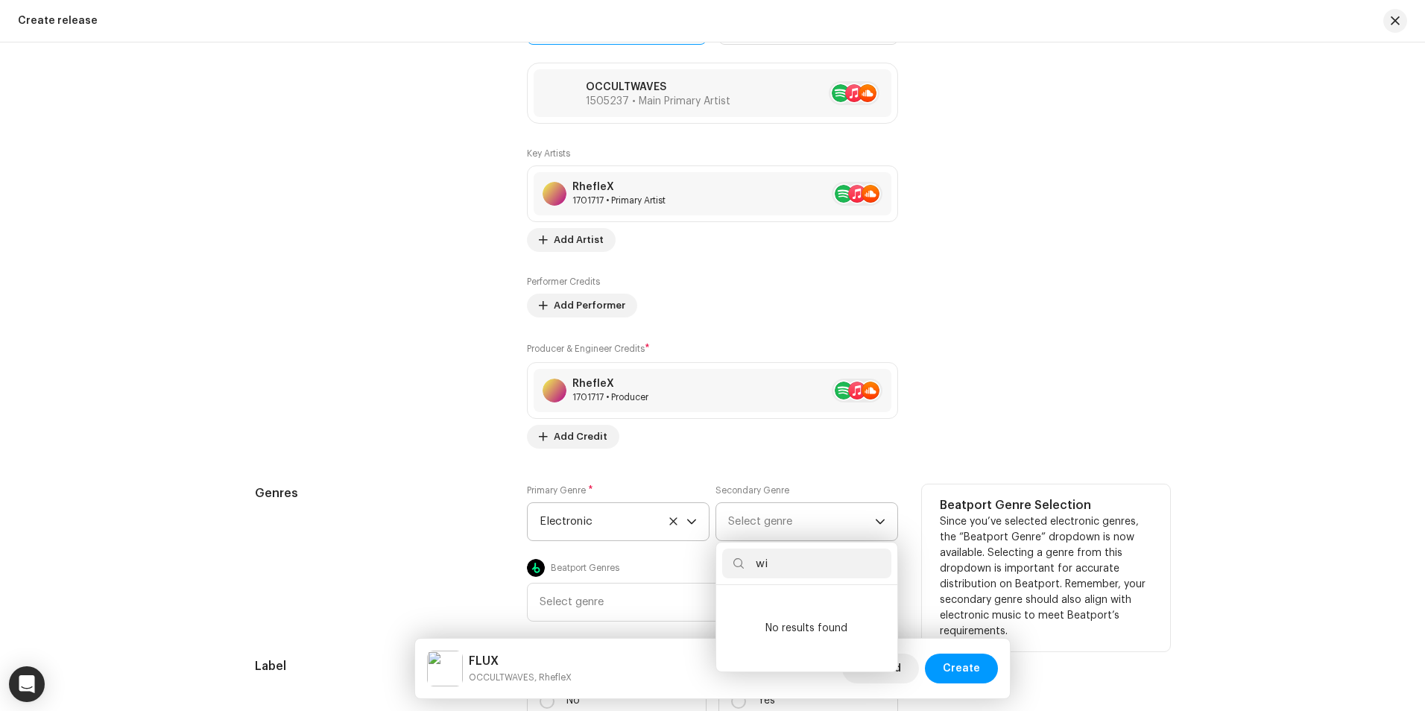
type input "w"
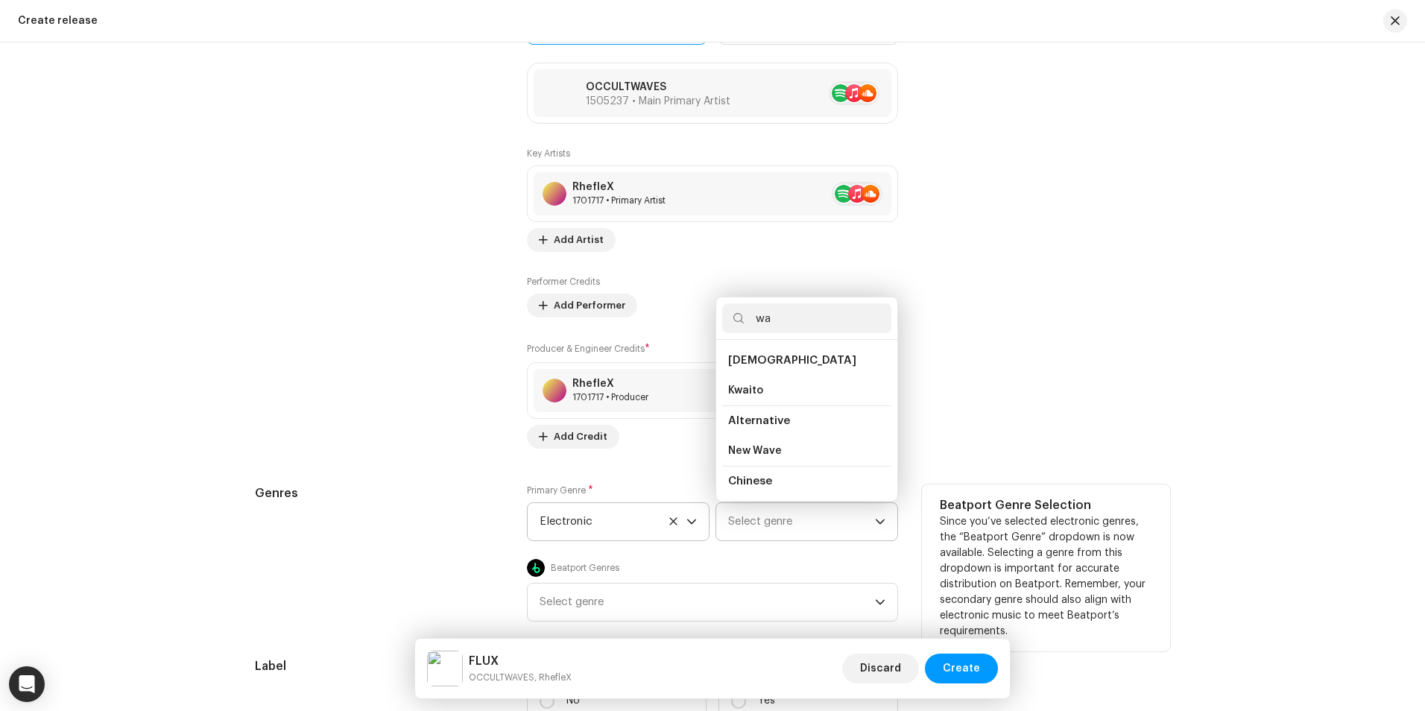
type input "w"
type input "g"
type input "d"
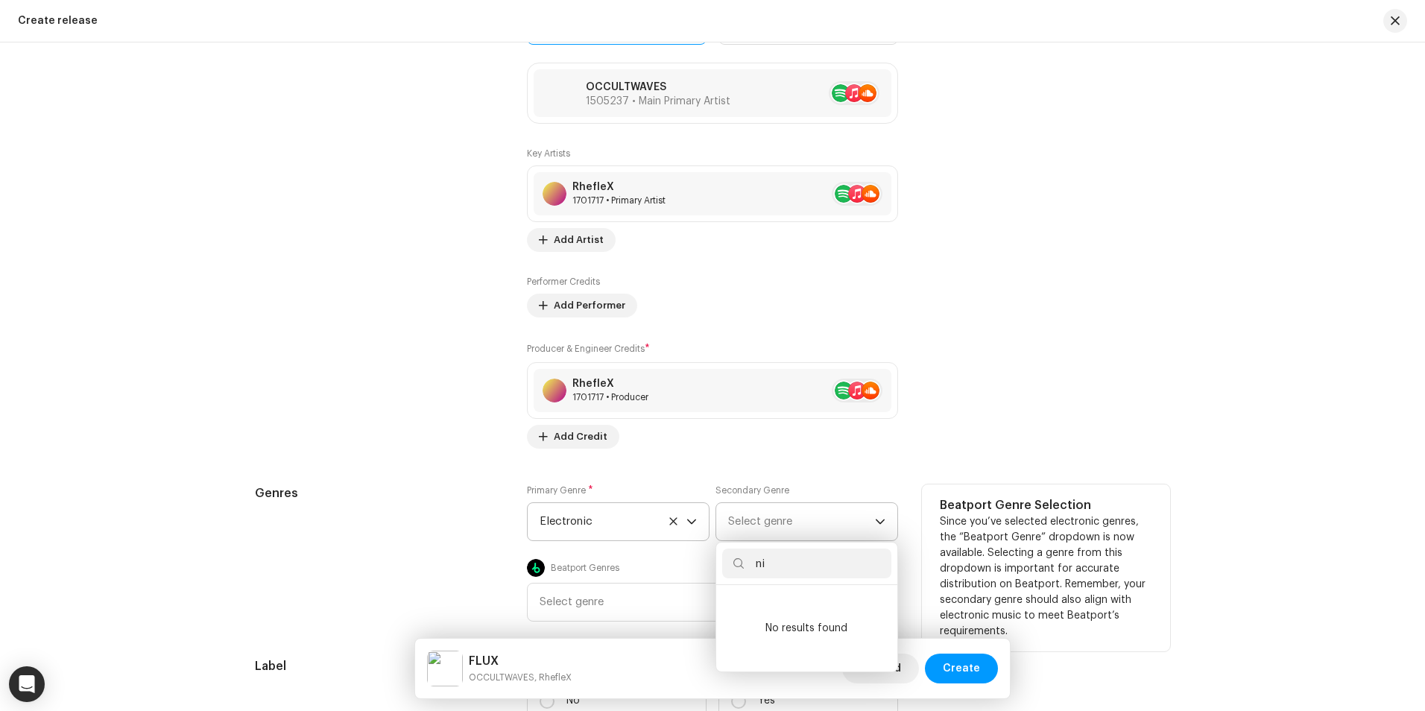
type input "n"
type input "p"
type input "m"
type input "downte"
click at [782, 636] on span "Downtempo" at bounding box center [759, 635] width 63 height 15
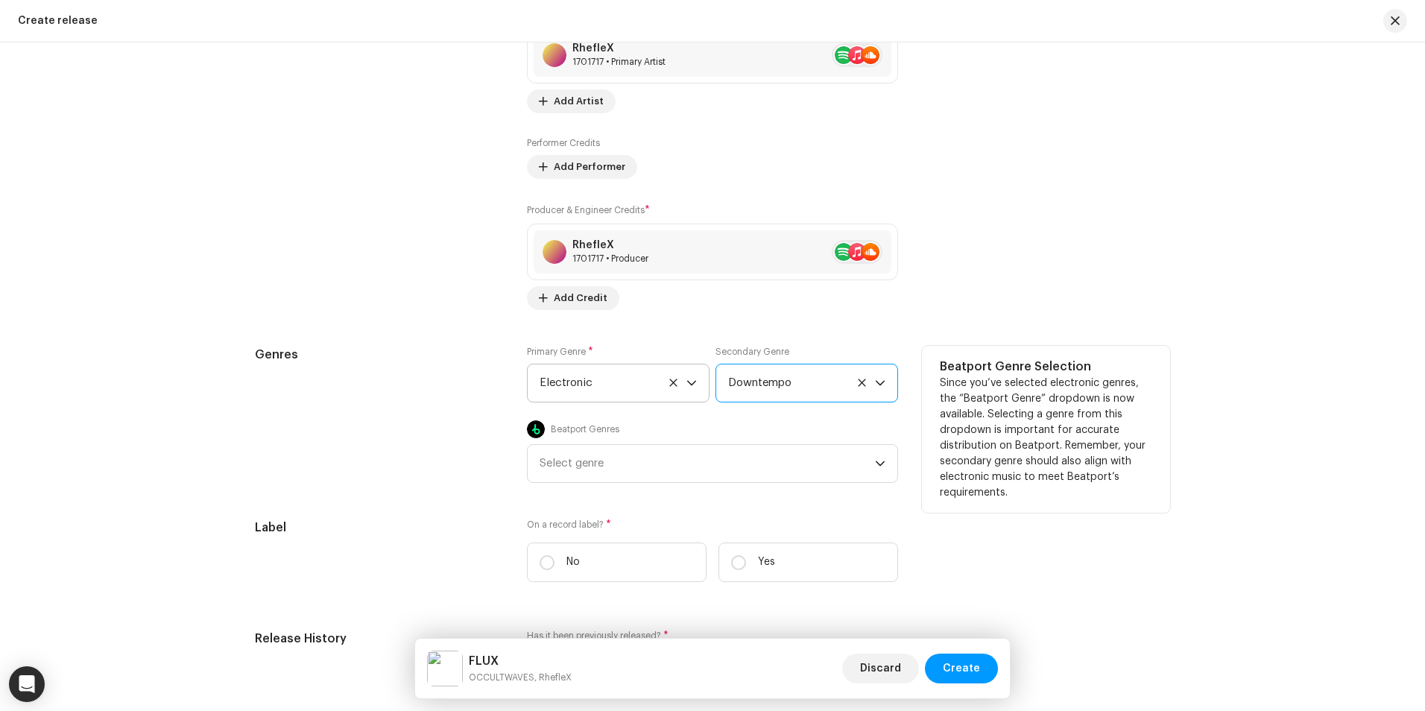
scroll to position [2012, 0]
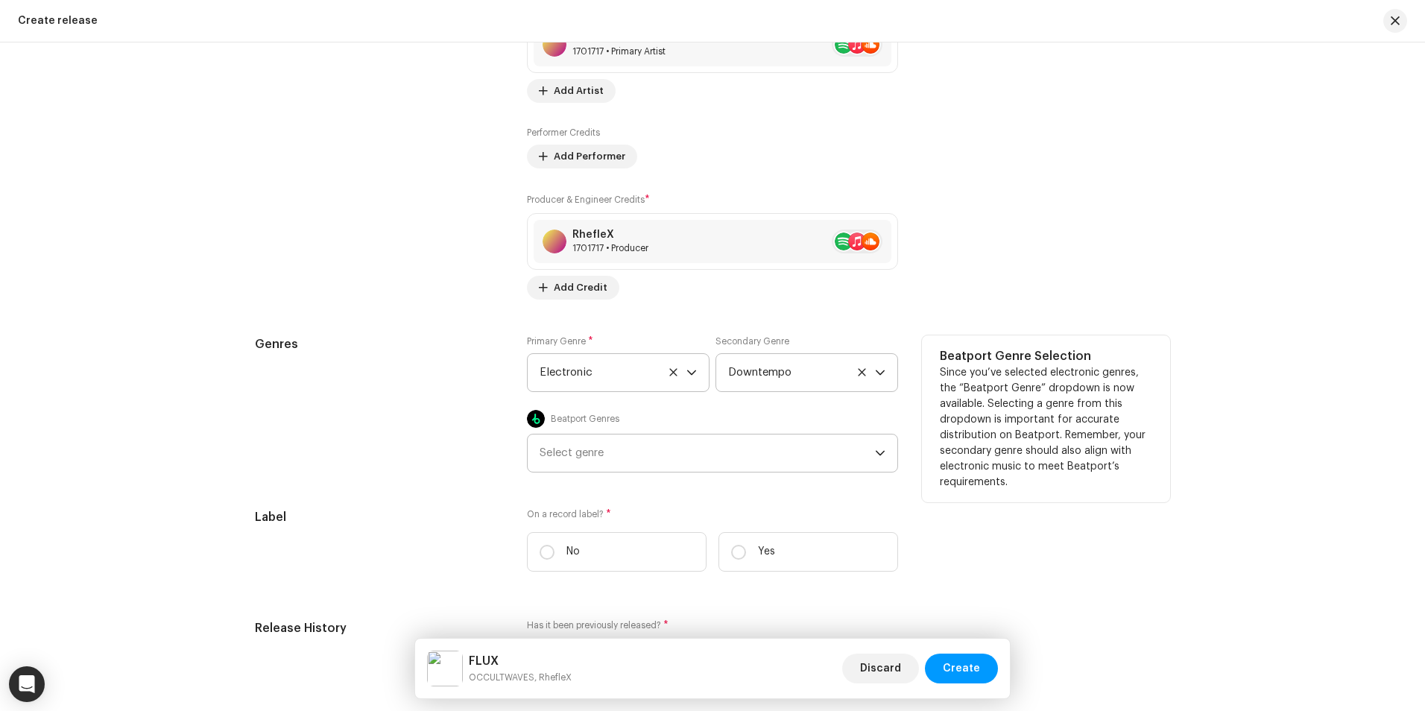
click at [715, 460] on div "Select genre" at bounding box center [706, 452] width 335 height 37
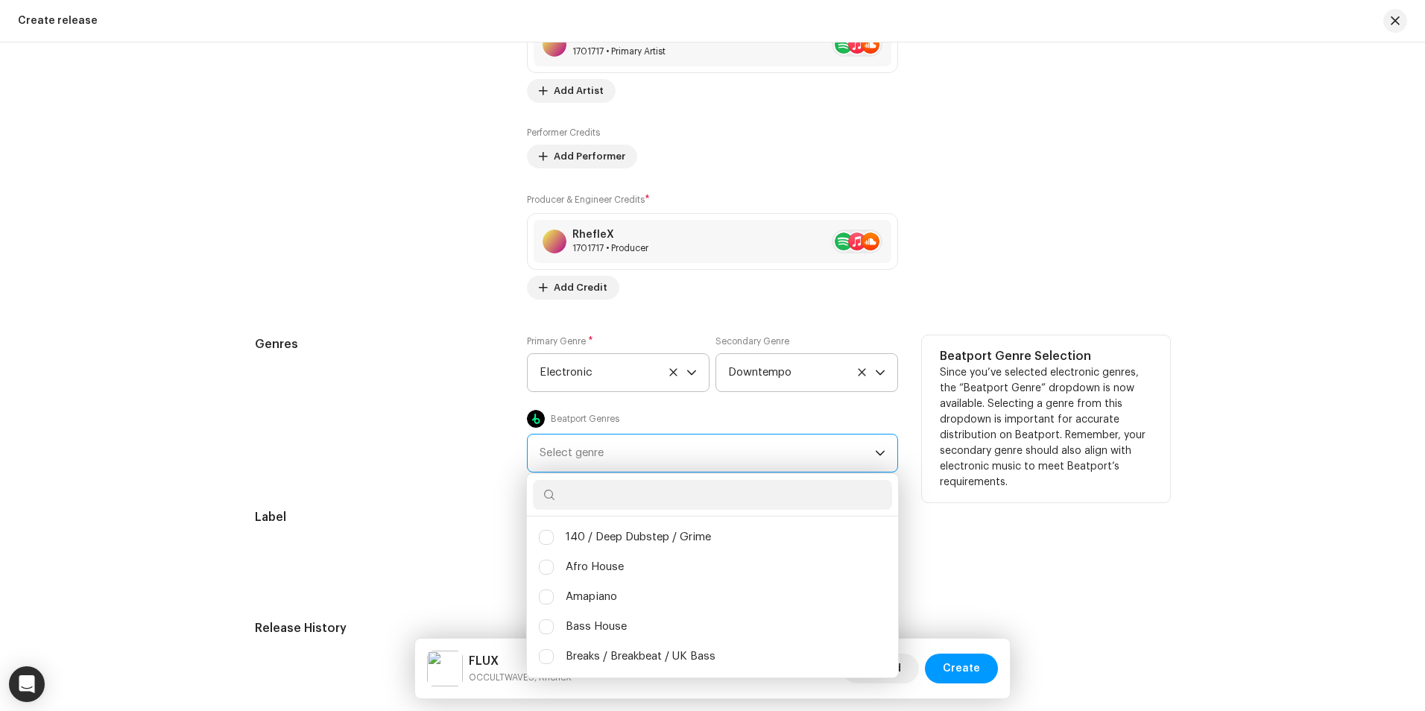
click at [710, 493] on input "text" at bounding box center [712, 495] width 359 height 30
type input "w"
type input "p"
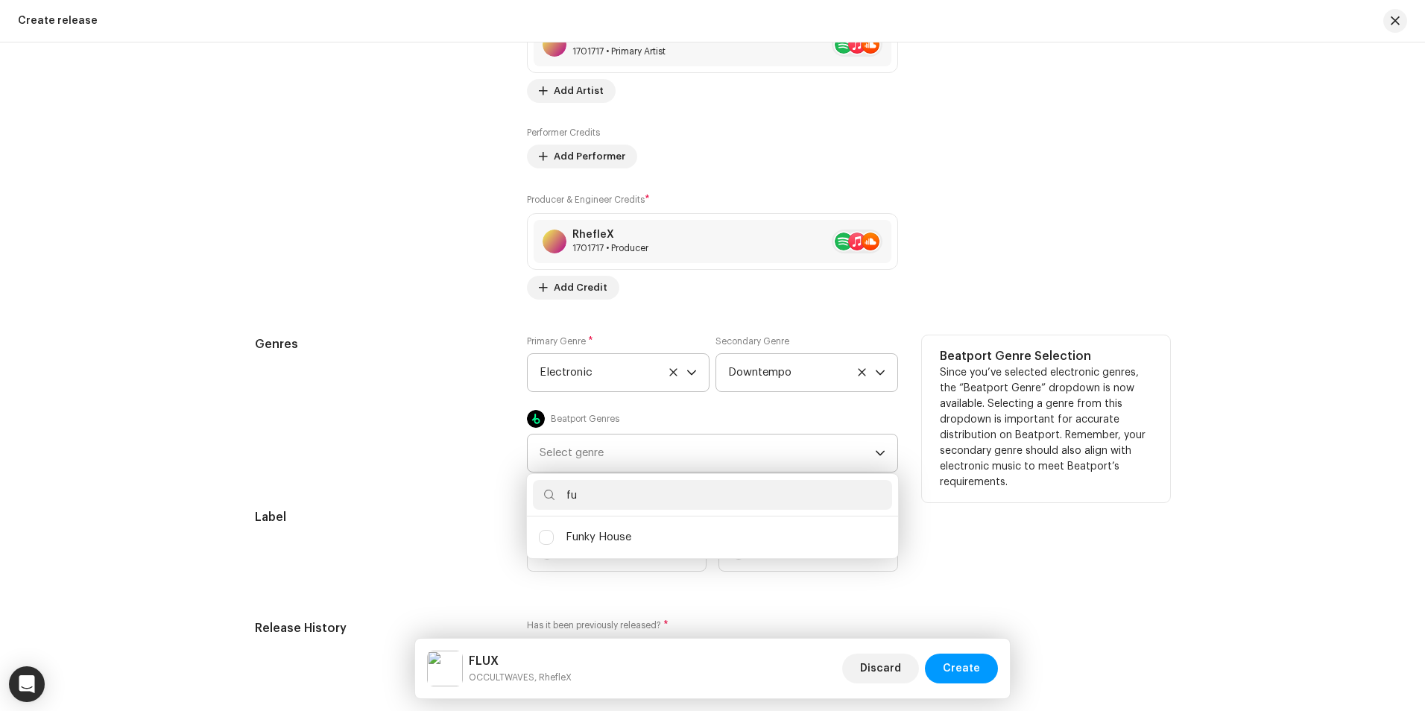
type input "f"
type input "wave"
click at [710, 519] on ul "Trap / Wave" at bounding box center [712, 537] width 371 height 42
click at [687, 534] on li "Trap / Wave" at bounding box center [712, 537] width 359 height 30
checkbox input "true"
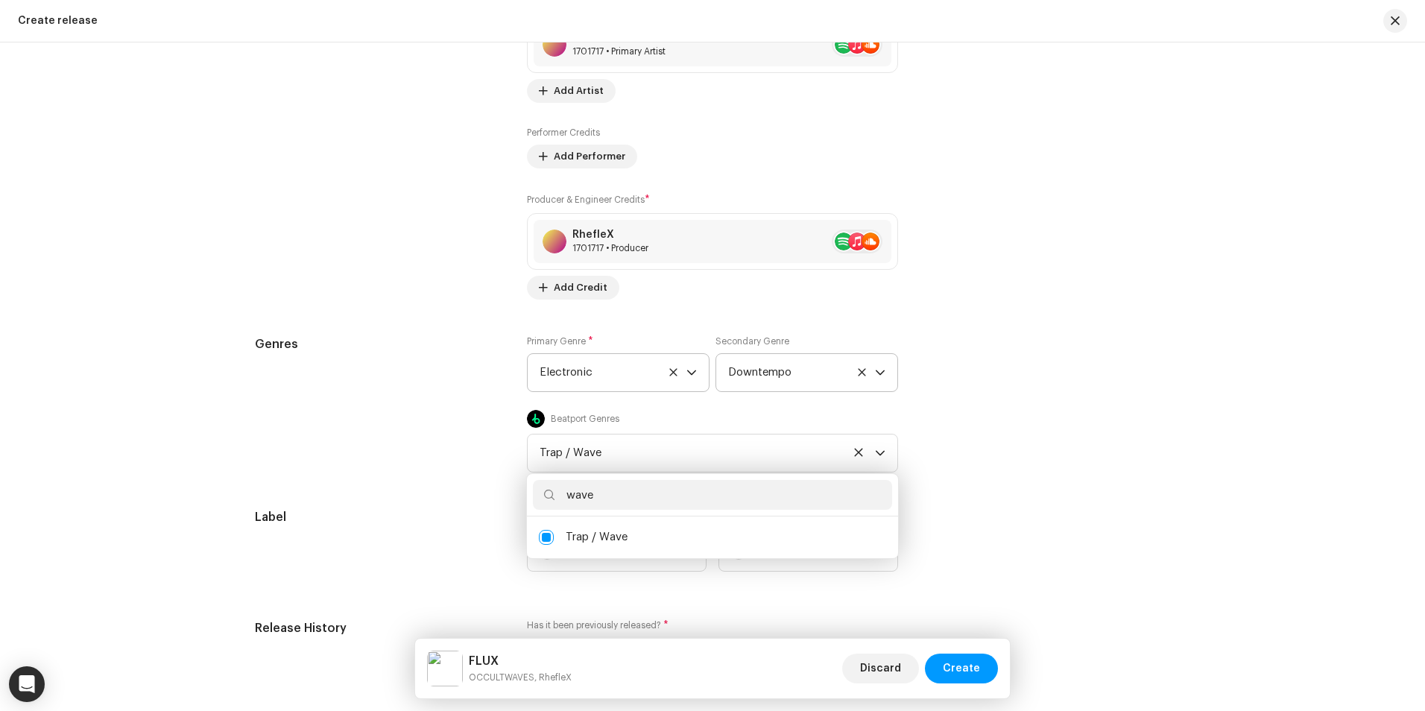
click at [946, 505] on div "Prefill release information from track metadata Compilation Is it a compilation…" at bounding box center [712, 110] width 915 height 1979
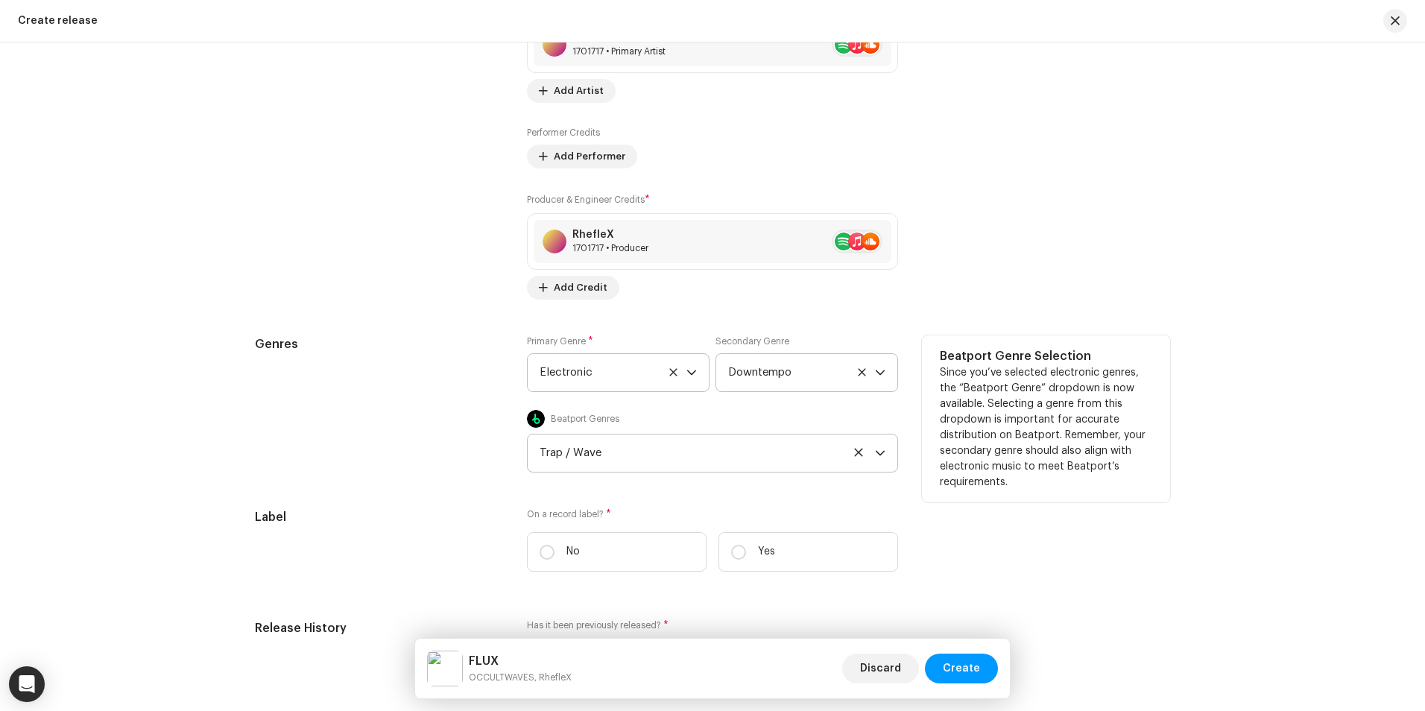
click at [886, 452] on p-multiselect "Trap / Wave" at bounding box center [712, 453] width 371 height 39
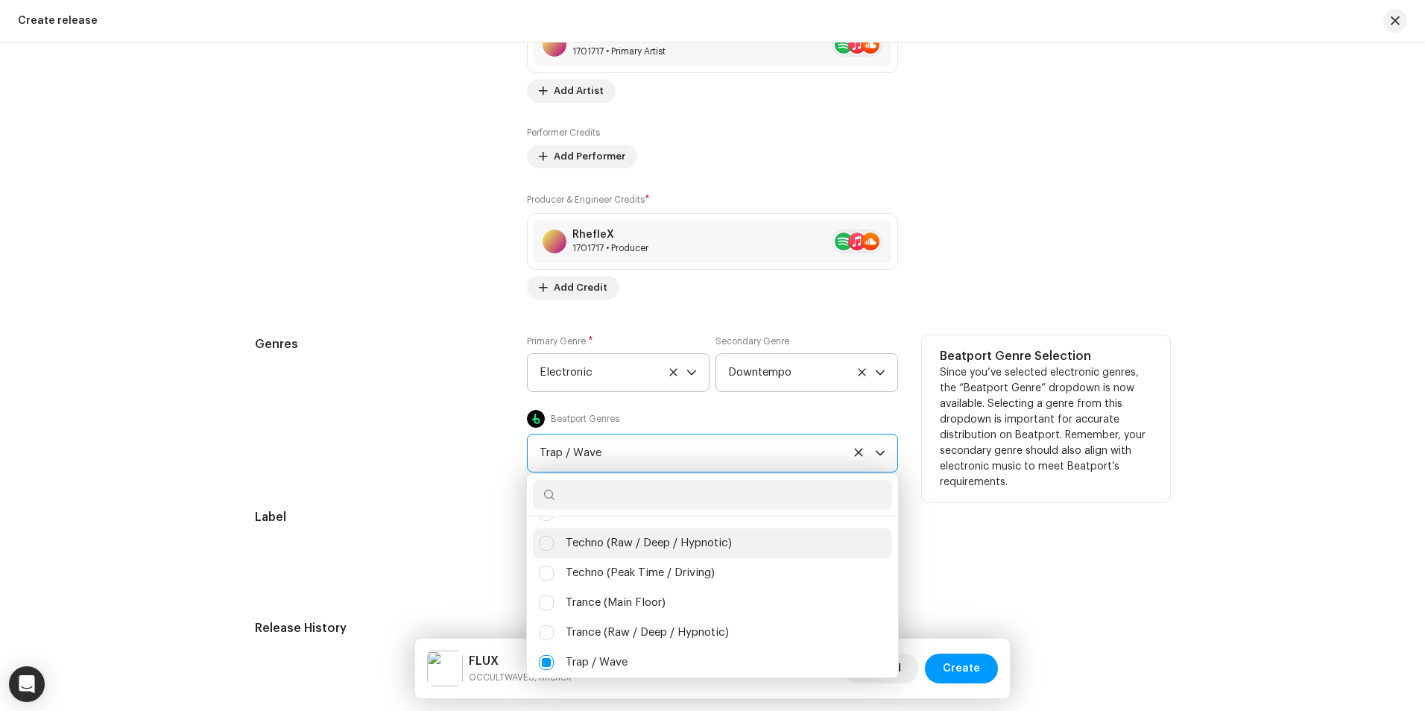
scroll to position [751, 0]
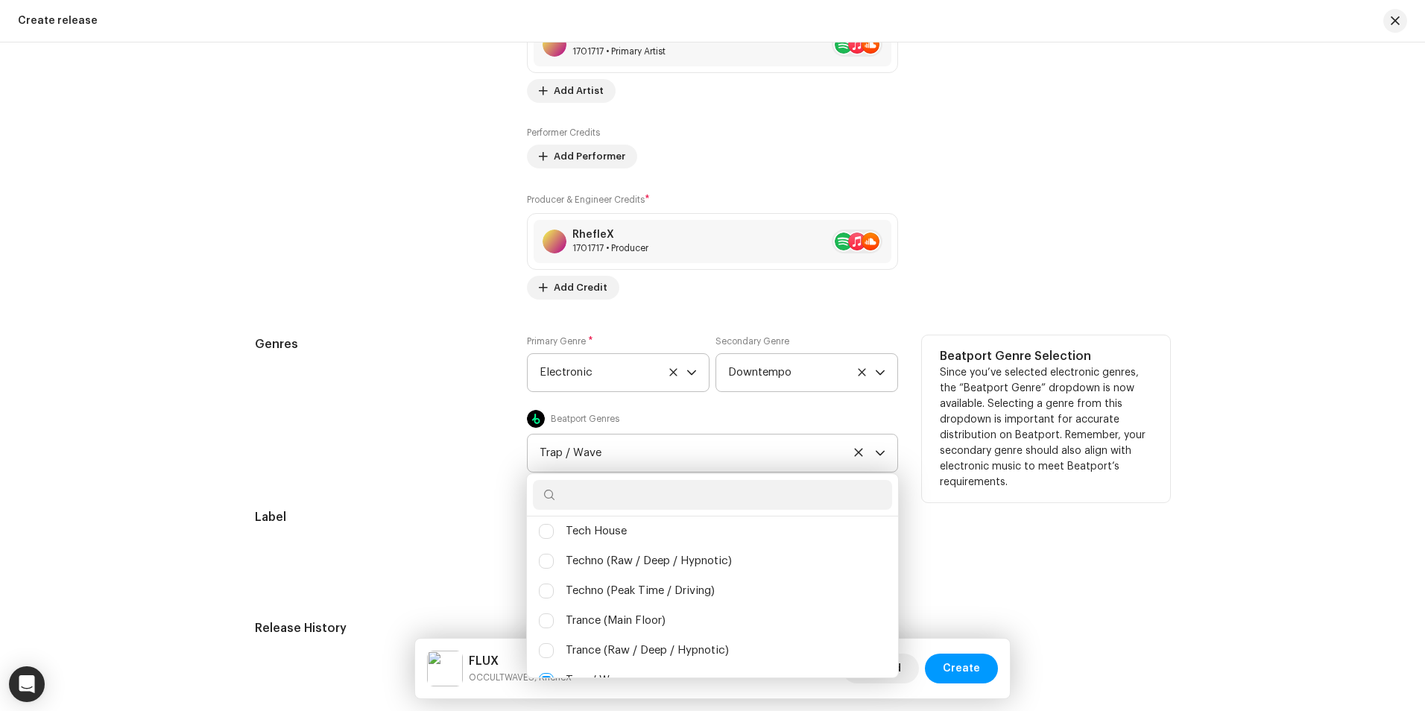
click at [624, 490] on input "text" at bounding box center [712, 495] width 359 height 30
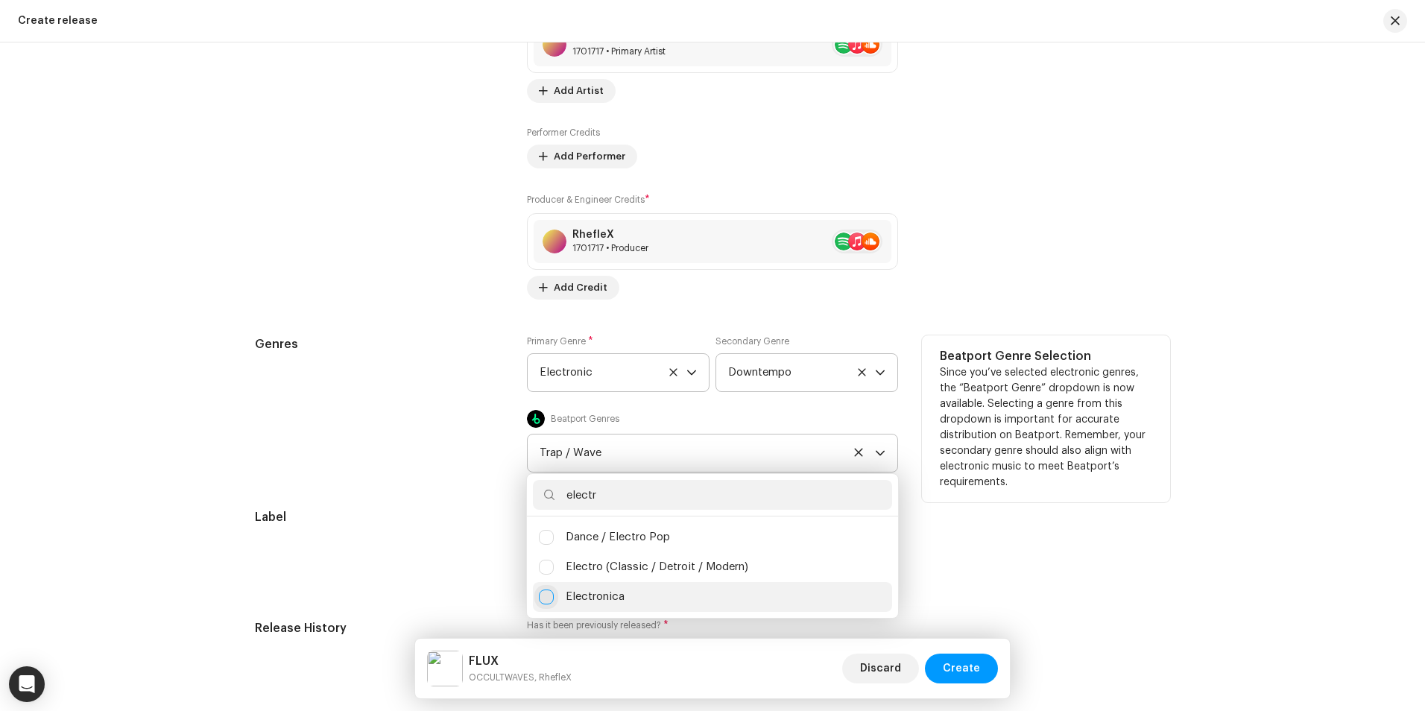
type input "electr"
click at [542, 597] on input "Electronica" at bounding box center [546, 596] width 15 height 15
checkbox input "false"
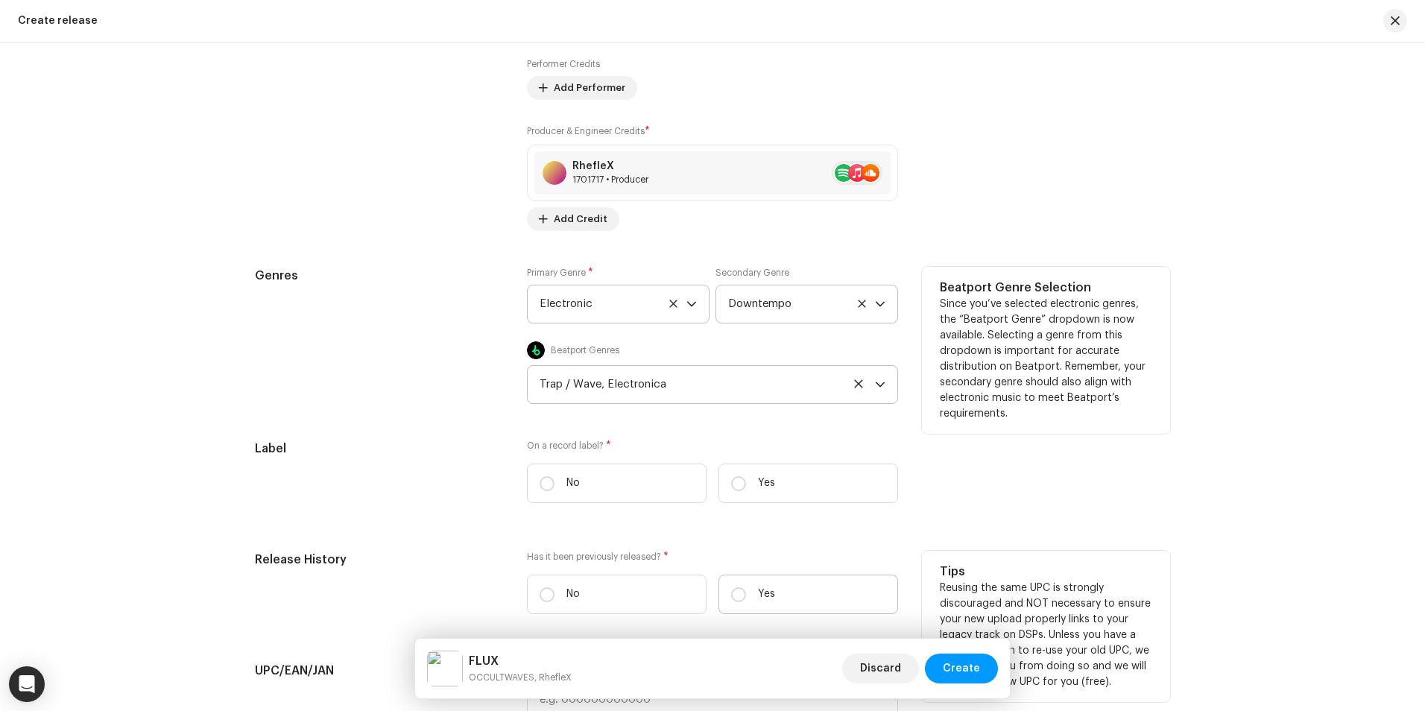
scroll to position [2086, 0]
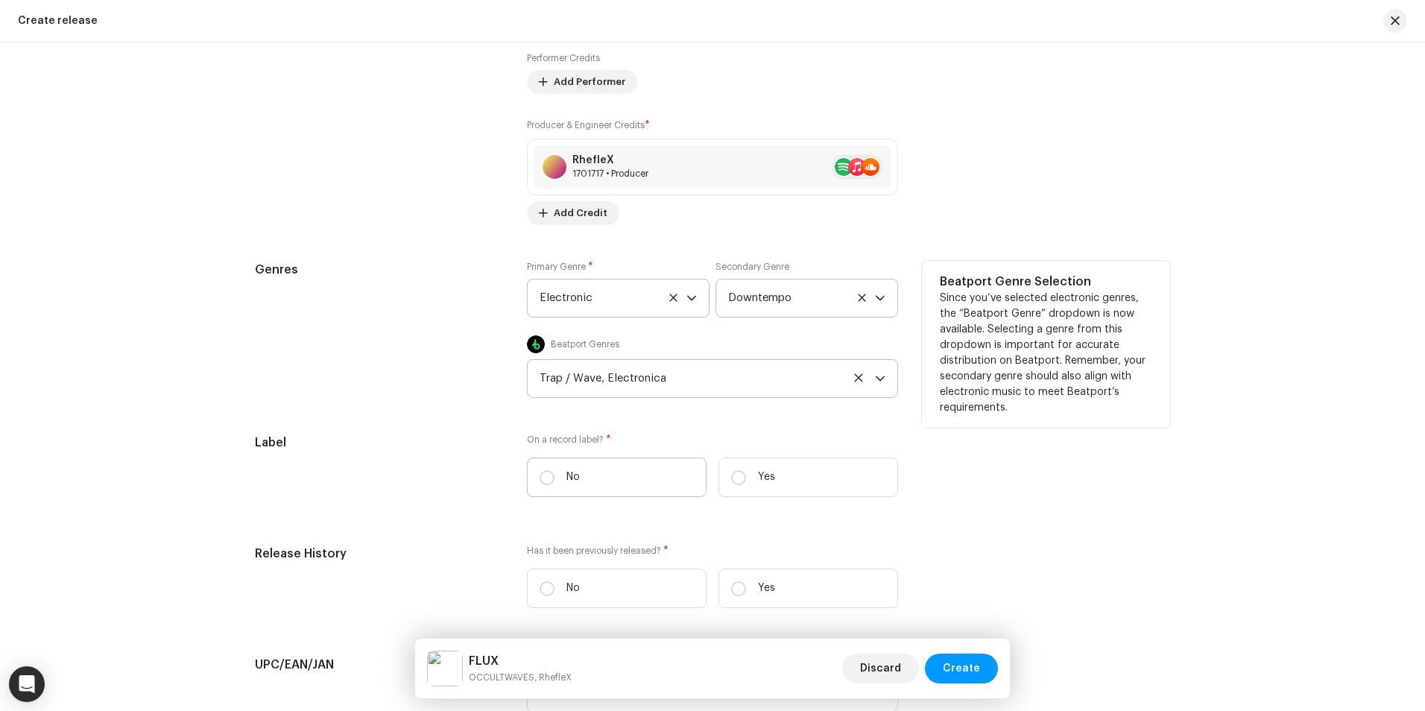
click at [623, 484] on label "No" at bounding box center [617, 477] width 180 height 39
click at [554, 484] on input "No" at bounding box center [546, 477] width 15 height 15
radio input "true"
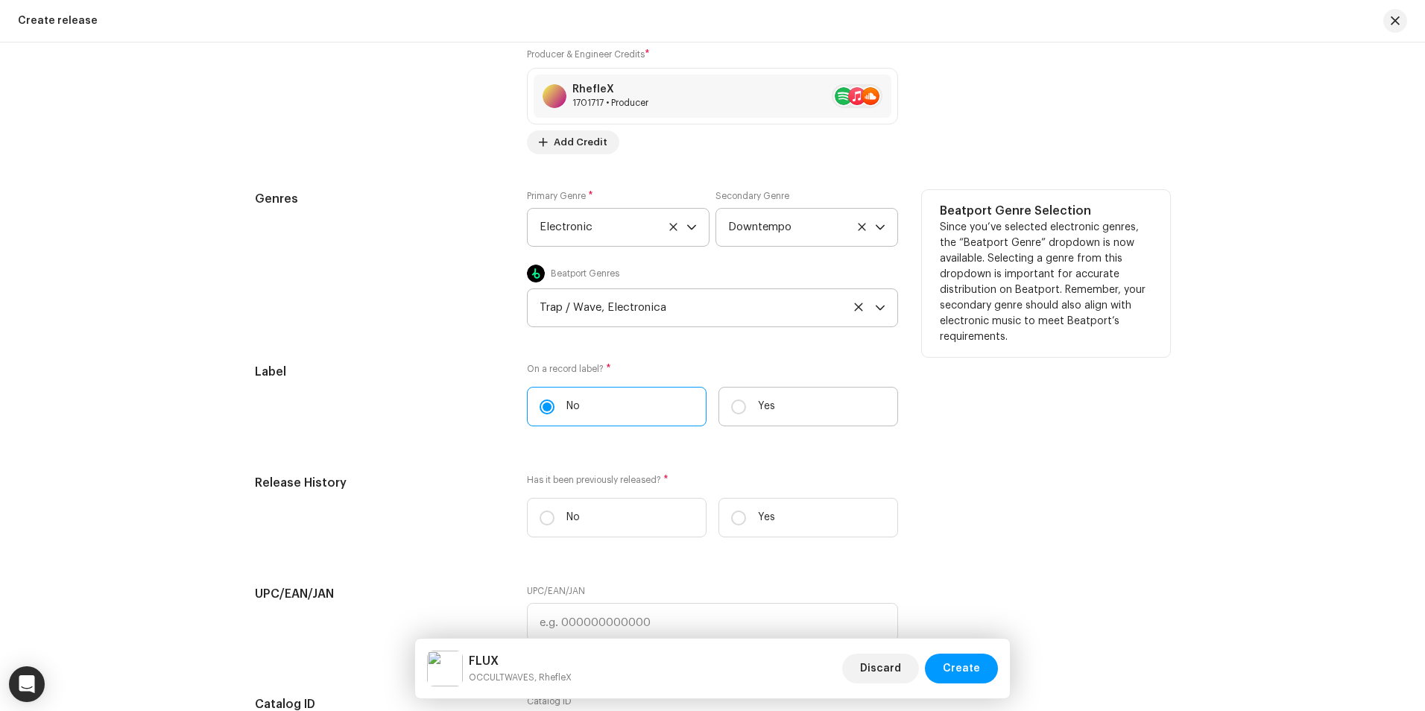
scroll to position [2161, 0]
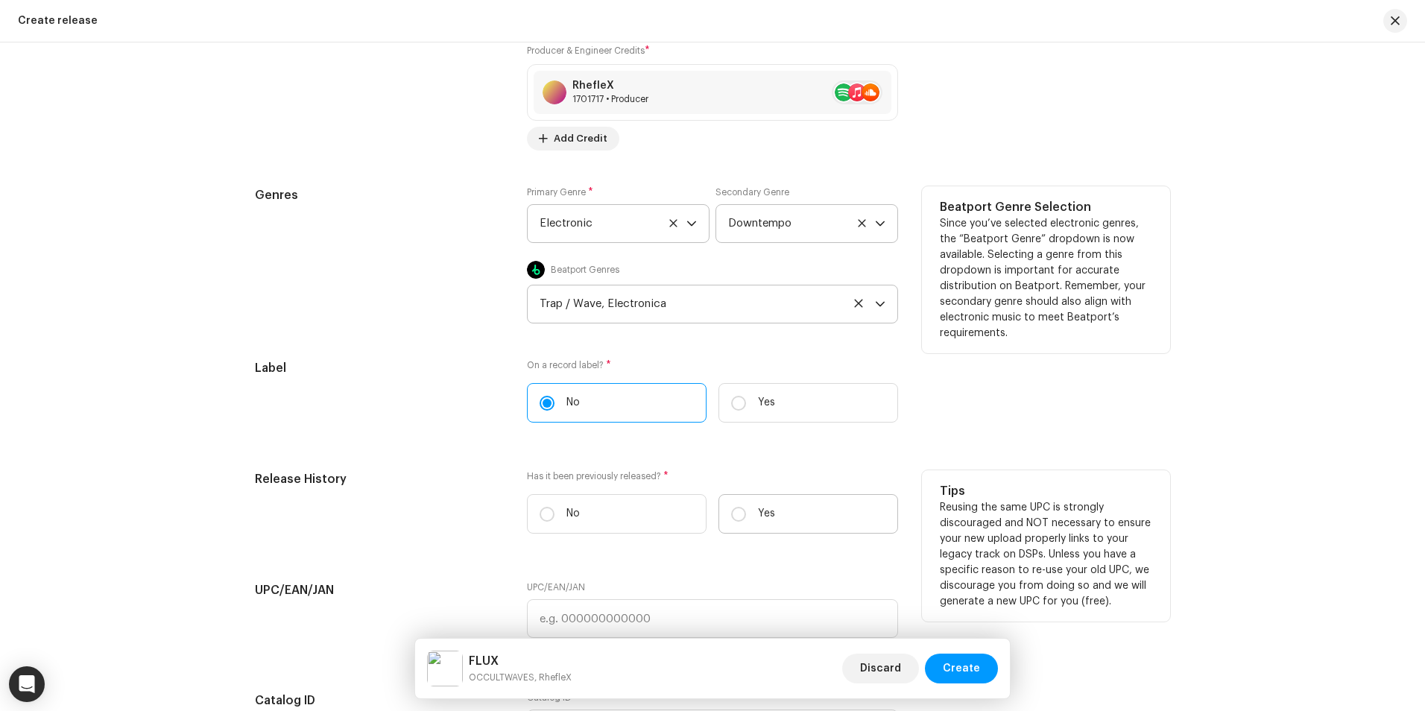
click at [767, 504] on label "Yes" at bounding box center [808, 513] width 180 height 39
click at [746, 507] on input "Yes" at bounding box center [738, 514] width 15 height 15
radio input "true"
click at [602, 503] on label "No" at bounding box center [617, 513] width 180 height 39
click at [554, 507] on input "No" at bounding box center [546, 514] width 15 height 15
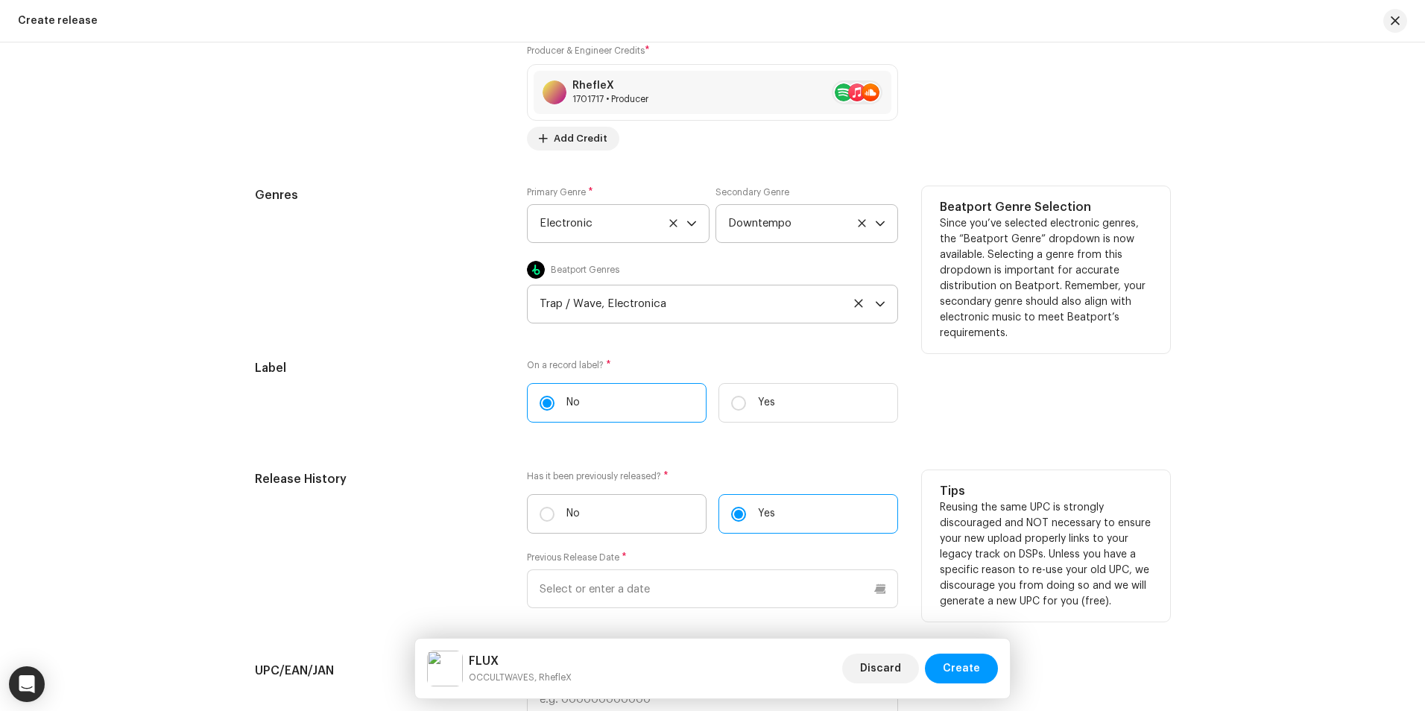
radio input "true"
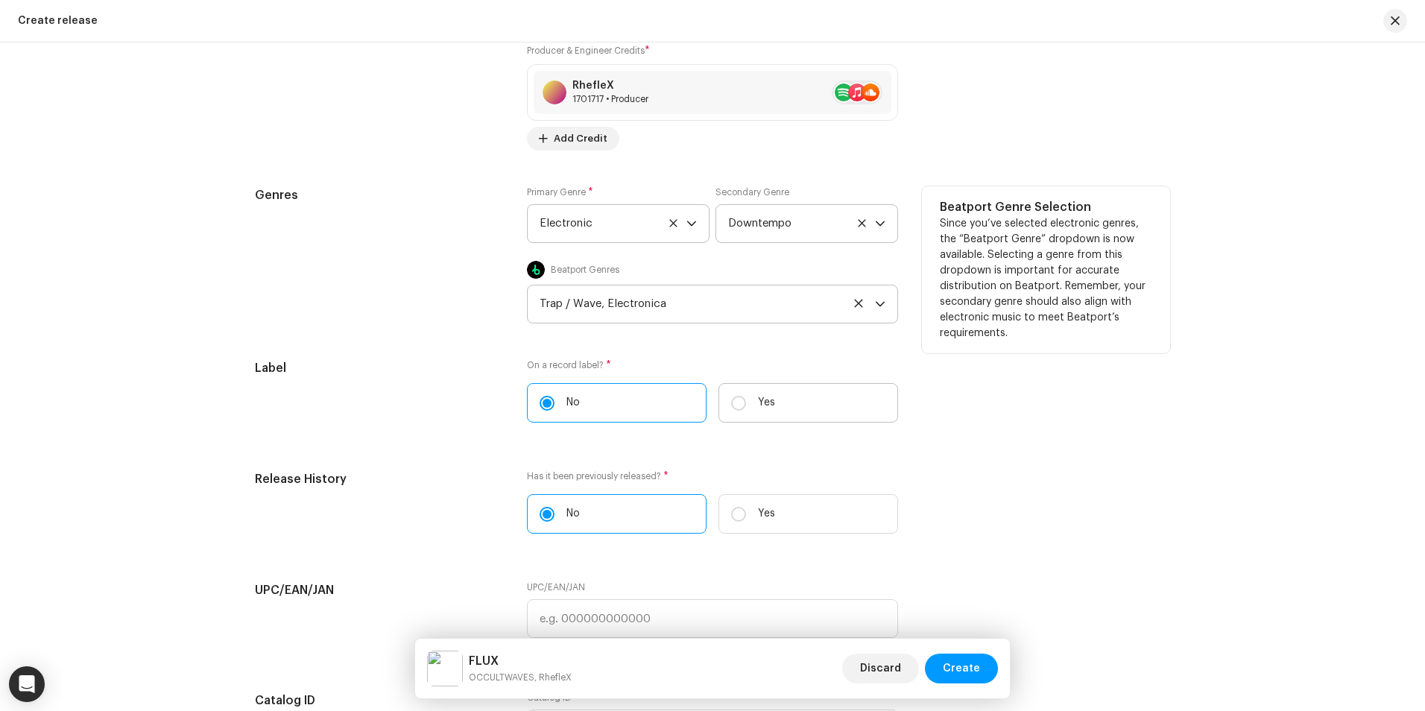
click at [720, 392] on label "Yes" at bounding box center [808, 402] width 180 height 39
click at [731, 396] on input "Yes" at bounding box center [738, 403] width 15 height 15
radio input "true"
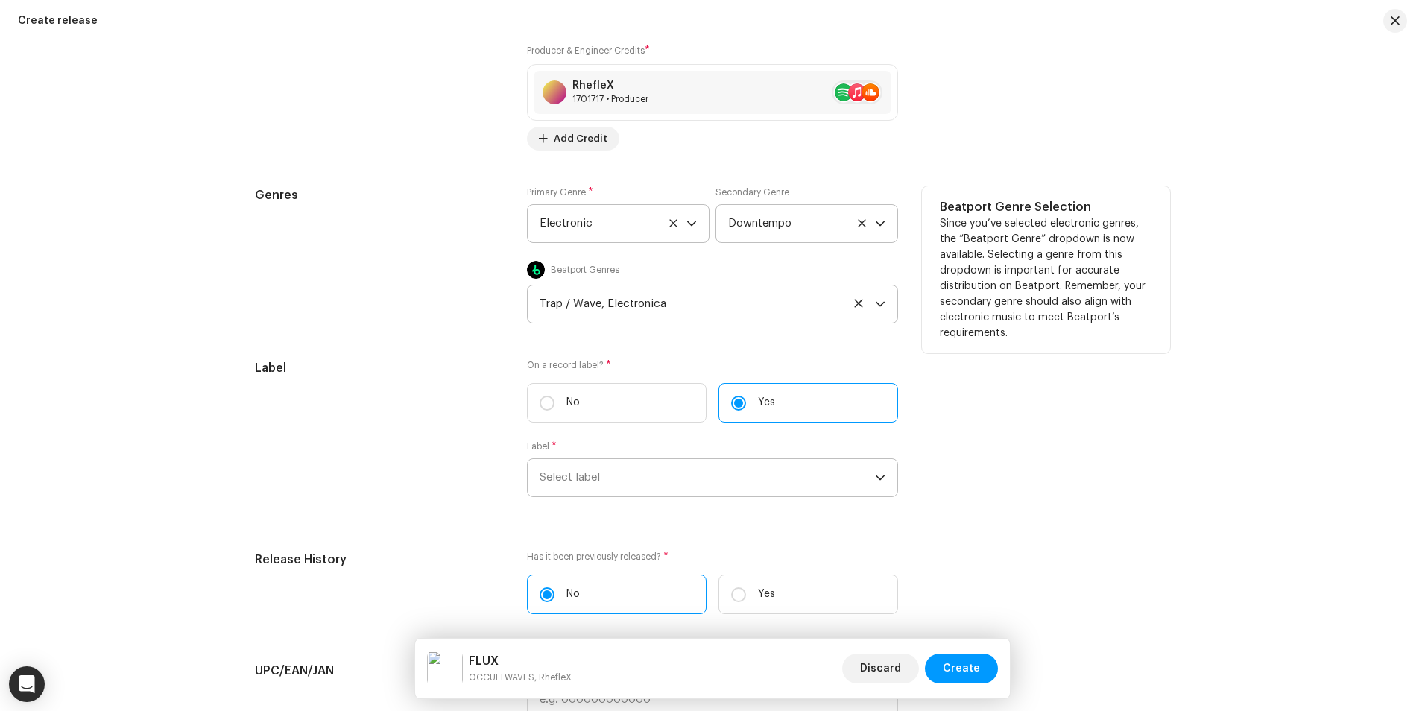
click at [598, 469] on span "Select label" at bounding box center [706, 477] width 335 height 37
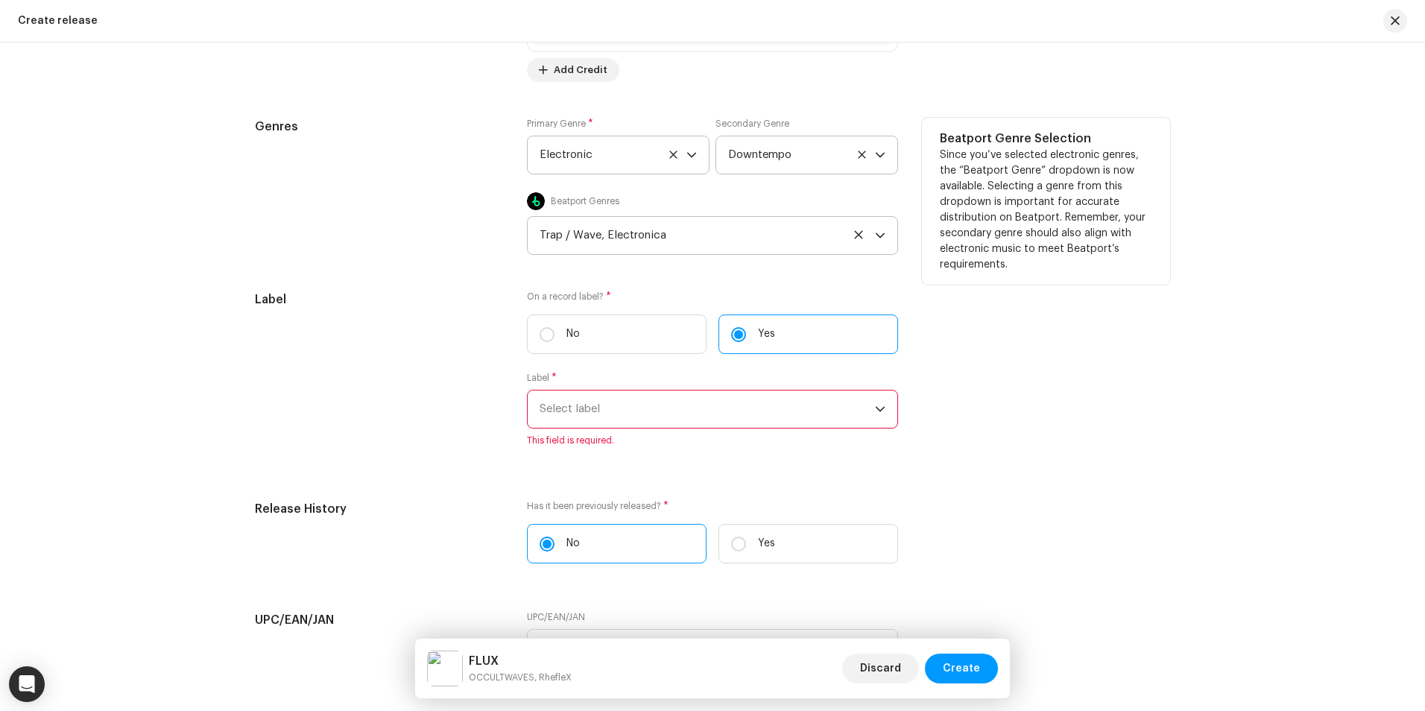
scroll to position [2235, 0]
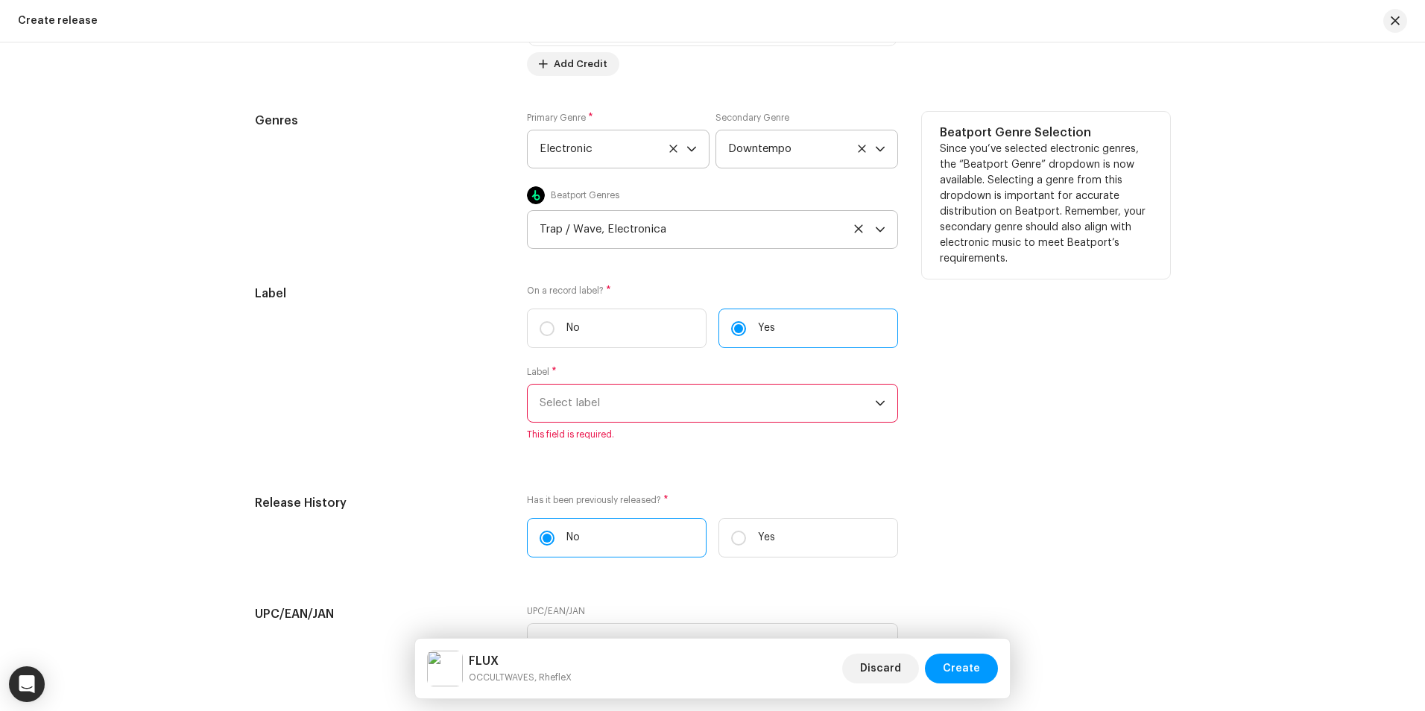
click at [648, 414] on span "Select label" at bounding box center [706, 402] width 335 height 37
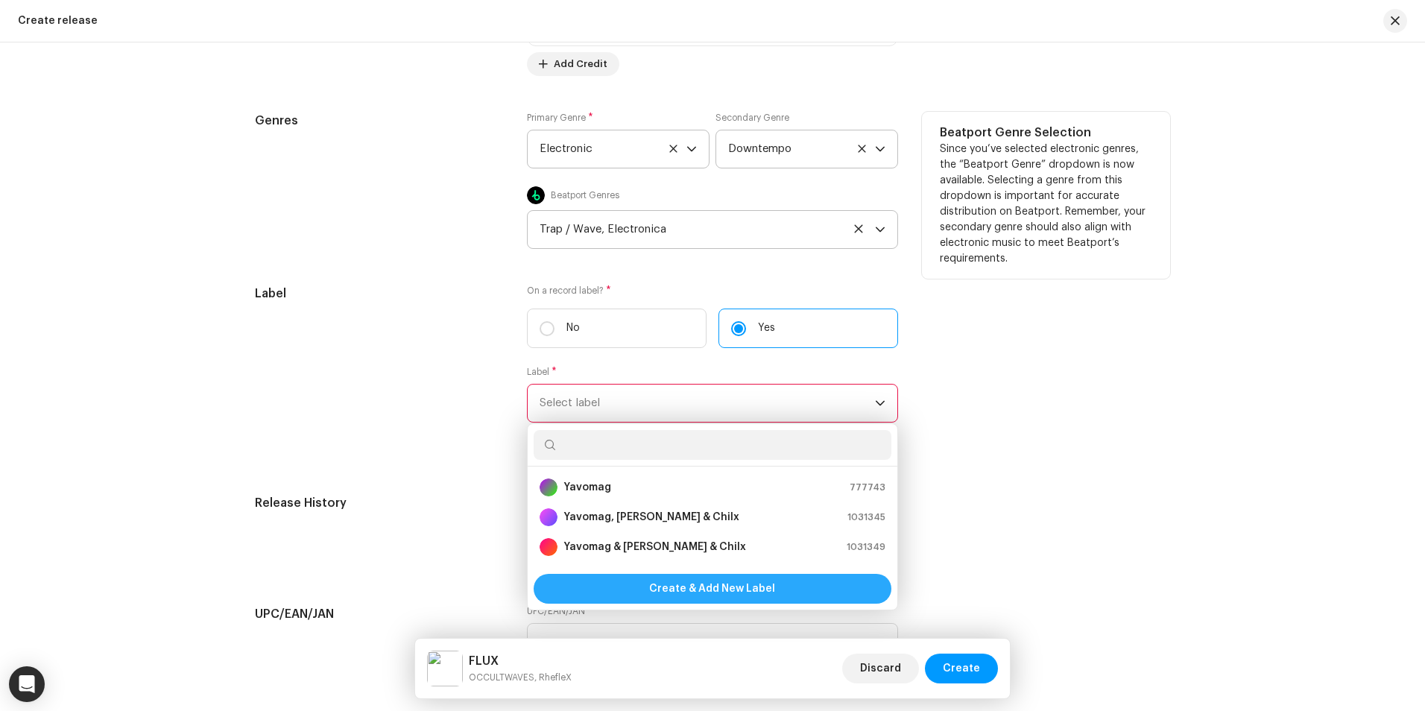
click at [798, 591] on div "Create & Add New Label" at bounding box center [713, 589] width 358 height 30
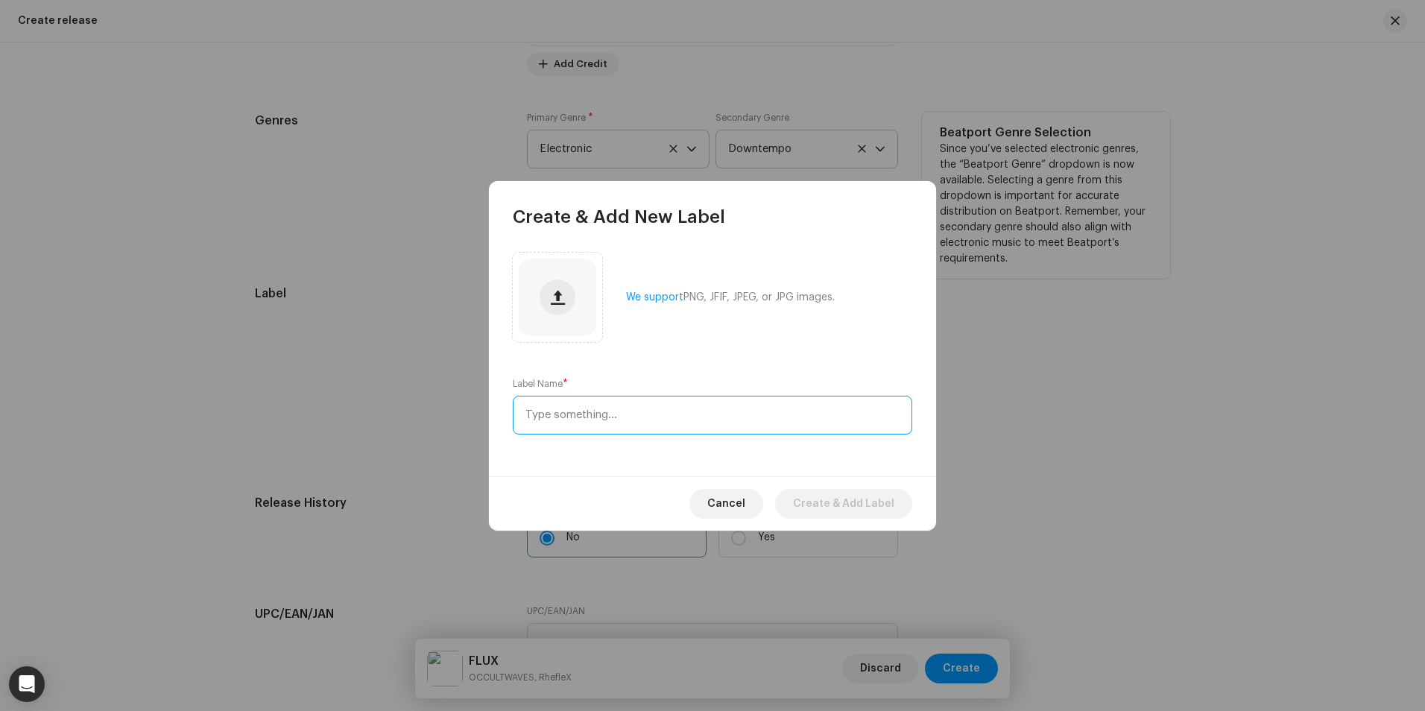
click at [663, 418] on input "text" at bounding box center [712, 415] width 399 height 39
type input "OCCULTWAVES & RhefleX"
click at [814, 501] on span "Create & Add Label" at bounding box center [843, 504] width 101 height 30
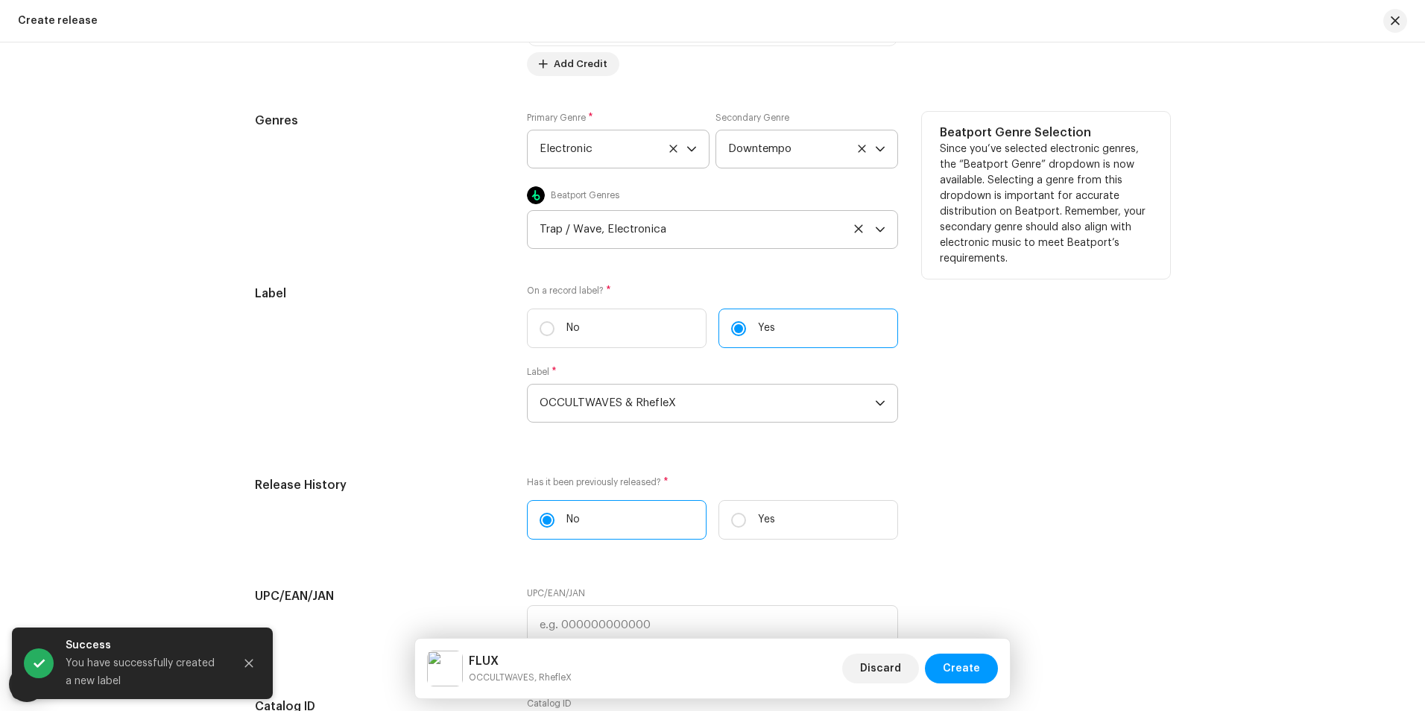
click at [836, 422] on p-select "OCCULTWAVES & RhefleX" at bounding box center [712, 403] width 371 height 39
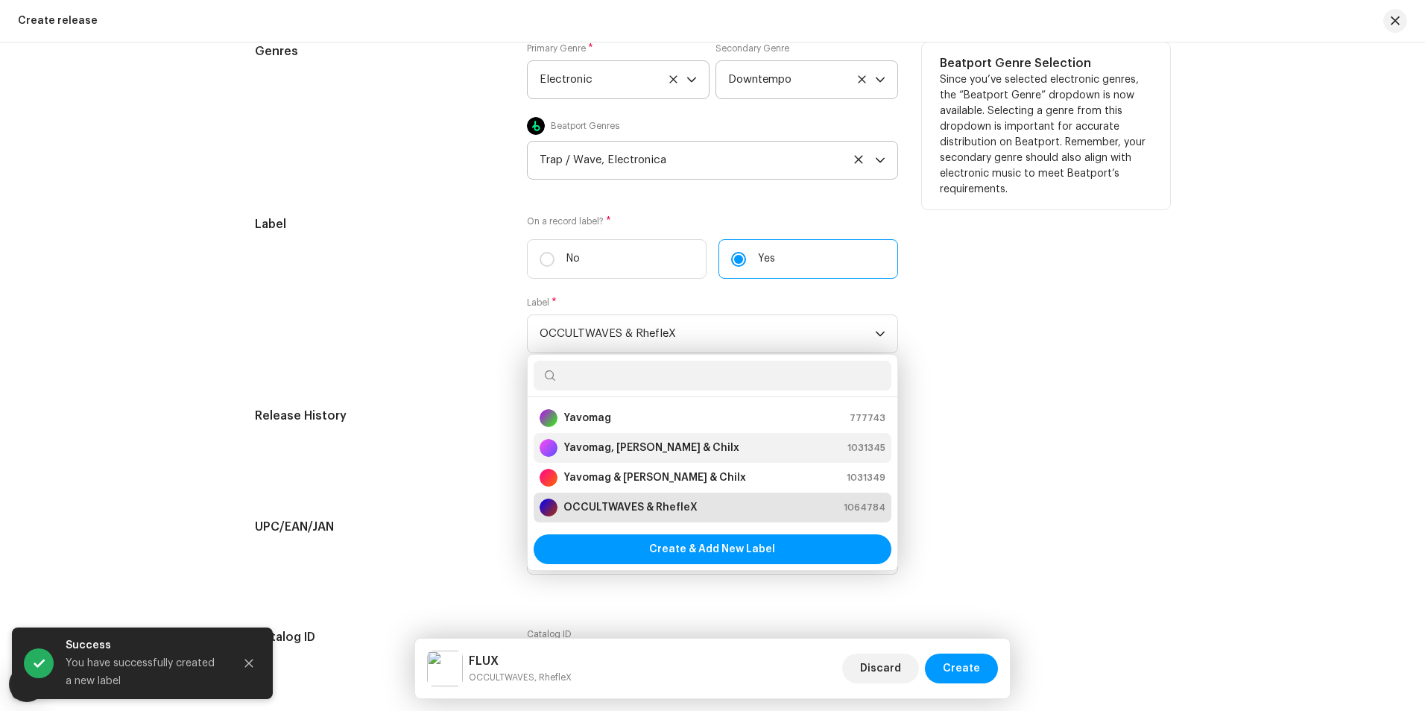
scroll to position [2310, 0]
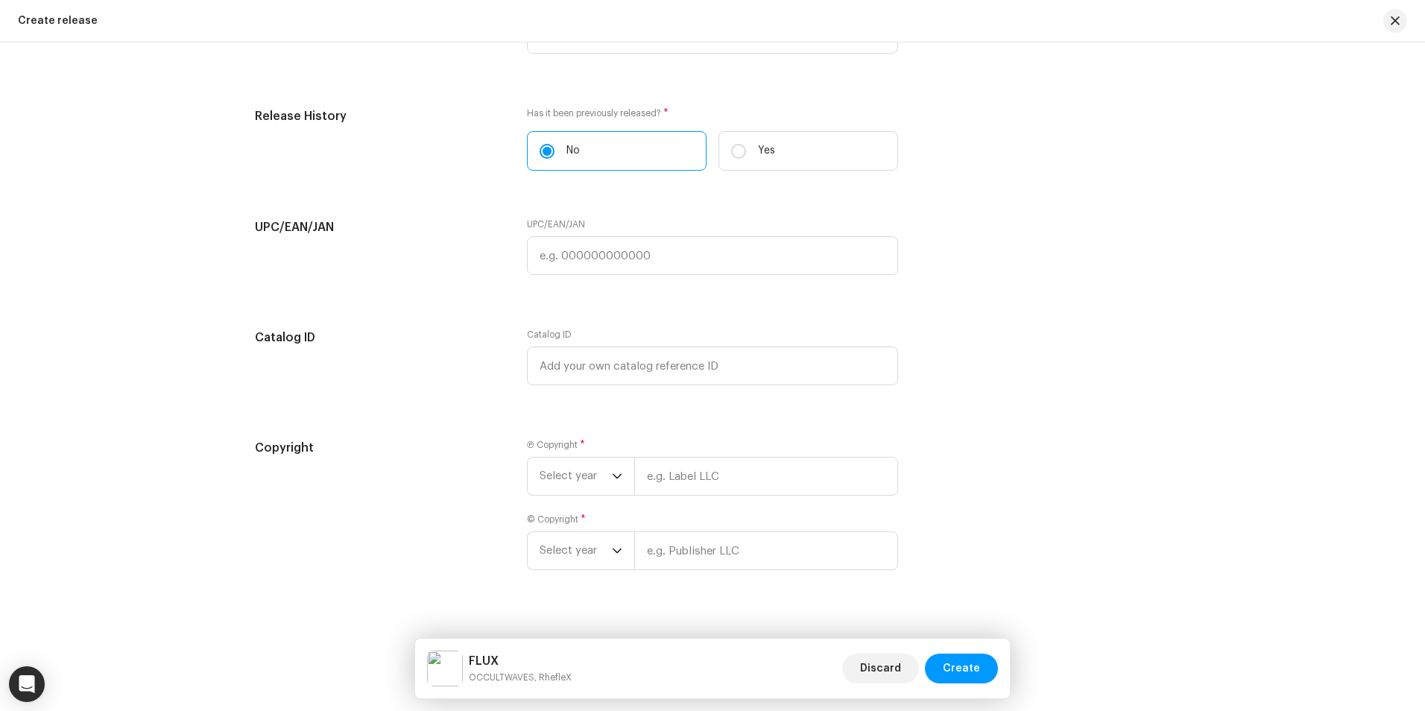
scroll to position [2608, 0]
click at [580, 478] on span "Select year" at bounding box center [575, 472] width 72 height 37
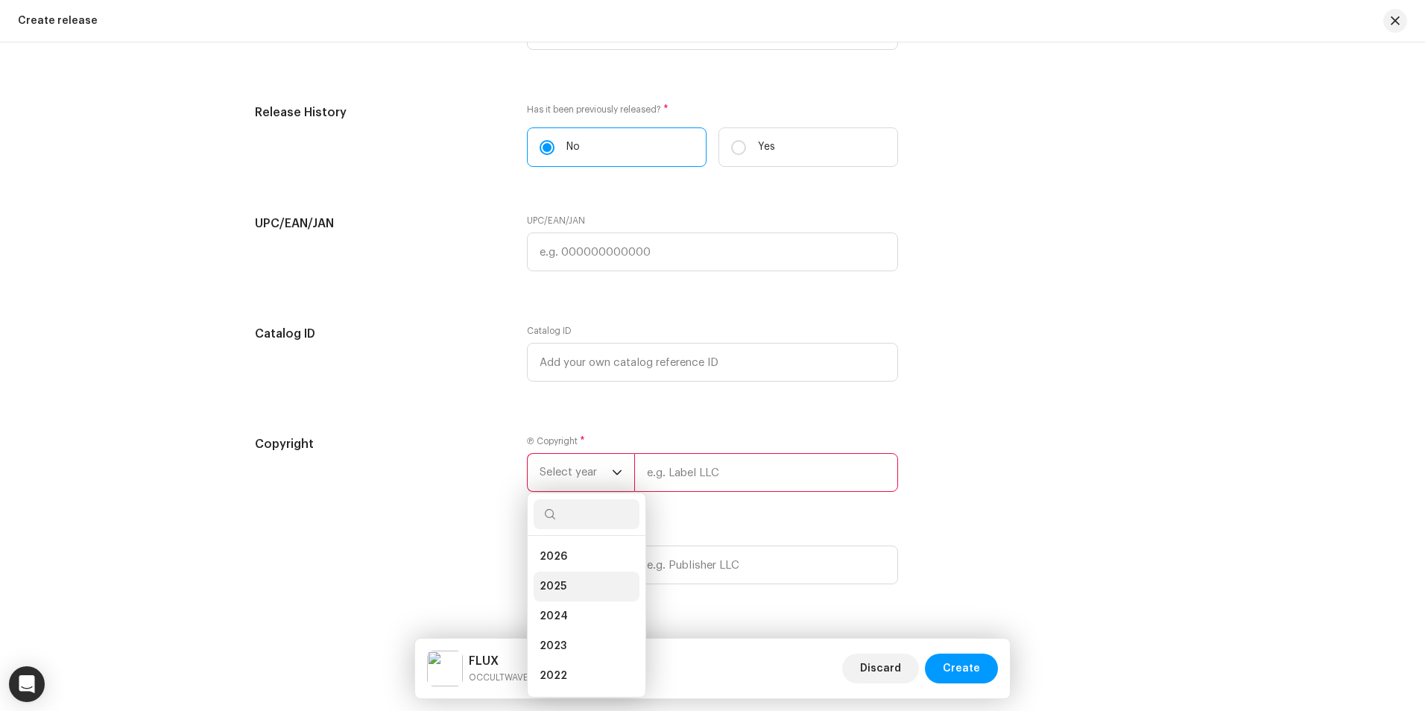
click at [578, 584] on li "2025" at bounding box center [587, 587] width 106 height 30
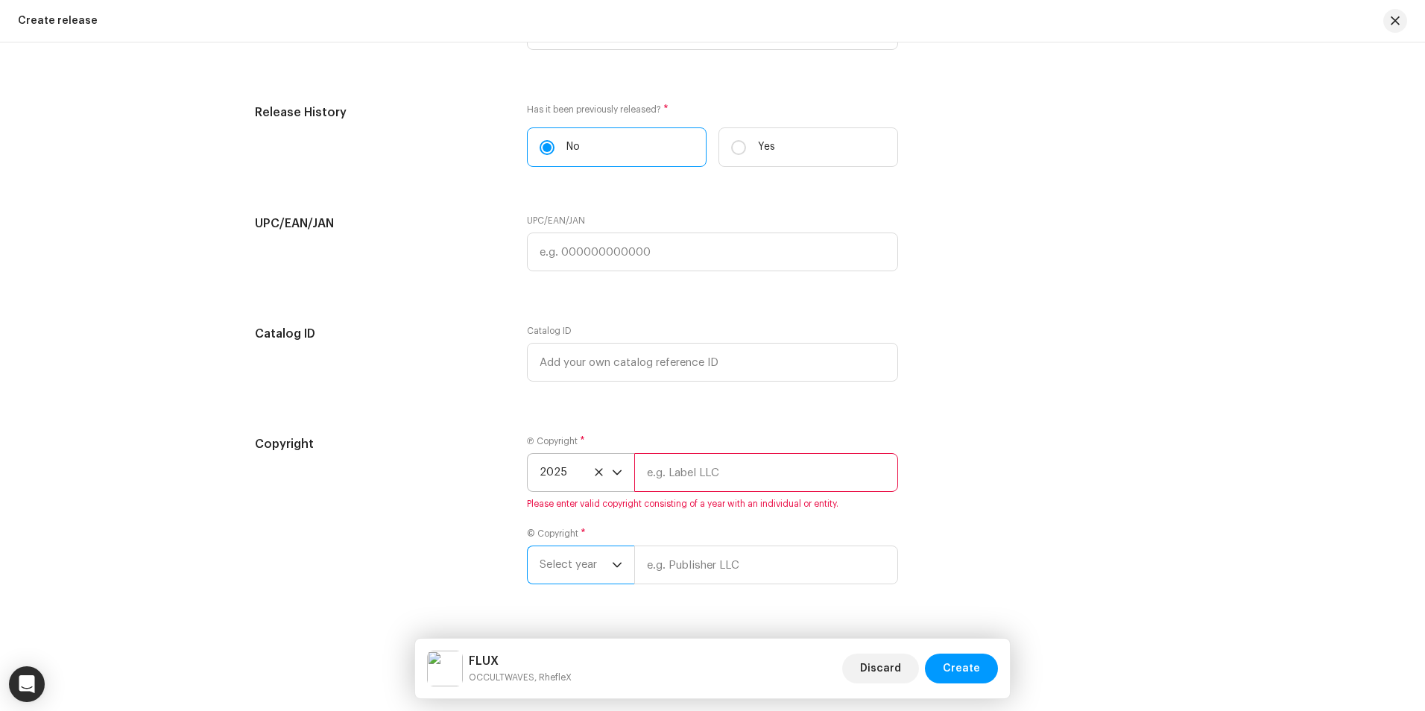
click at [607, 571] on span "Select year" at bounding box center [575, 564] width 72 height 37
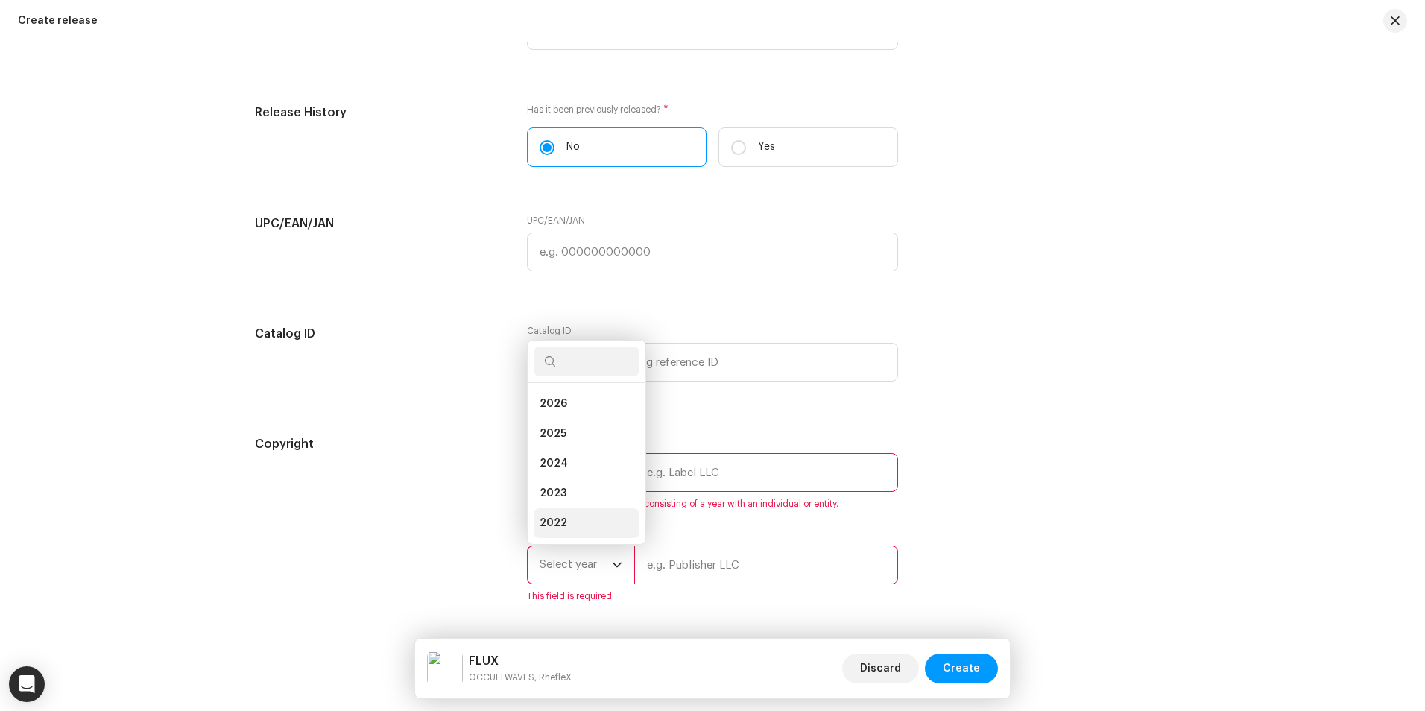
scroll to position [24, 0]
click at [592, 420] on li "2025" at bounding box center [587, 410] width 106 height 30
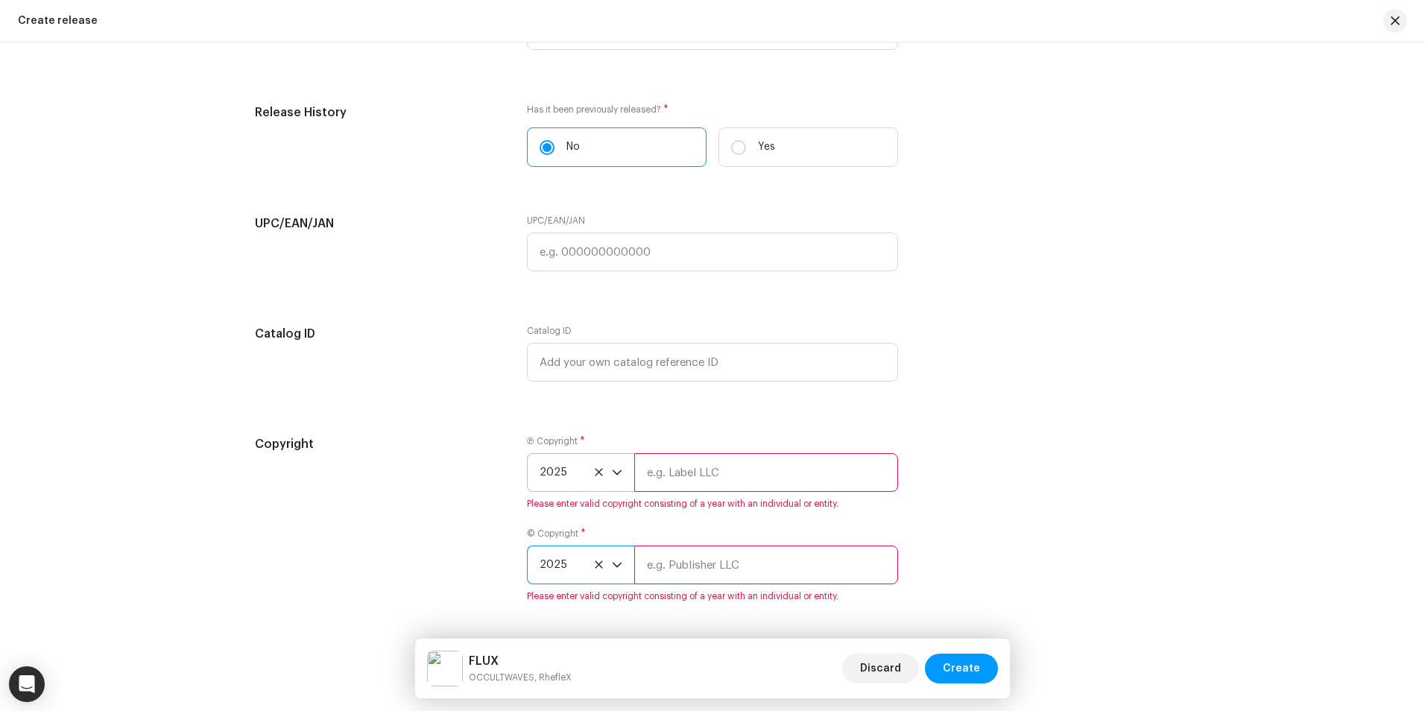
click at [703, 481] on input "text" at bounding box center [766, 472] width 264 height 39
type input "OCCULTWAVES & RhefleX"
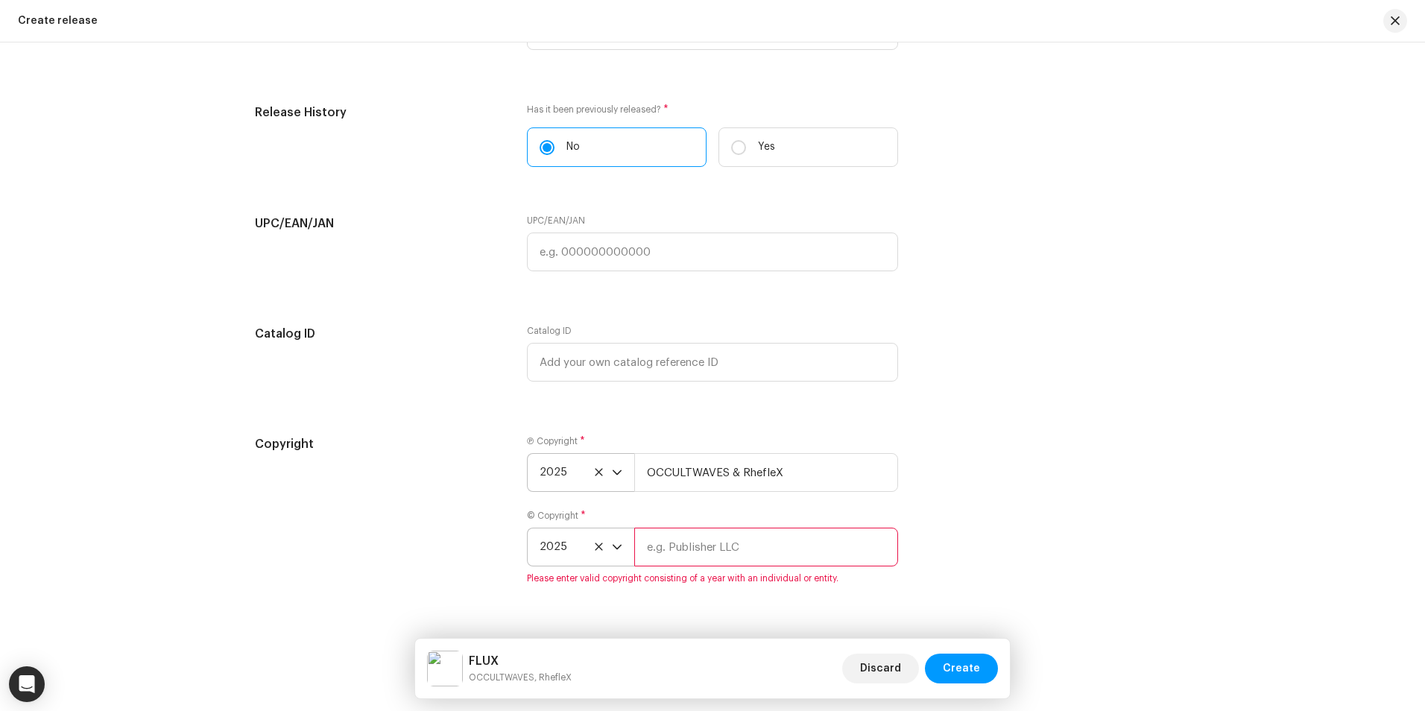
click at [732, 555] on input "text" at bounding box center [766, 547] width 264 height 39
type input "OCCULTWAVES & RhefleX"
click at [985, 516] on div "Copyright Ⓟ Copyright * 2025 OCCULTWAVES & RhefleX © Copyright * 2025 OCCULTWAV…" at bounding box center [712, 509] width 915 height 149
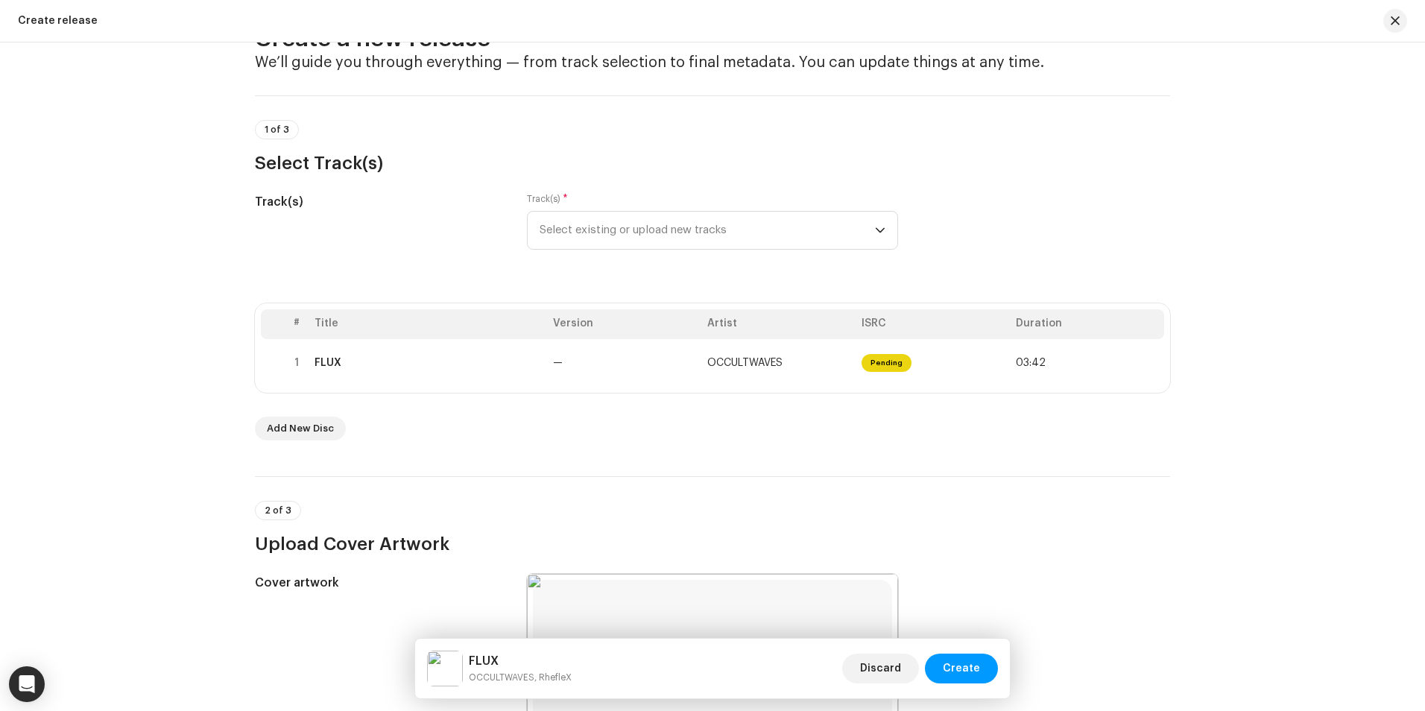
scroll to position [0, 0]
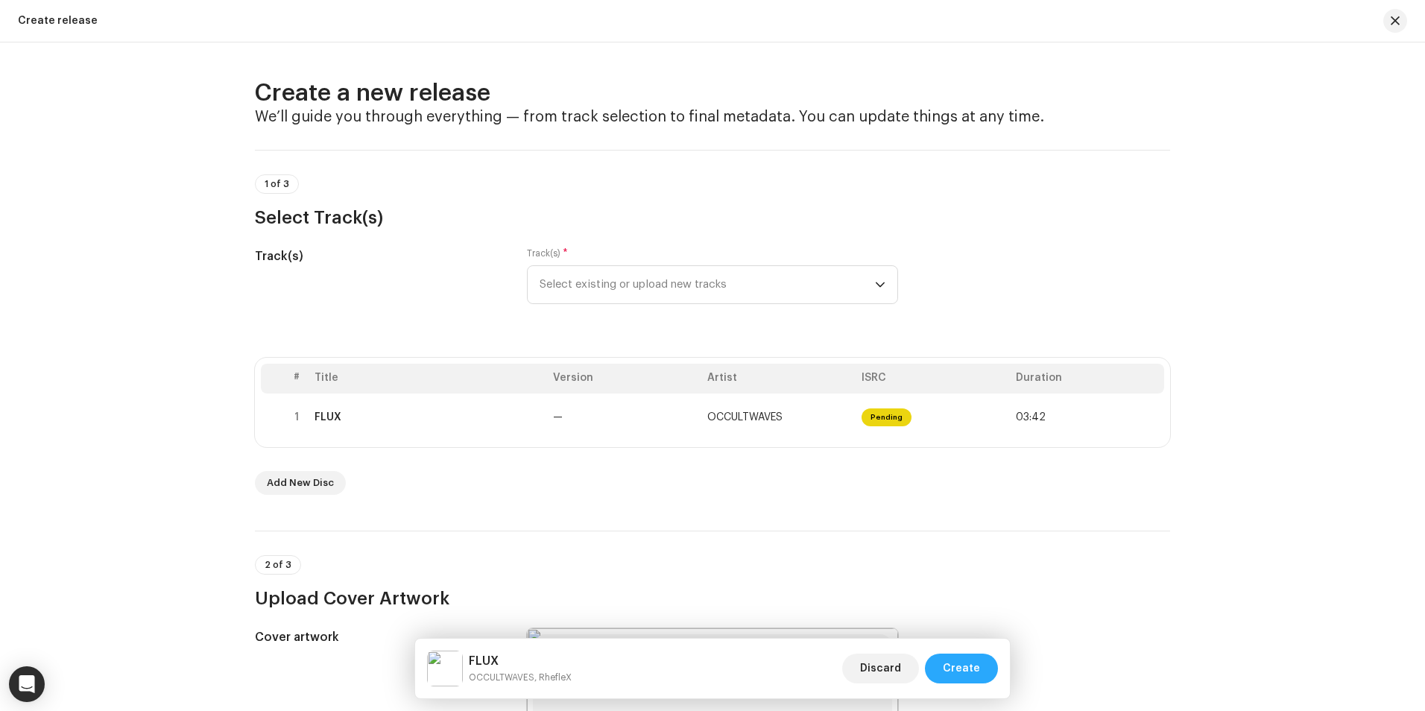
click at [970, 671] on span "Create" at bounding box center [961, 668] width 37 height 30
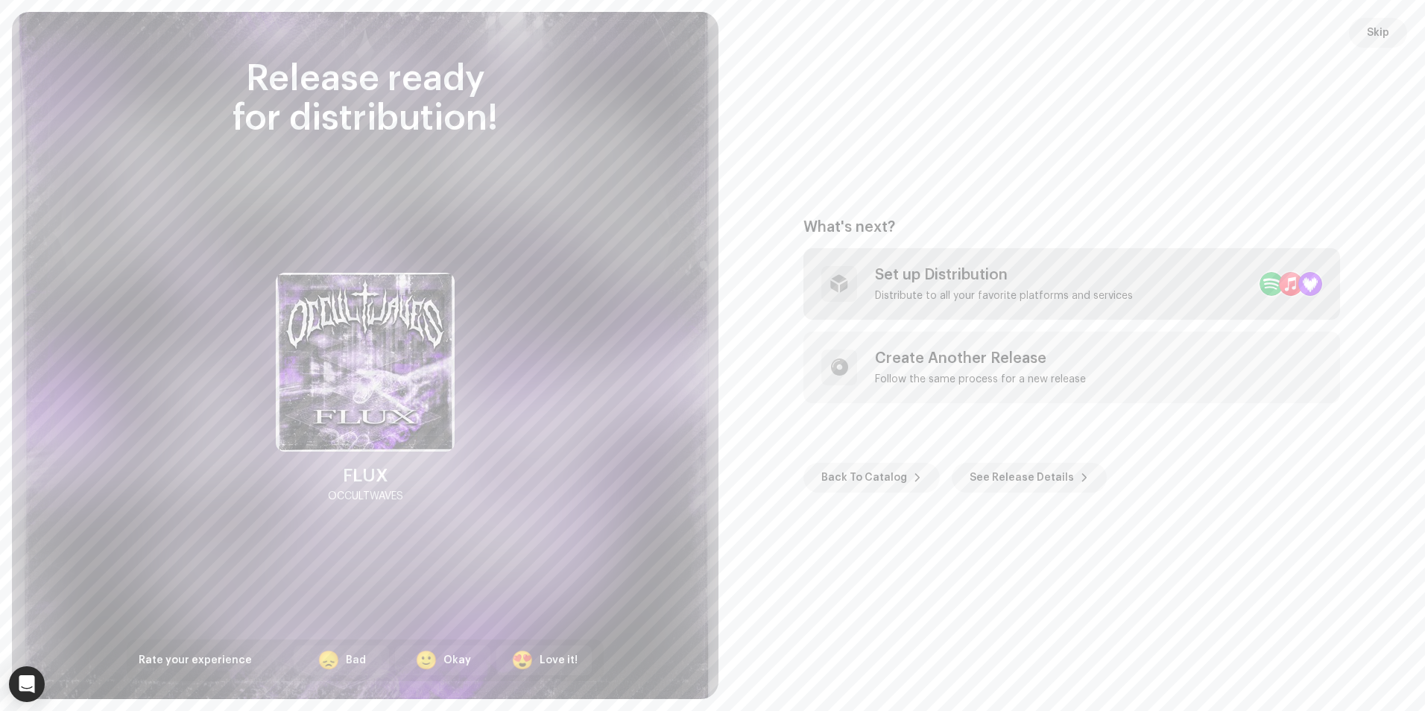
click at [1111, 286] on div "Set up Distribution Distribute to all your favorite platforms and services" at bounding box center [1004, 284] width 258 height 36
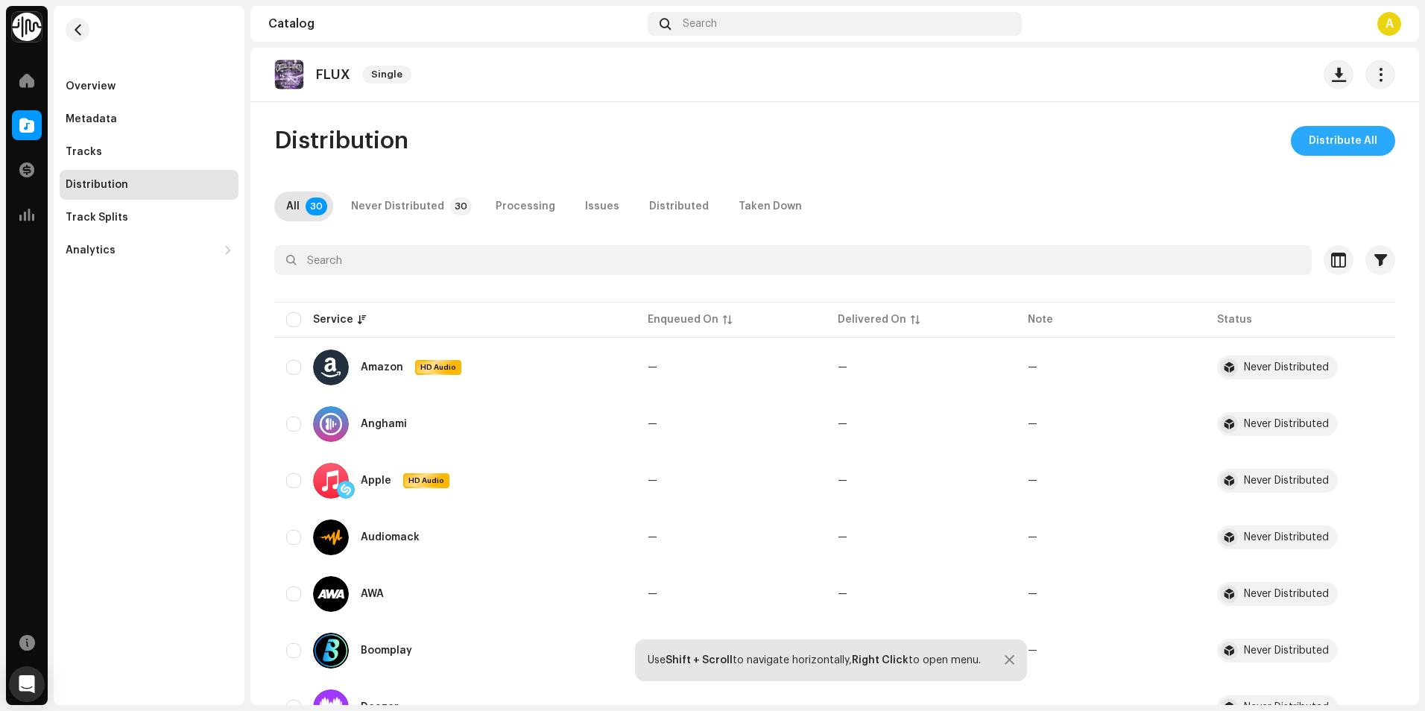
click at [1370, 141] on button "Distribute All" at bounding box center [1343, 141] width 104 height 30
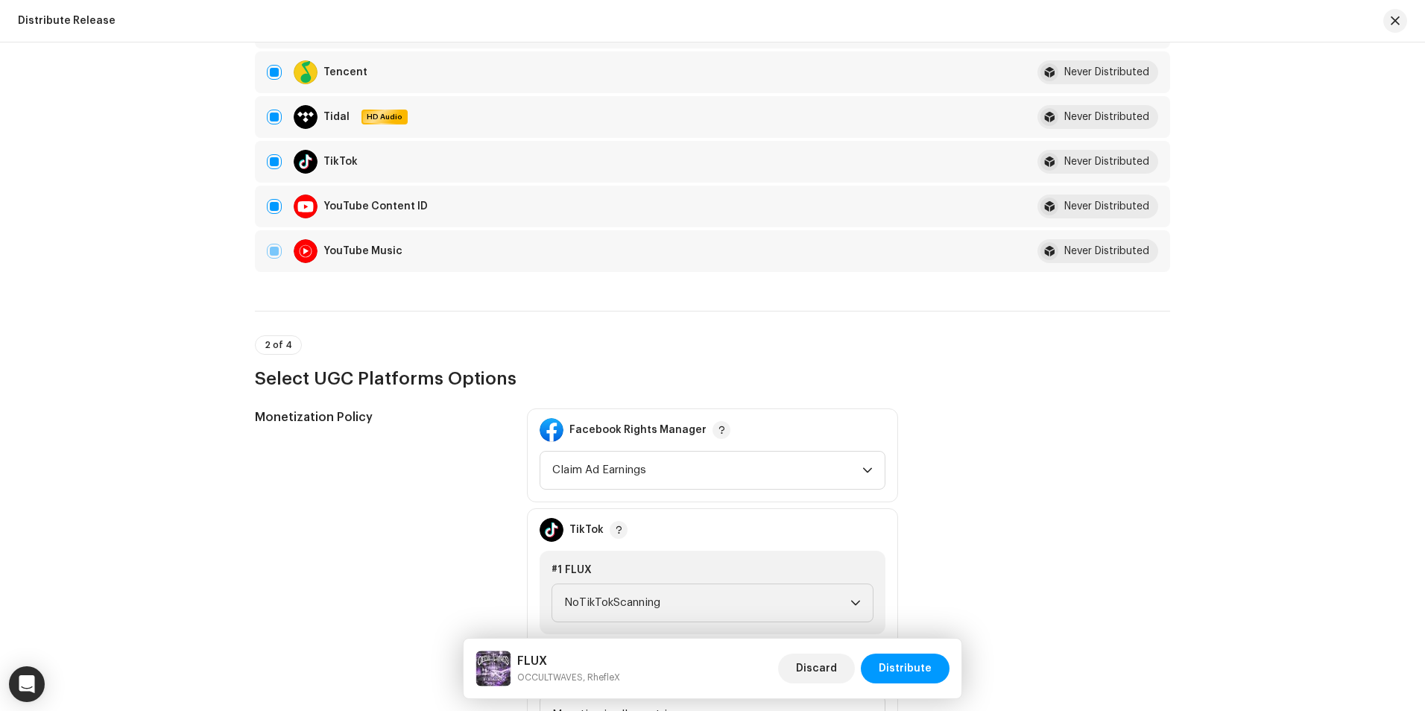
scroll to position [1416, 0]
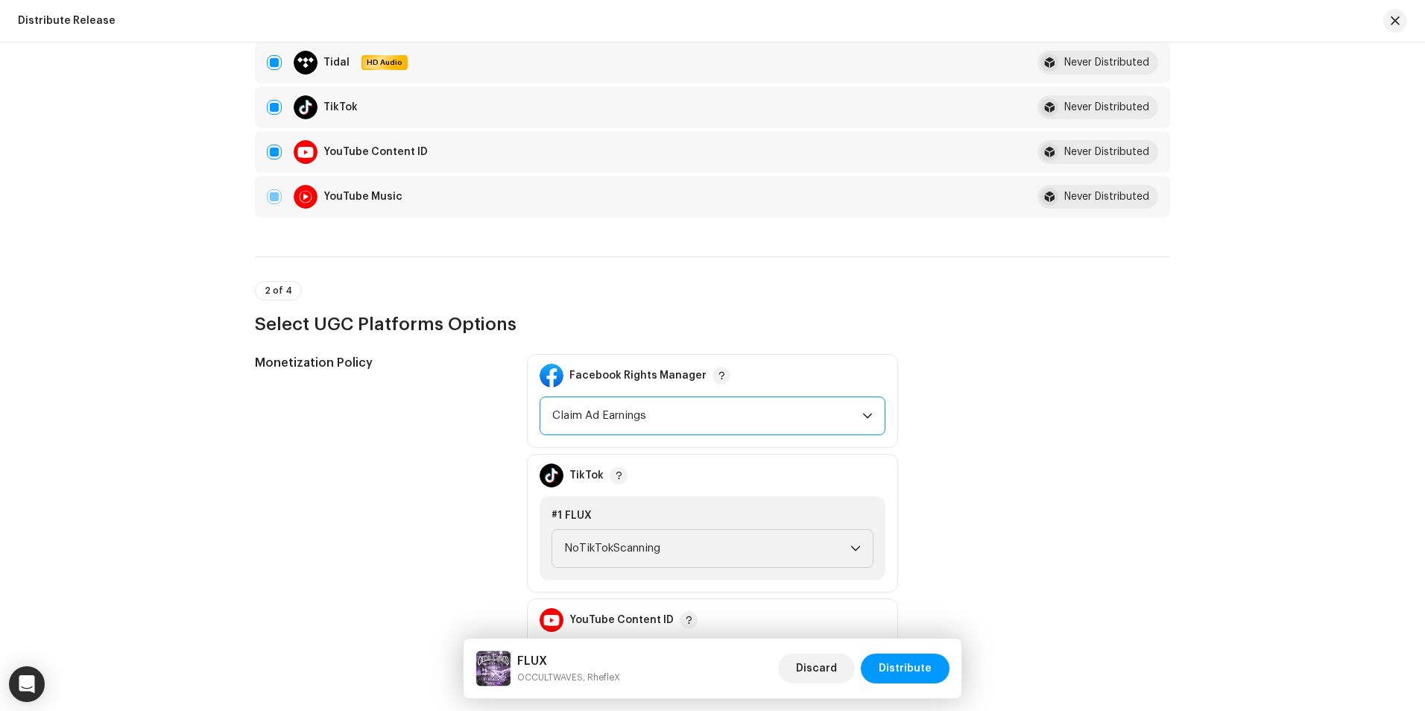
click at [849, 410] on span "Claim Ad Earnings" at bounding box center [707, 415] width 310 height 37
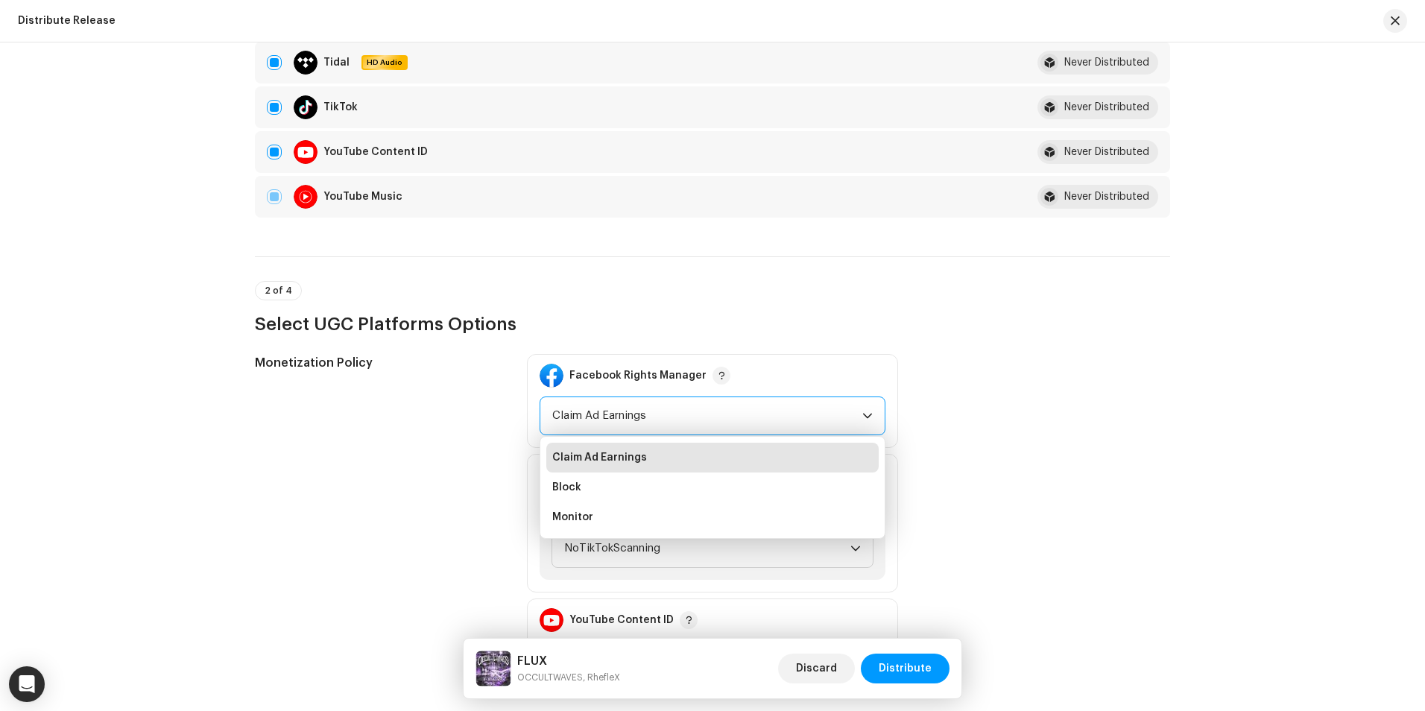
click at [832, 463] on li "Claim Ad Earnings" at bounding box center [712, 458] width 332 height 30
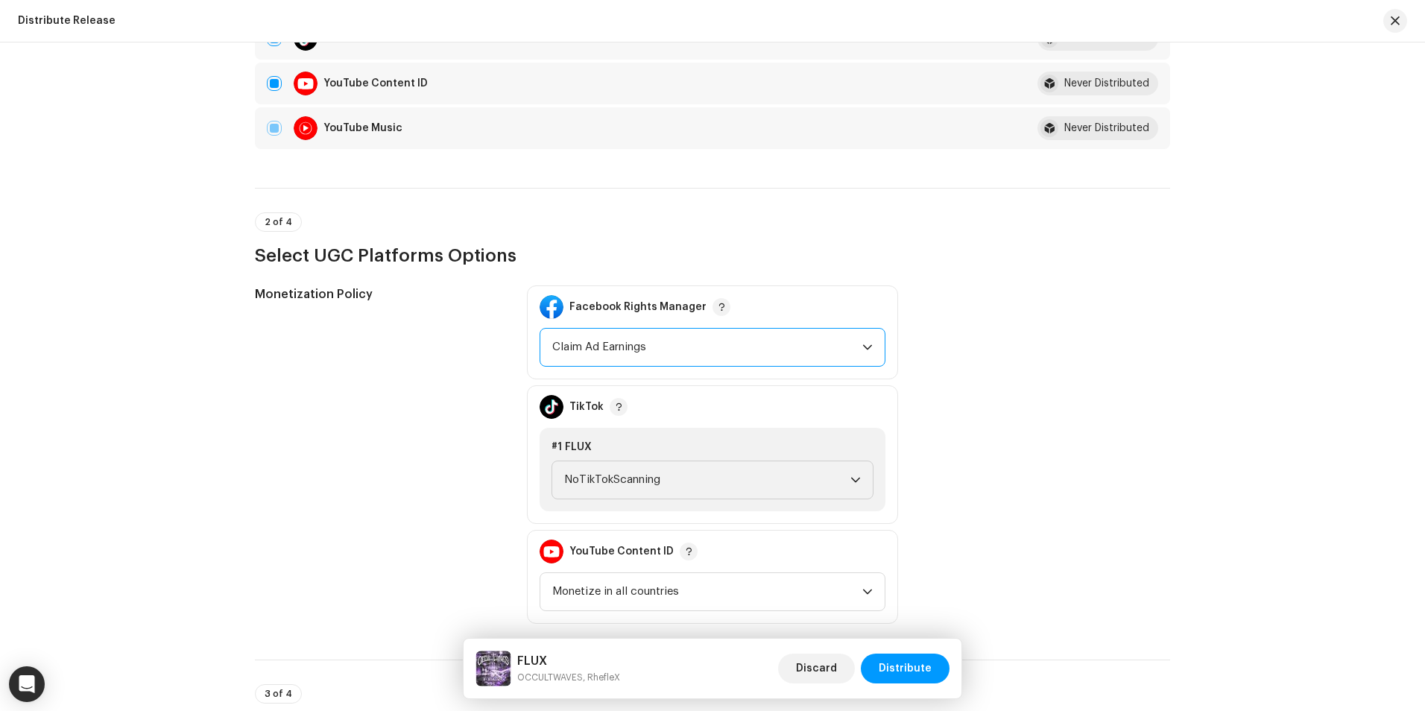
scroll to position [1490, 0]
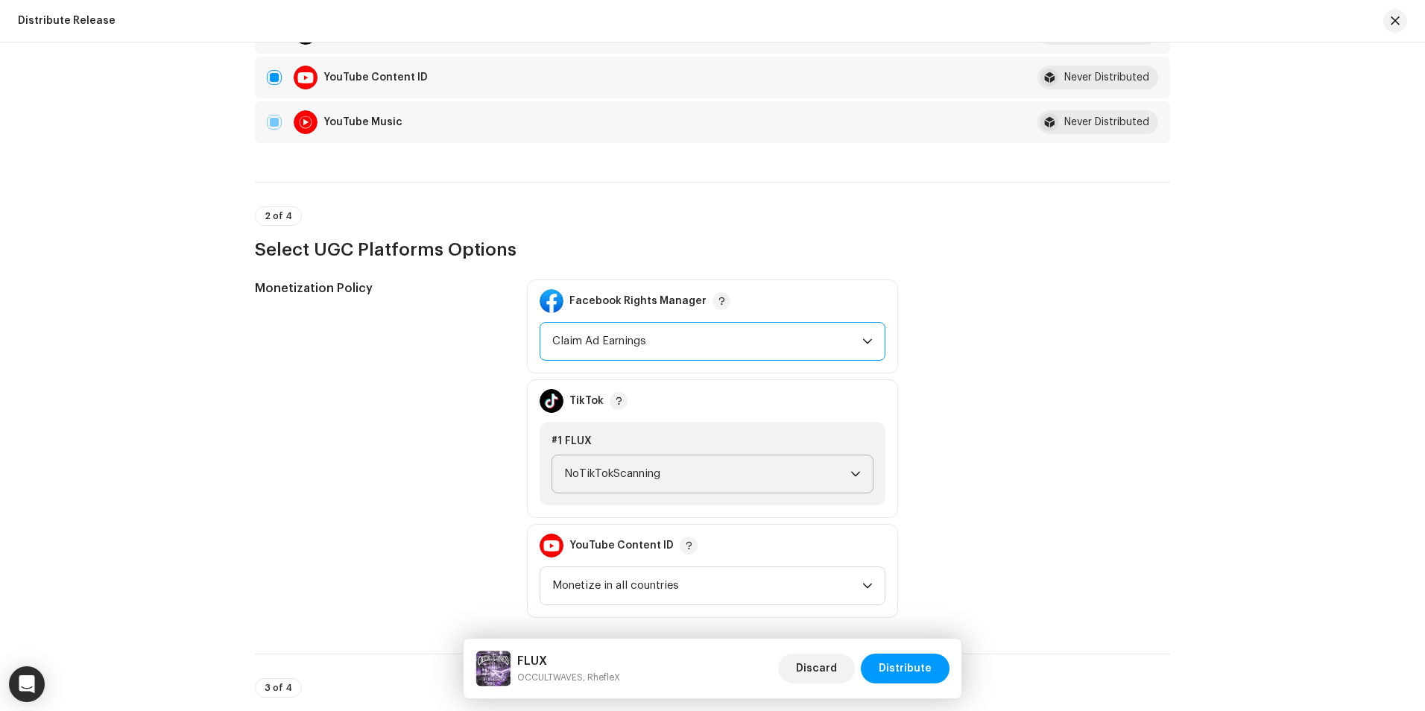
click at [810, 484] on span "NoTikTokScanning" at bounding box center [707, 473] width 286 height 37
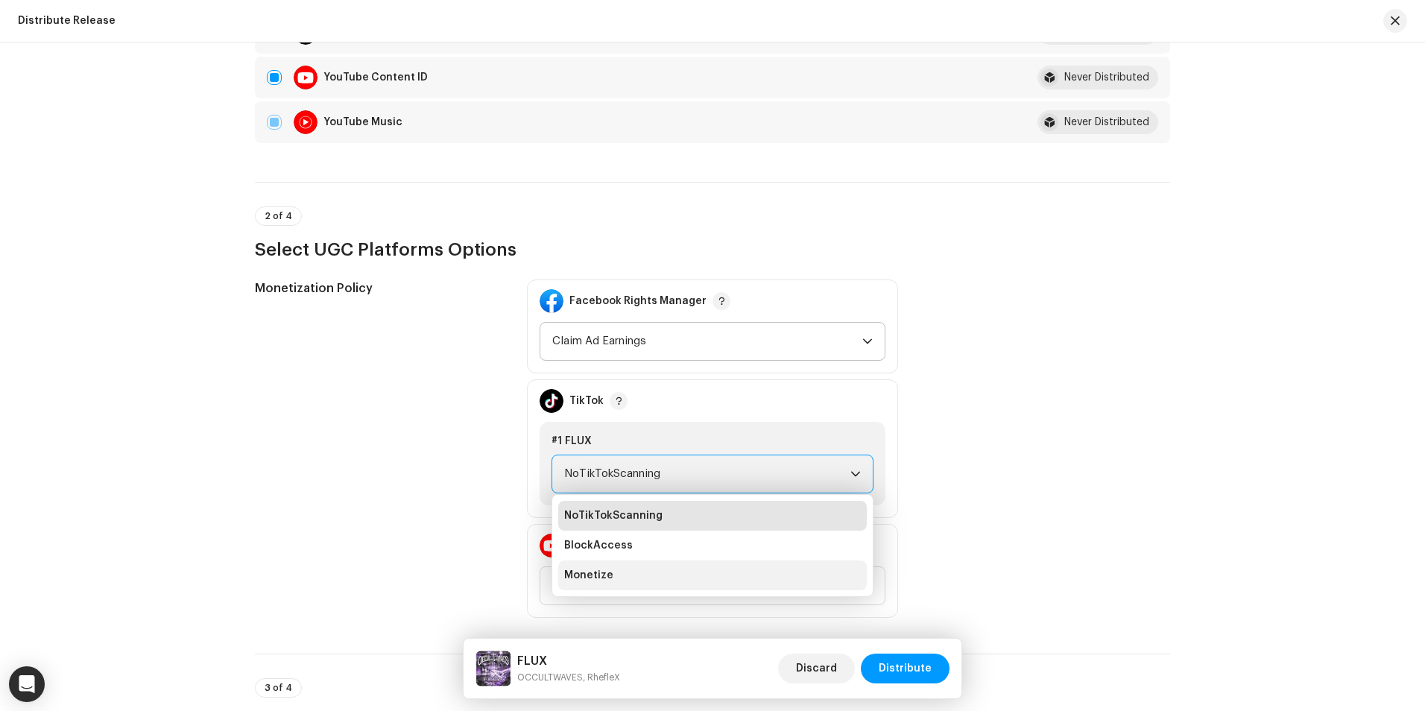
click at [789, 583] on li "Monetize" at bounding box center [712, 575] width 308 height 30
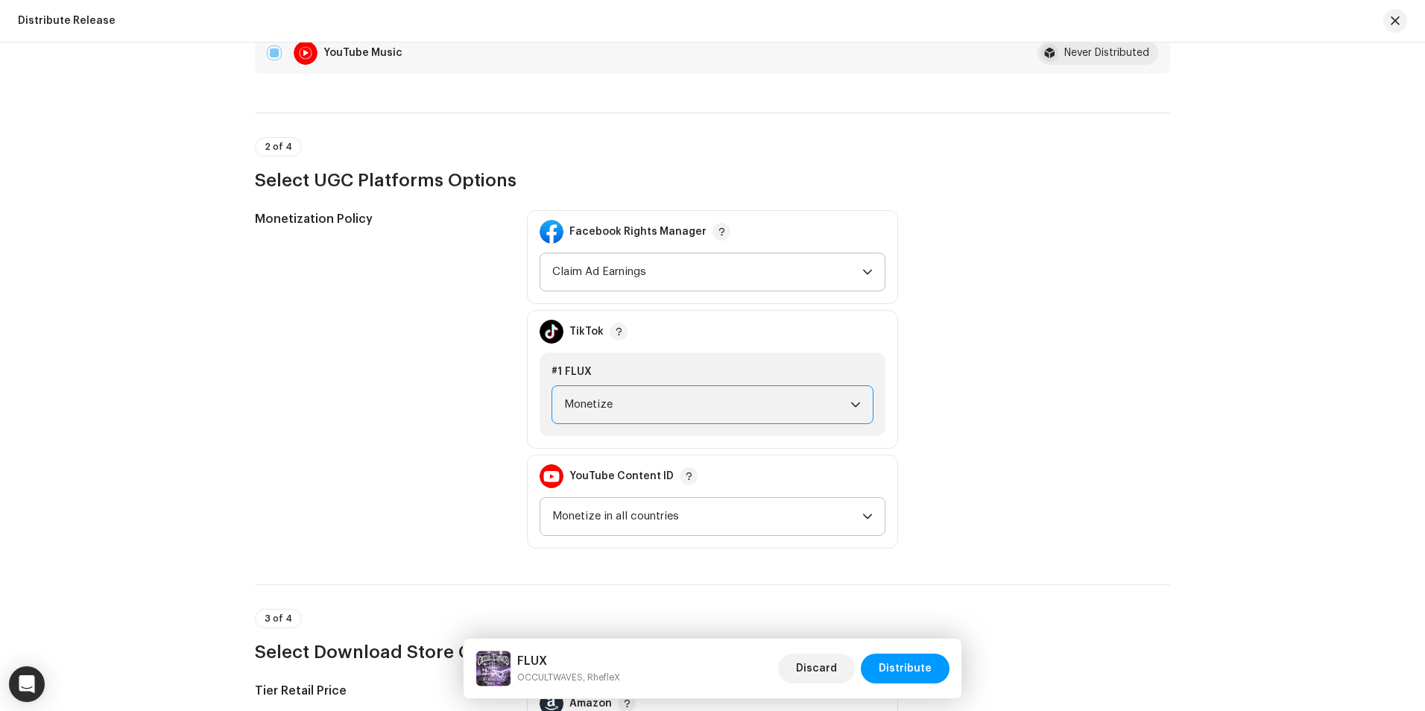
scroll to position [1565, 0]
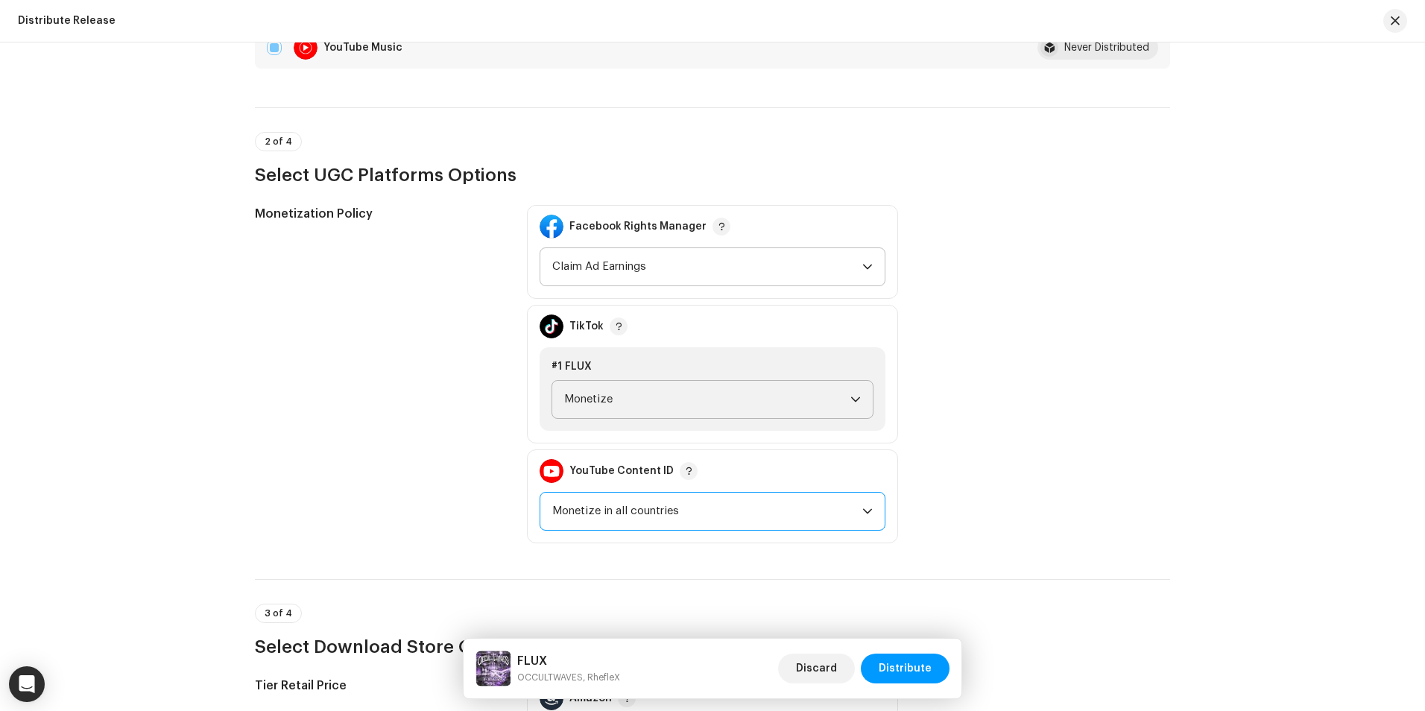
click at [837, 510] on span "Monetize in all countries" at bounding box center [707, 511] width 310 height 37
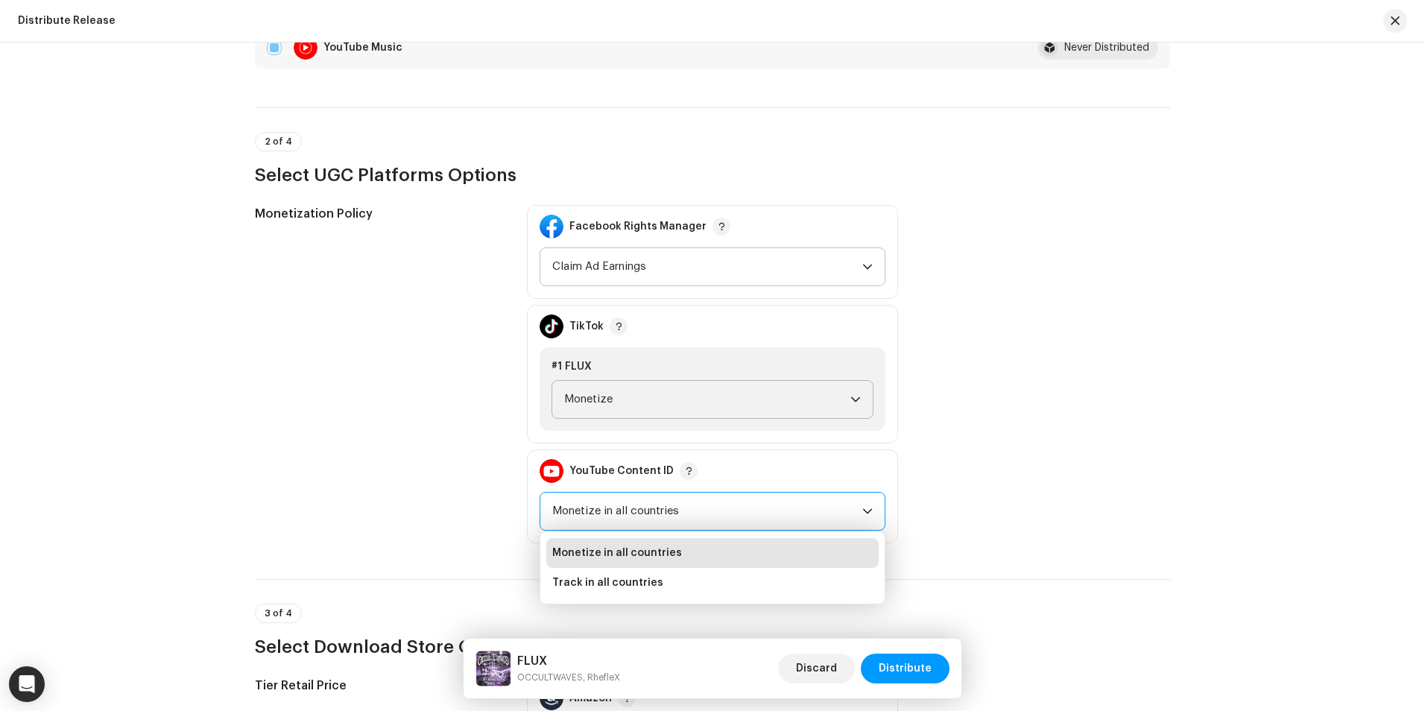
click at [810, 554] on li "Monetize in all countries" at bounding box center [712, 553] width 332 height 30
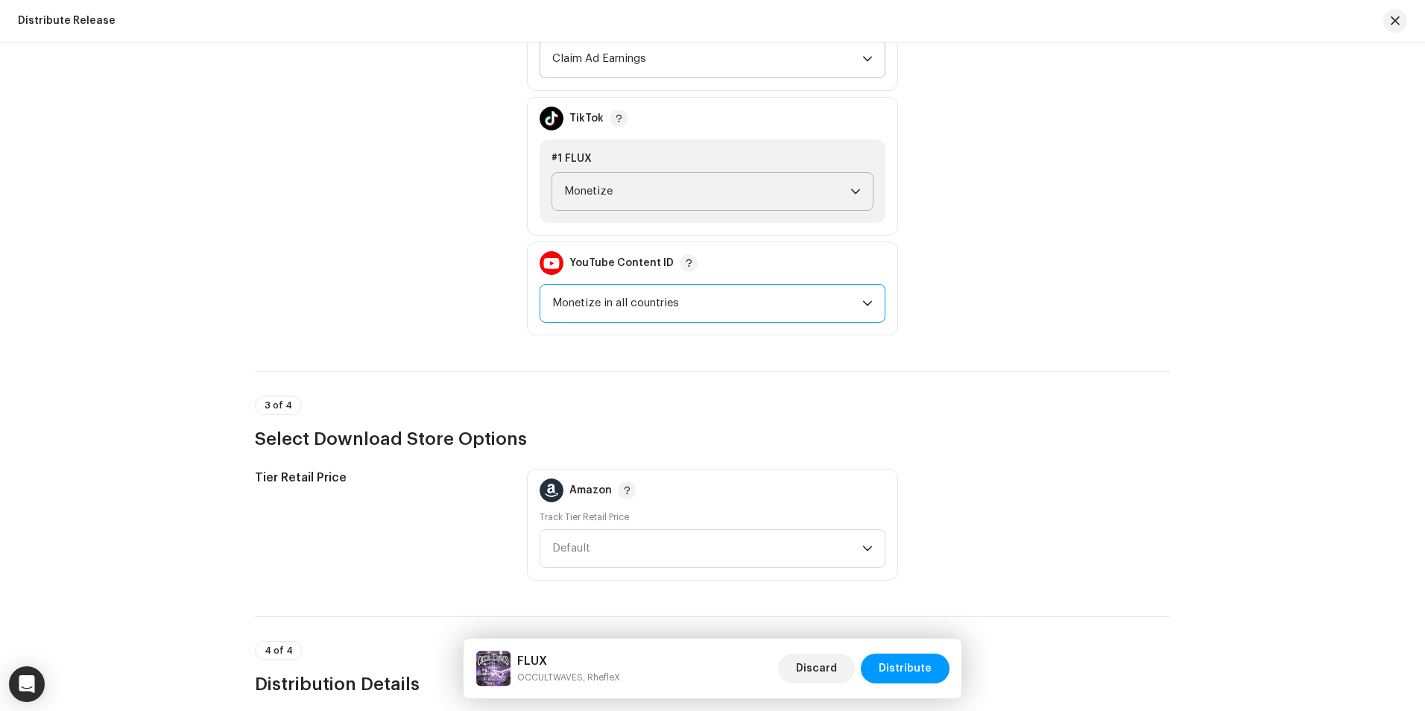
scroll to position [1788, 0]
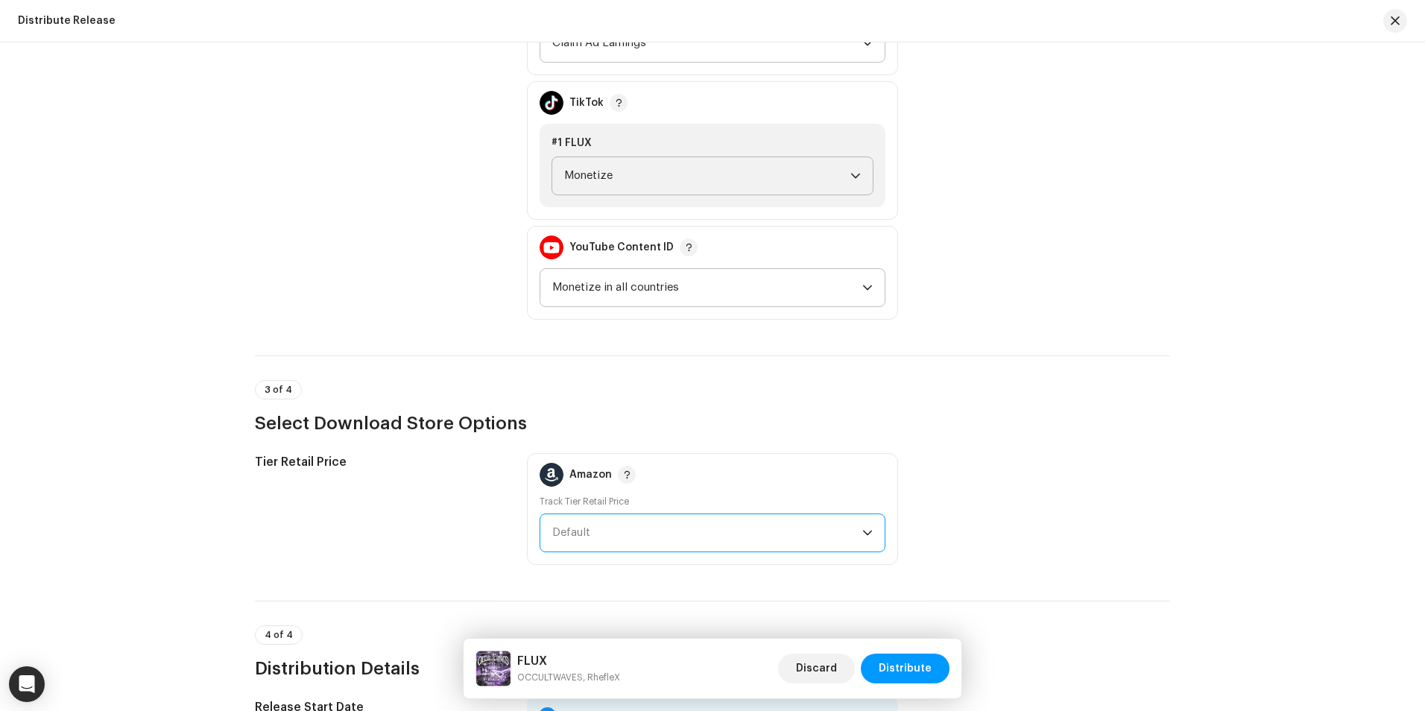
click at [827, 539] on span "Default" at bounding box center [707, 532] width 310 height 37
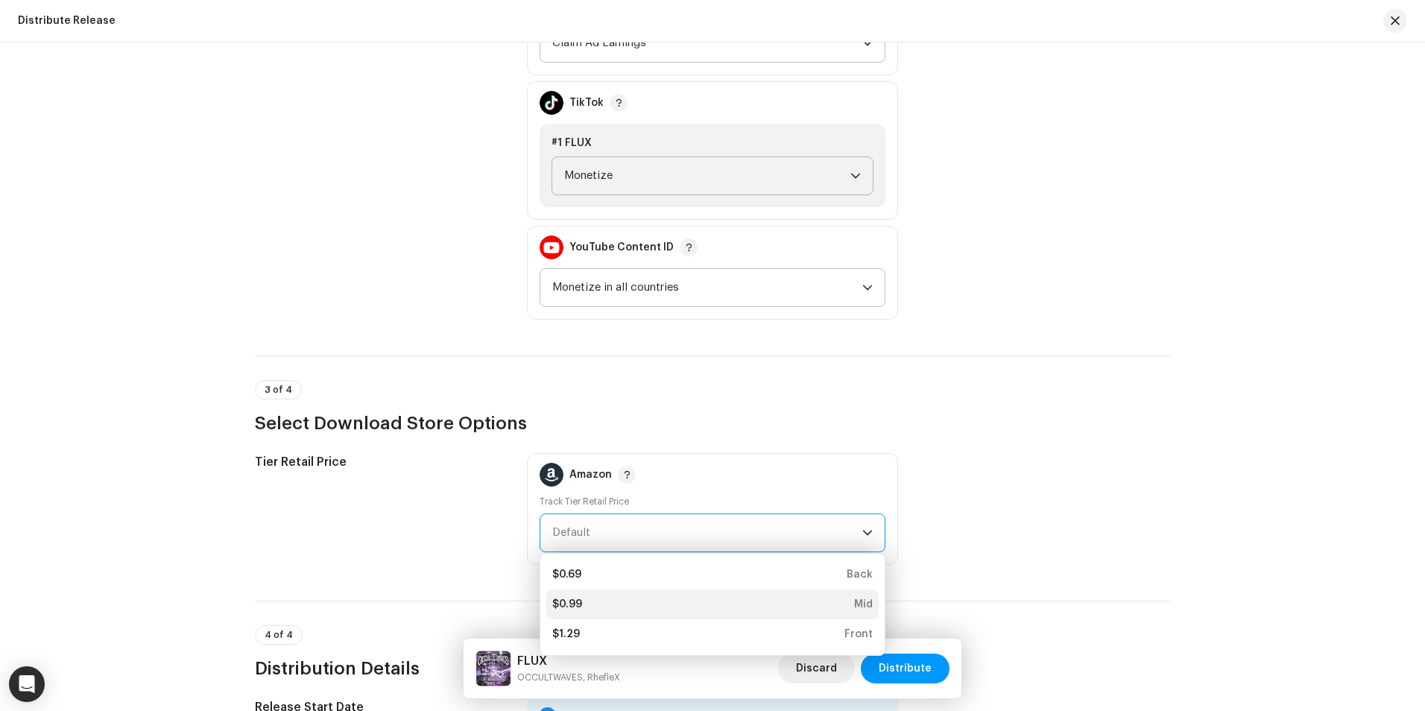
click at [810, 594] on li "$0.99 Mid" at bounding box center [712, 604] width 332 height 30
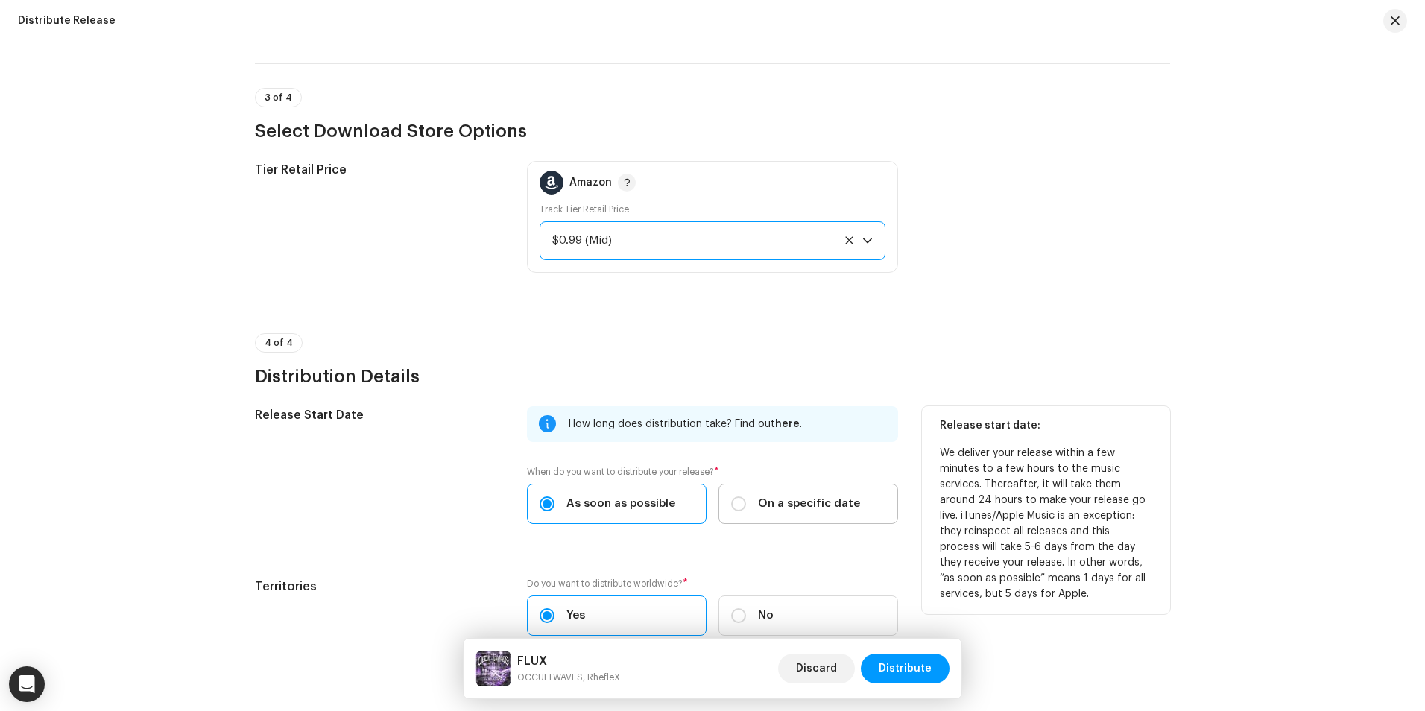
scroll to position [2086, 0]
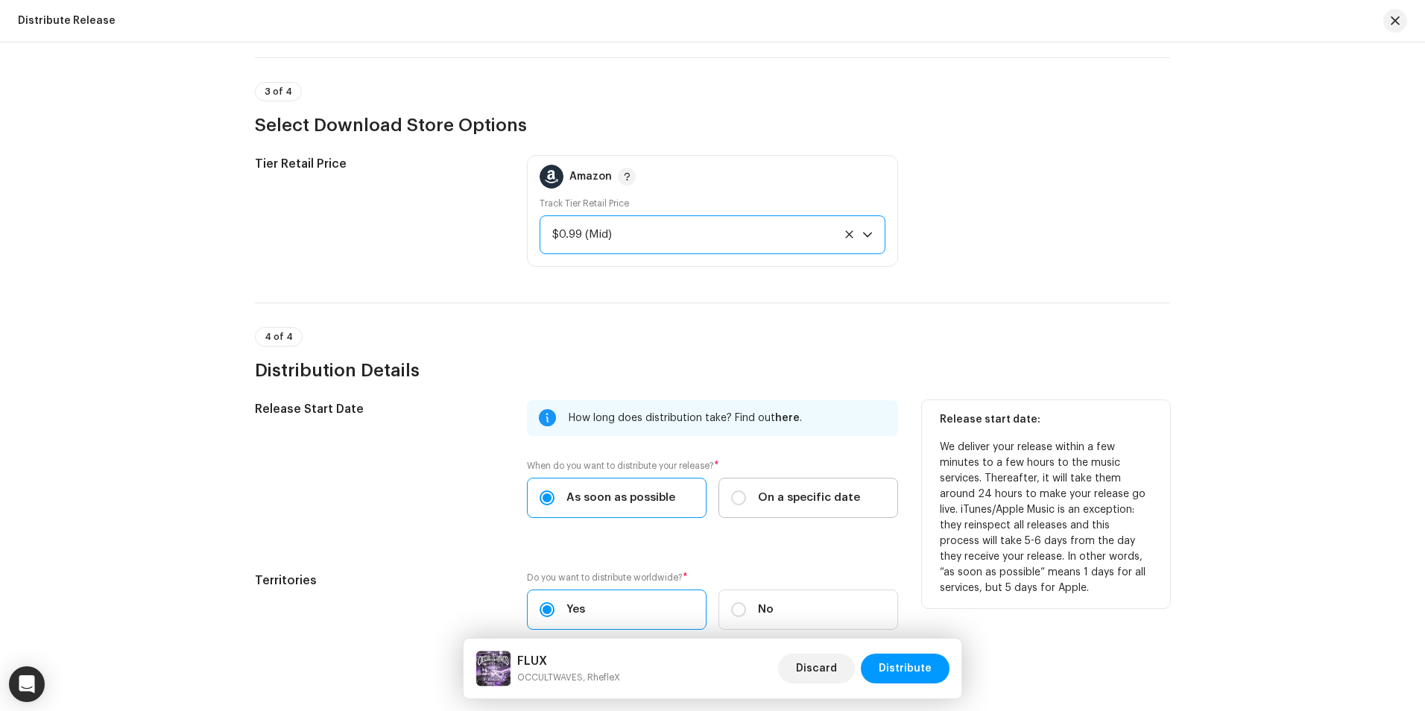
click at [780, 503] on span "On a specific date" at bounding box center [809, 498] width 102 height 16
click at [746, 503] on input "On a specific date" at bounding box center [738, 497] width 15 height 15
radio input "true"
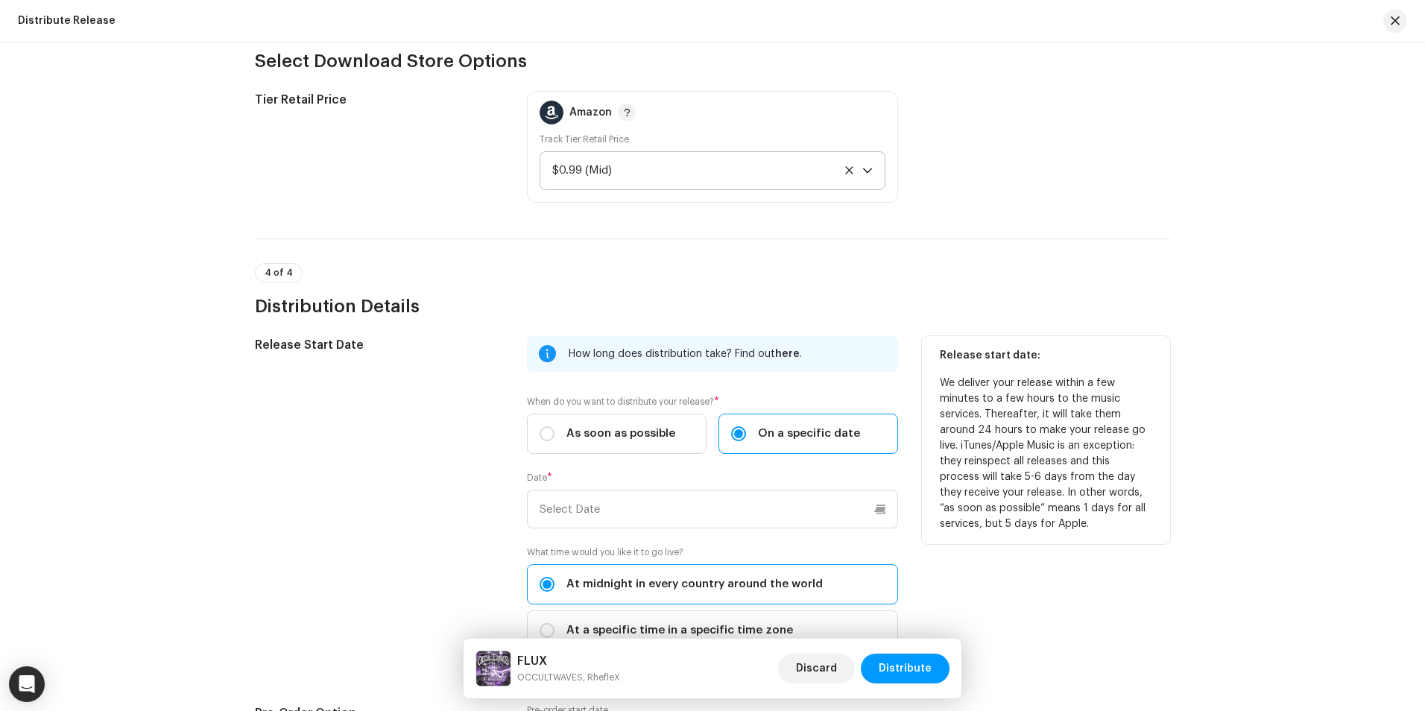
scroll to position [2161, 0]
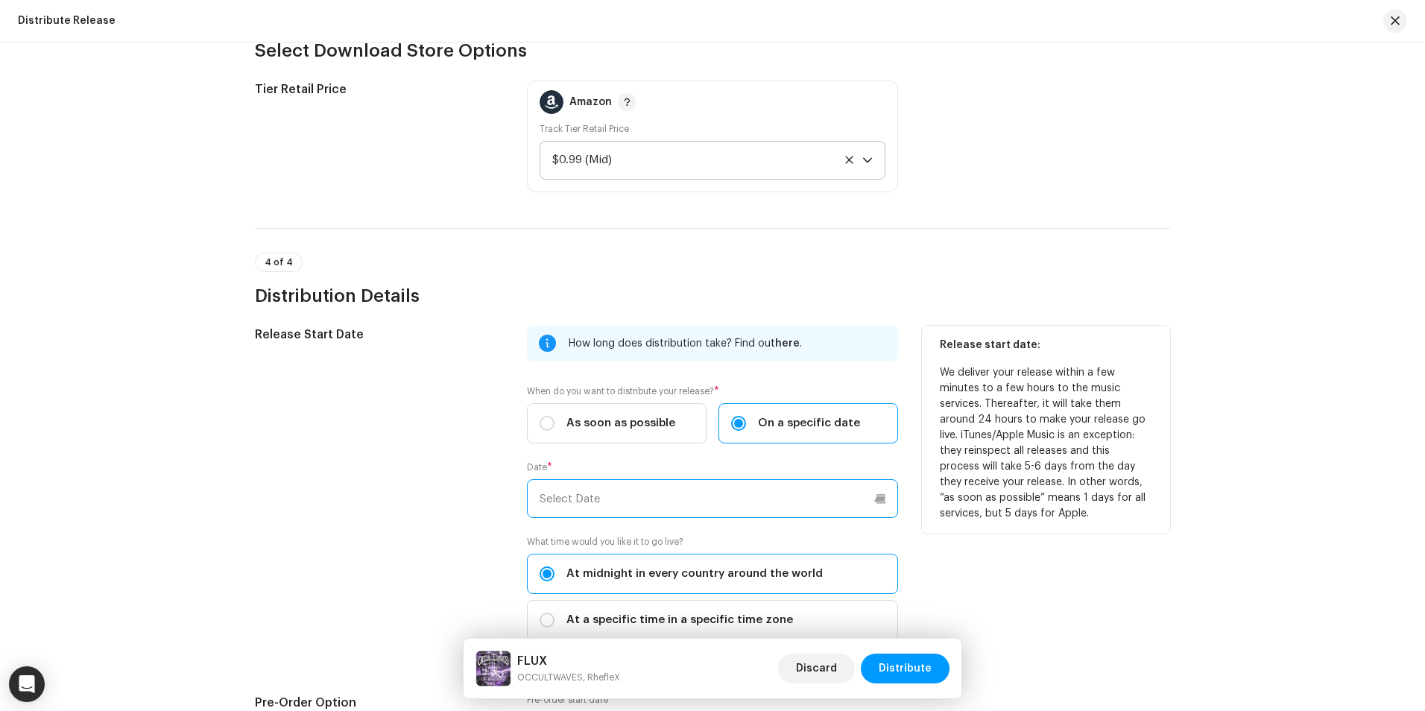
click at [652, 513] on input "text" at bounding box center [712, 498] width 371 height 39
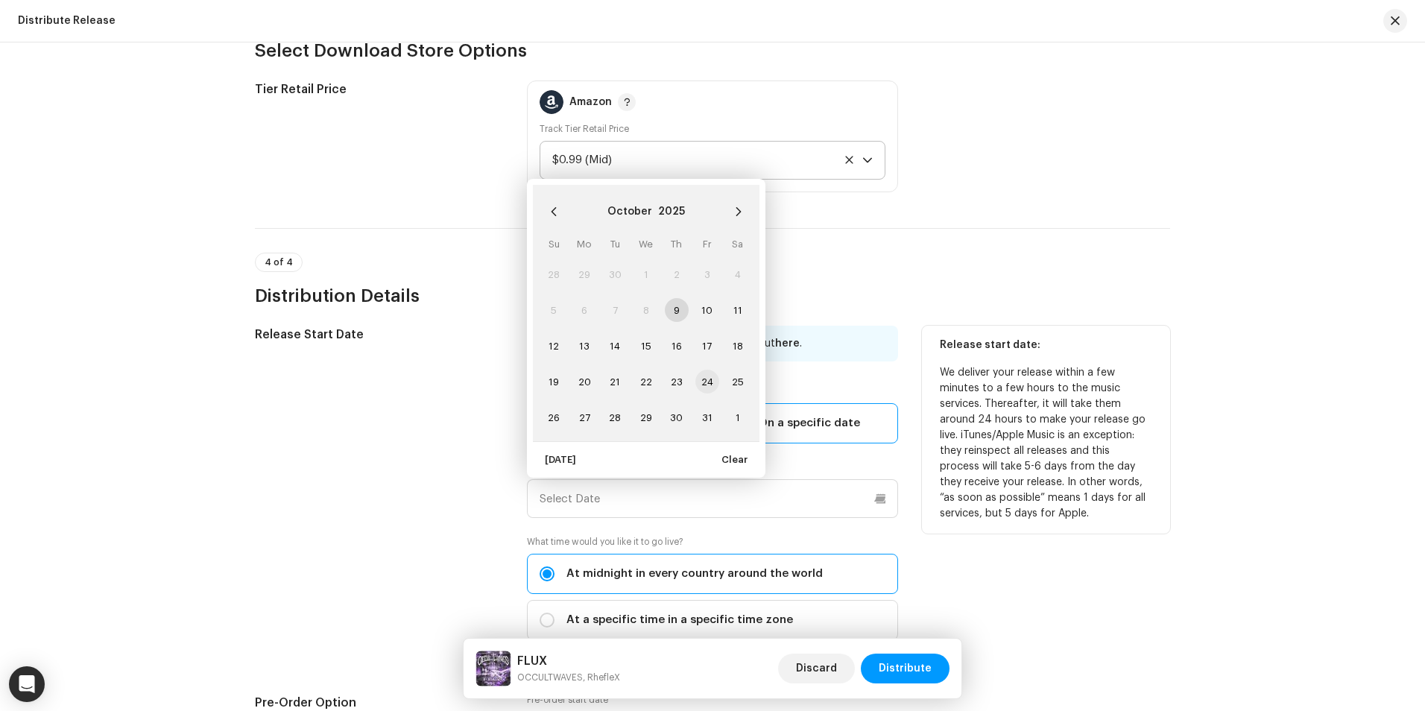
click at [708, 375] on span "24" at bounding box center [707, 382] width 24 height 24
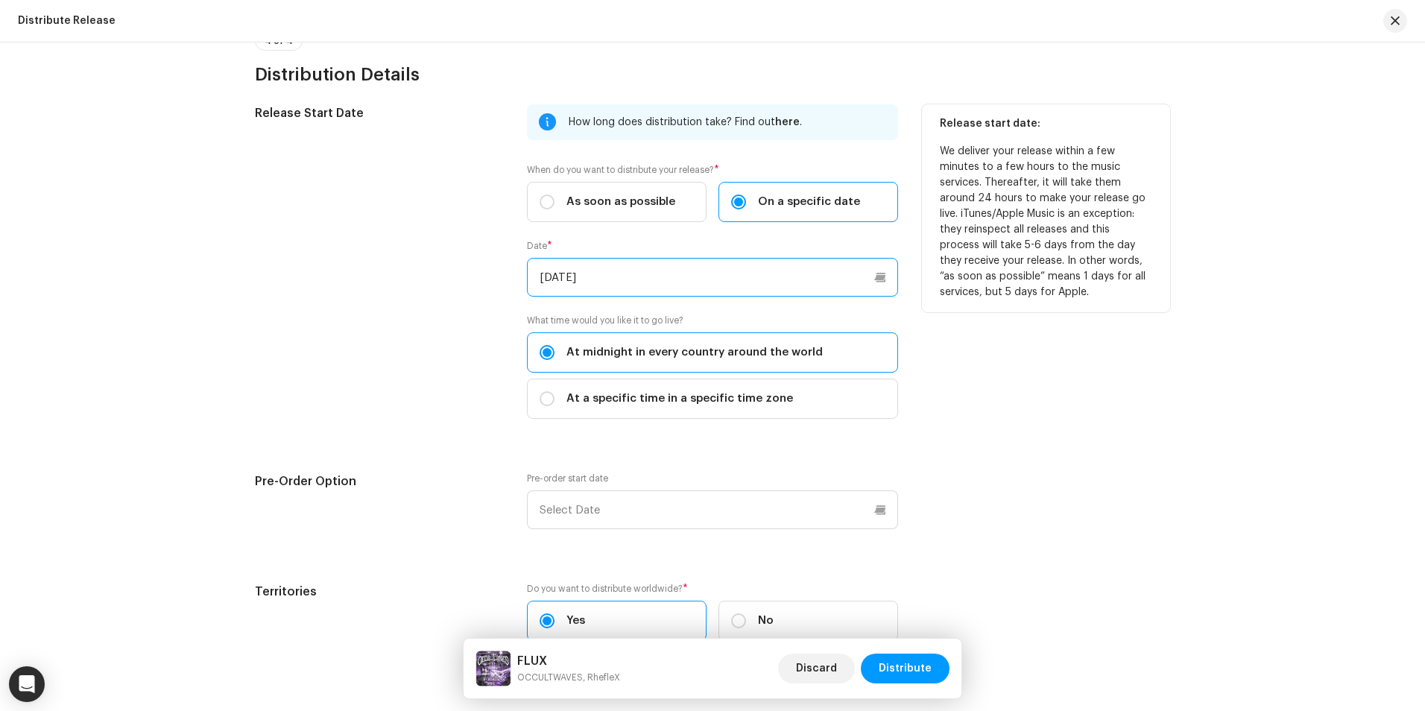
scroll to position [2384, 0]
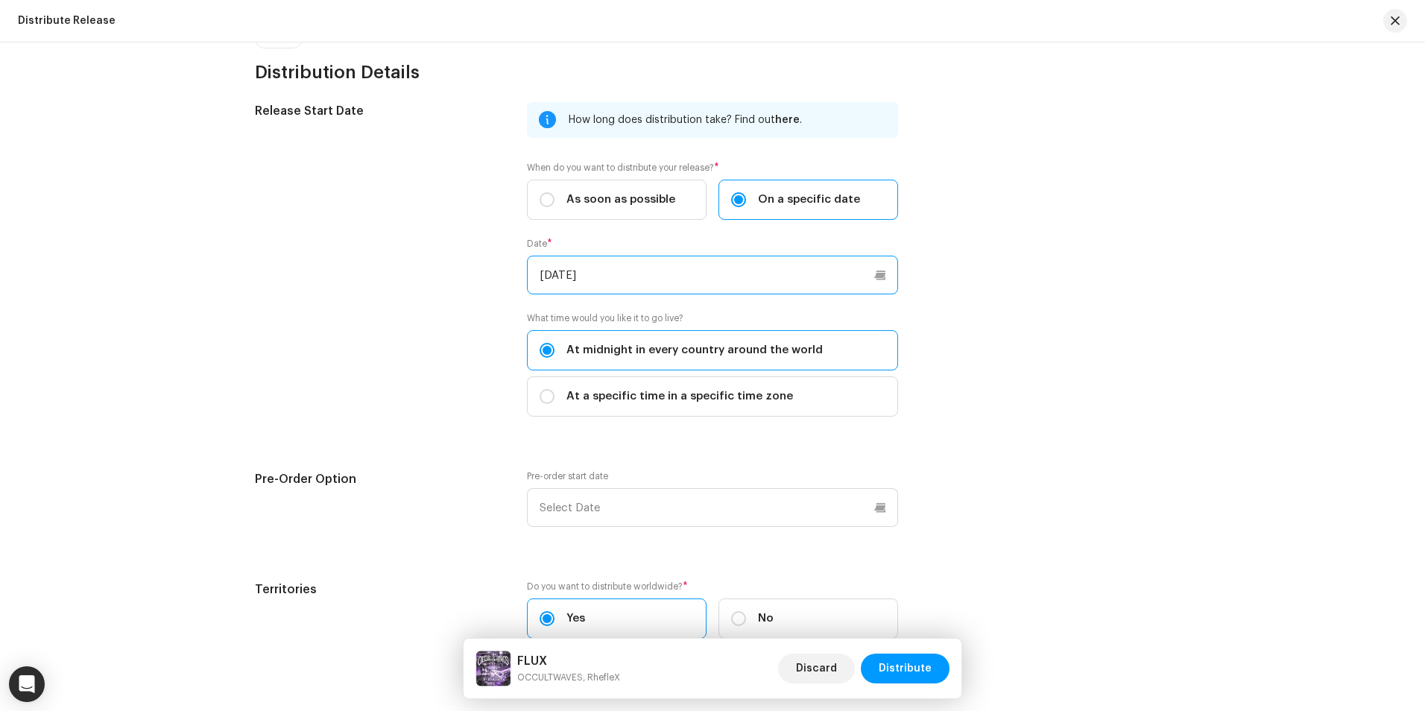
click at [832, 286] on input "[DATE]" at bounding box center [712, 275] width 371 height 39
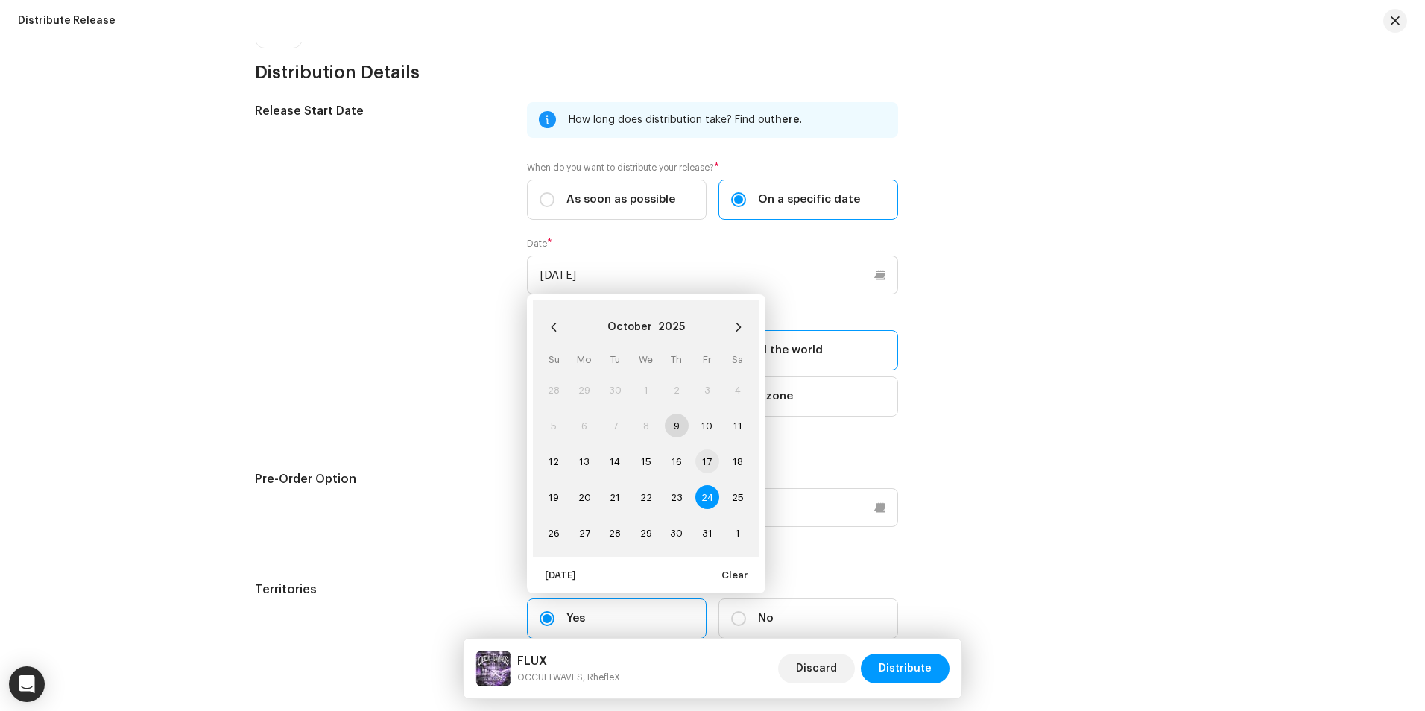
click at [710, 458] on span "17" at bounding box center [707, 461] width 24 height 24
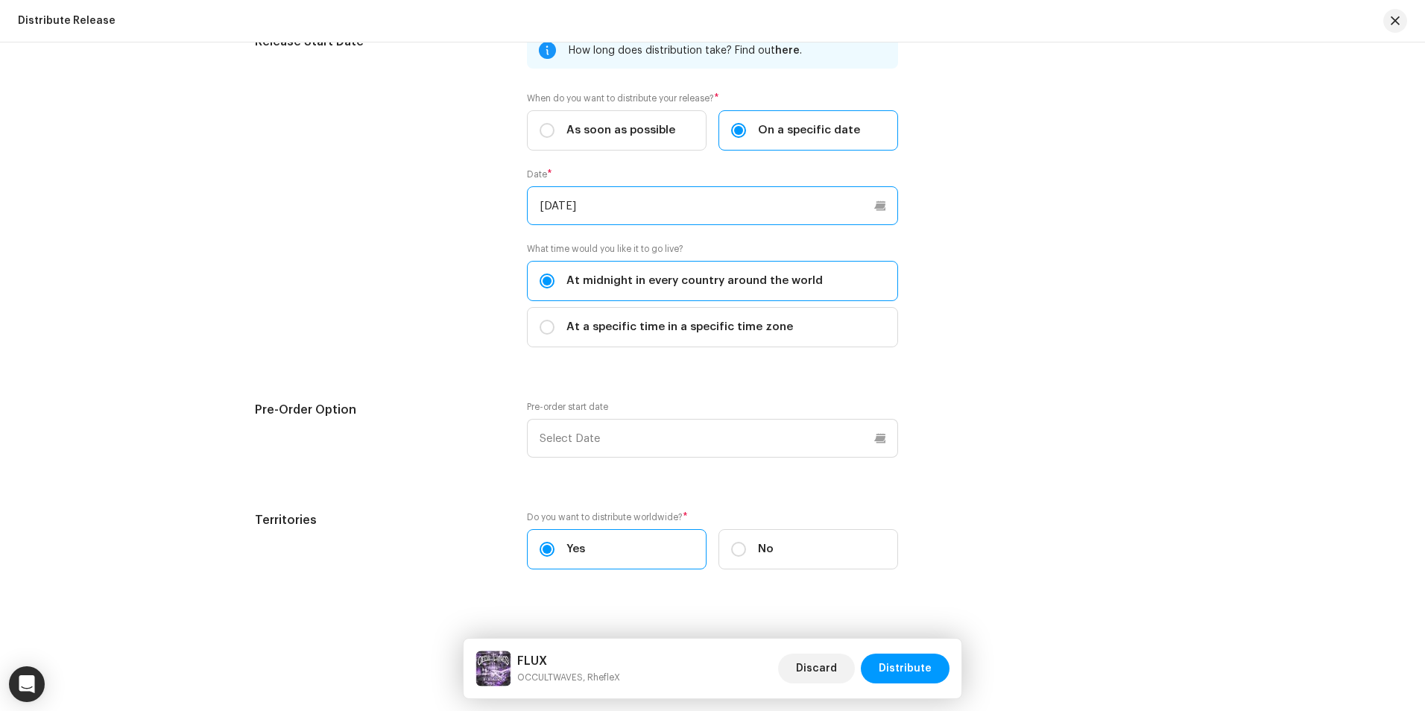
scroll to position [2459, 0]
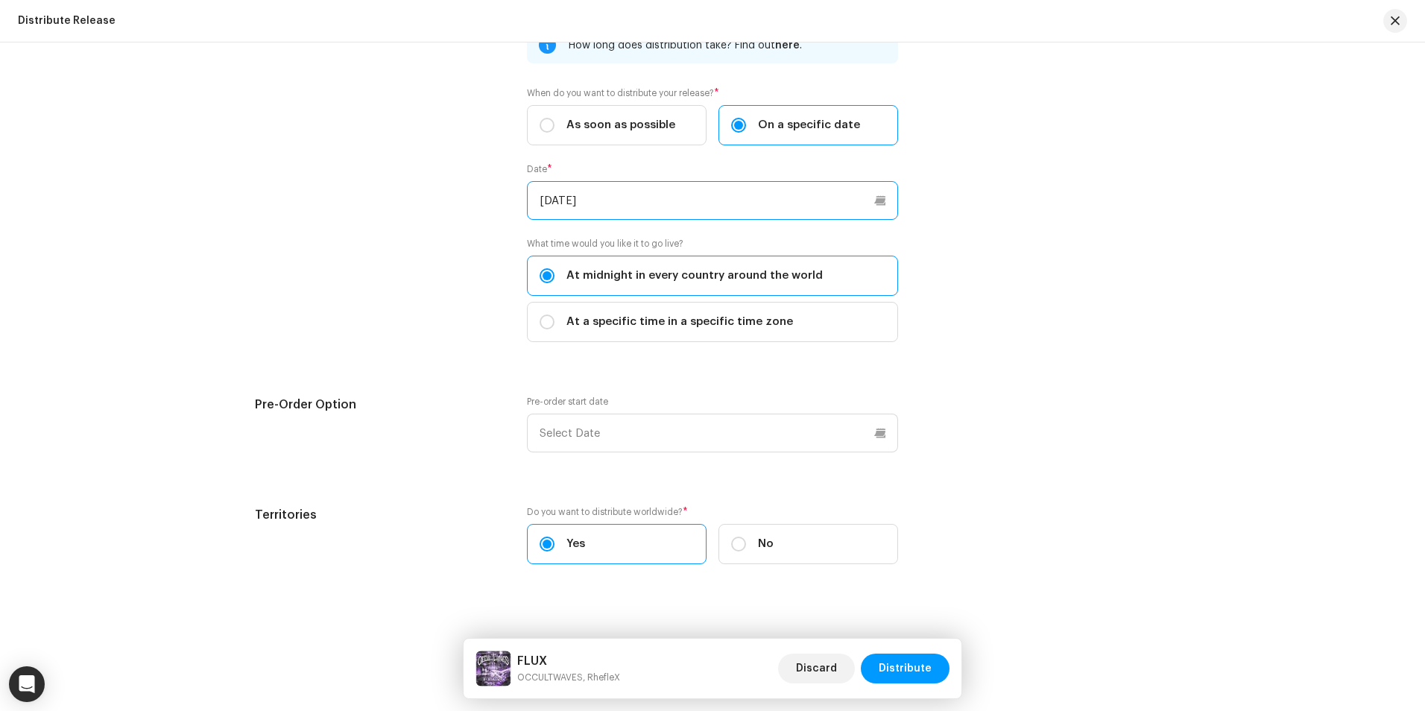
click at [870, 204] on input "[DATE]" at bounding box center [712, 200] width 371 height 39
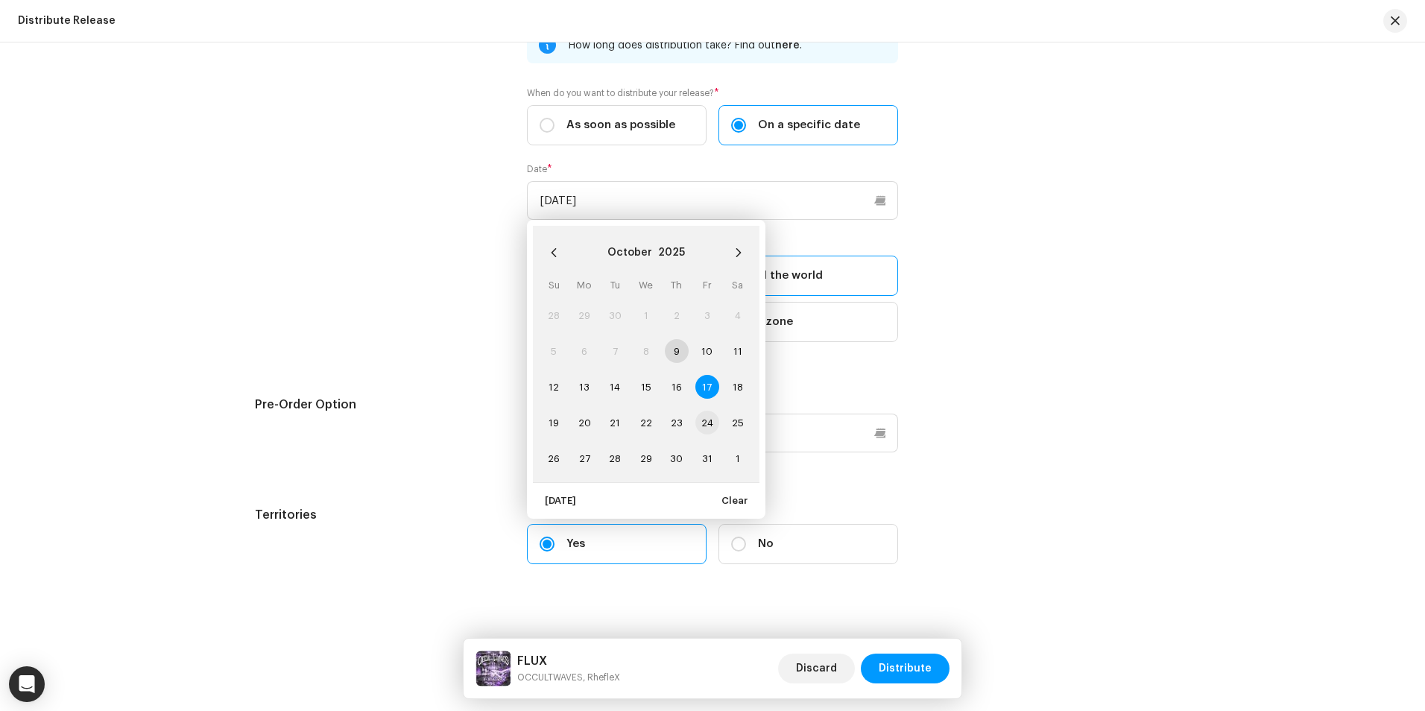
click at [701, 417] on span "24" at bounding box center [707, 423] width 24 height 24
type input "[DATE]"
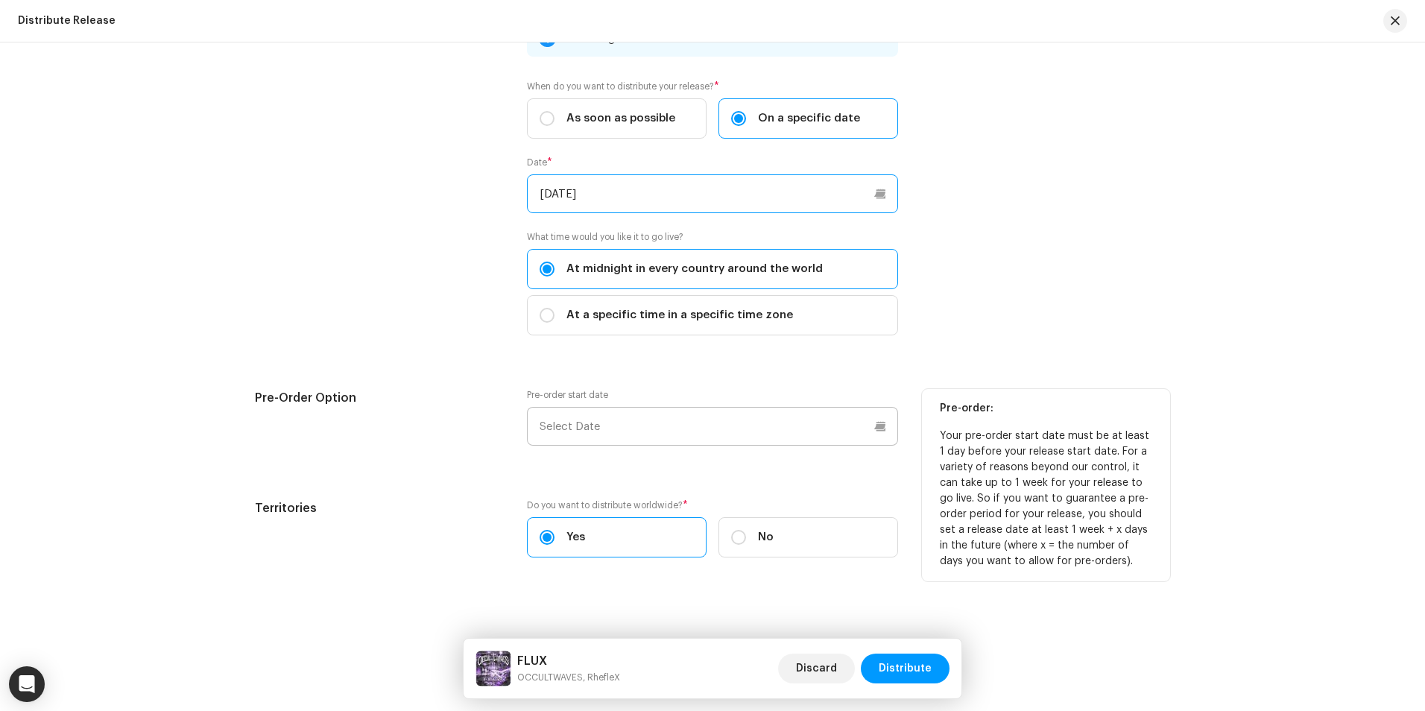
scroll to position [2473, 0]
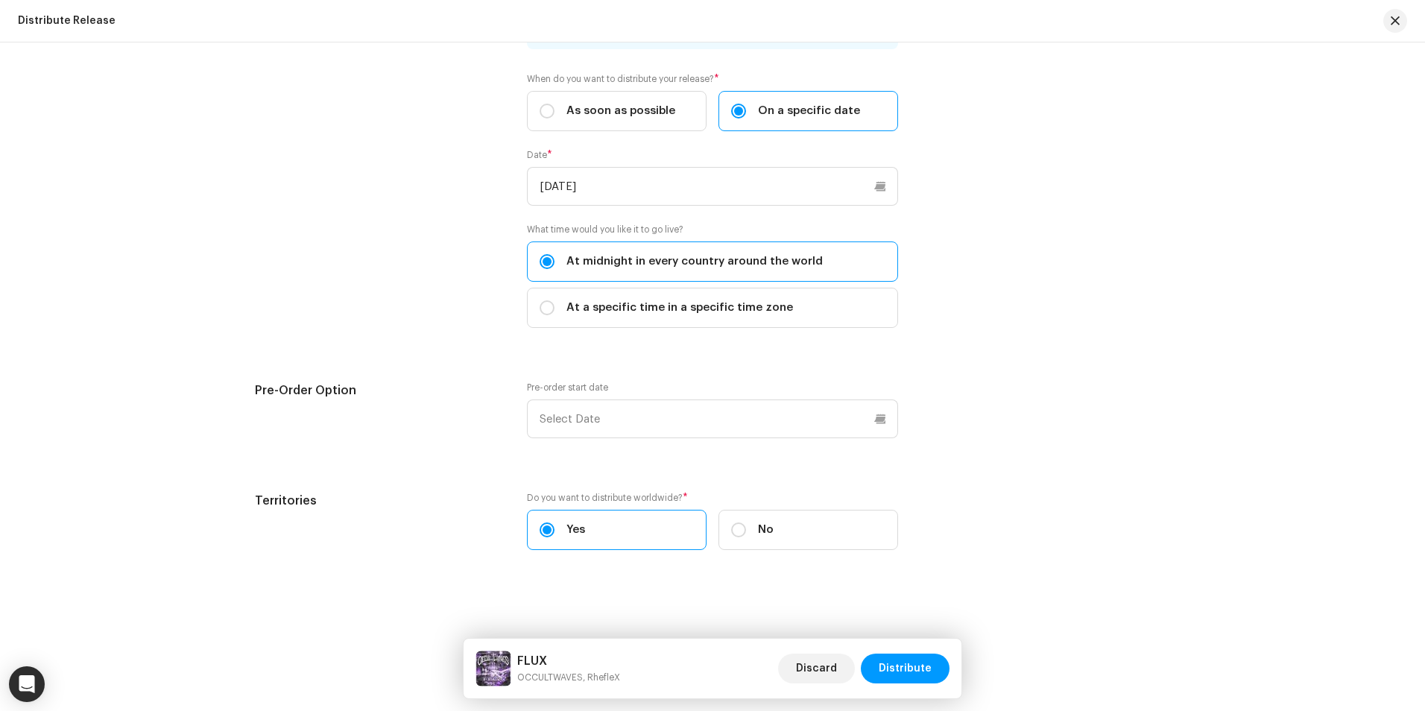
click at [680, 521] on label "Yes" at bounding box center [617, 530] width 180 height 40
click at [554, 522] on input "Yes" at bounding box center [546, 529] width 15 height 15
click at [914, 668] on span "Distribute" at bounding box center [904, 668] width 53 height 30
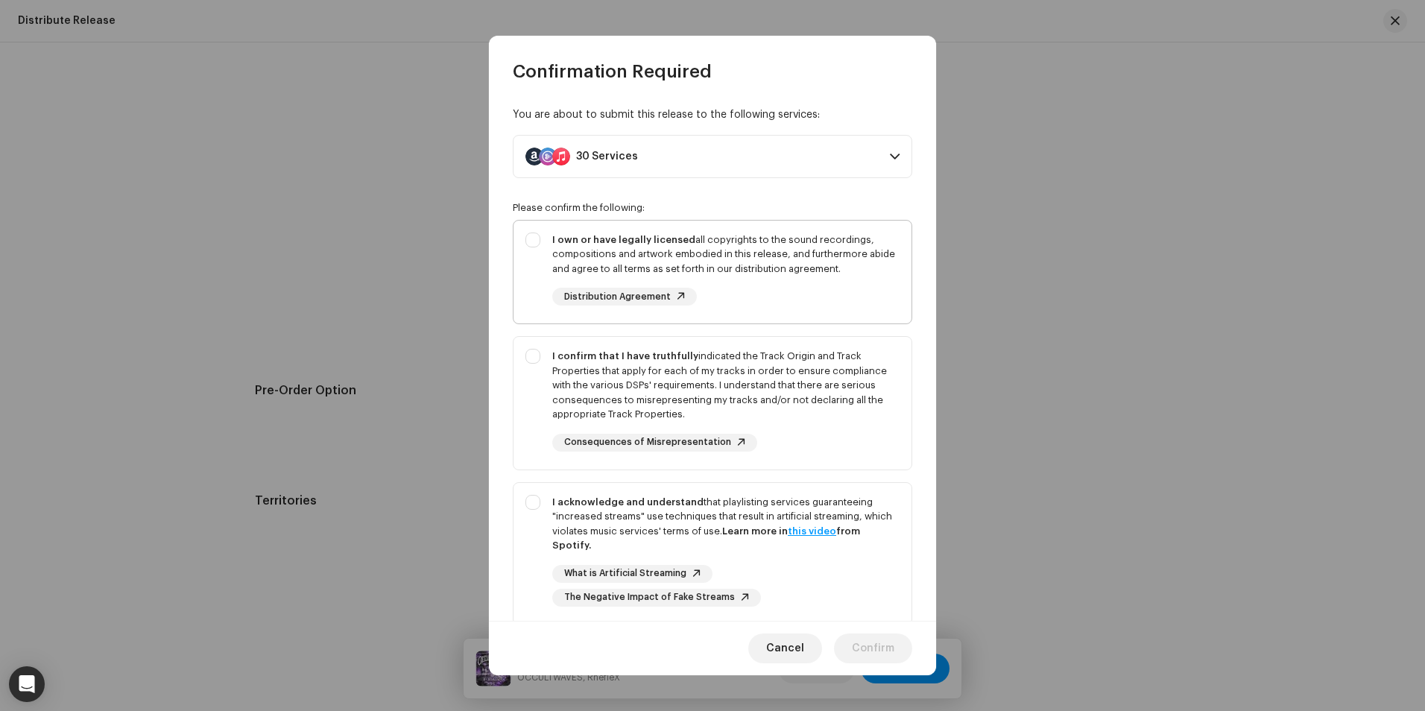
click at [682, 255] on div "I own or have legally licensed all copyrights to the sound recordings, composit…" at bounding box center [725, 254] width 347 height 44
checkbox input "true"
click at [638, 361] on div "I confirm that I have truthfully indicated the Track Origin and Track Propertie…" at bounding box center [725, 385] width 347 height 73
checkbox input "true"
click at [669, 502] on strong "I acknowledge and understand" at bounding box center [627, 502] width 151 height 10
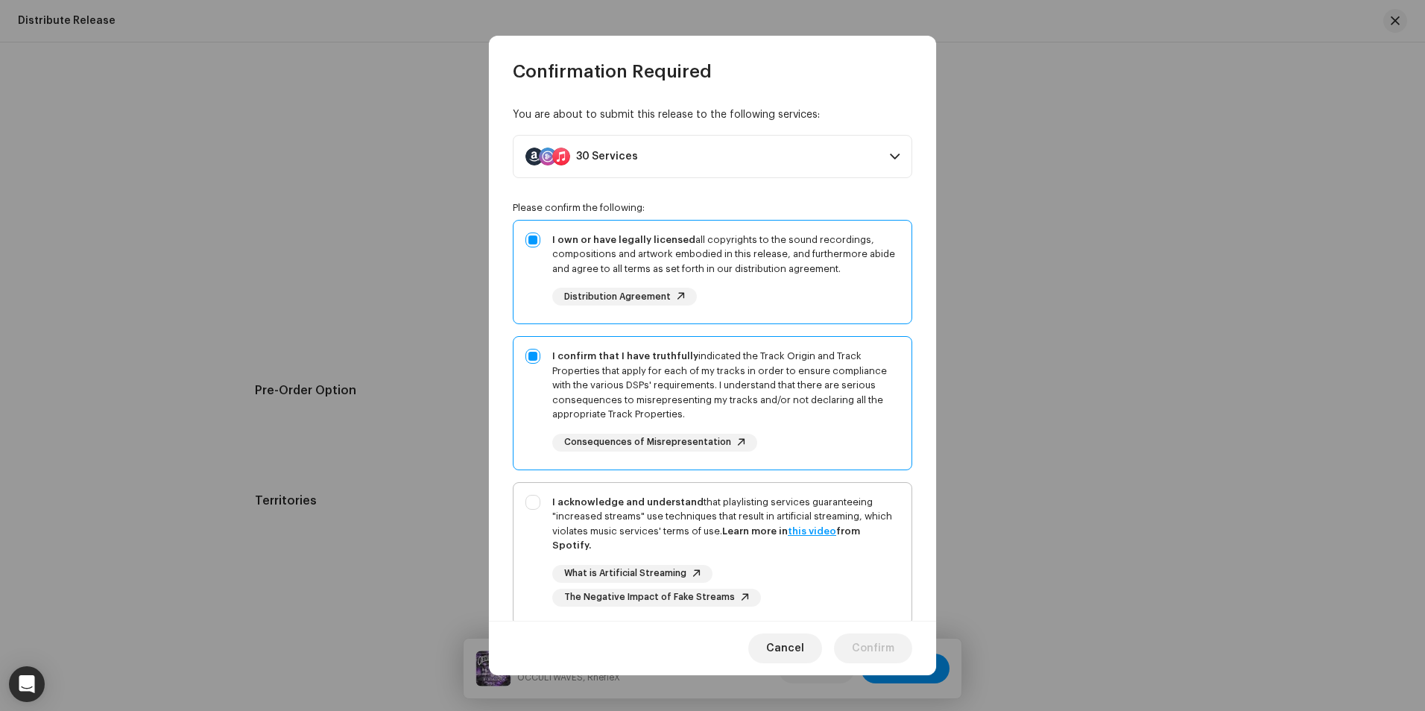
checkbox input "true"
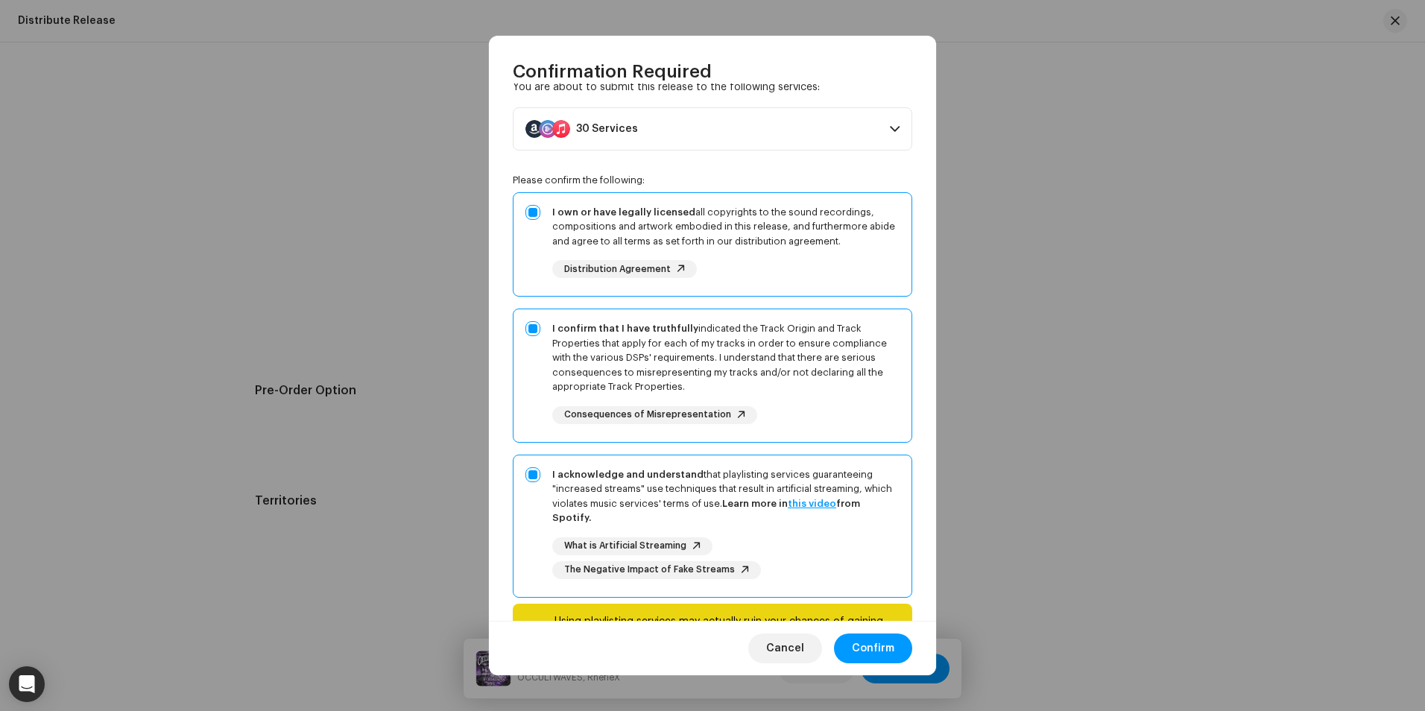
scroll to position [105, 0]
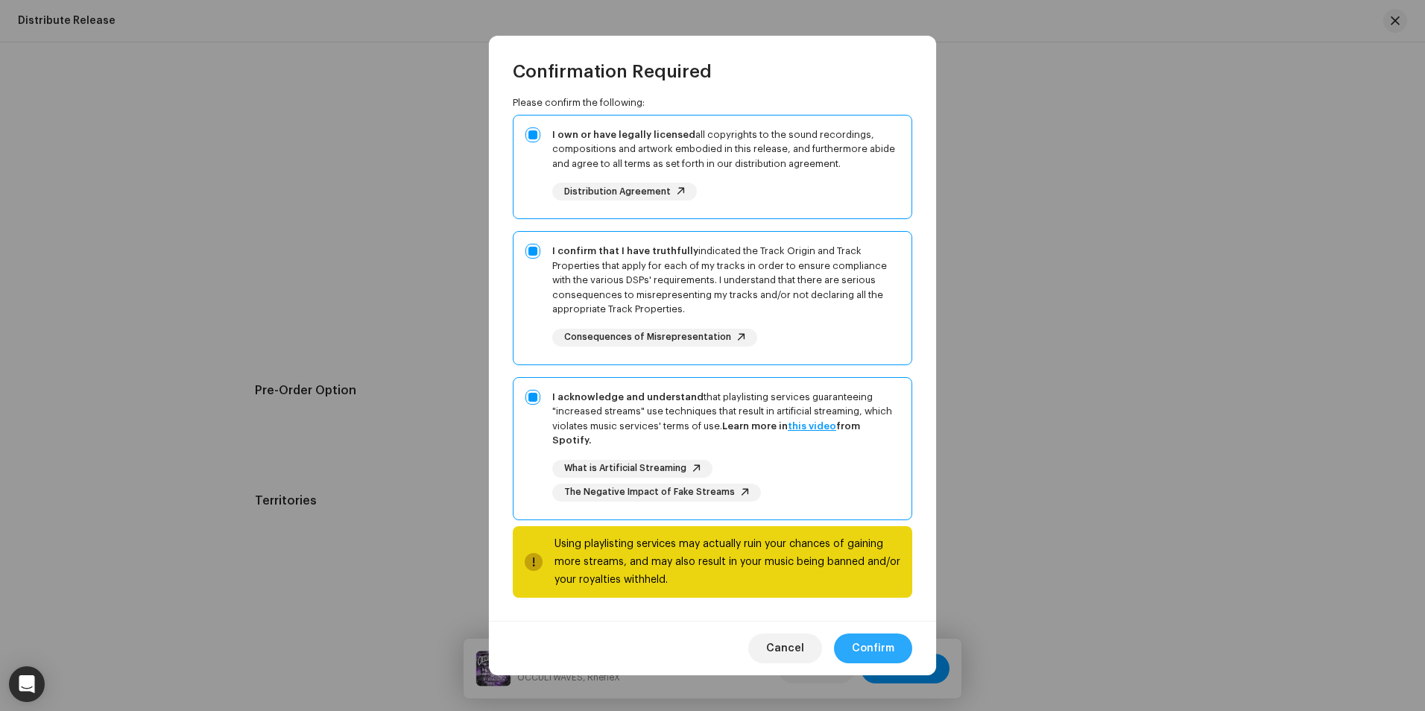
click at [878, 650] on span "Confirm" at bounding box center [873, 648] width 42 height 30
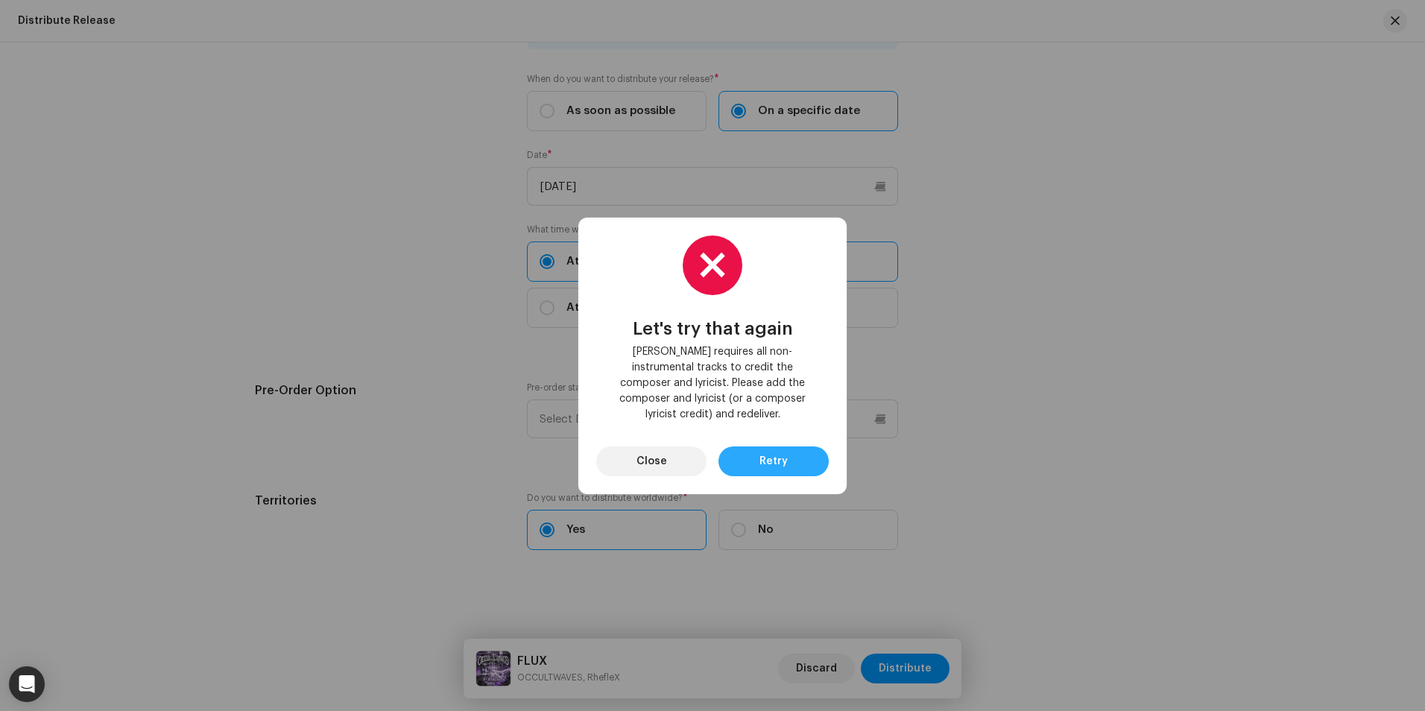
click at [802, 454] on button "Retry" at bounding box center [773, 461] width 110 height 30
click at [681, 449] on button "Close" at bounding box center [651, 461] width 110 height 30
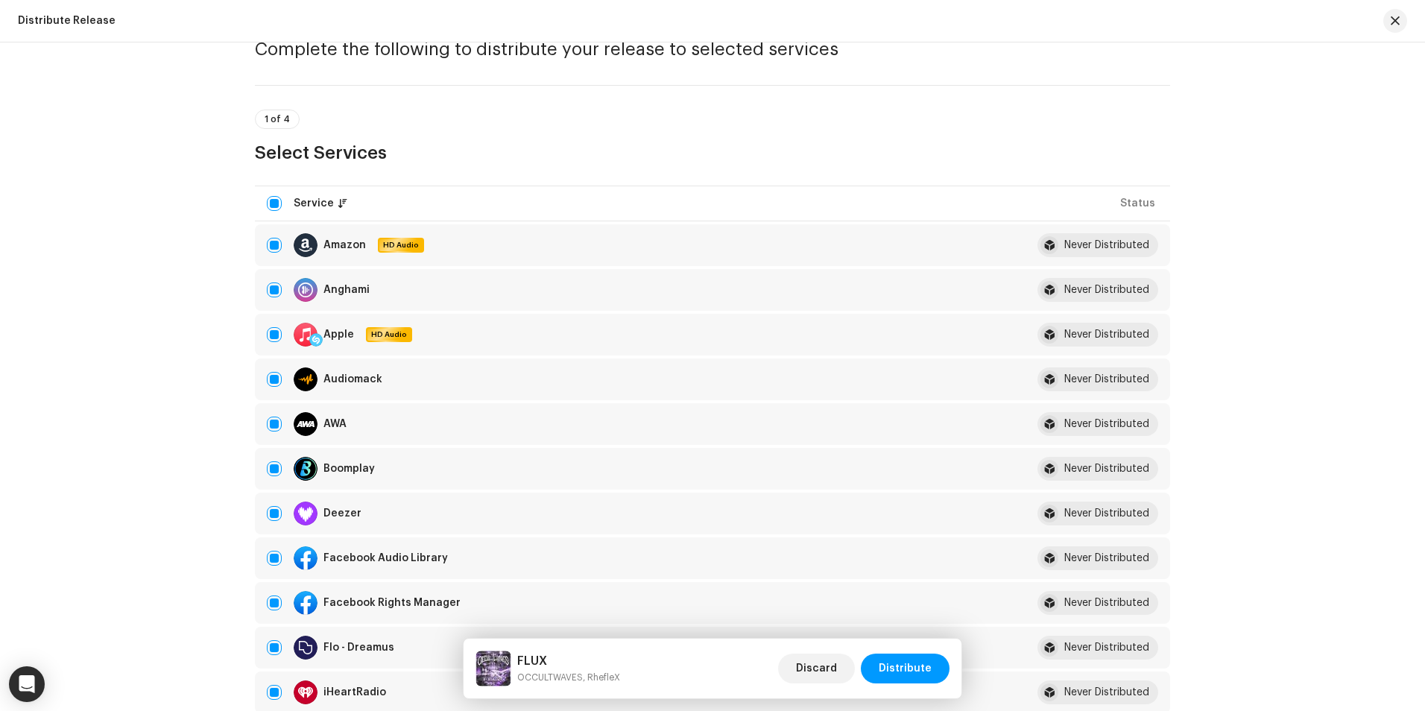
scroll to position [75, 0]
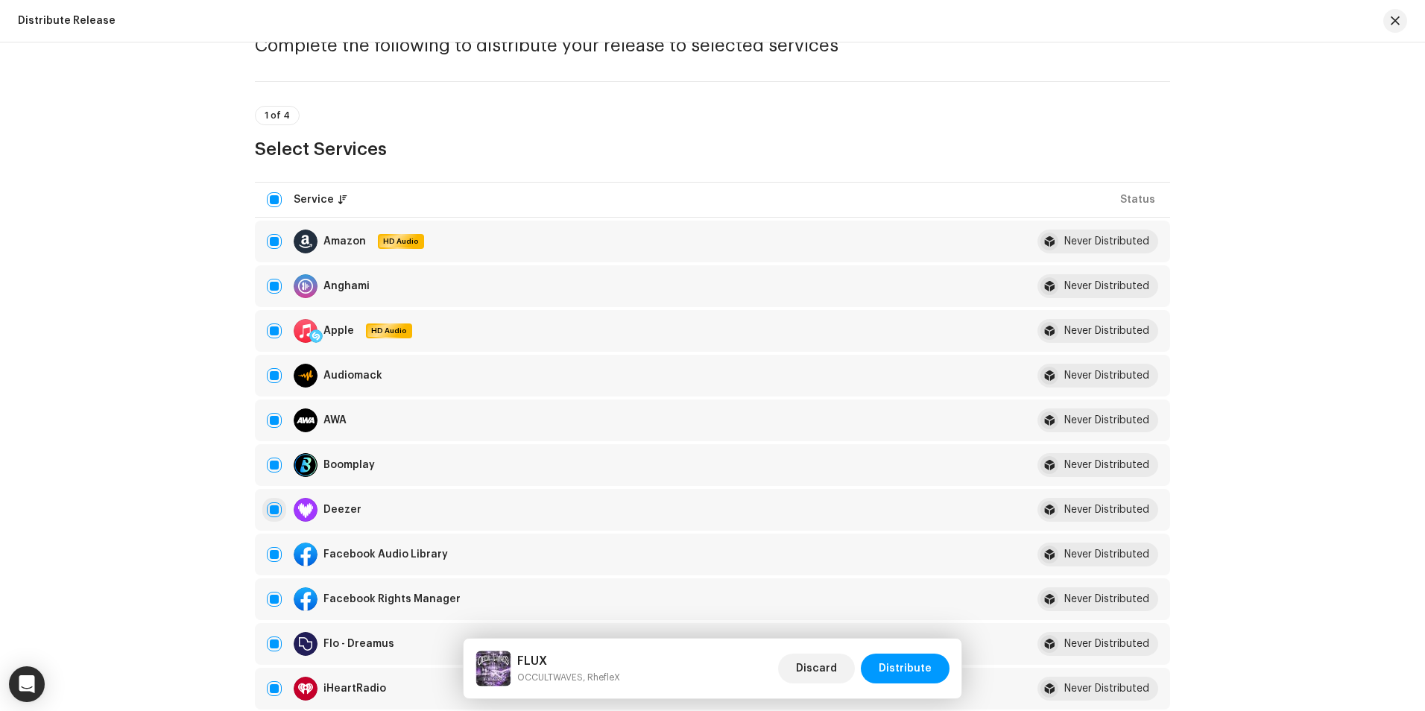
click at [267, 513] on input "checkbox" at bounding box center [274, 509] width 15 height 15
checkbox input "false"
click at [899, 672] on span "Distribute" at bounding box center [904, 668] width 53 height 30
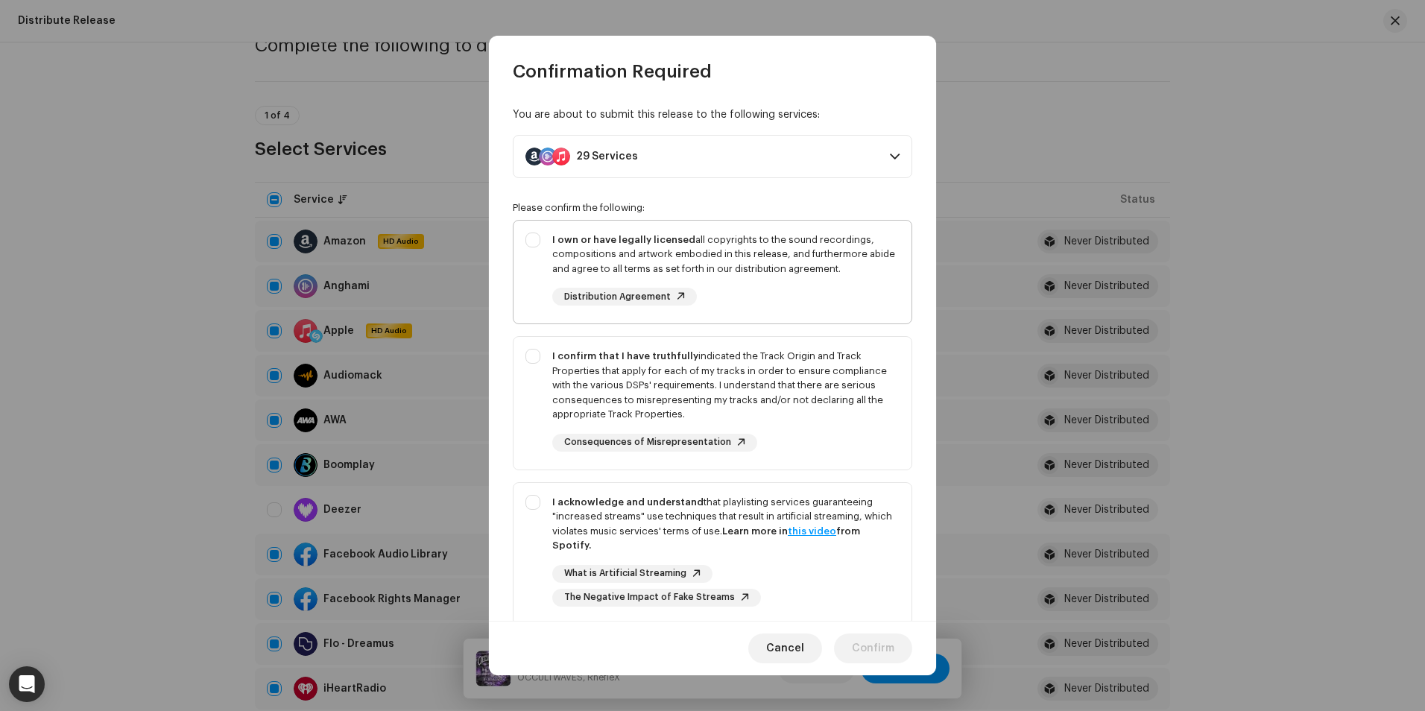
click at [728, 240] on div "I own or have legally licensed all copyrights to the sound recordings, composit…" at bounding box center [725, 254] width 347 height 44
checkbox input "true"
click at [750, 377] on div "I confirm that I have truthfully indicated the Track Origin and Track Propertie…" at bounding box center [725, 385] width 347 height 73
checkbox input "true"
click at [650, 516] on div "I acknowledge and understand that playlisting services guaranteeing "increased …" at bounding box center [725, 524] width 347 height 58
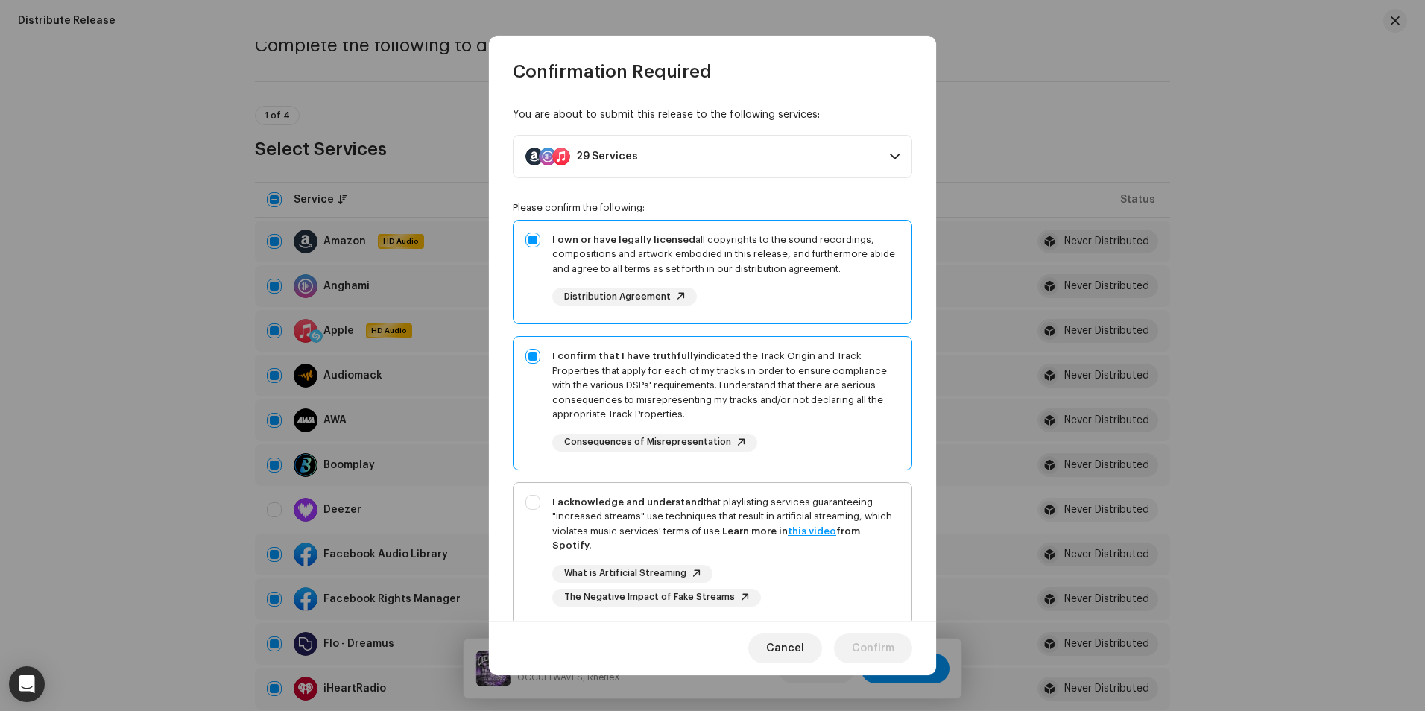
checkbox input "true"
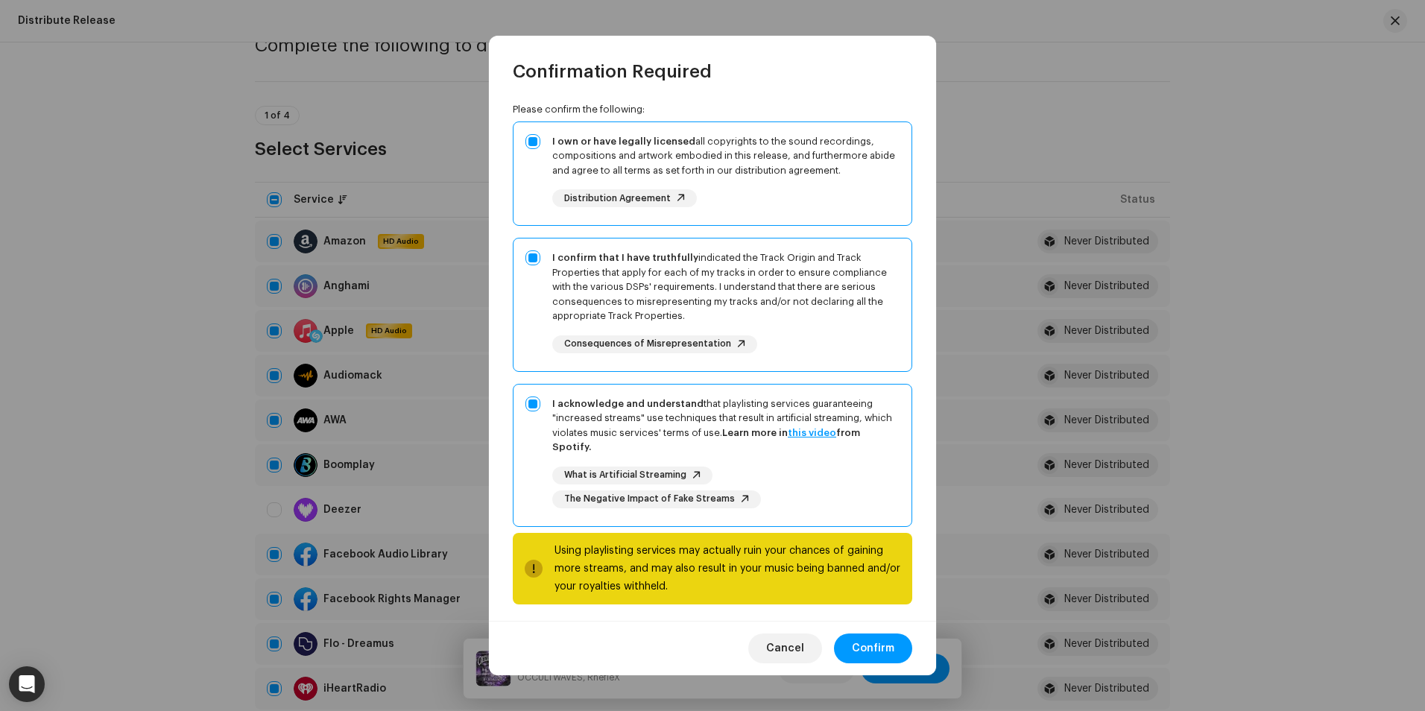
scroll to position [105, 0]
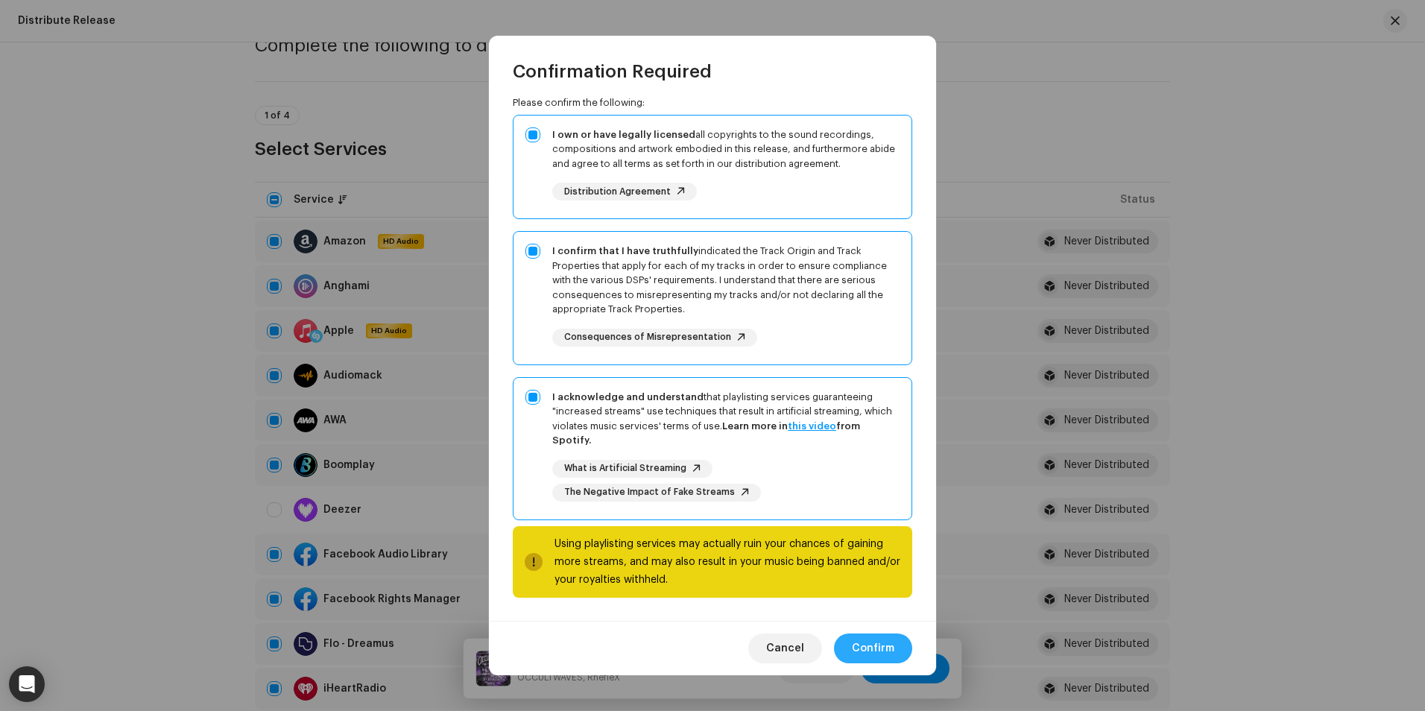
click at [890, 651] on span "Confirm" at bounding box center [873, 648] width 42 height 30
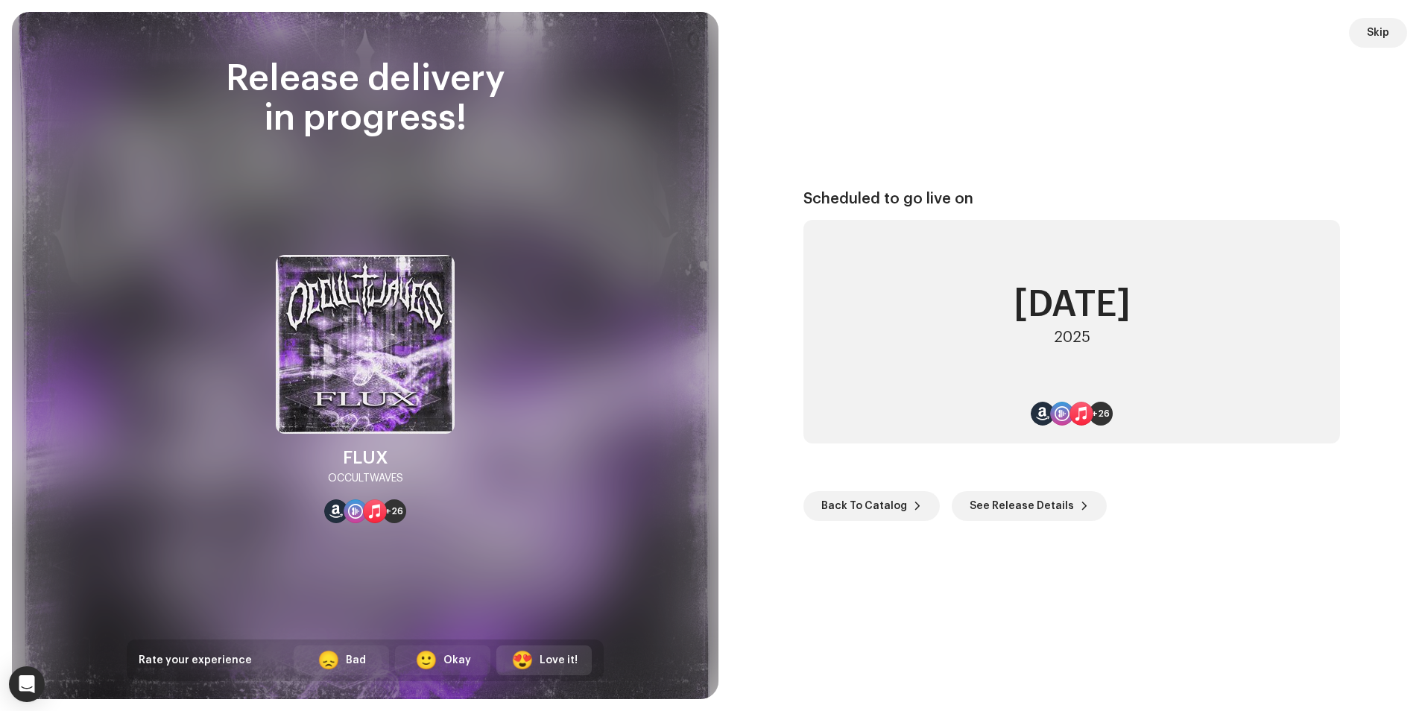
click at [577, 660] on div "Love it!" at bounding box center [558, 661] width 38 height 16
click at [1003, 512] on span "See Release Details" at bounding box center [1021, 506] width 104 height 30
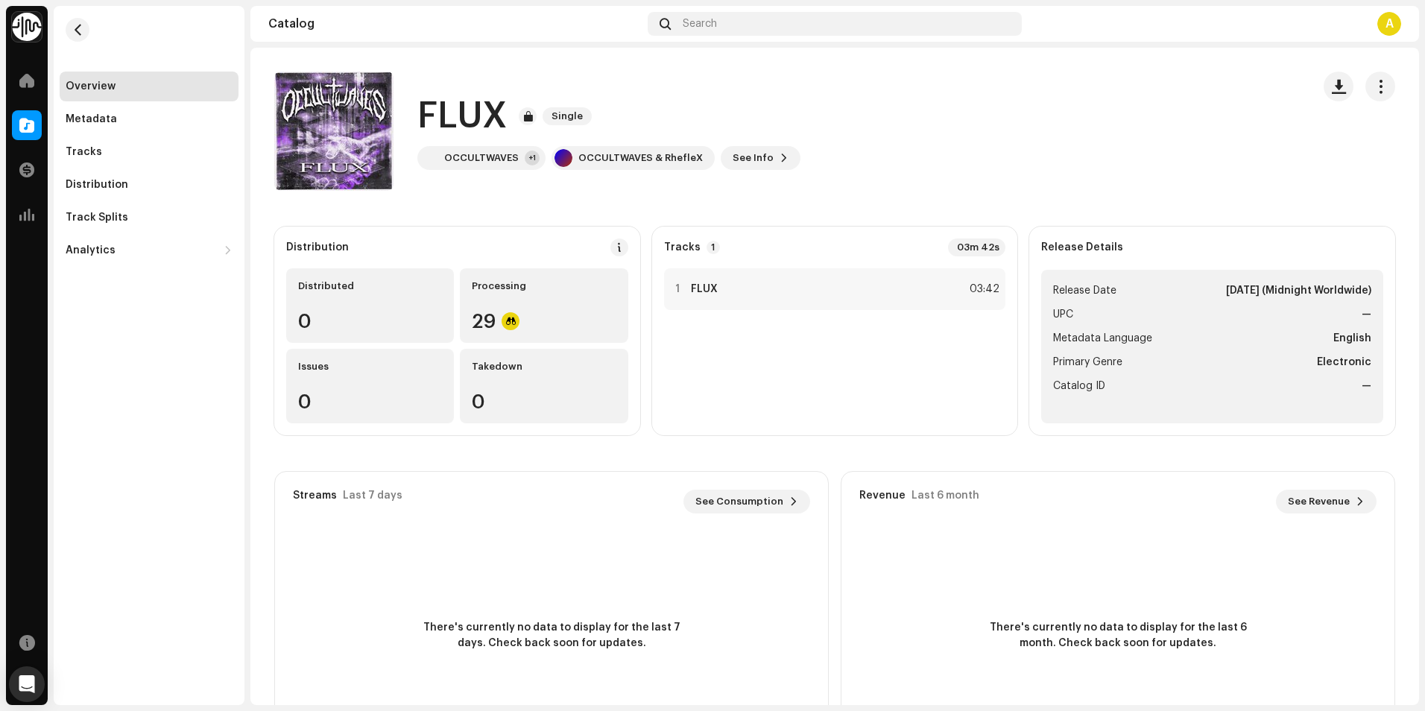
click at [92, 91] on div "Overview" at bounding box center [91, 86] width 50 height 12
click at [39, 83] on div at bounding box center [27, 81] width 30 height 30
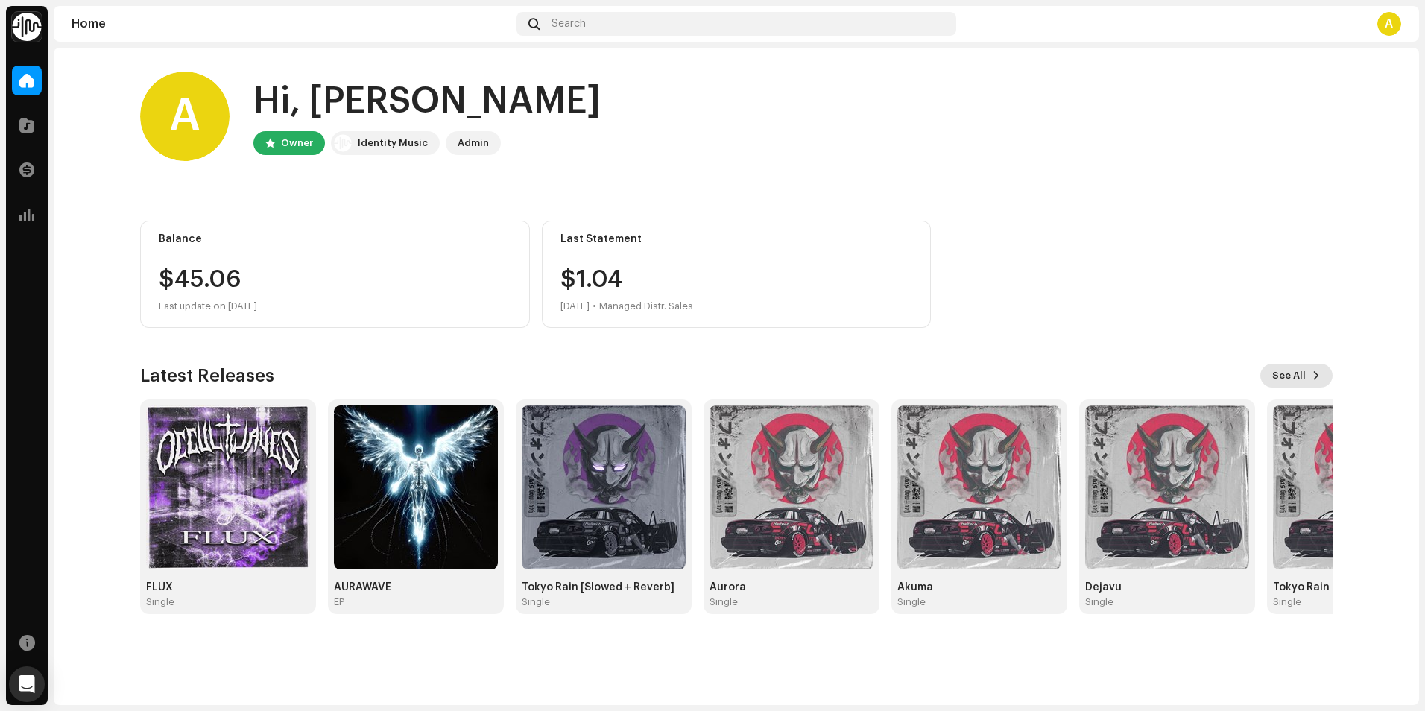
click at [1310, 382] on button "See All" at bounding box center [1296, 376] width 72 height 24
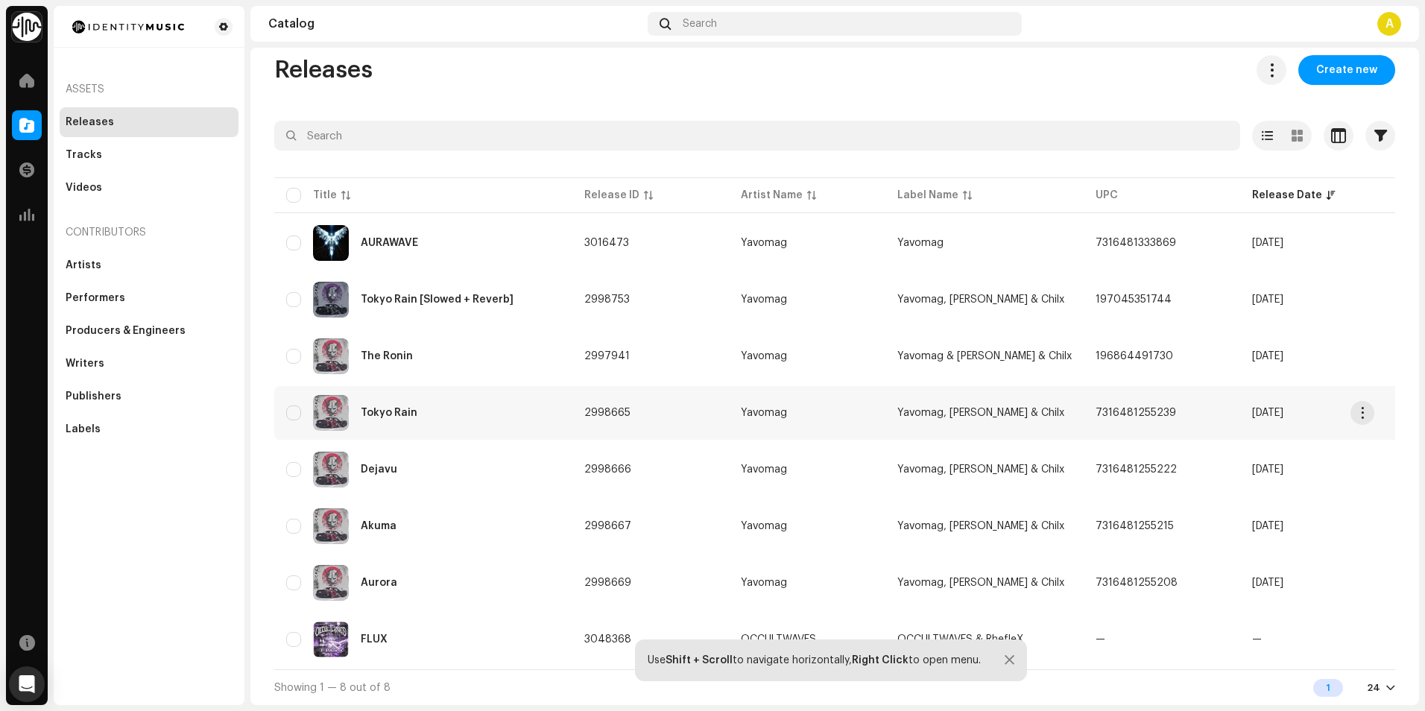
scroll to position [22, 0]
click at [115, 155] on div "Tracks" at bounding box center [149, 155] width 167 height 12
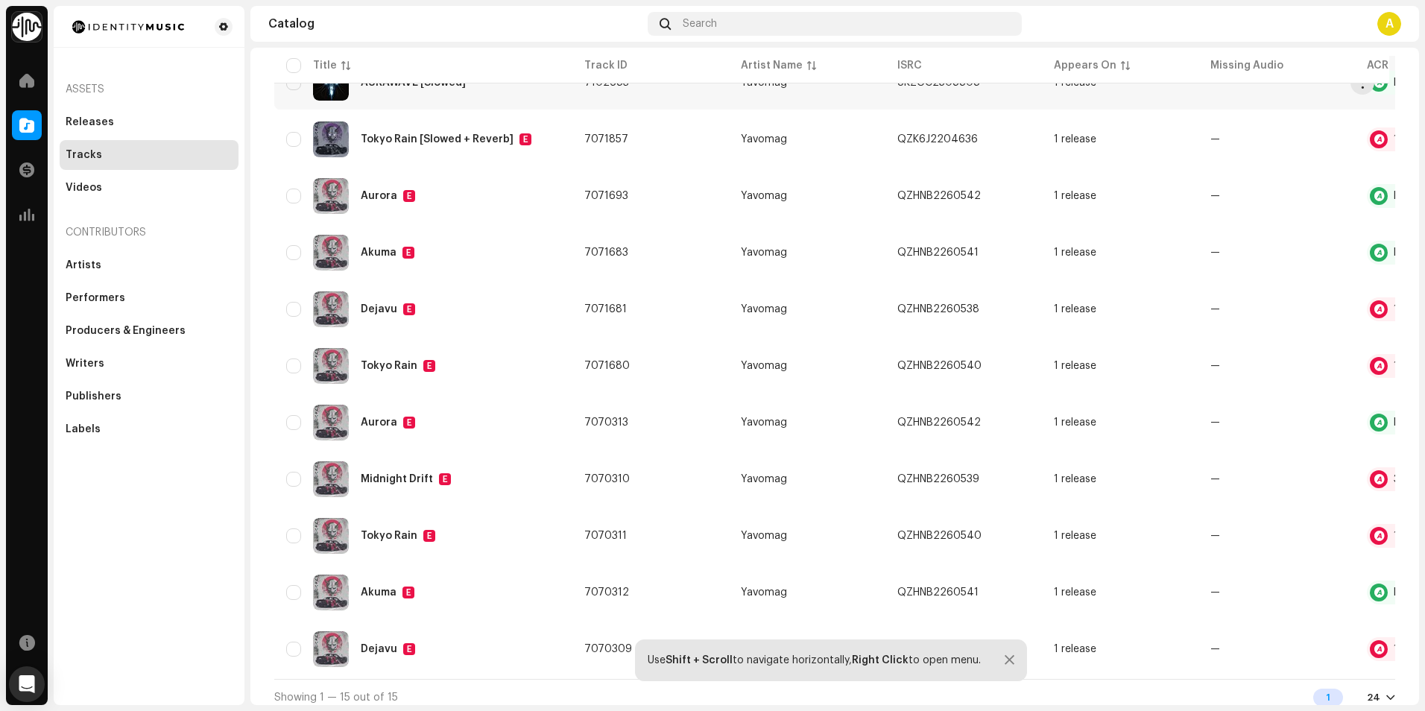
scroll to position [422, 0]
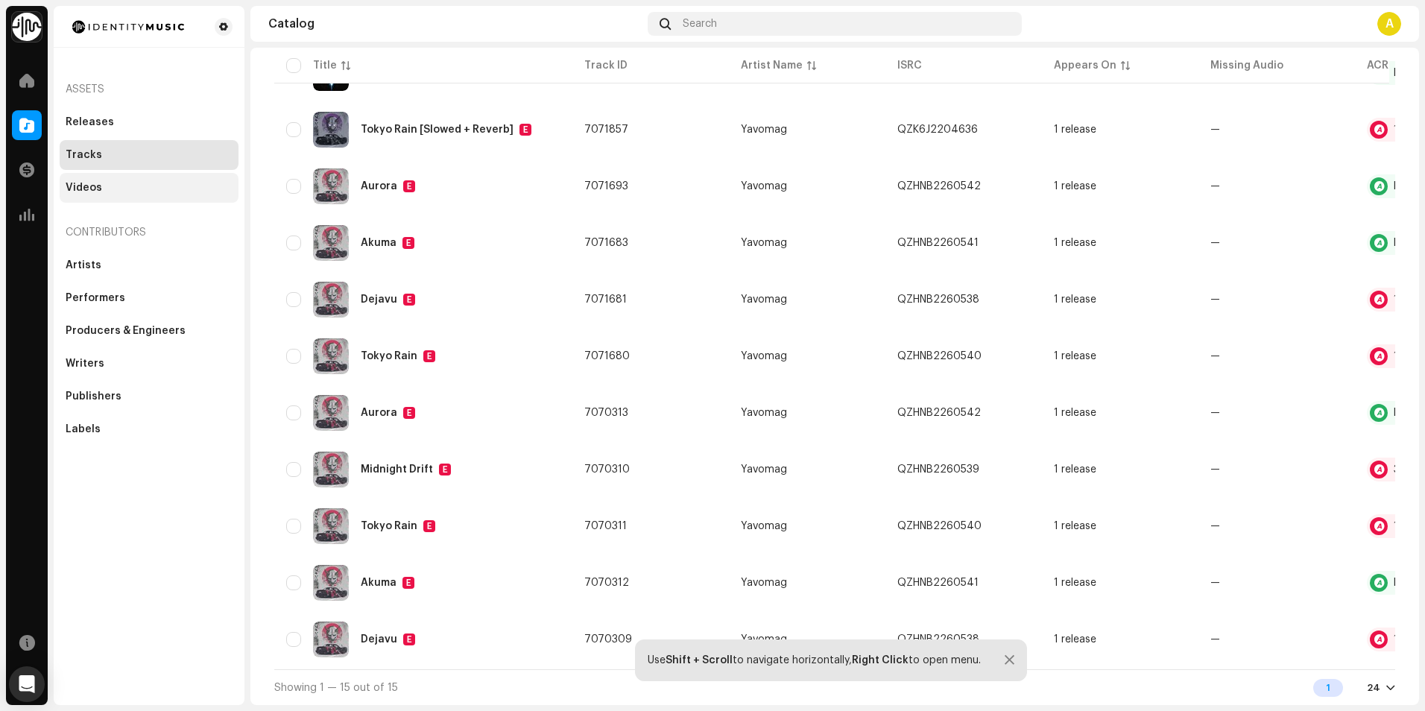
click at [141, 188] on div "Videos" at bounding box center [149, 188] width 167 height 12
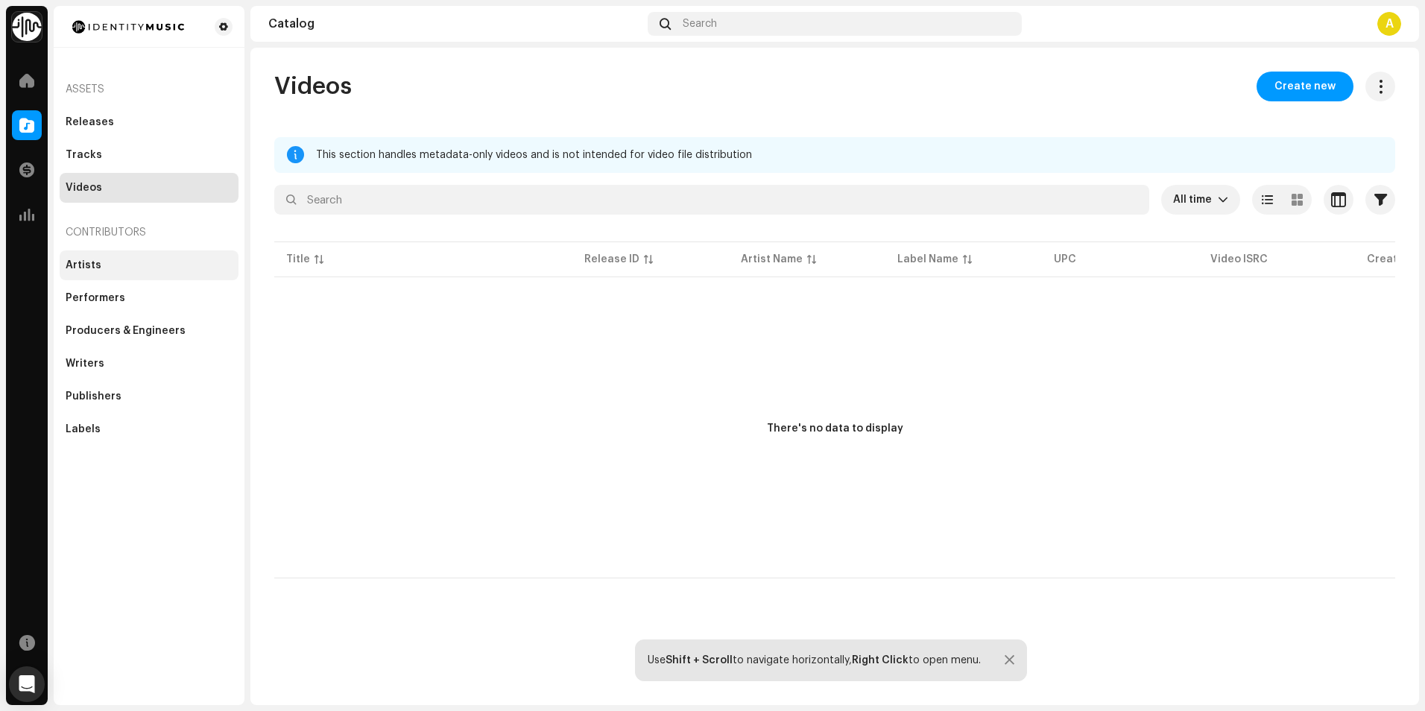
click at [137, 267] on div "Artists" at bounding box center [149, 265] width 167 height 12
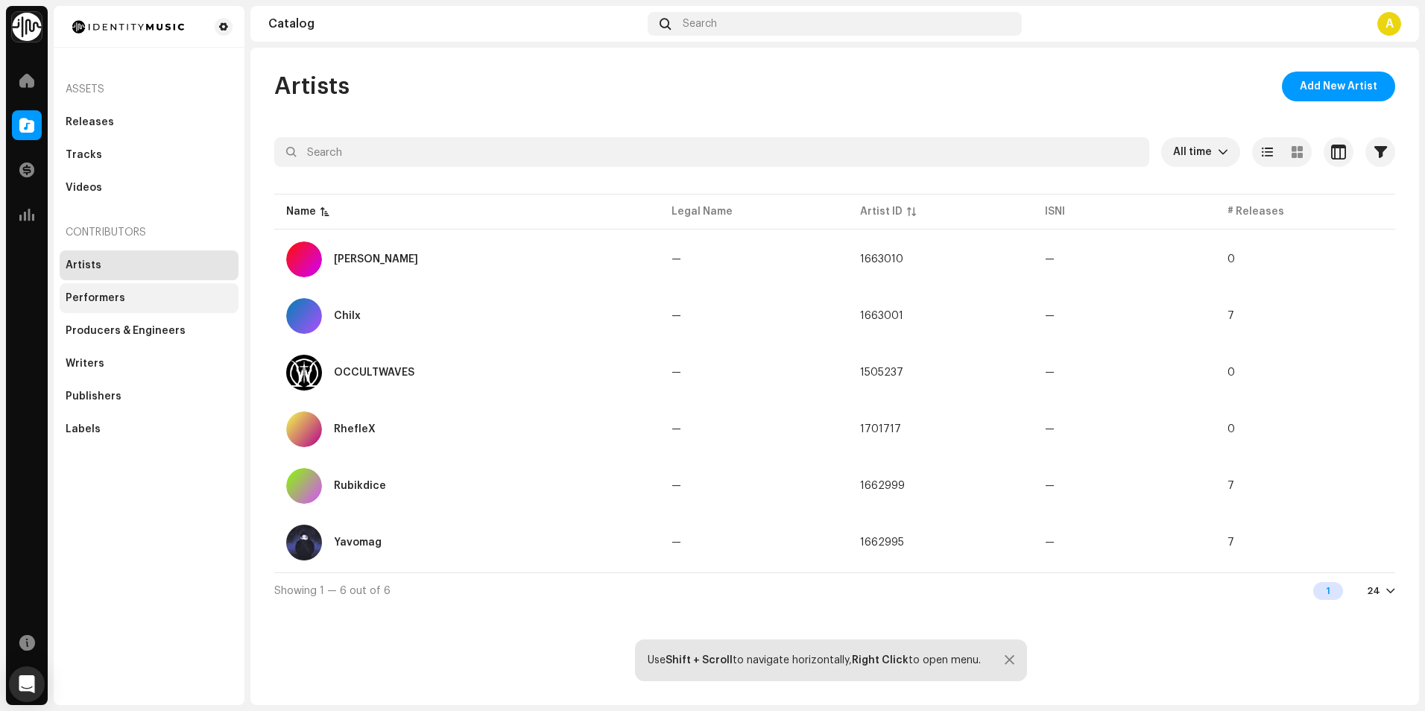
click at [134, 296] on div "Performers" at bounding box center [149, 298] width 167 height 12
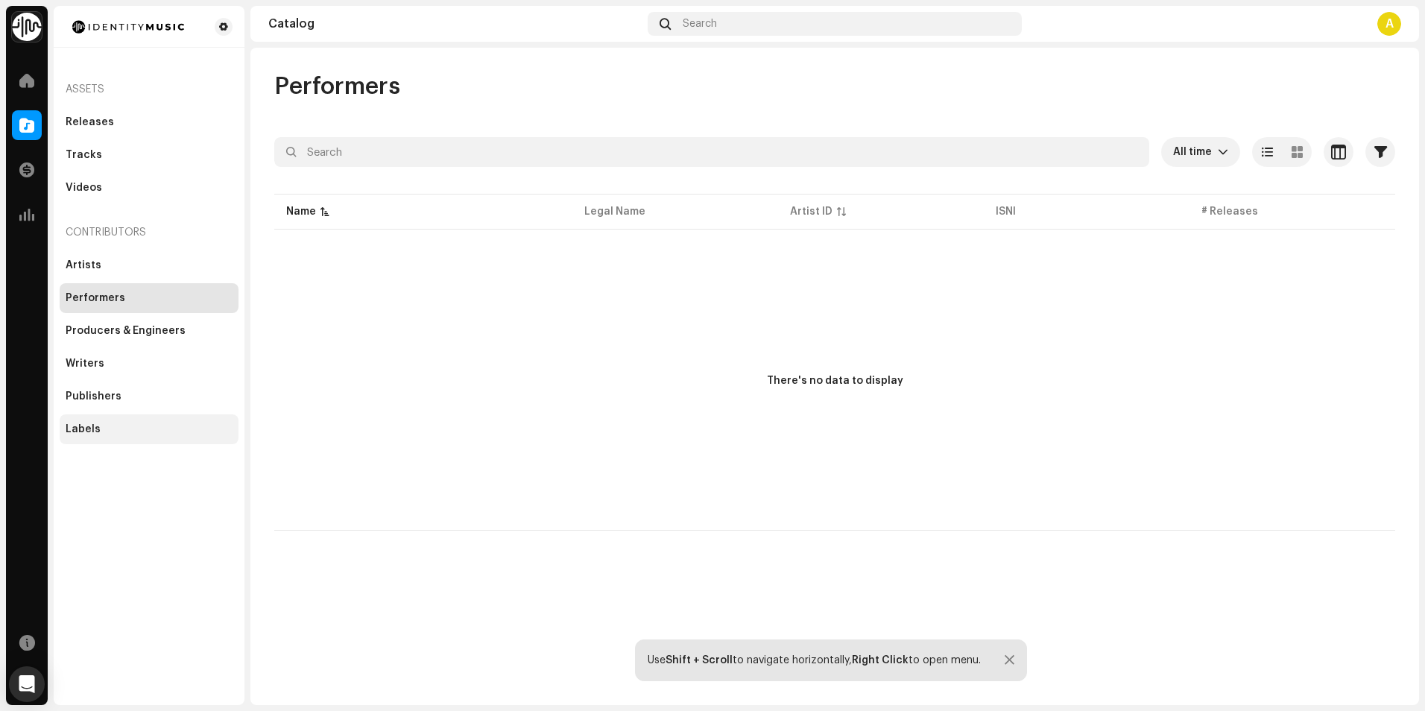
click at [147, 431] on div "Labels" at bounding box center [149, 429] width 167 height 12
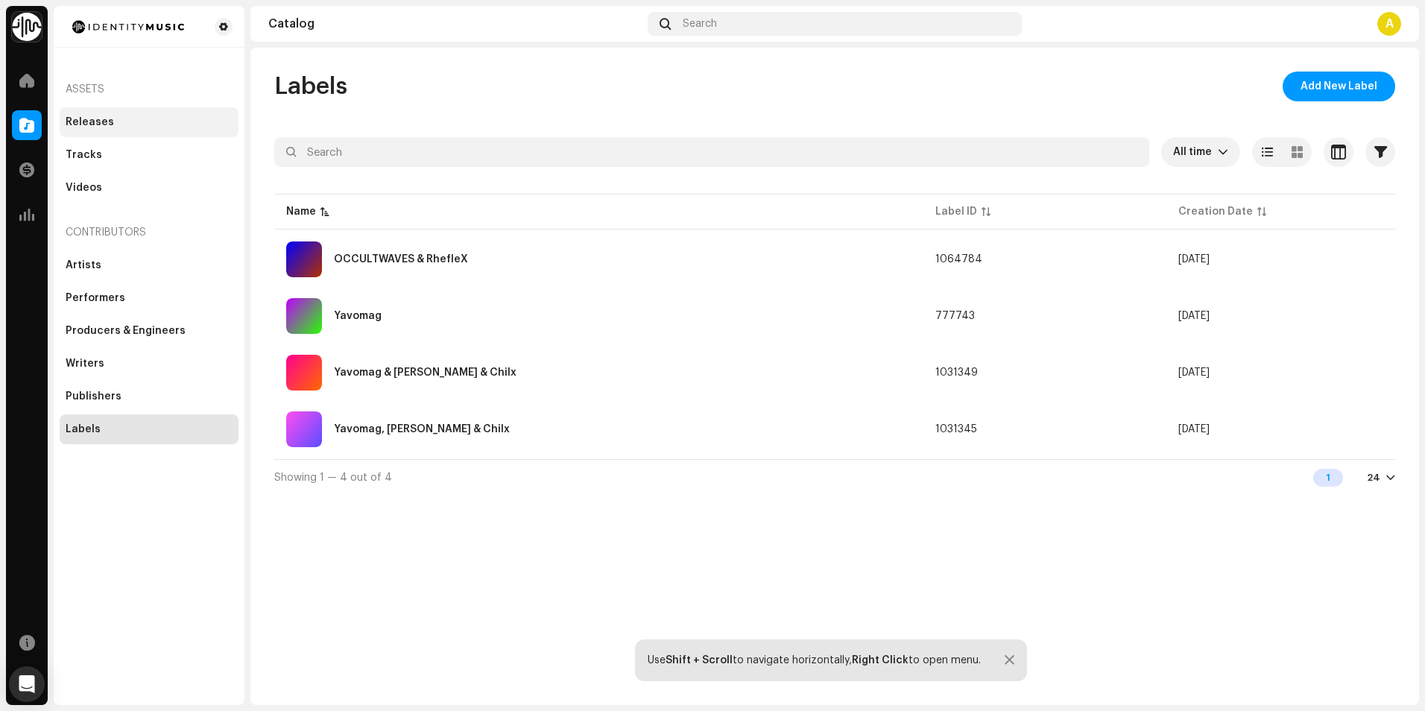
click at [123, 132] on div "Releases" at bounding box center [149, 122] width 179 height 30
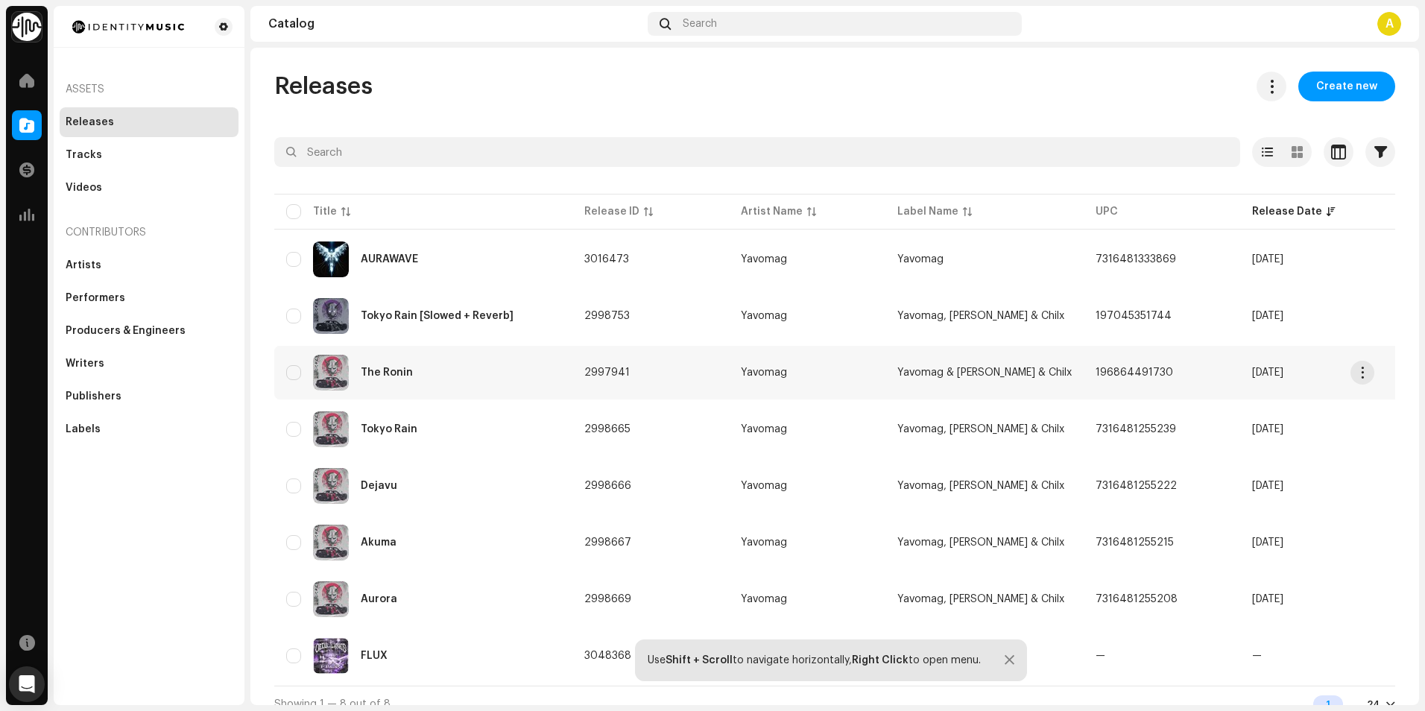
click at [545, 364] on div "The Ronin" at bounding box center [423, 373] width 274 height 36
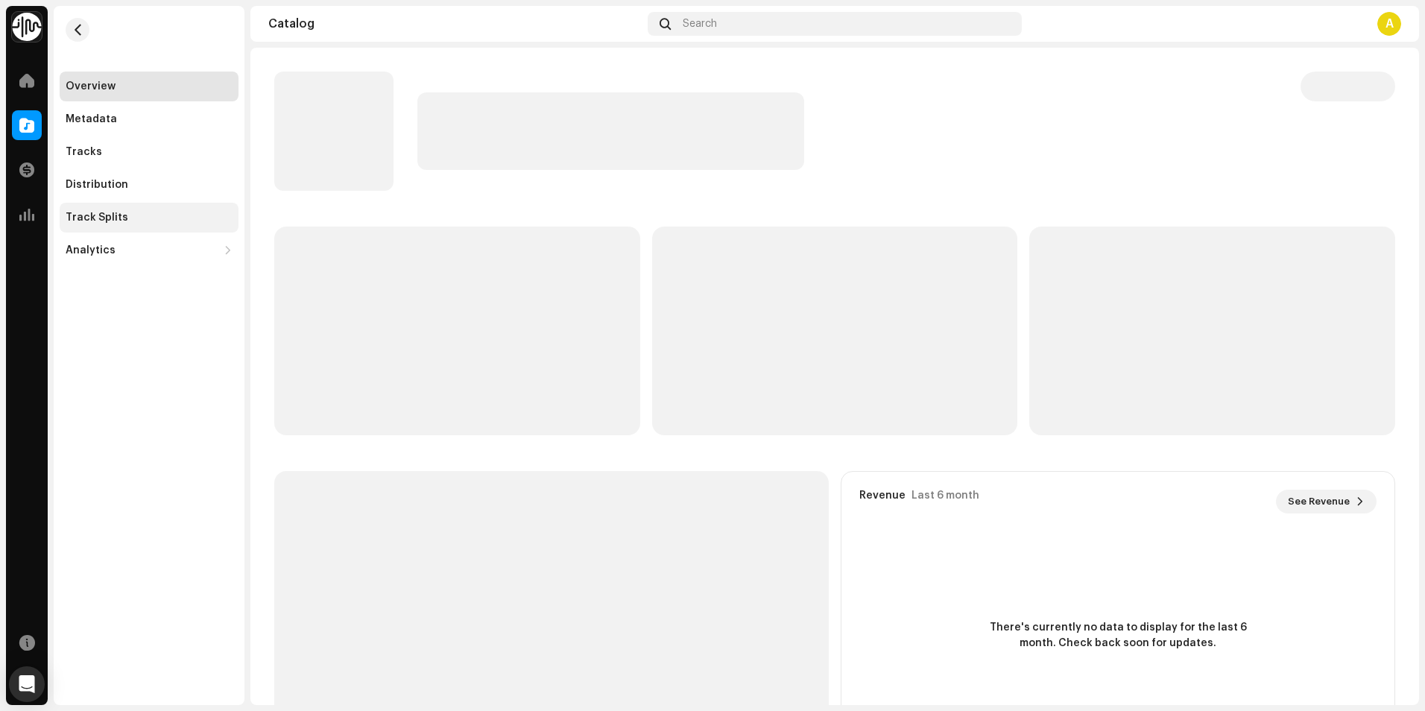
click at [161, 212] on div "Track Splits" at bounding box center [149, 218] width 167 height 12
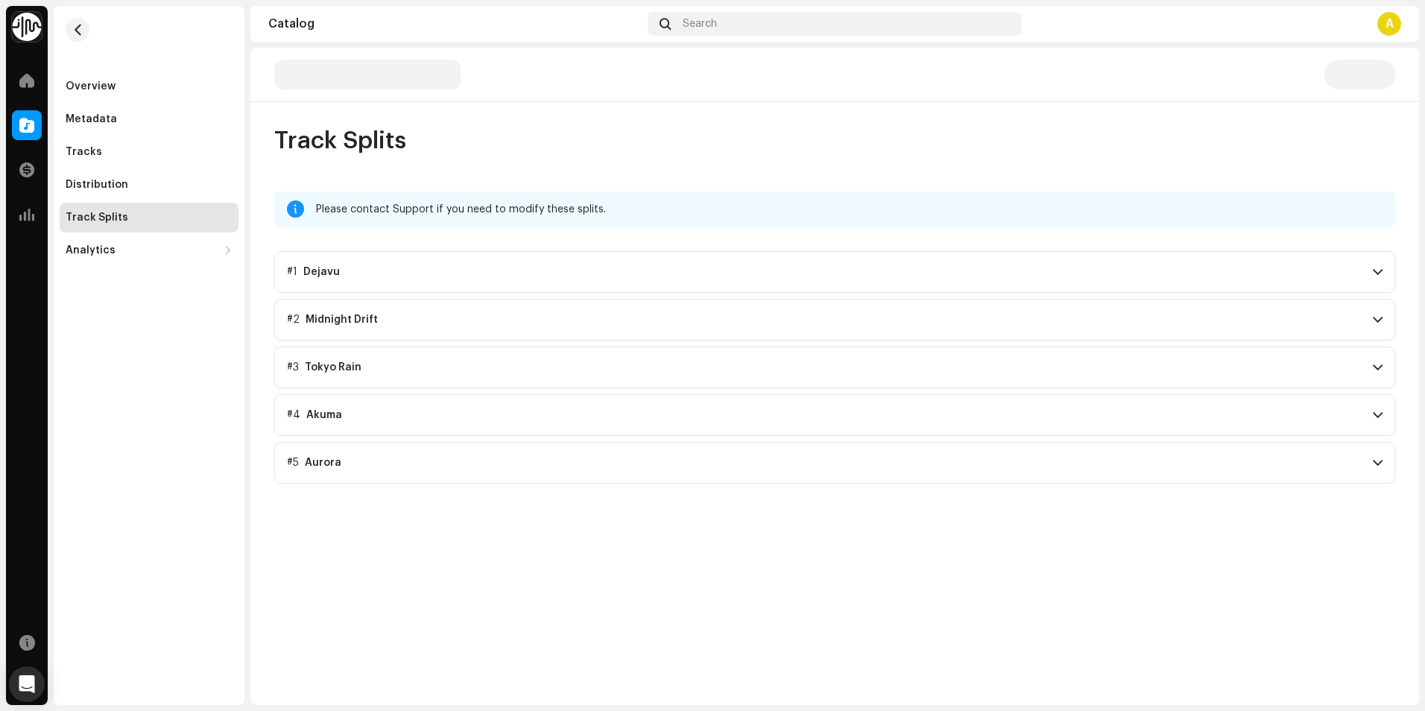
click at [1368, 273] on p-accordion-header "#1 Dejavu" at bounding box center [834, 272] width 1121 height 42
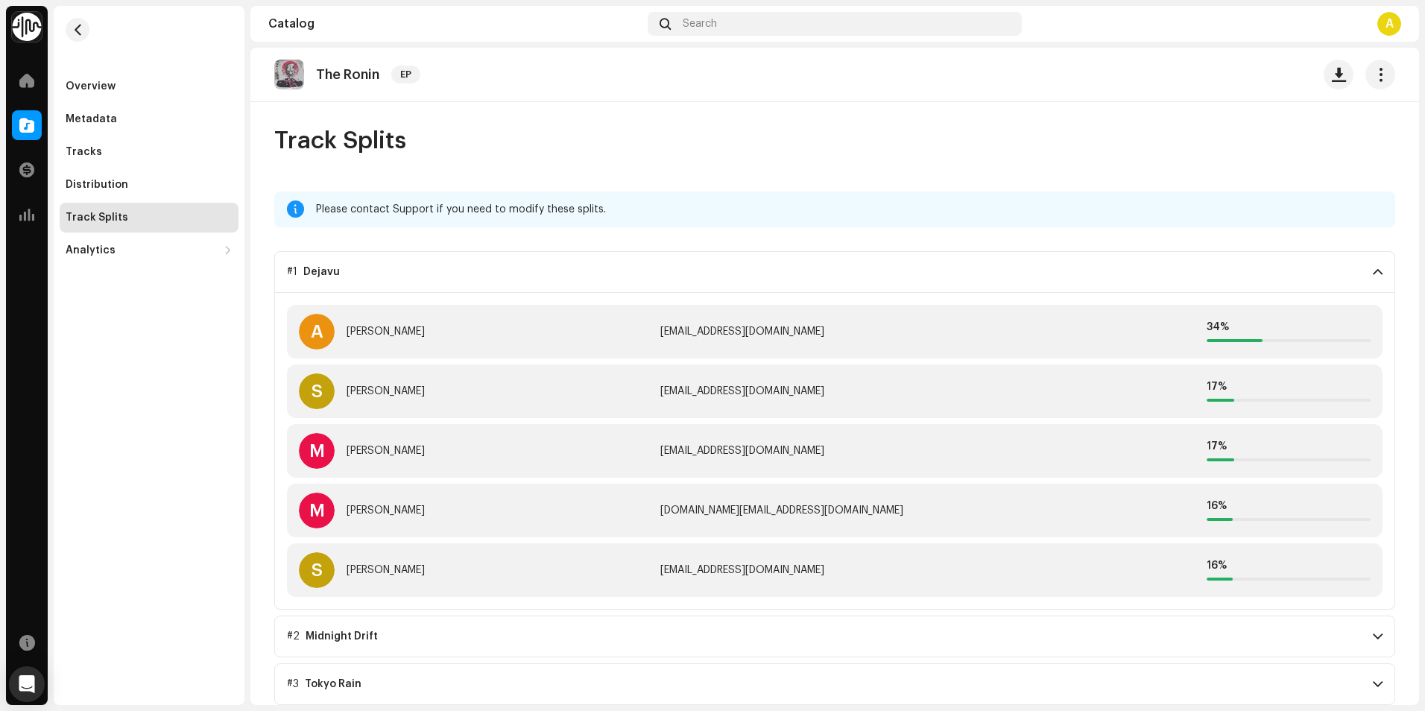
click at [1373, 273] on span at bounding box center [1378, 272] width 10 height 12
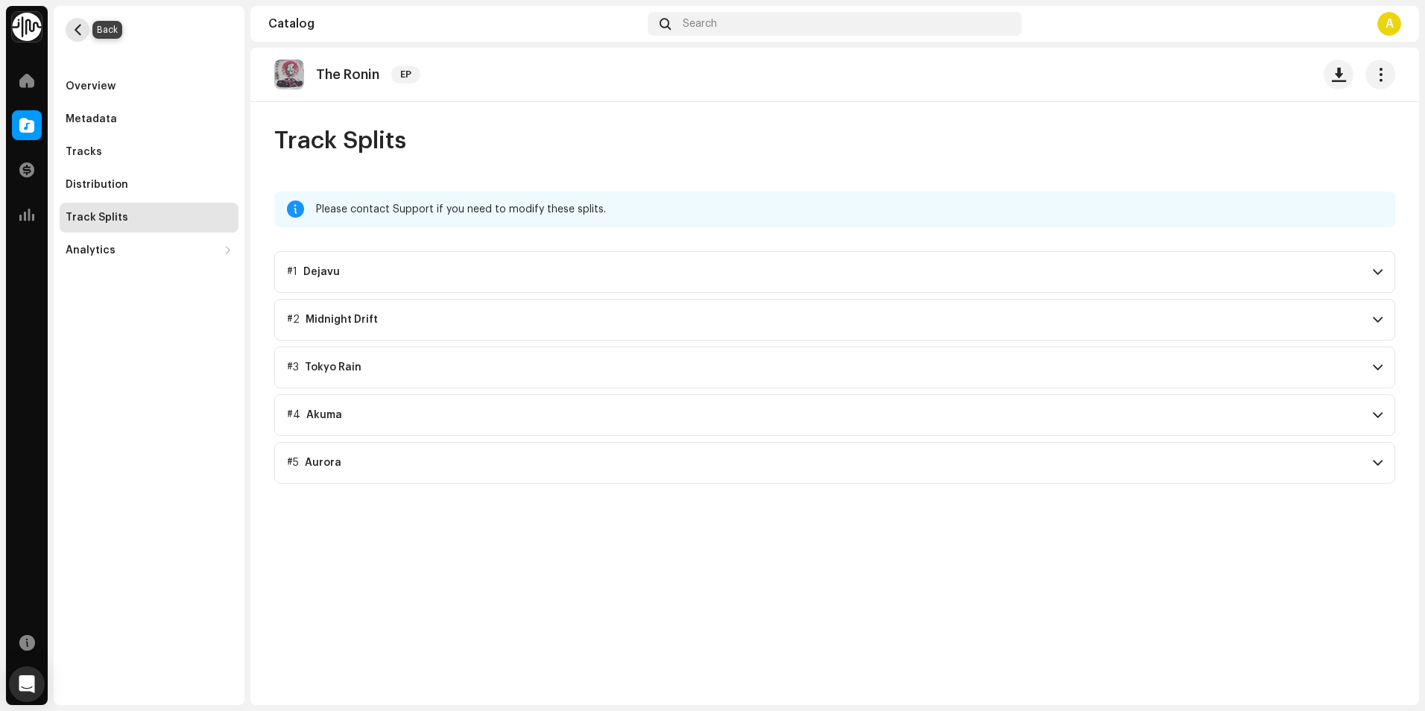
click at [85, 31] on button "button" at bounding box center [78, 30] width 24 height 24
